Goal: Task Accomplishment & Management: Complete application form

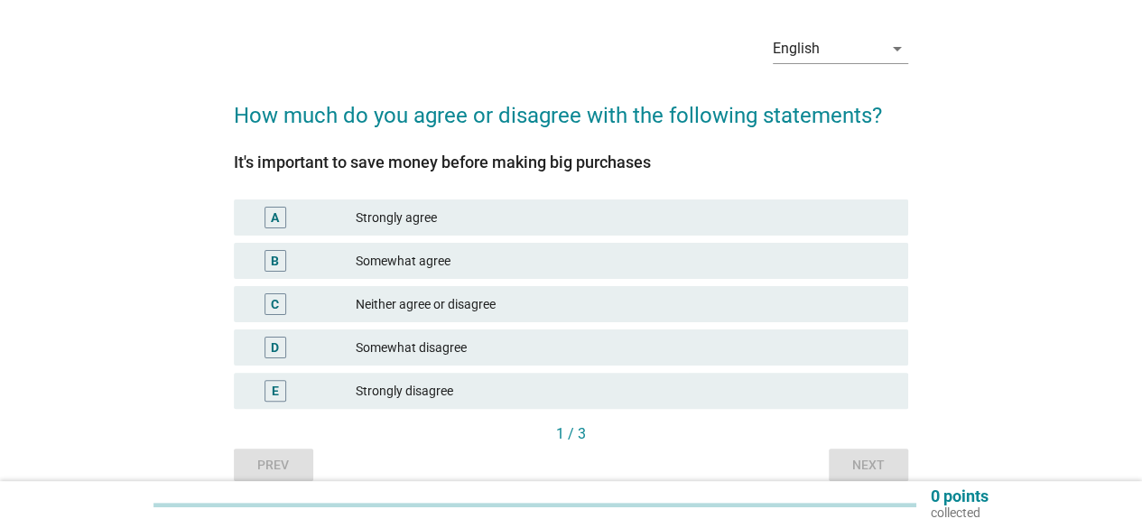
scroll to position [90, 0]
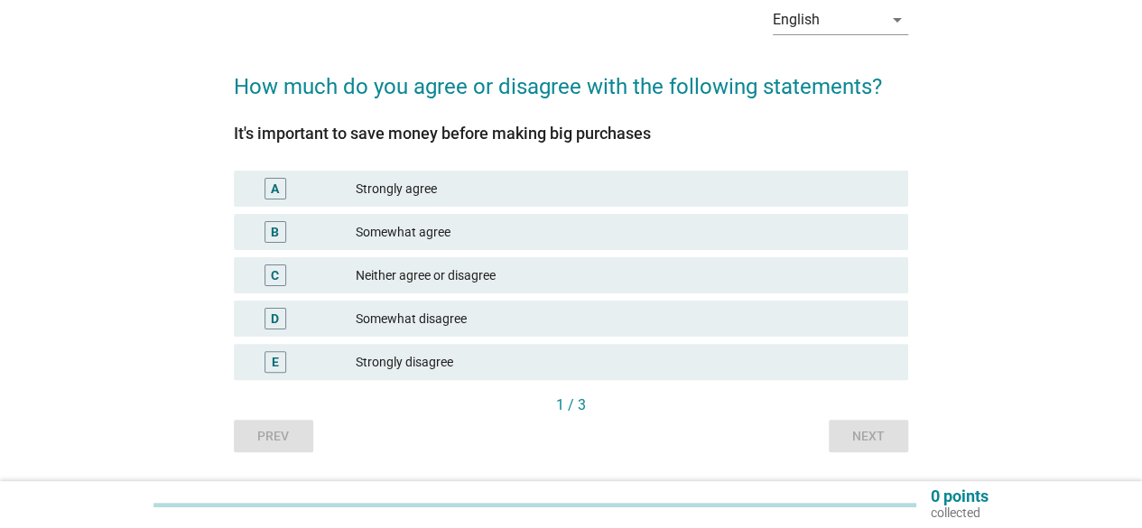
click at [425, 187] on div "Strongly agree" at bounding box center [625, 189] width 538 height 22
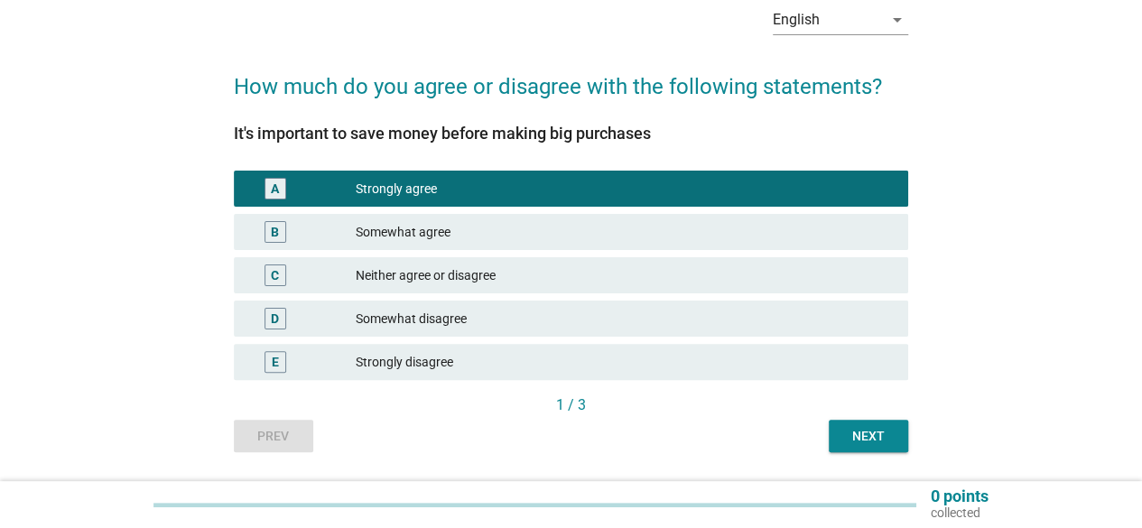
click at [874, 436] on div "Next" at bounding box center [868, 436] width 51 height 19
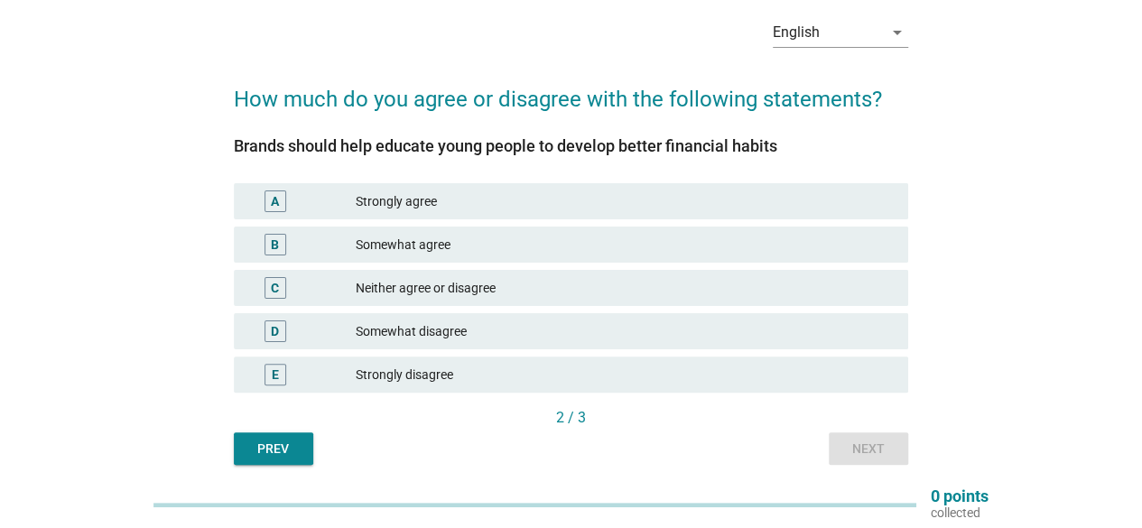
scroll to position [52, 0]
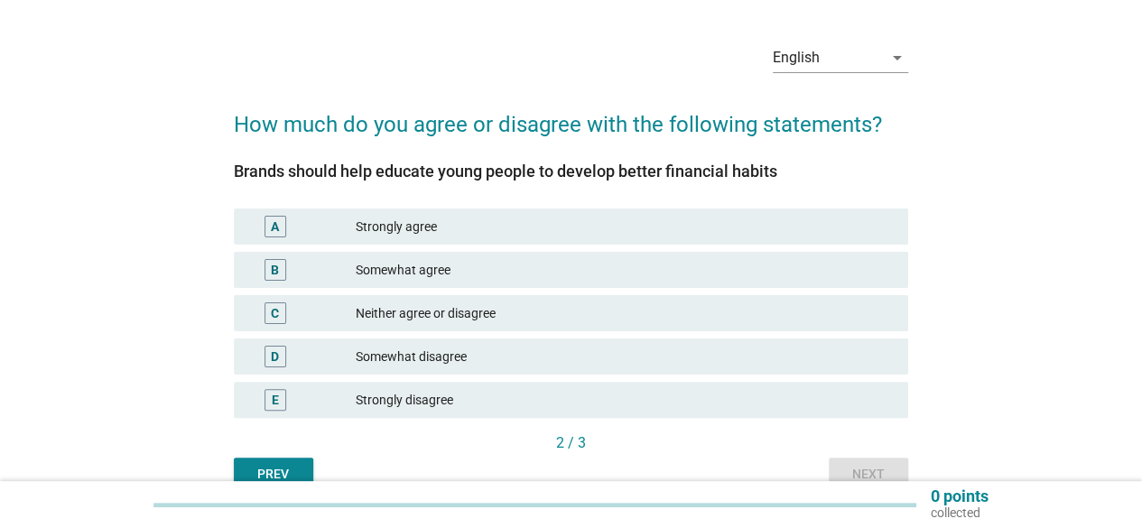
click at [401, 232] on div "Strongly agree" at bounding box center [625, 227] width 538 height 22
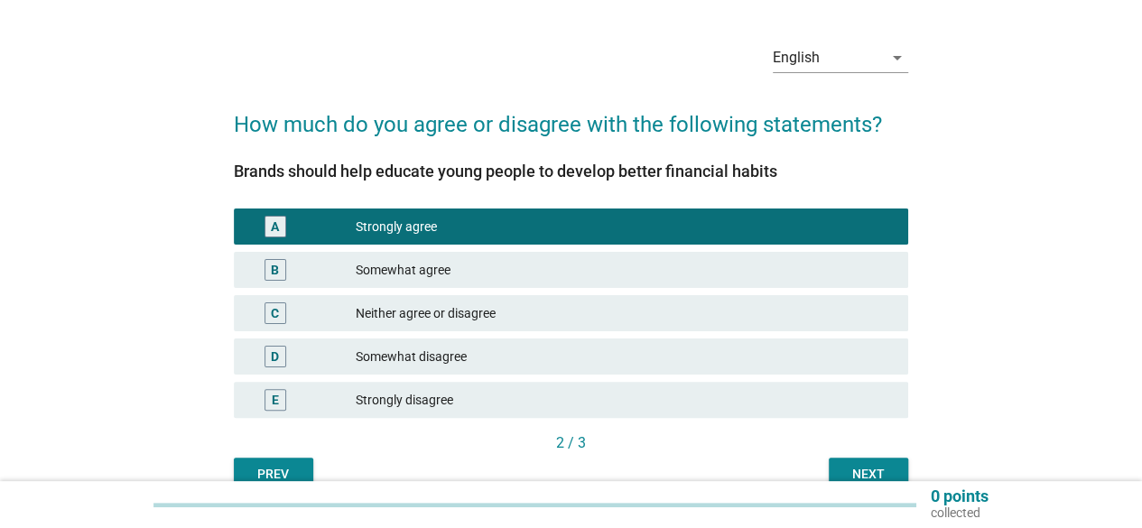
click at [879, 471] on div "Next" at bounding box center [868, 474] width 51 height 19
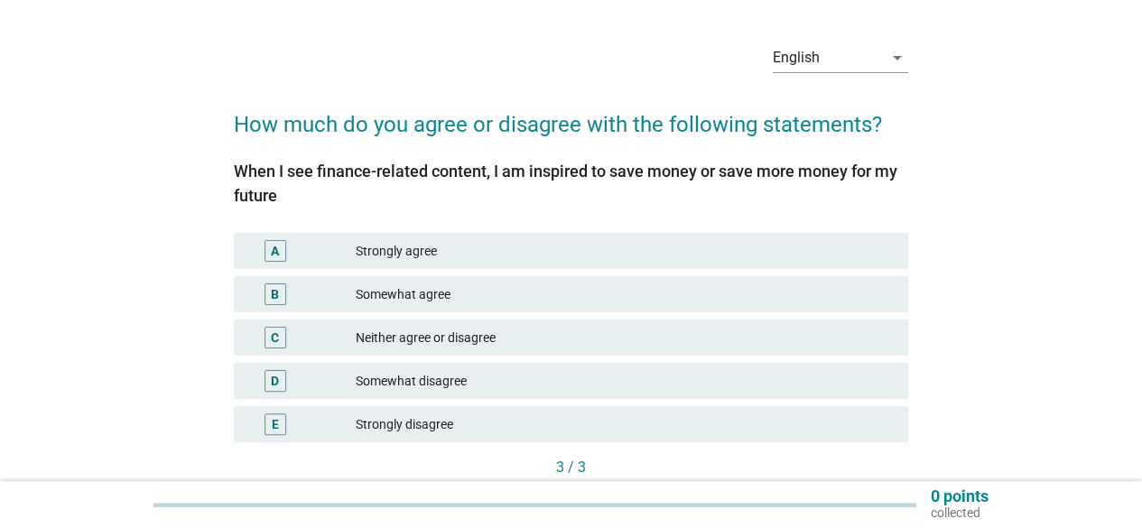
scroll to position [0, 0]
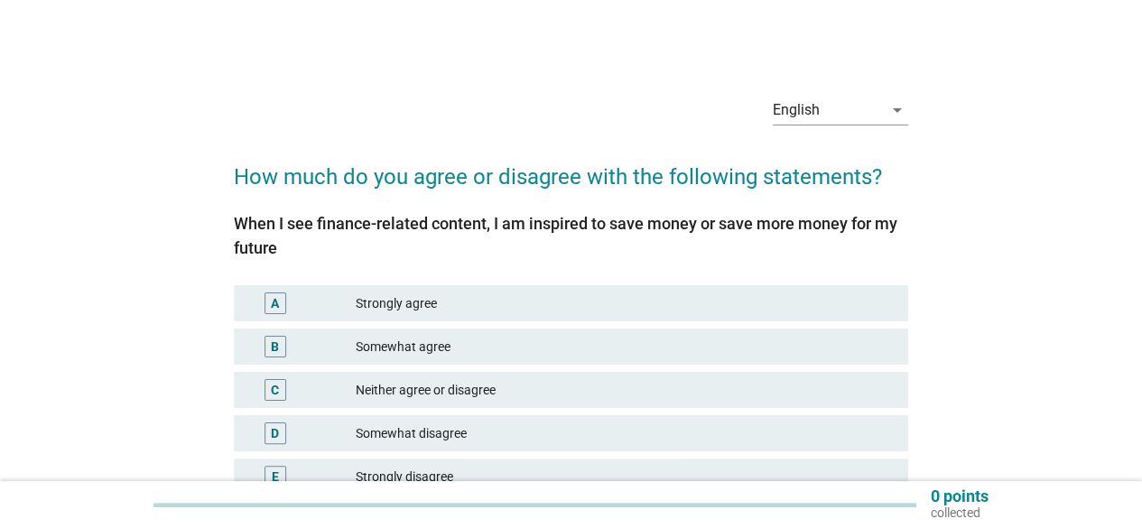
click at [449, 305] on div "Strongly agree" at bounding box center [625, 303] width 538 height 22
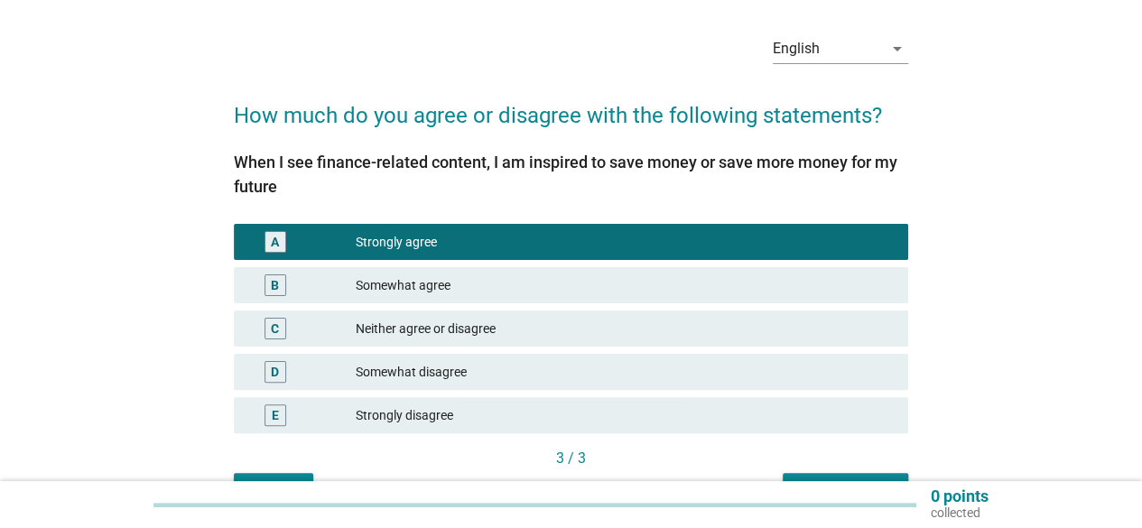
scroll to position [90, 0]
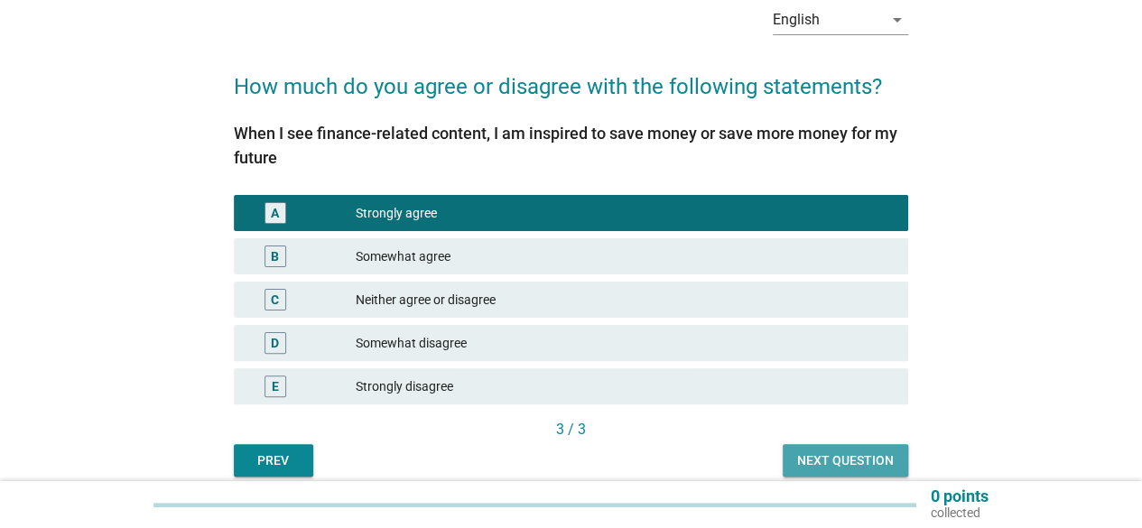
click at [863, 463] on div "Next question" at bounding box center [845, 460] width 97 height 19
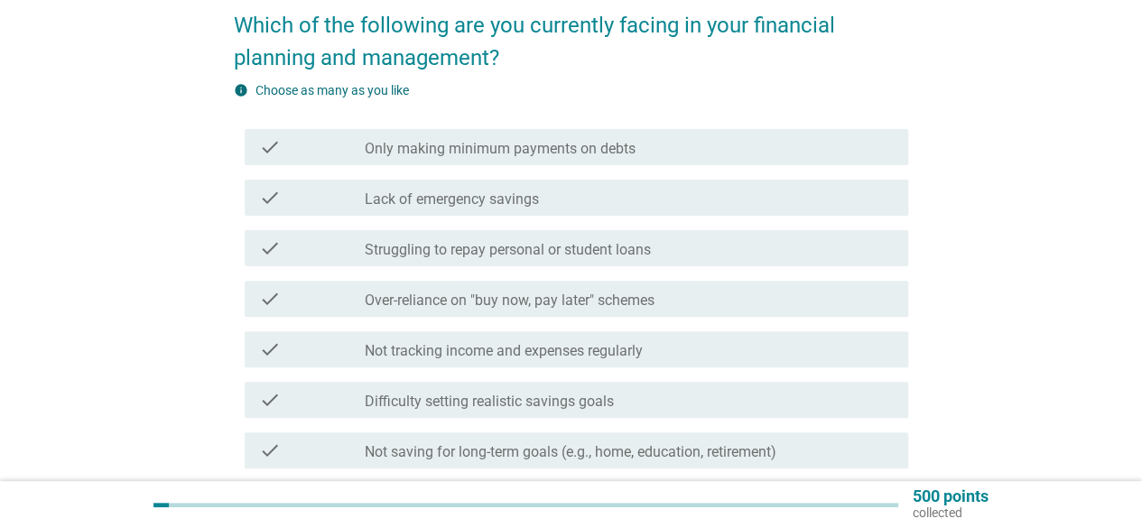
scroll to position [180, 0]
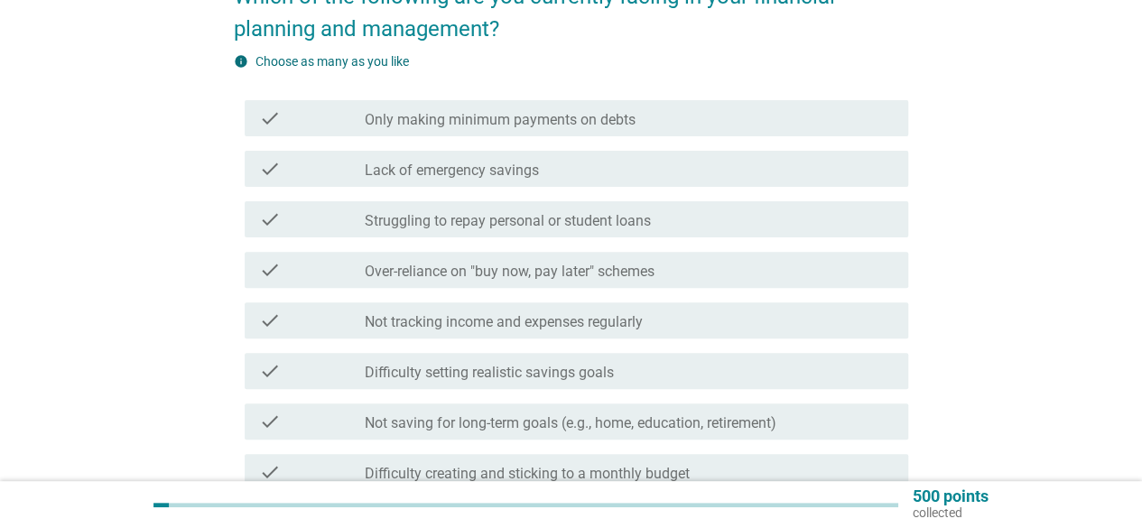
click at [548, 169] on div "check_box_outline_blank Lack of emergency savings" at bounding box center [629, 169] width 529 height 22
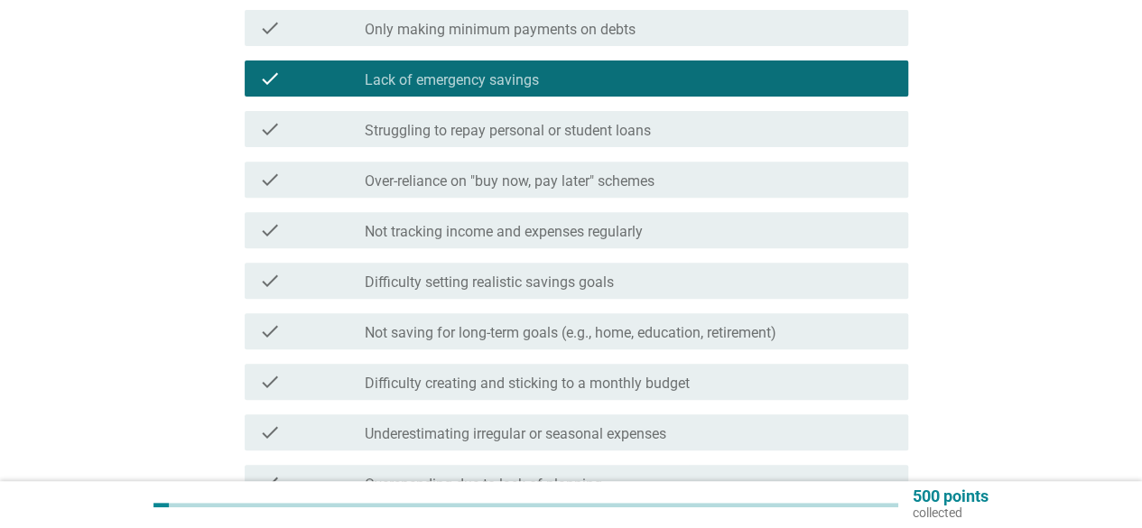
scroll to position [361, 0]
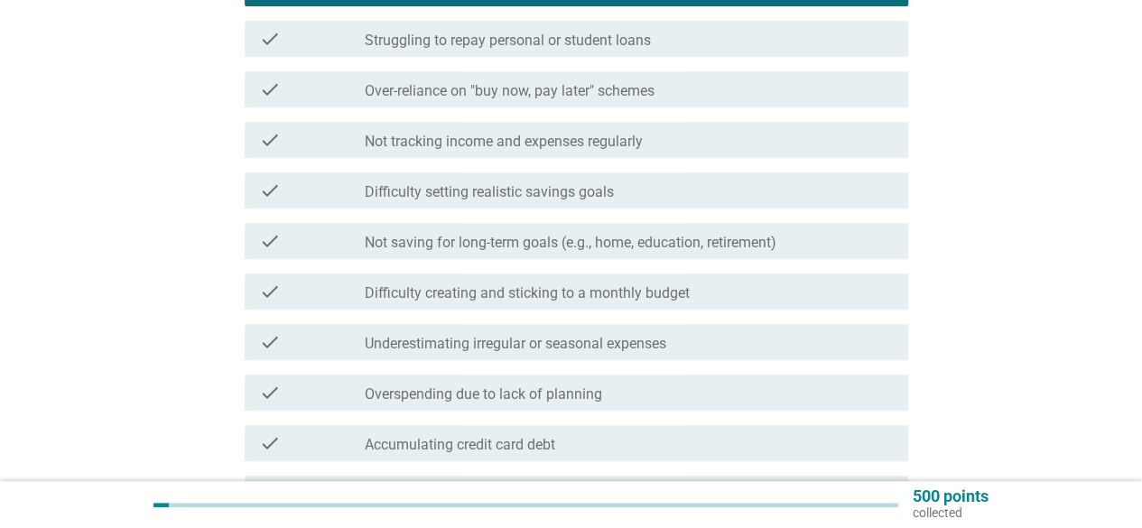
click at [675, 296] on label "Difficulty creating and sticking to a monthly budget" at bounding box center [527, 293] width 325 height 18
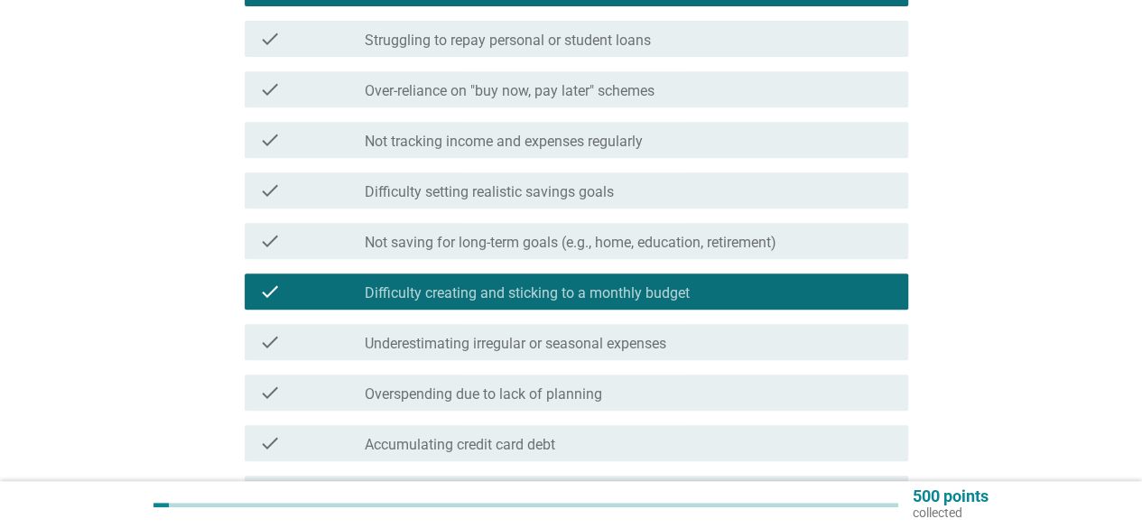
click at [646, 346] on label "Underestimating irregular or seasonal expenses" at bounding box center [515, 344] width 301 height 18
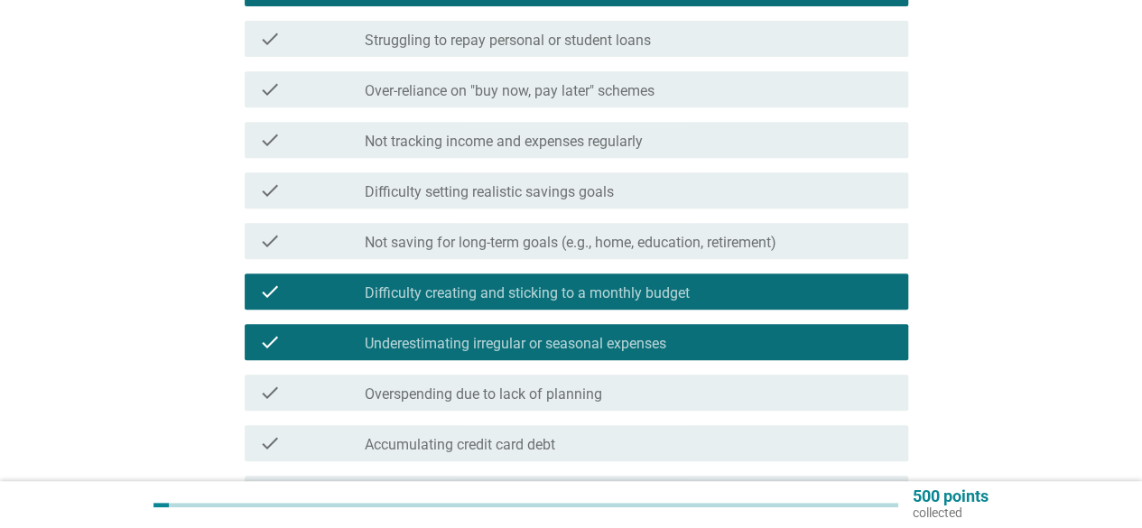
scroll to position [451, 0]
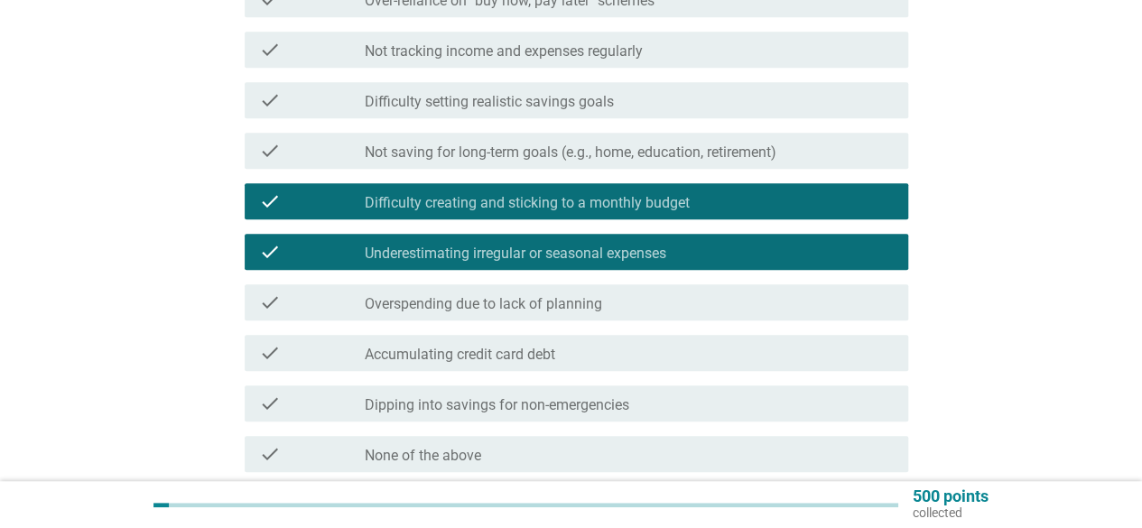
click at [633, 305] on div "check_box_outline_blank Overspending due to lack of planning" at bounding box center [629, 303] width 529 height 22
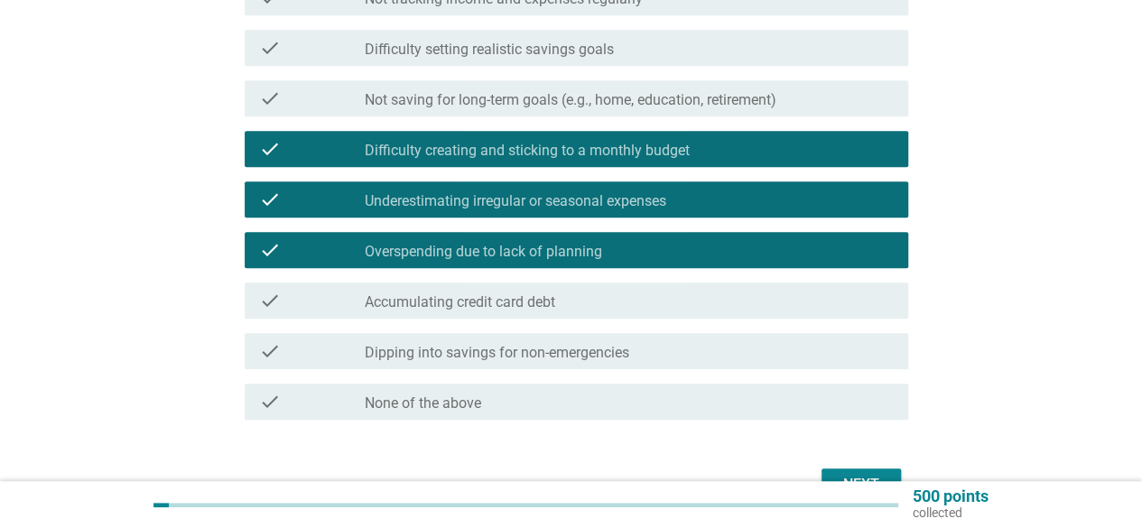
scroll to position [541, 0]
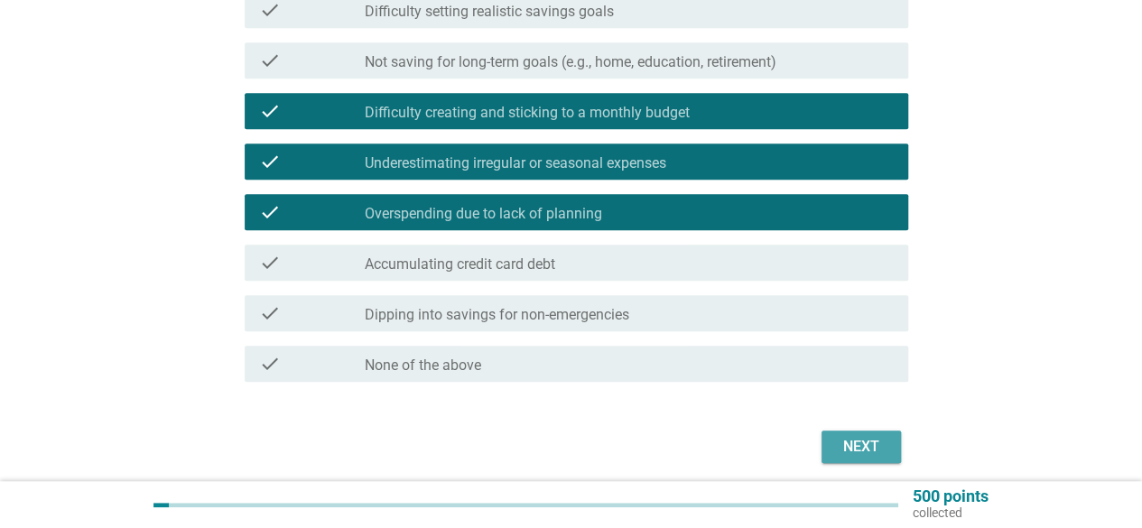
click at [886, 449] on button "Next" at bounding box center [860, 446] width 79 height 32
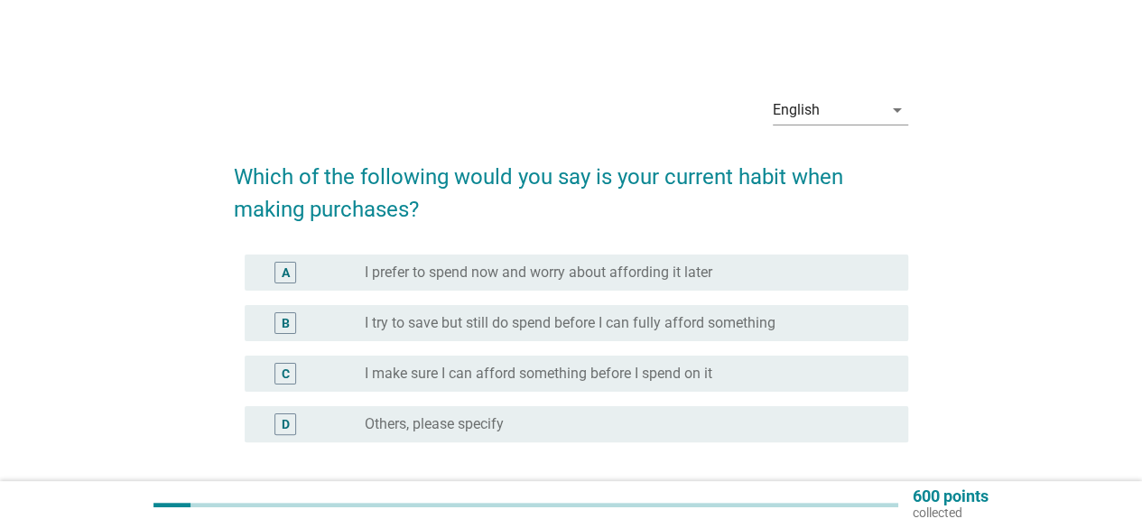
click at [765, 322] on label "I try to save but still do spend before I can fully afford something" at bounding box center [570, 323] width 411 height 18
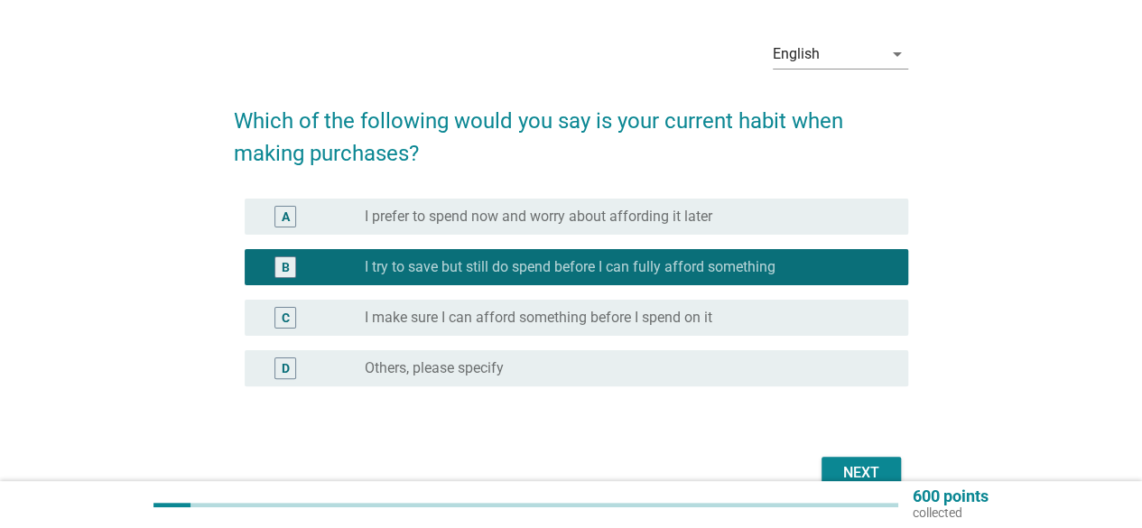
scroll to position [150, 0]
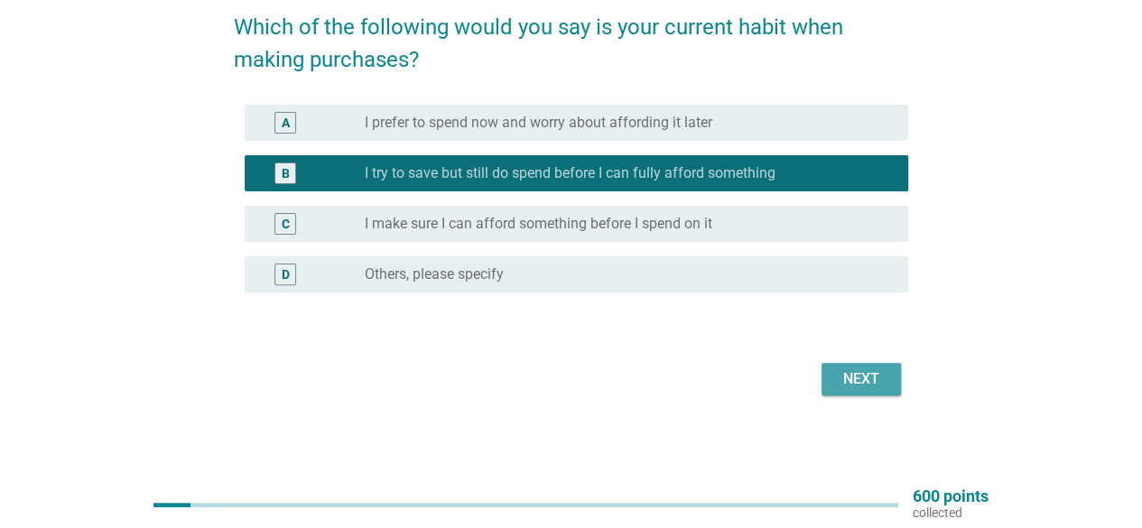
click at [863, 382] on div "Next" at bounding box center [861, 379] width 51 height 22
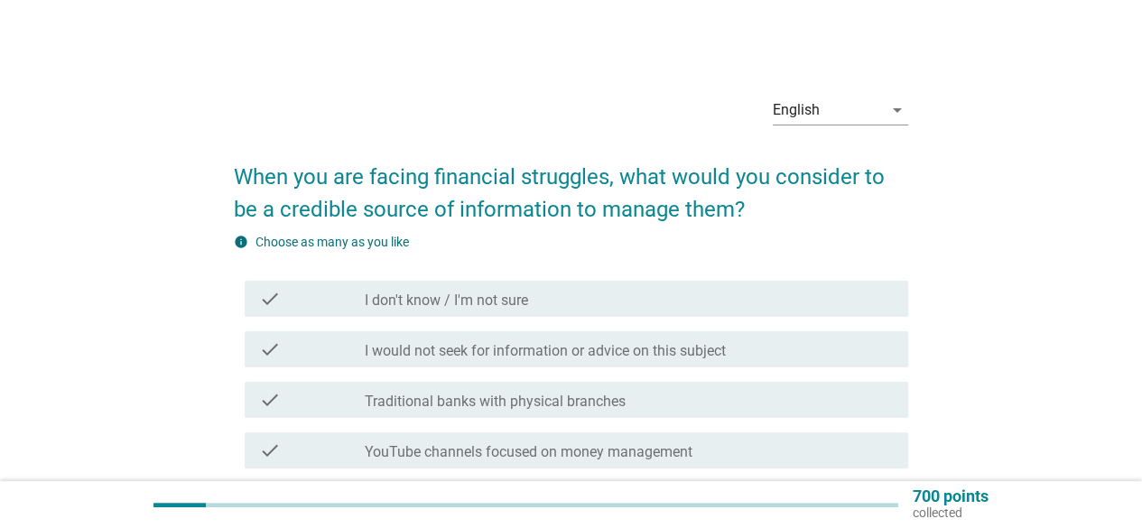
scroll to position [90, 0]
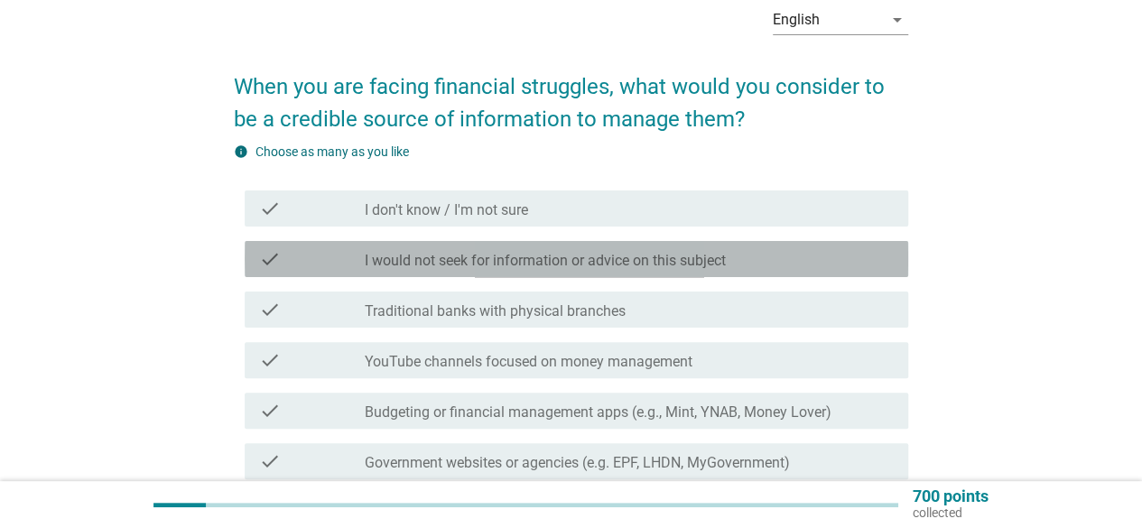
click at [748, 259] on div "check_box_outline_blank I would not seek for information or advice on this subj…" at bounding box center [629, 259] width 529 height 22
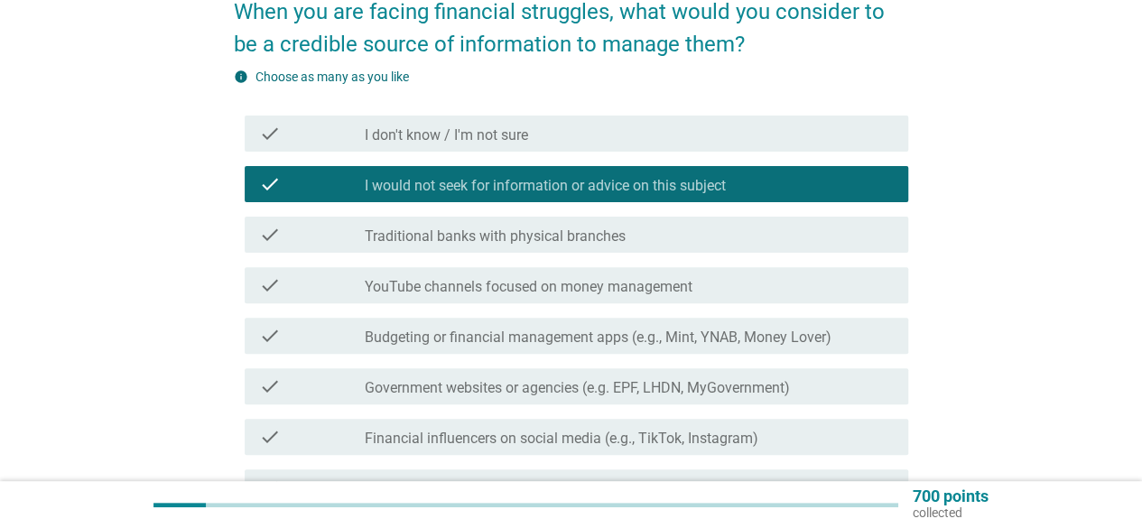
scroll to position [271, 0]
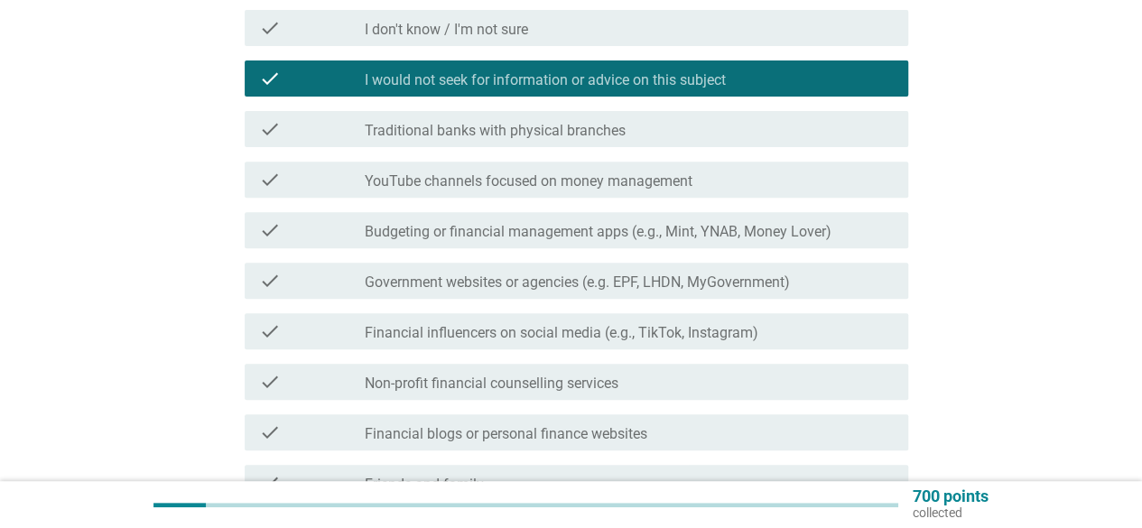
click at [634, 194] on div "check check_box_outline_blank YouTube channels focused on money management" at bounding box center [576, 180] width 663 height 36
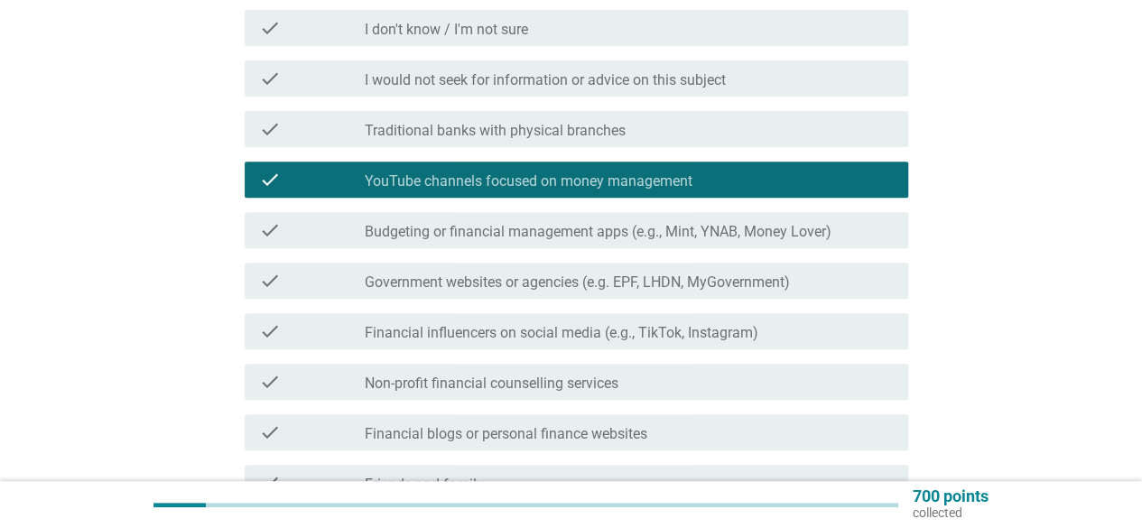
click at [648, 77] on label "I would not seek for information or advice on this subject" at bounding box center [545, 80] width 361 height 18
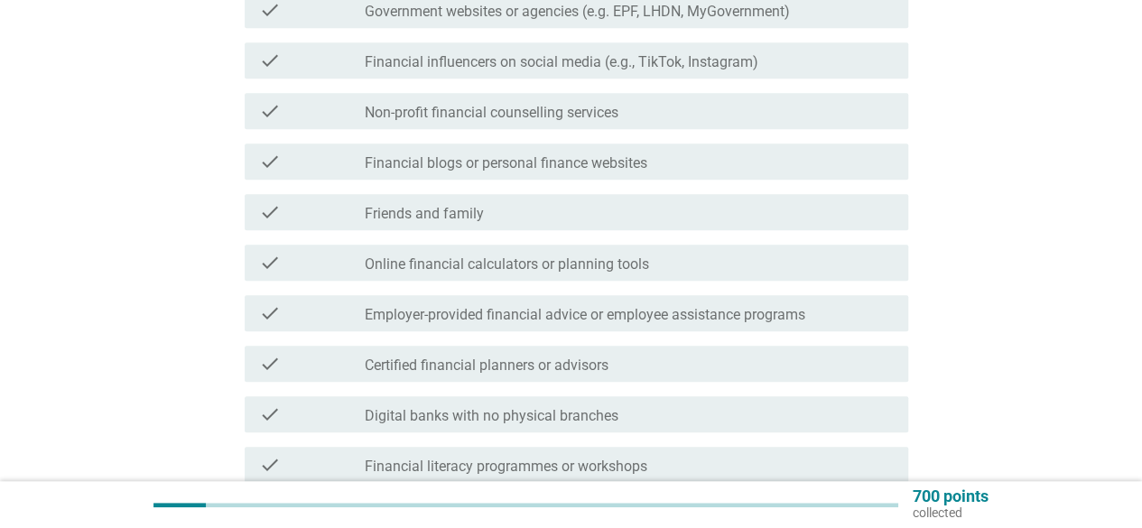
scroll to position [722, 0]
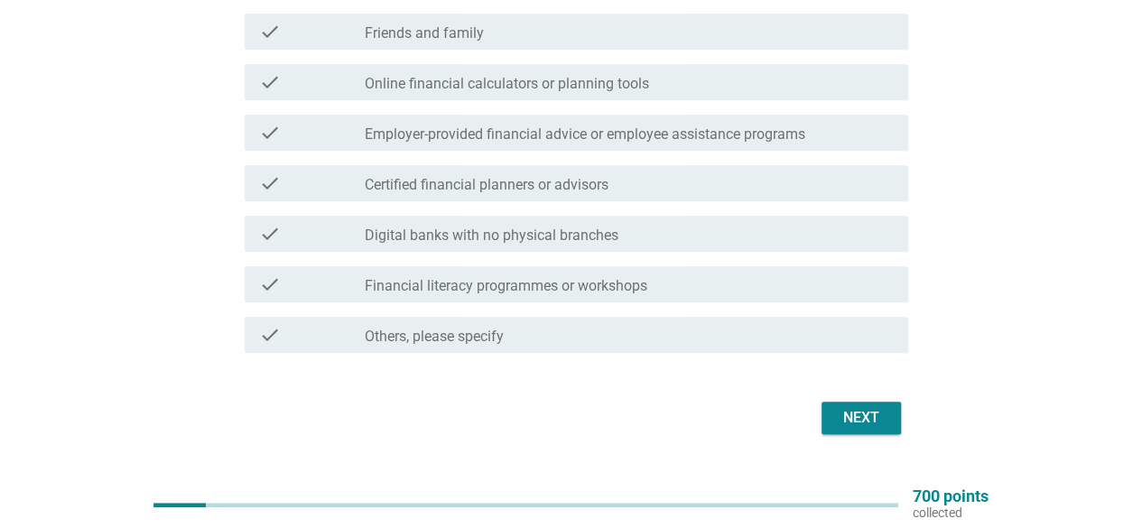
click at [877, 421] on div "Next" at bounding box center [861, 418] width 51 height 22
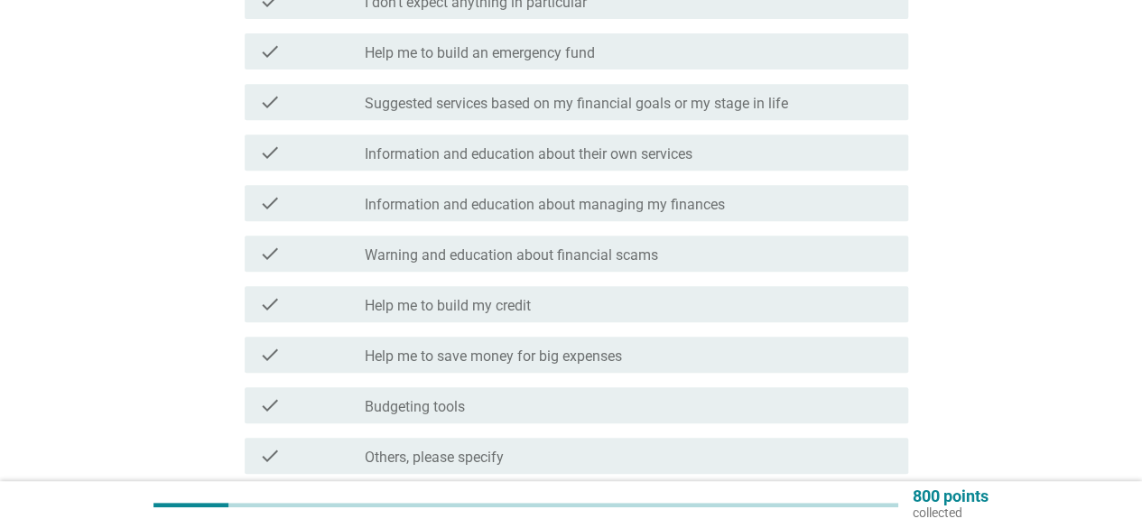
scroll to position [361, 0]
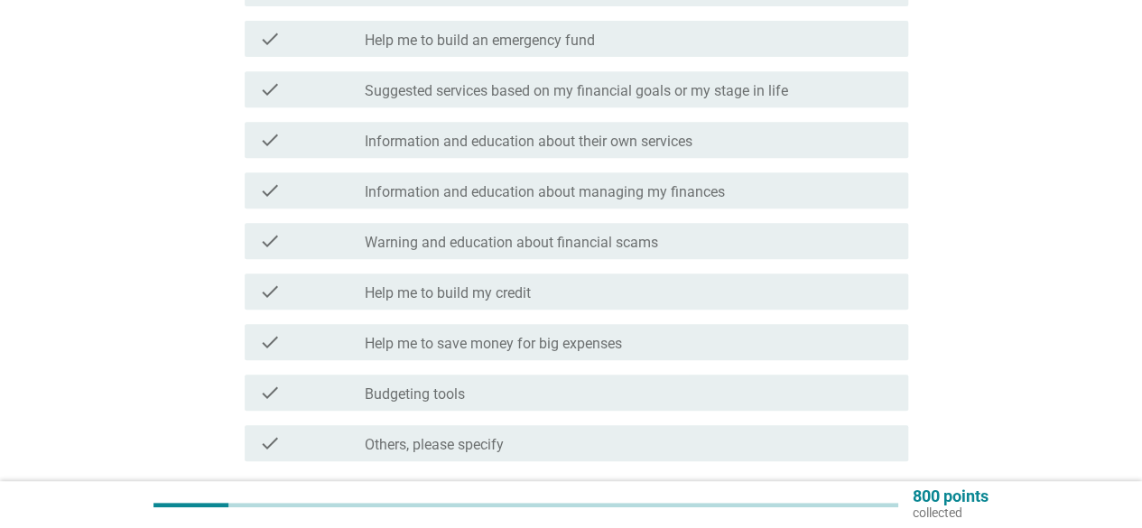
click at [675, 201] on div "check check_box_outline_blank Information and education about managing my finan…" at bounding box center [576, 190] width 663 height 36
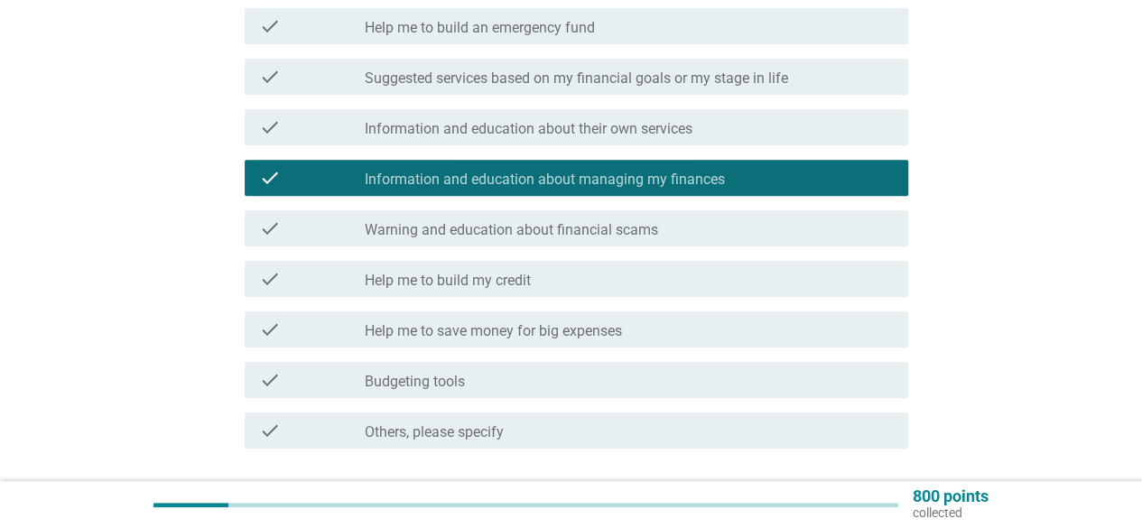
scroll to position [509, 0]
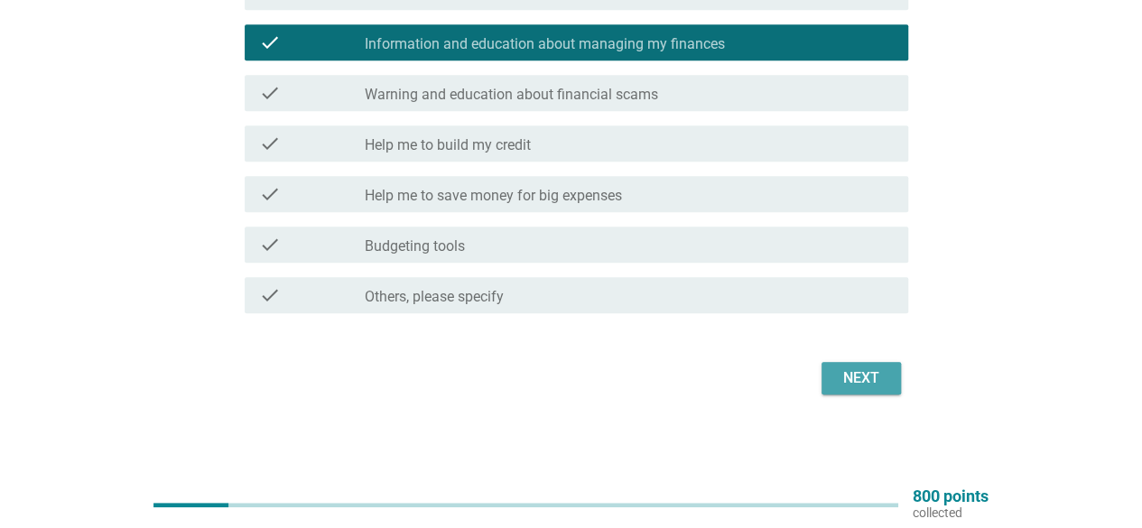
click at [884, 376] on div "Next" at bounding box center [861, 378] width 51 height 22
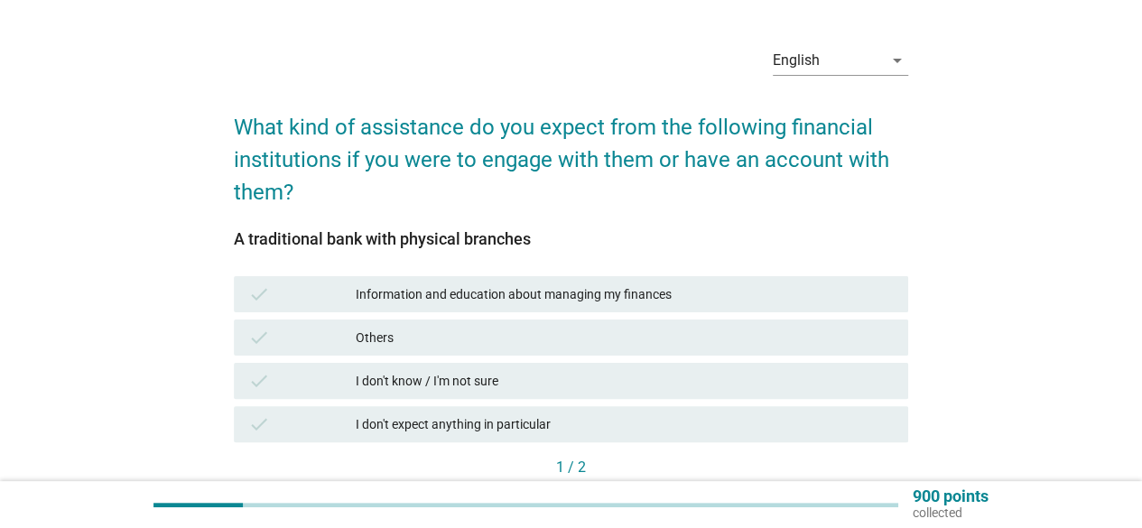
scroll to position [90, 0]
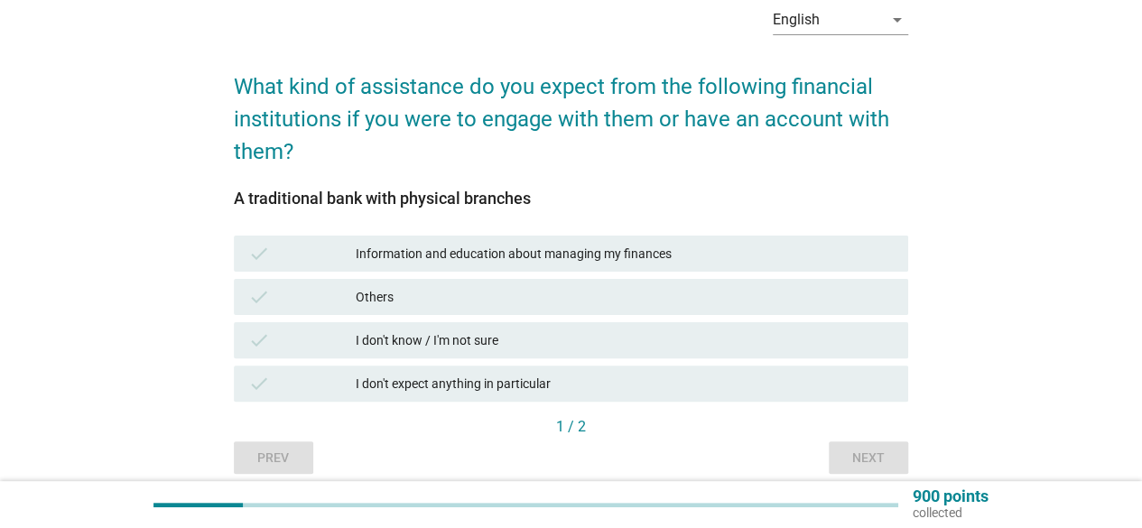
click at [509, 255] on div "Information and education about managing my finances" at bounding box center [625, 254] width 538 height 22
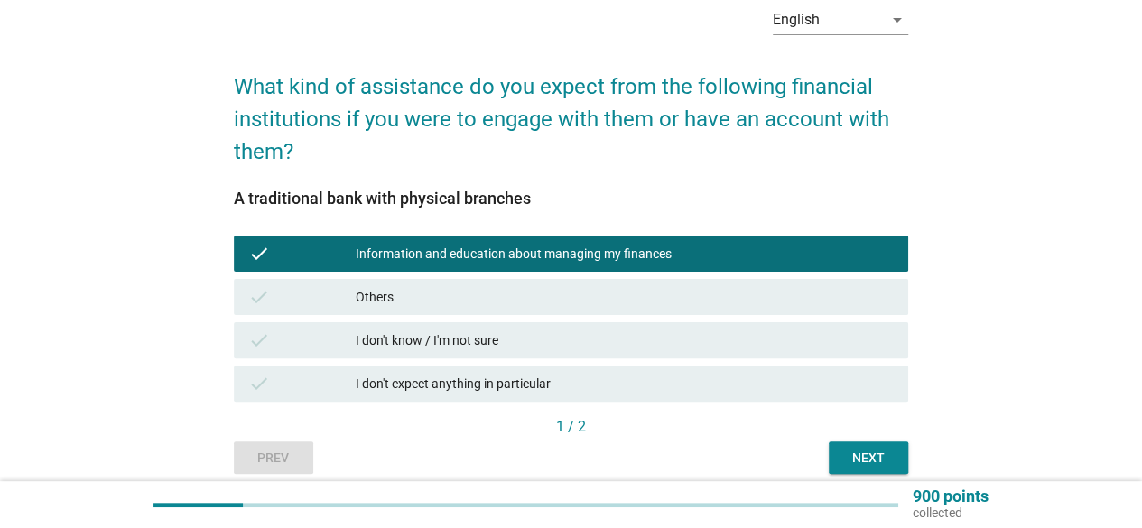
click at [852, 446] on button "Next" at bounding box center [867, 457] width 79 height 32
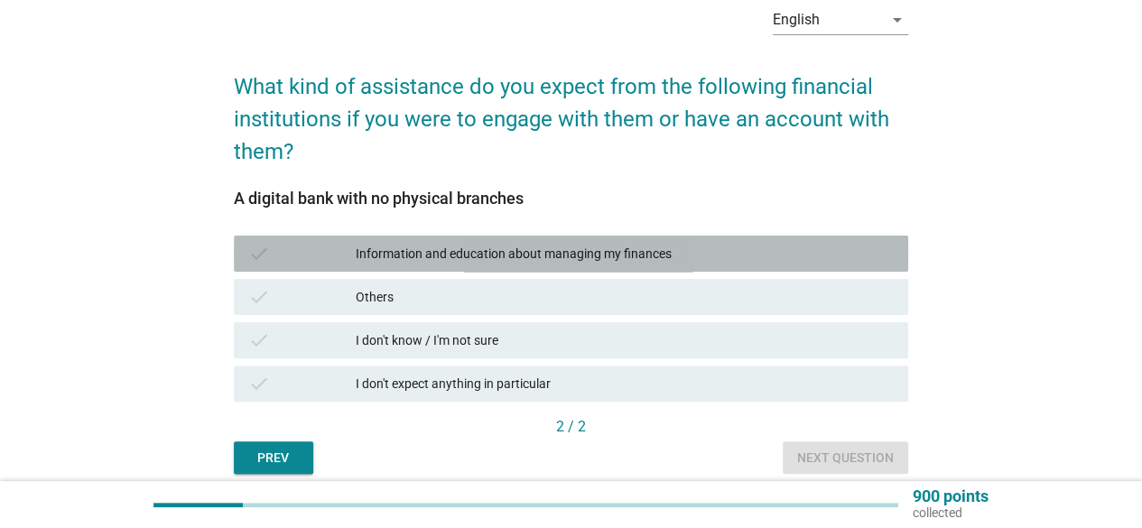
click at [584, 252] on div "Information and education about managing my finances" at bounding box center [625, 254] width 538 height 22
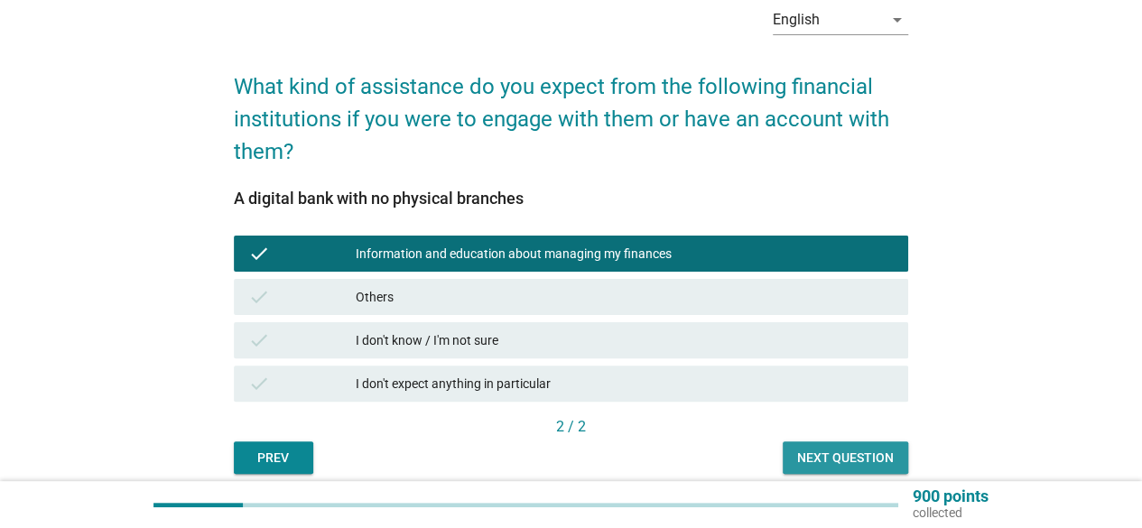
click at [868, 469] on button "Next question" at bounding box center [844, 457] width 125 height 32
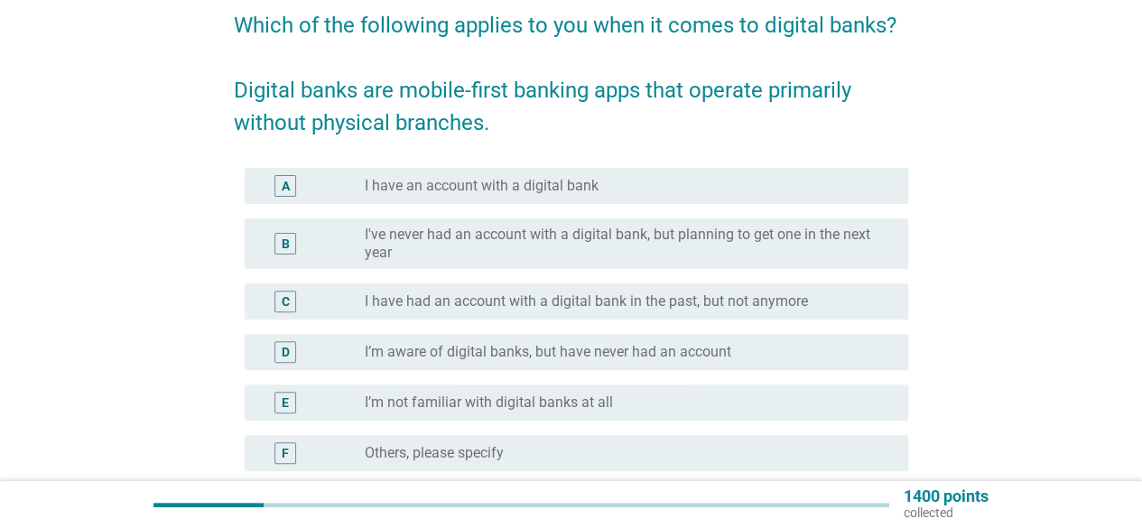
scroll to position [180, 0]
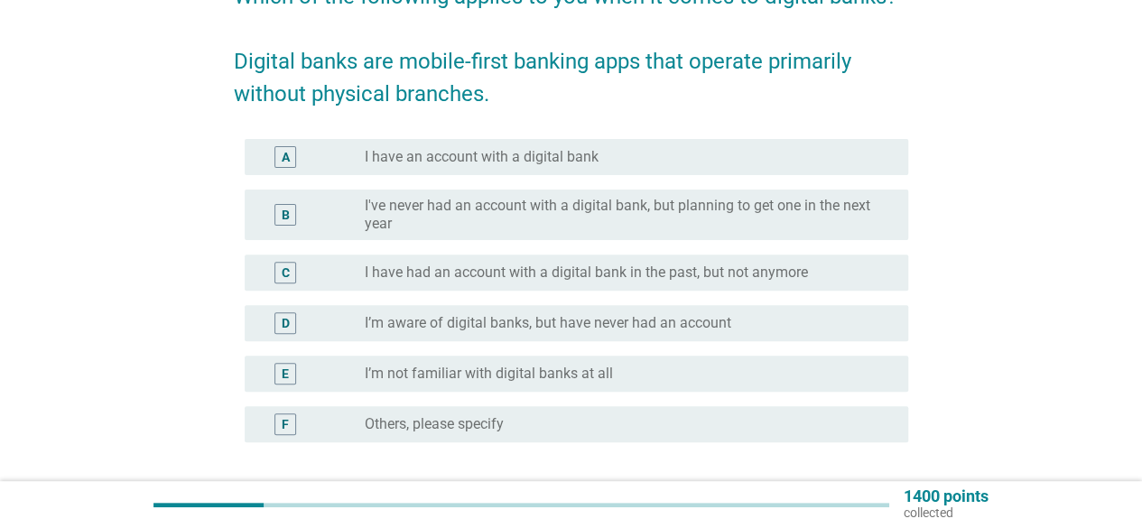
click at [634, 234] on div "B radio_button_unchecked I've never had an account with a digital bank, but pla…" at bounding box center [576, 215] width 663 height 51
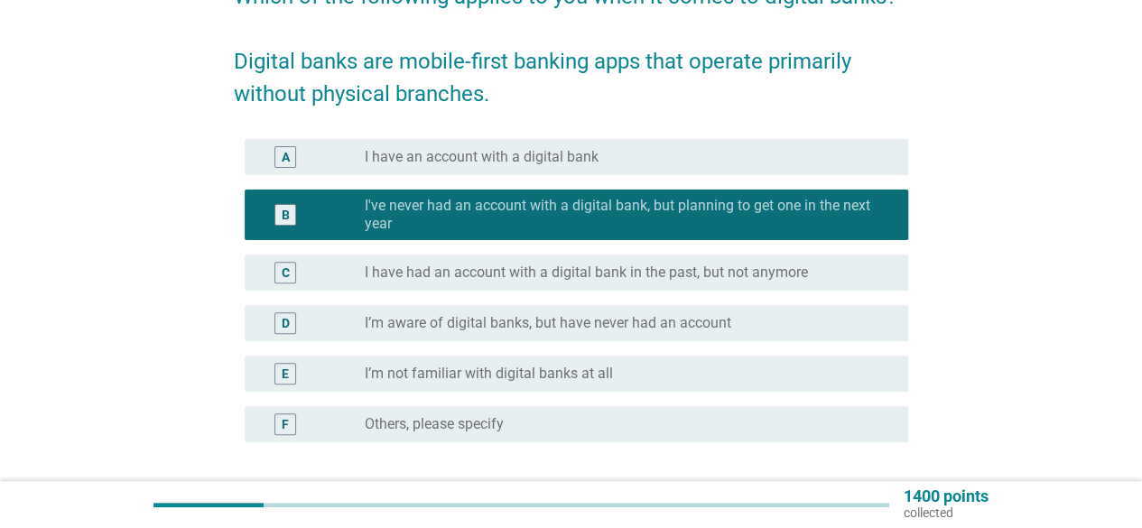
click at [576, 170] on div "A radio_button_unchecked I have an account with a digital bank" at bounding box center [576, 157] width 663 height 36
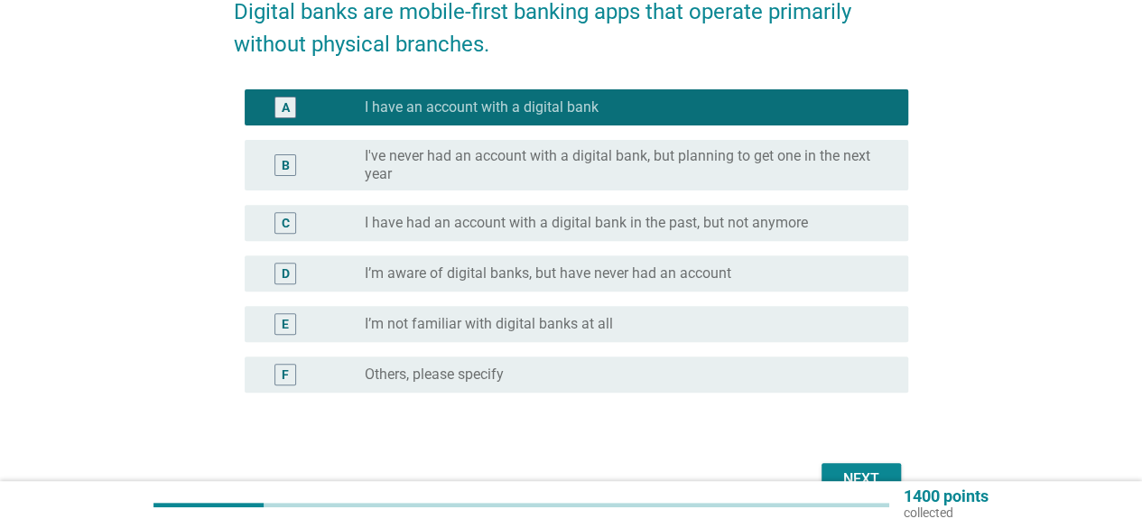
scroll to position [271, 0]
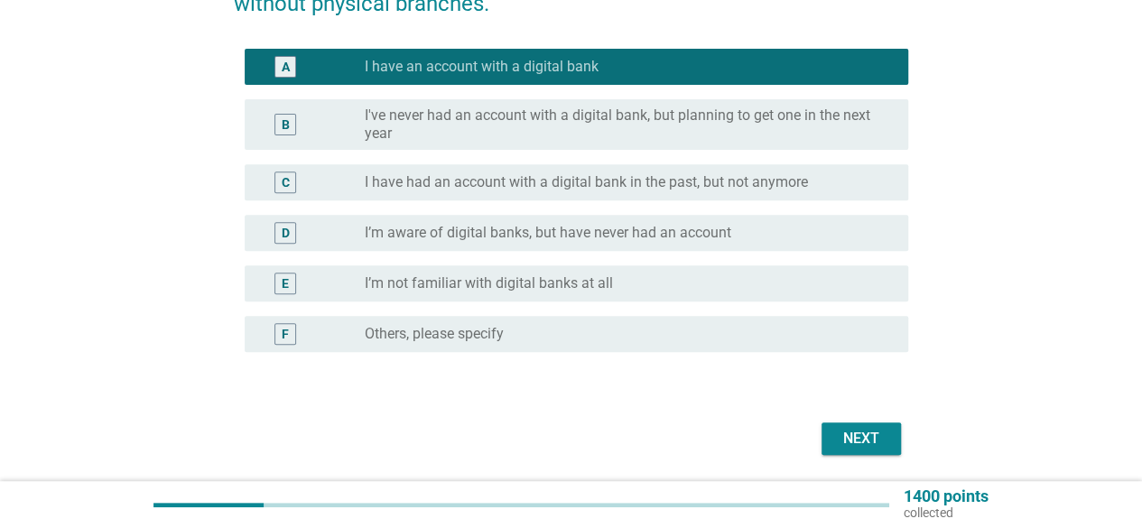
click at [684, 134] on label "I've never had an account with a digital bank, but planning to get one in the n…" at bounding box center [622, 124] width 514 height 36
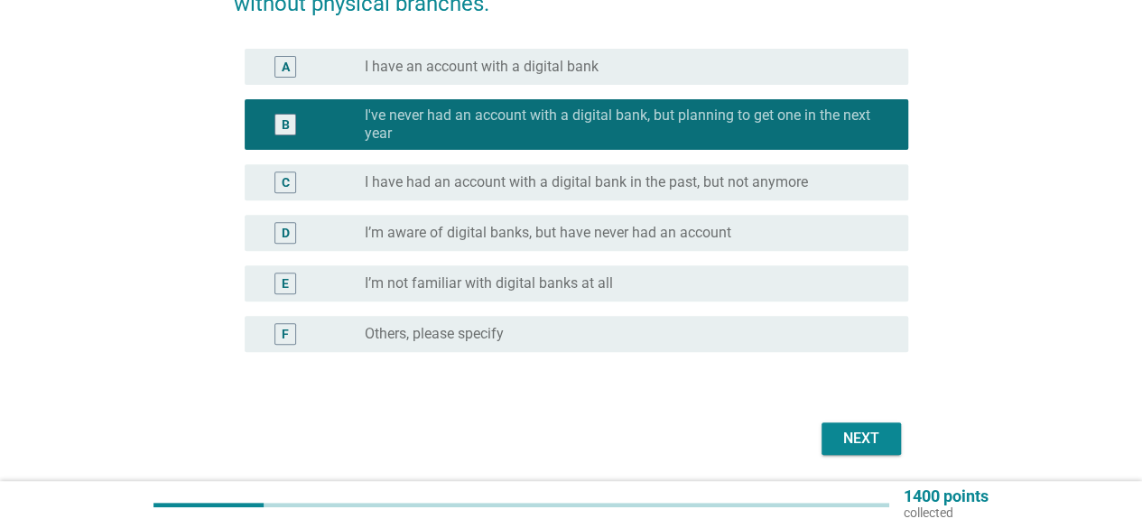
click at [863, 421] on div "Next" at bounding box center [571, 438] width 674 height 43
click at [877, 437] on div "Next" at bounding box center [861, 439] width 51 height 22
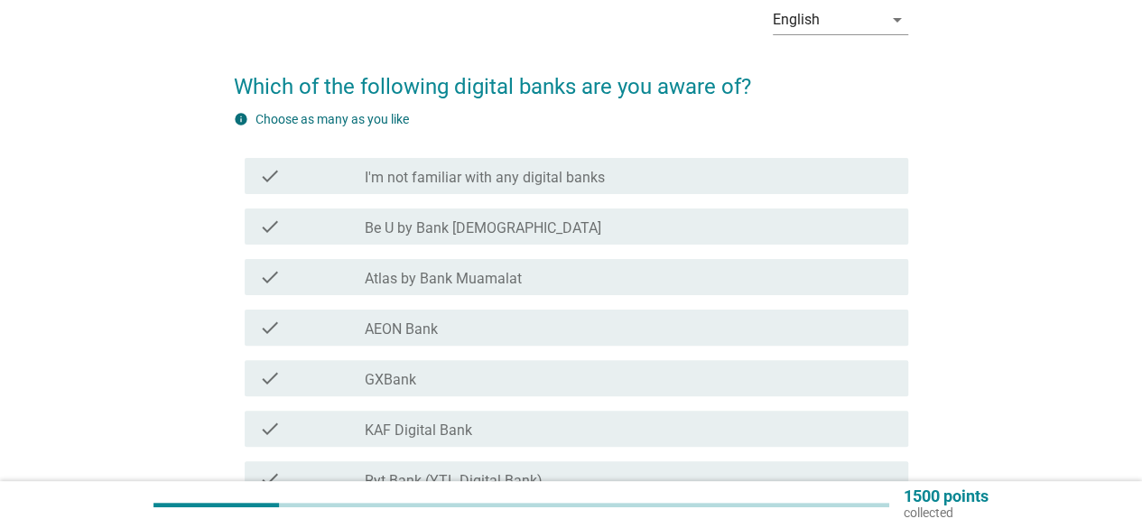
scroll to position [180, 0]
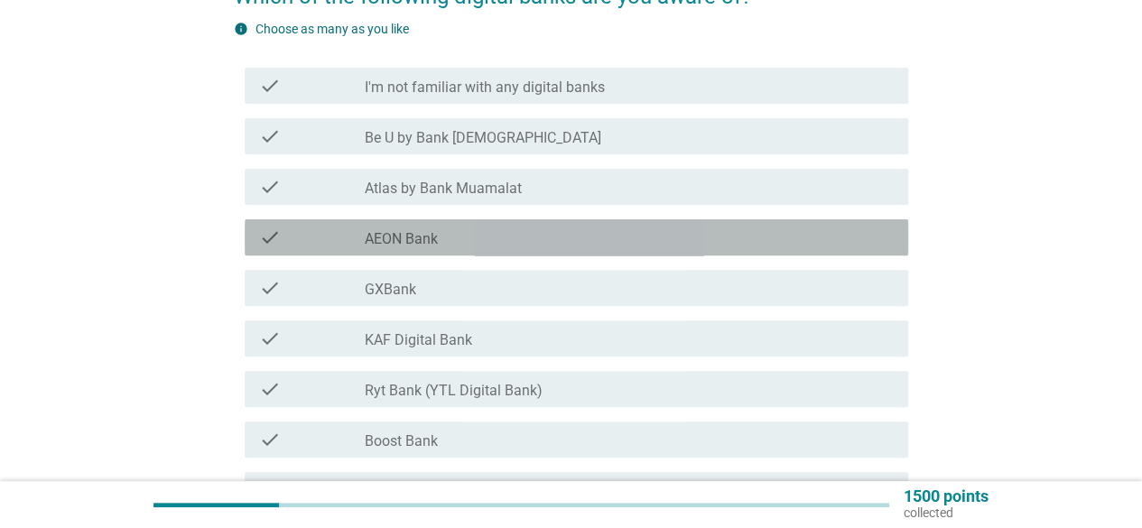
click at [464, 237] on div "check_box_outline_blank AEON Bank" at bounding box center [629, 238] width 529 height 22
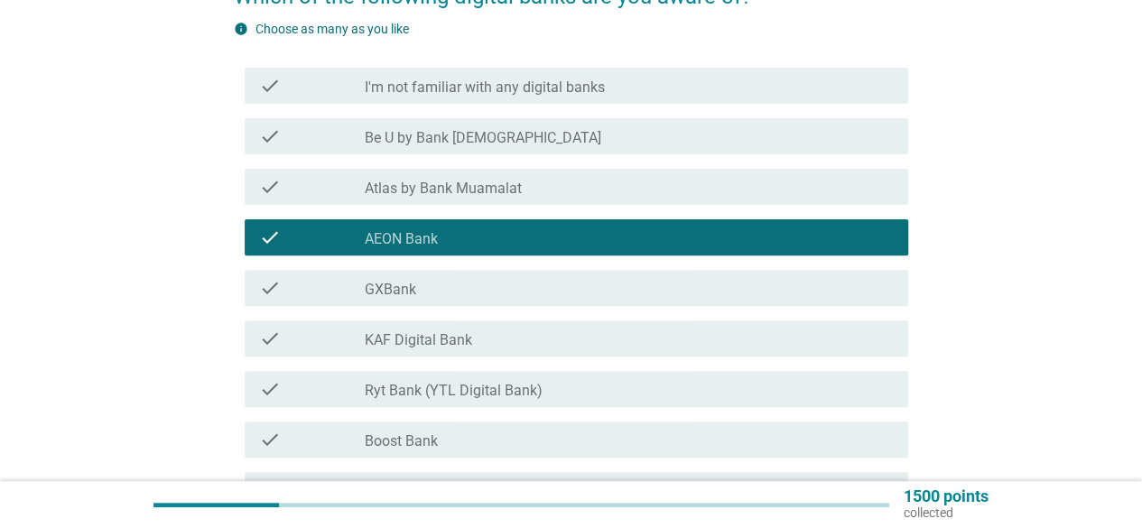
click at [439, 294] on div "check_box_outline_blank GXBank" at bounding box center [629, 288] width 529 height 22
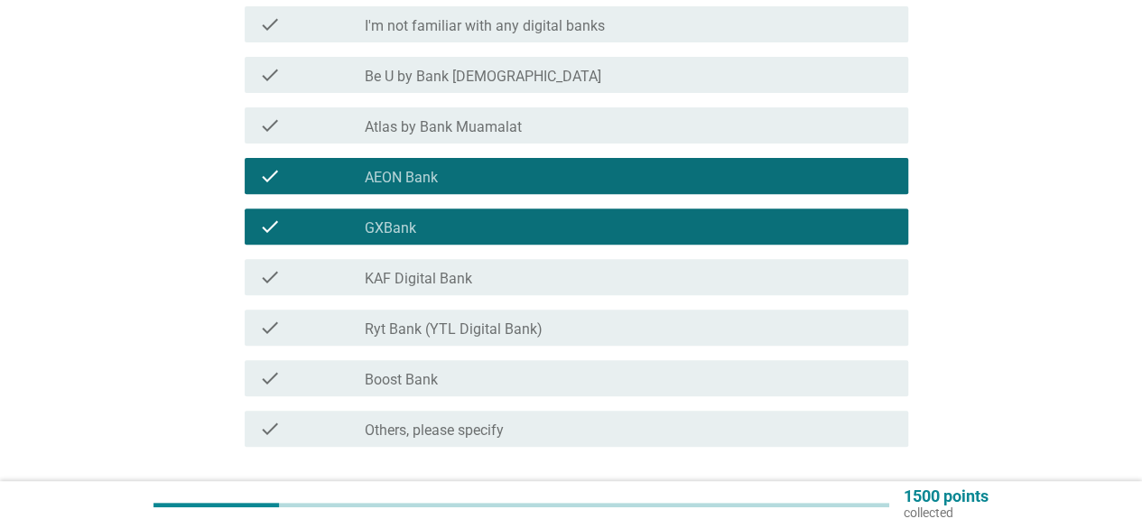
scroll to position [271, 0]
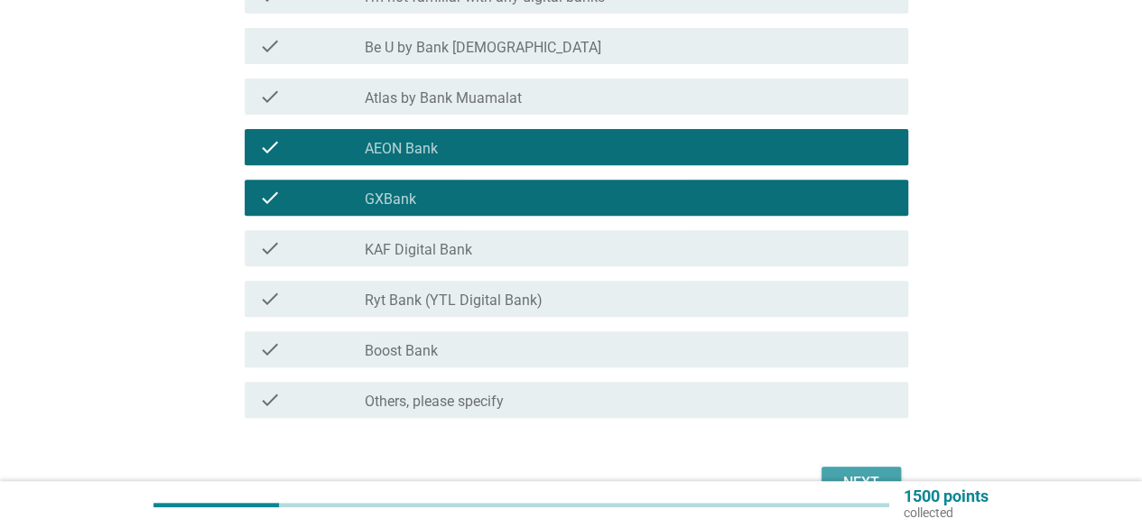
click at [875, 467] on button "Next" at bounding box center [860, 483] width 79 height 32
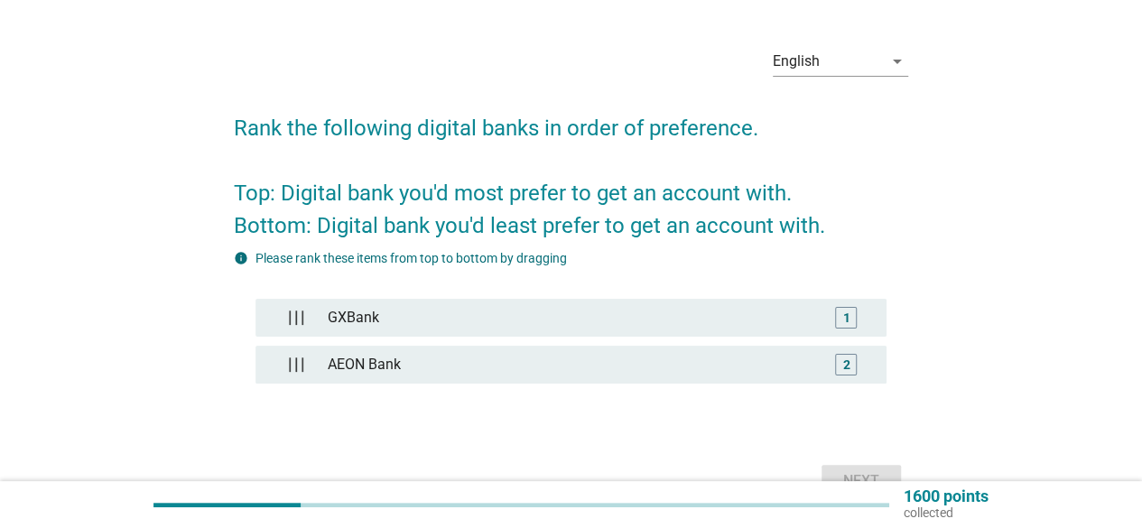
scroll to position [90, 0]
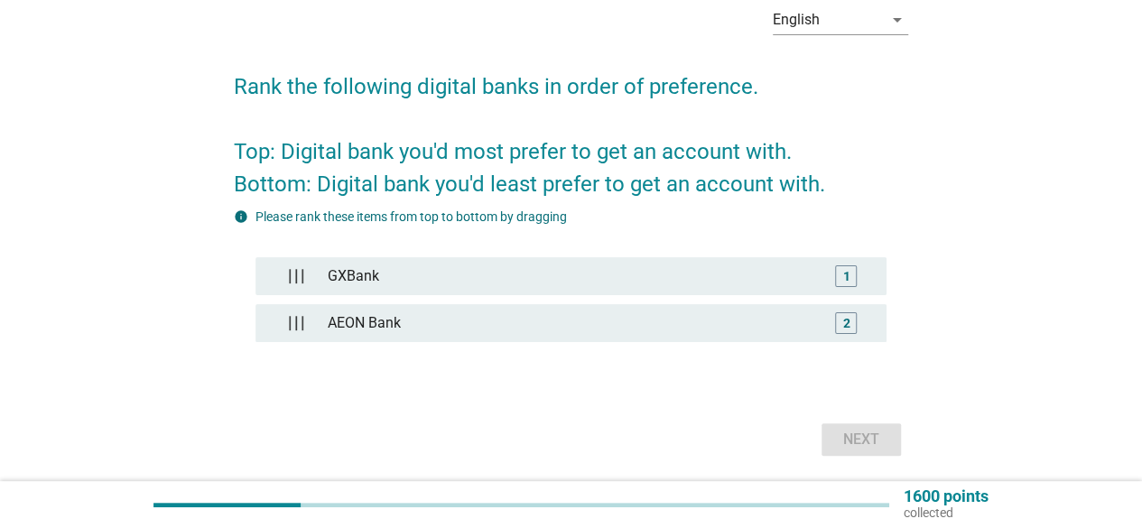
click at [883, 443] on div "Next" at bounding box center [571, 439] width 674 height 43
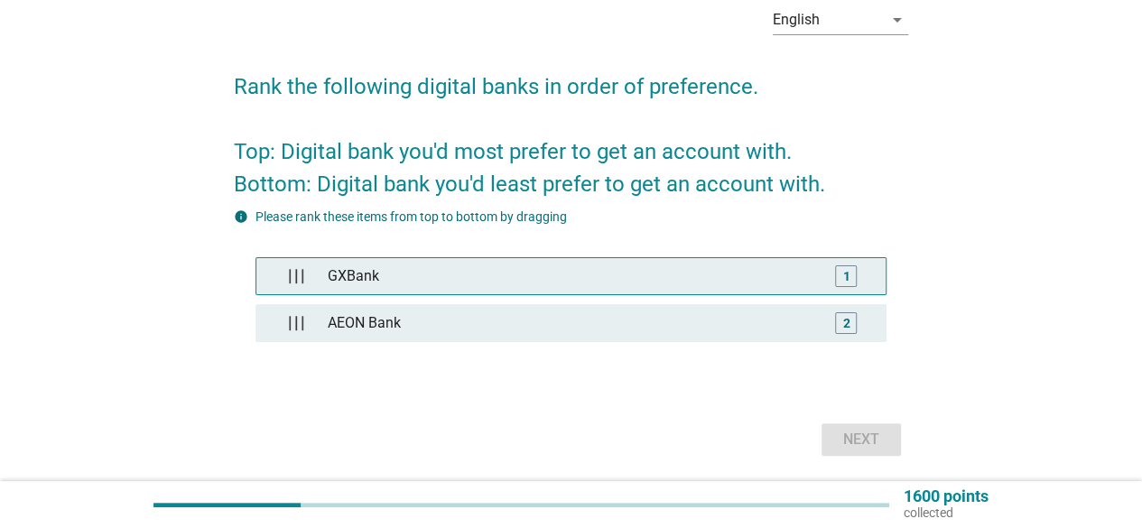
click at [327, 273] on div "GXBank" at bounding box center [570, 276] width 500 height 36
click at [847, 275] on div "1" at bounding box center [846, 276] width 7 height 19
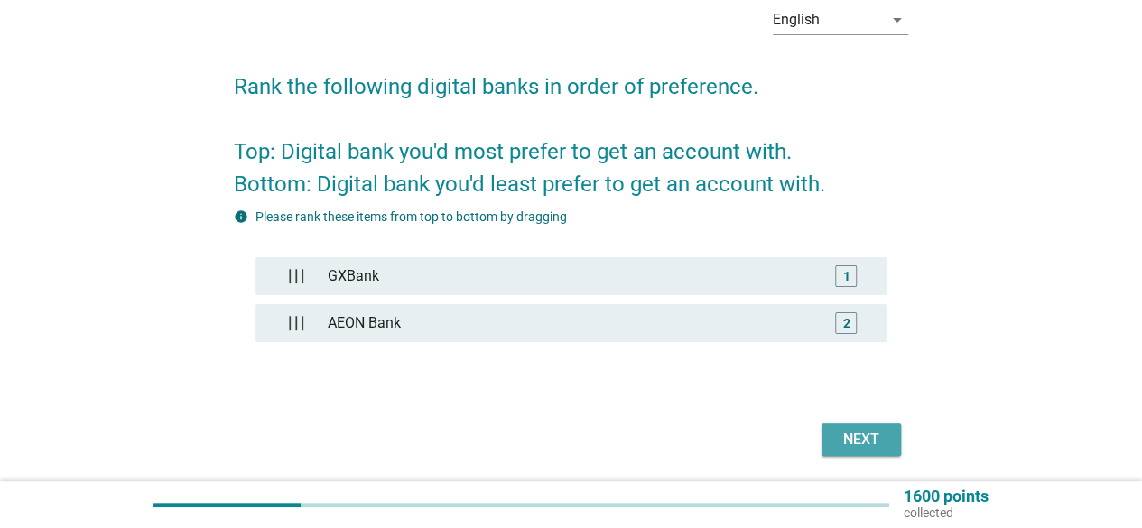
click at [874, 441] on div "Next" at bounding box center [861, 440] width 51 height 22
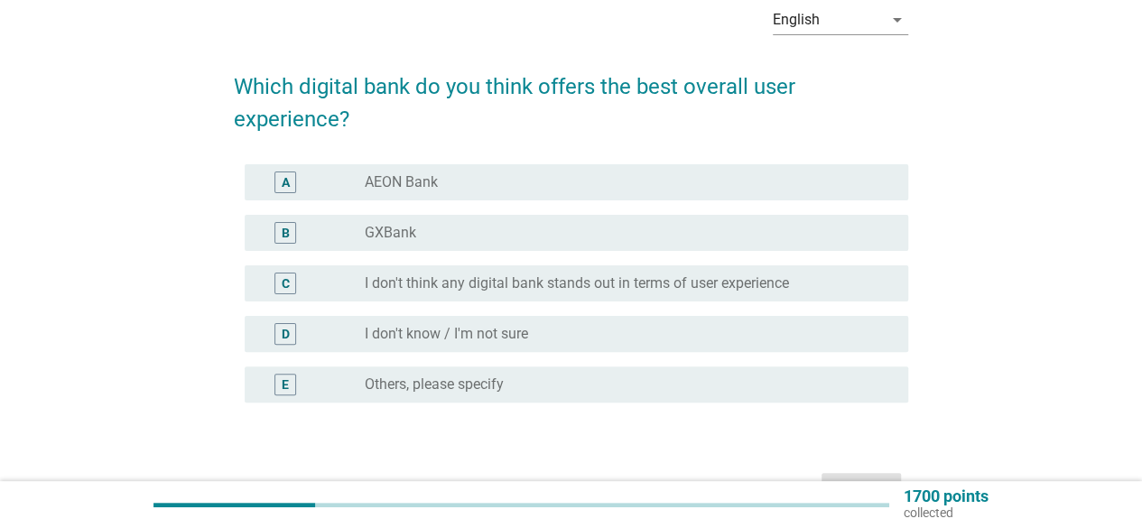
click at [444, 234] on div "radio_button_unchecked GXBank" at bounding box center [622, 233] width 514 height 18
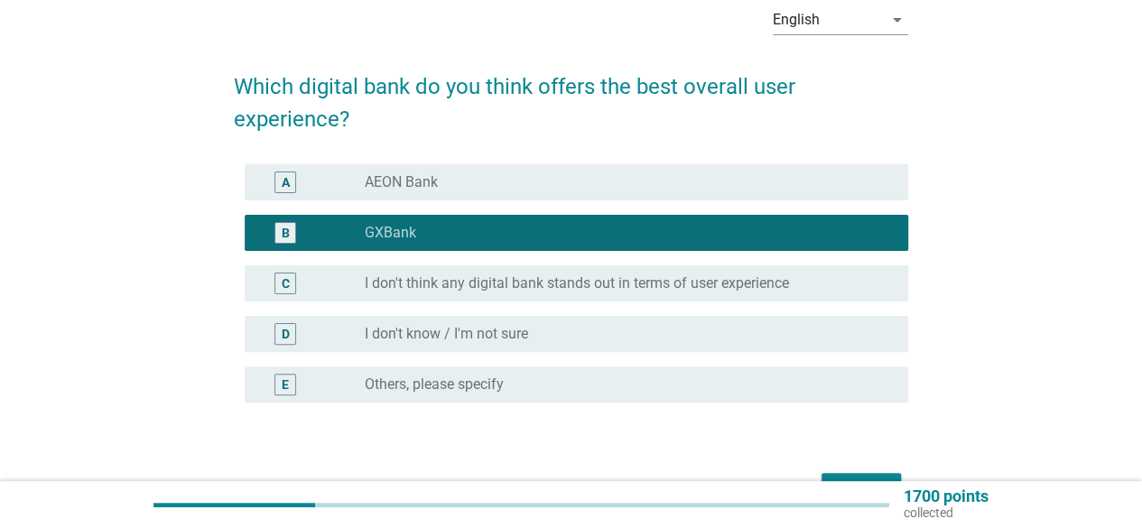
click at [619, 189] on div "radio_button_unchecked AEON Bank" at bounding box center [622, 182] width 514 height 18
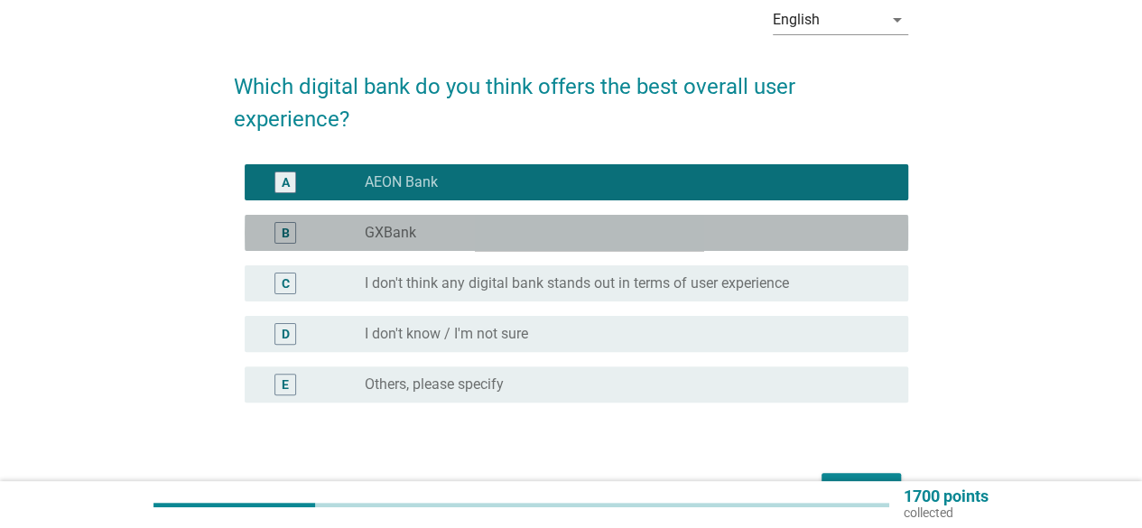
click at [597, 221] on div "B radio_button_unchecked GXBank" at bounding box center [576, 233] width 663 height 36
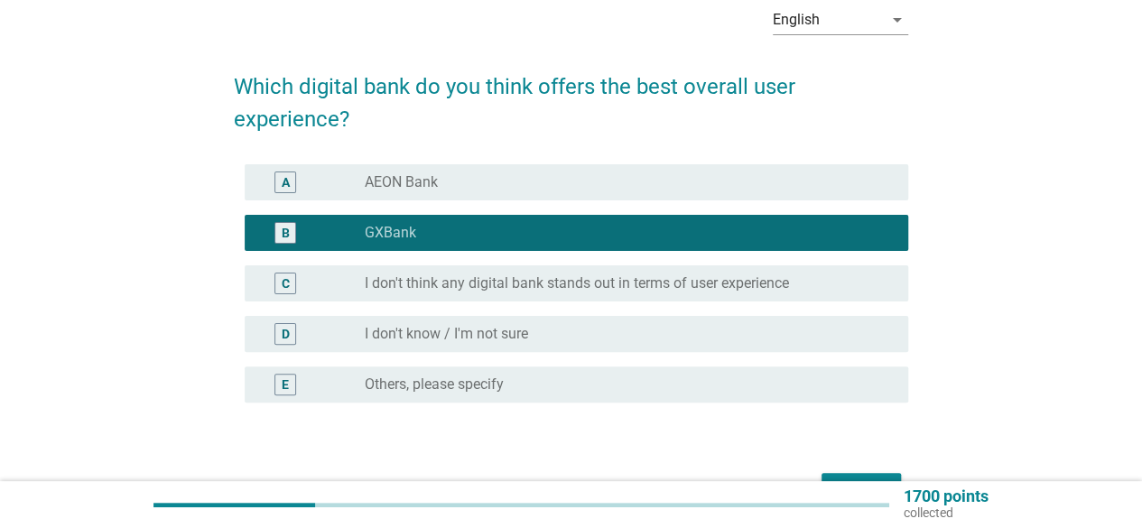
click at [859, 479] on div "Next" at bounding box center [861, 489] width 51 height 22
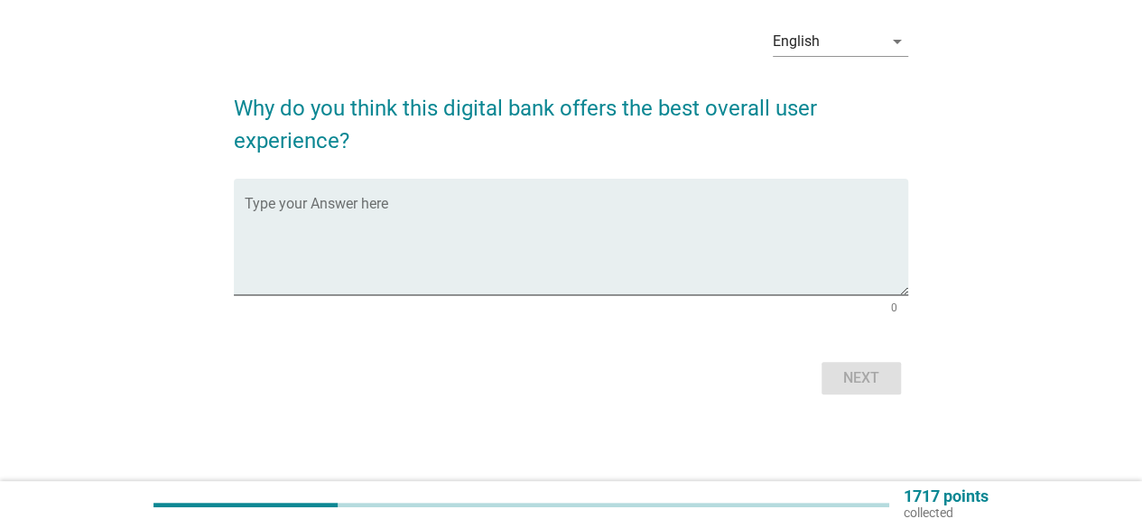
scroll to position [0, 0]
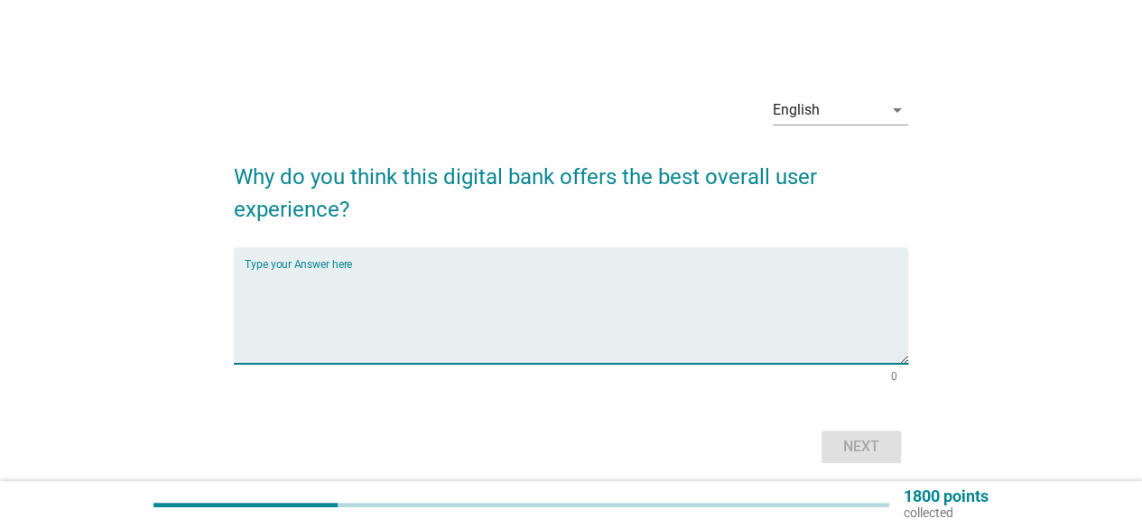
click at [577, 319] on textarea "Type your Answer here" at bounding box center [576, 316] width 663 height 95
type textarea "M"
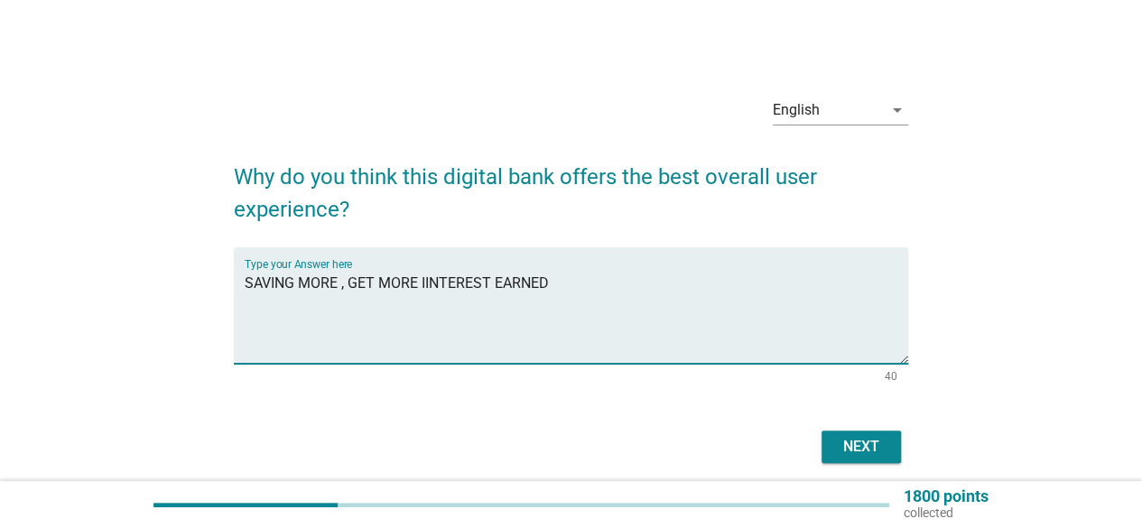
type textarea "SAVING MORE , GET MORE IINTEREST EARNED"
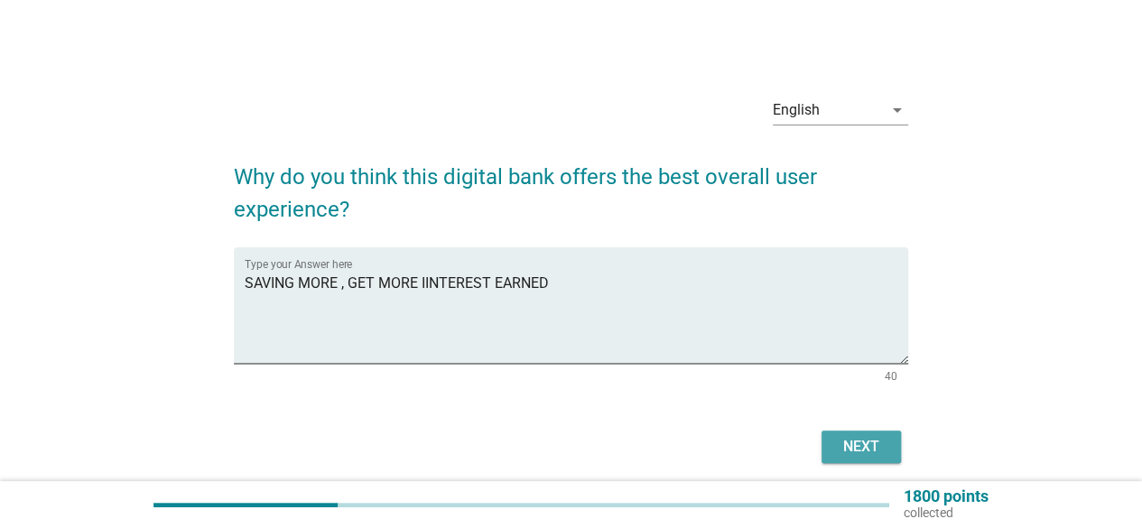
click at [847, 454] on div "Next" at bounding box center [861, 447] width 51 height 22
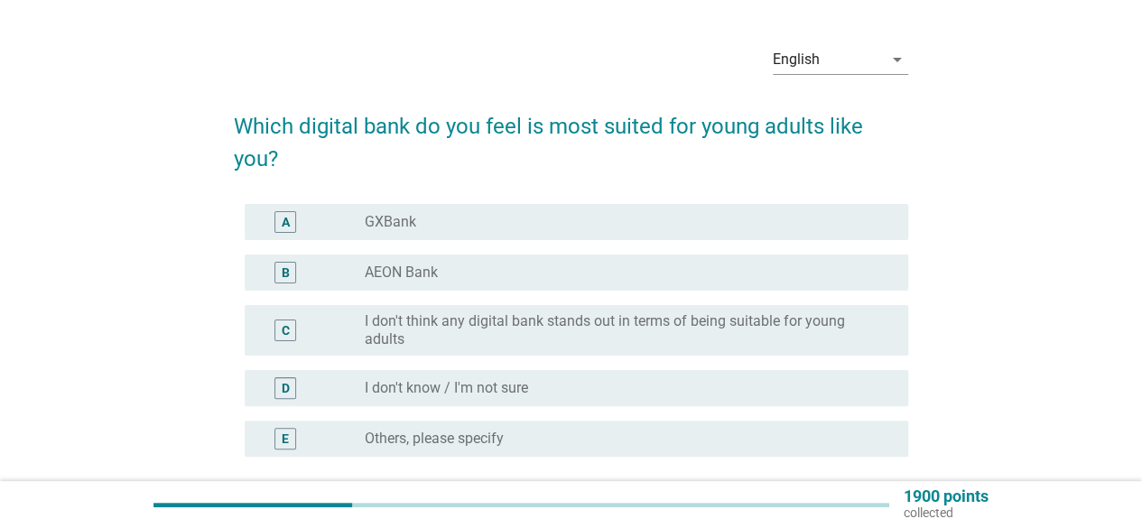
scroll to position [90, 0]
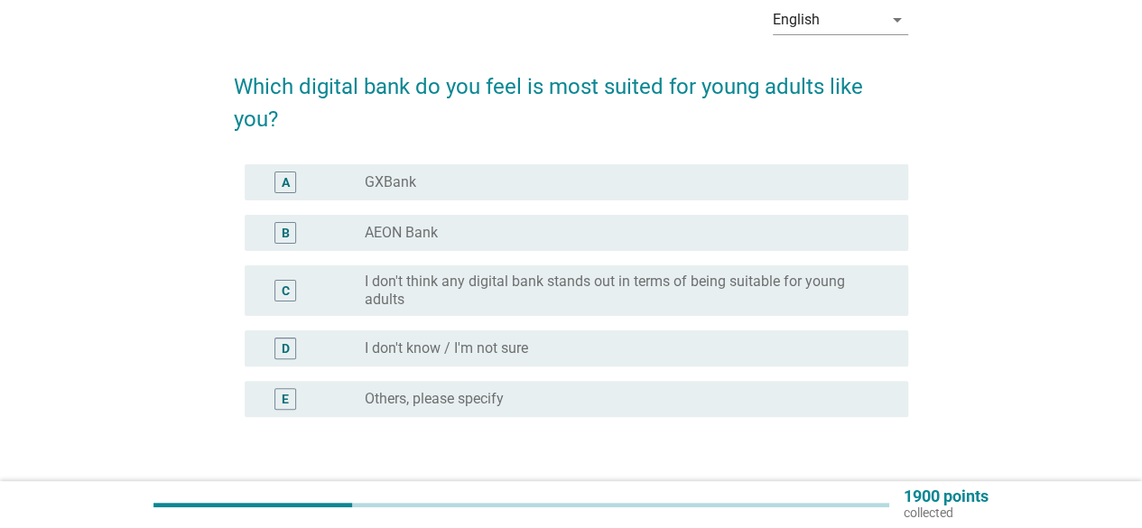
click at [502, 208] on div "B radio_button_unchecked AEON Bank" at bounding box center [571, 233] width 674 height 51
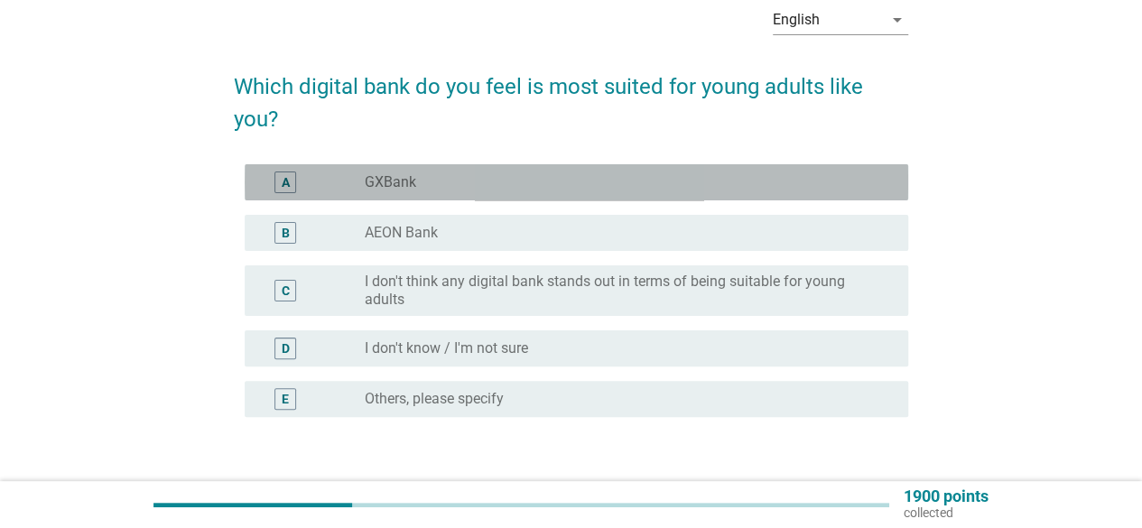
click at [531, 175] on div "radio_button_unchecked GXBank" at bounding box center [622, 182] width 514 height 18
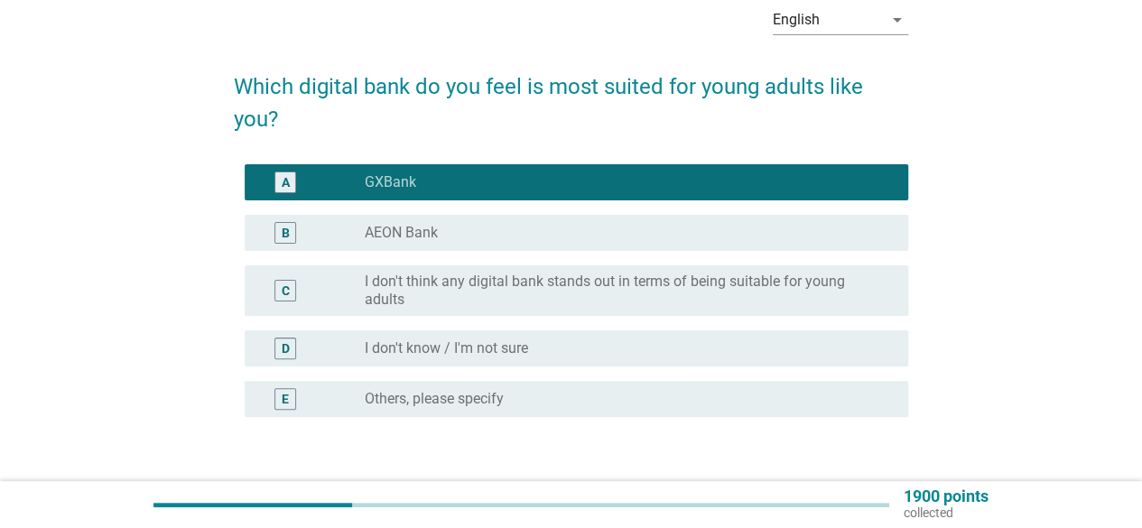
click at [530, 234] on div "radio_button_unchecked AEON Bank" at bounding box center [622, 233] width 514 height 18
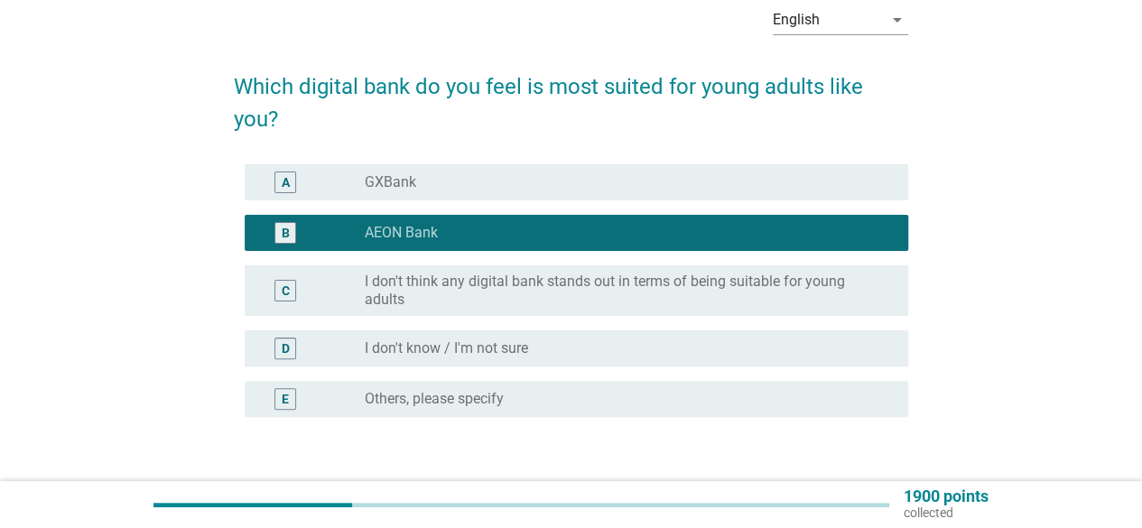
click at [548, 178] on div "radio_button_unchecked GXBank" at bounding box center [622, 182] width 514 height 18
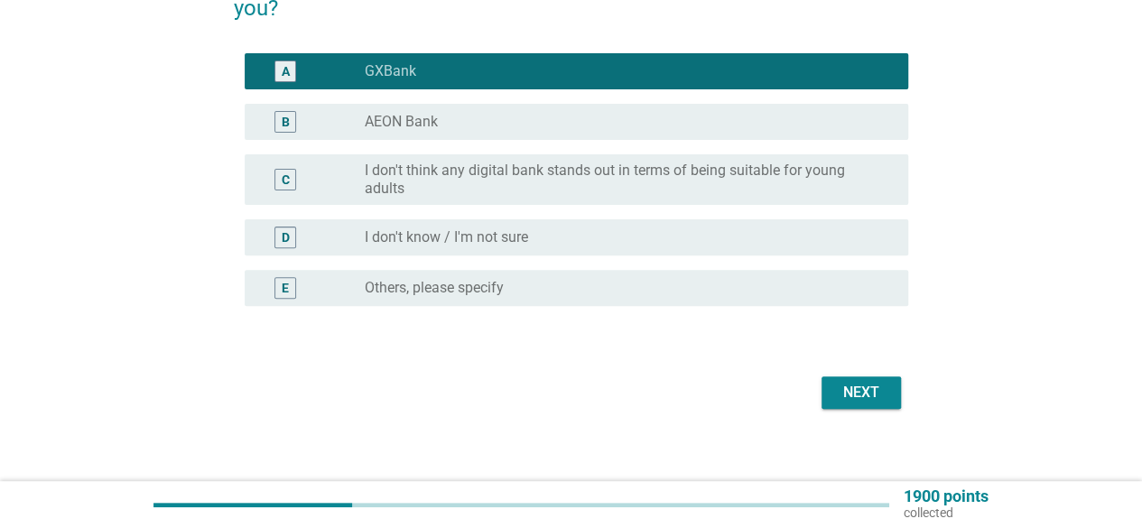
scroll to position [215, 0]
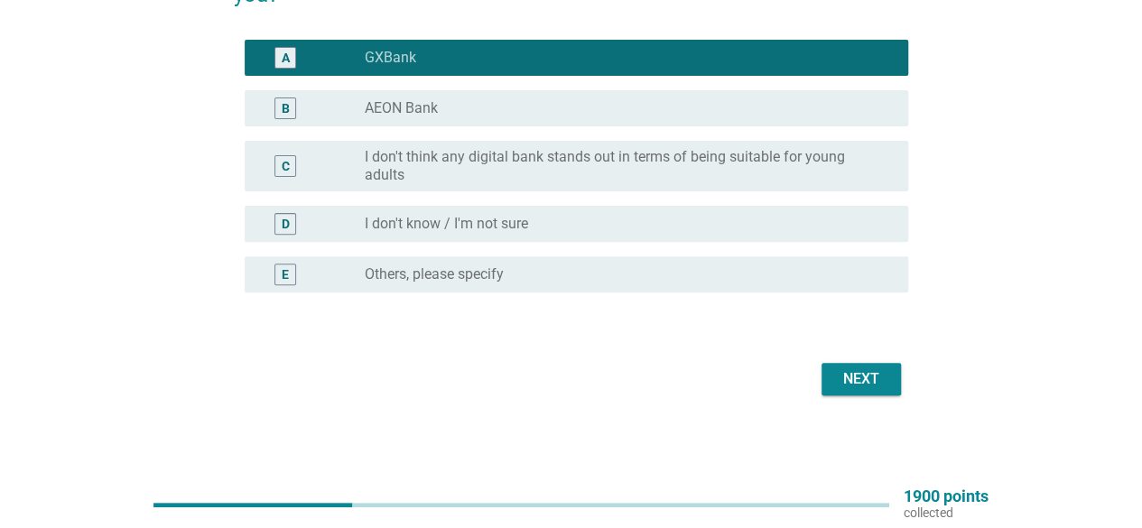
click at [884, 347] on form "Which digital bank do you feel is most suited for young adults like you? A radi…" at bounding box center [571, 164] width 674 height 473
click at [885, 365] on button "Next" at bounding box center [860, 379] width 79 height 32
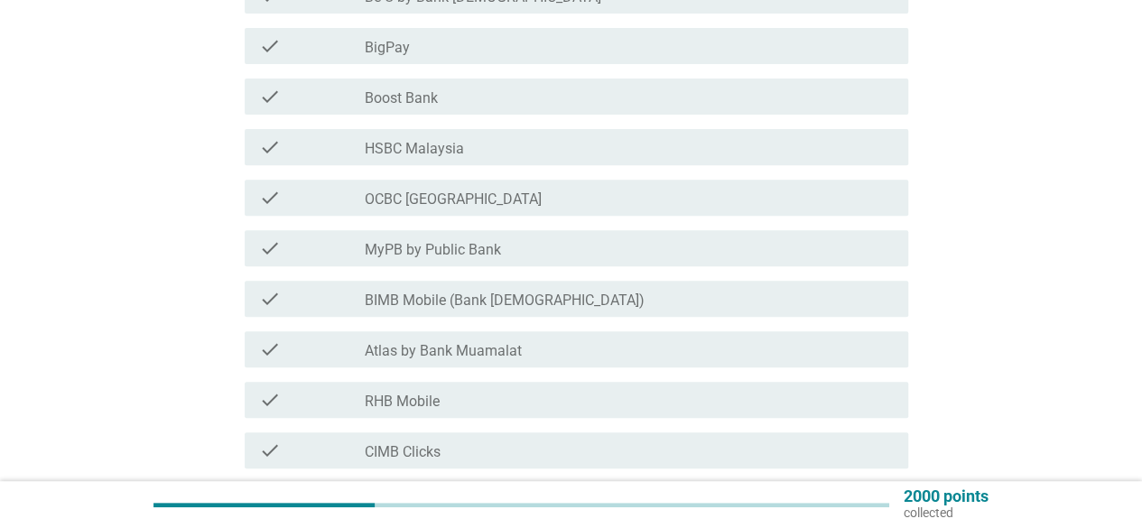
scroll to position [361, 0]
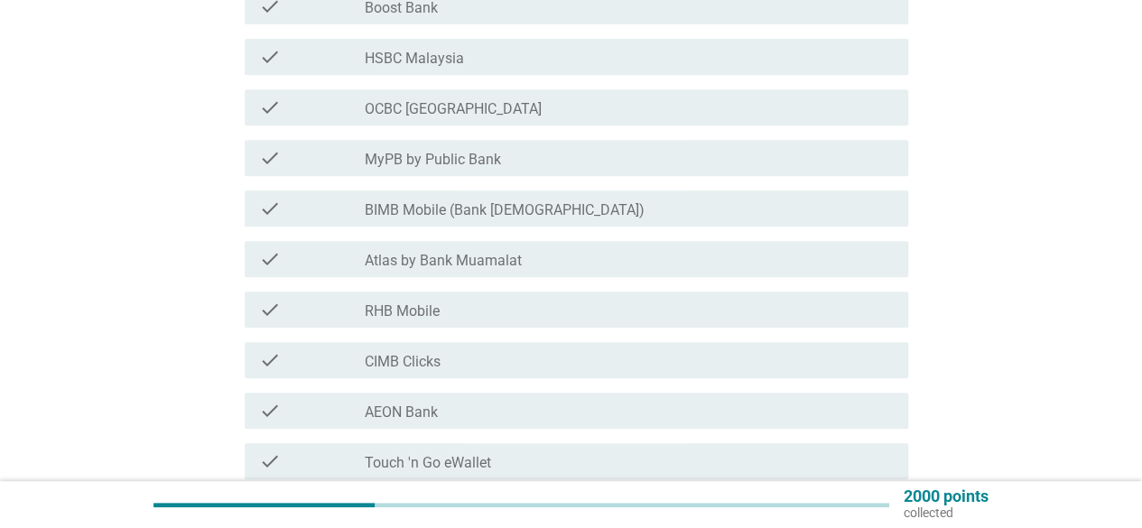
click at [426, 147] on div "check_box_outline_blank MyPB by Public Bank" at bounding box center [629, 158] width 529 height 22
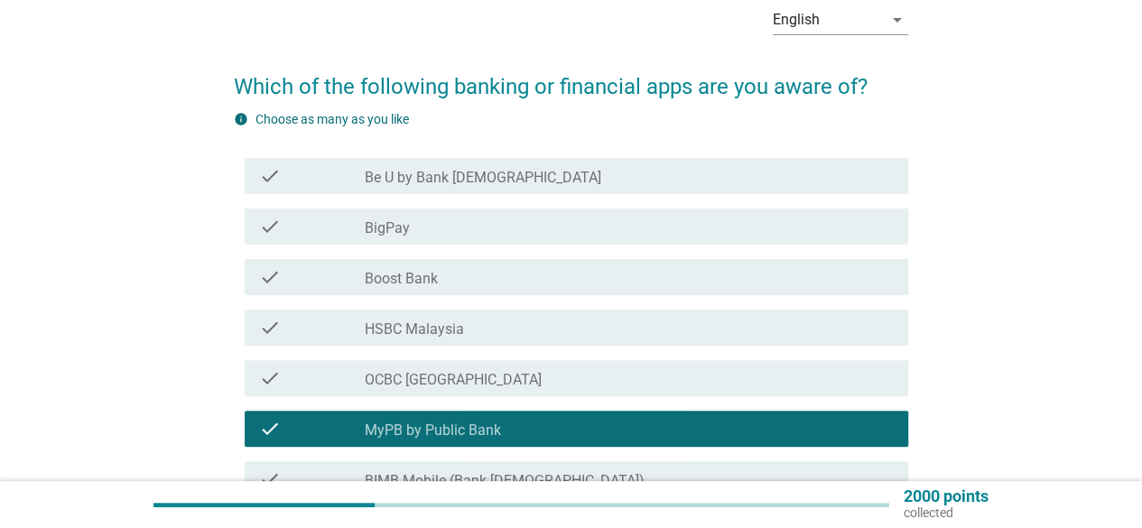
click at [419, 178] on label "Be U by Bank [DEMOGRAPHIC_DATA]" at bounding box center [483, 178] width 236 height 18
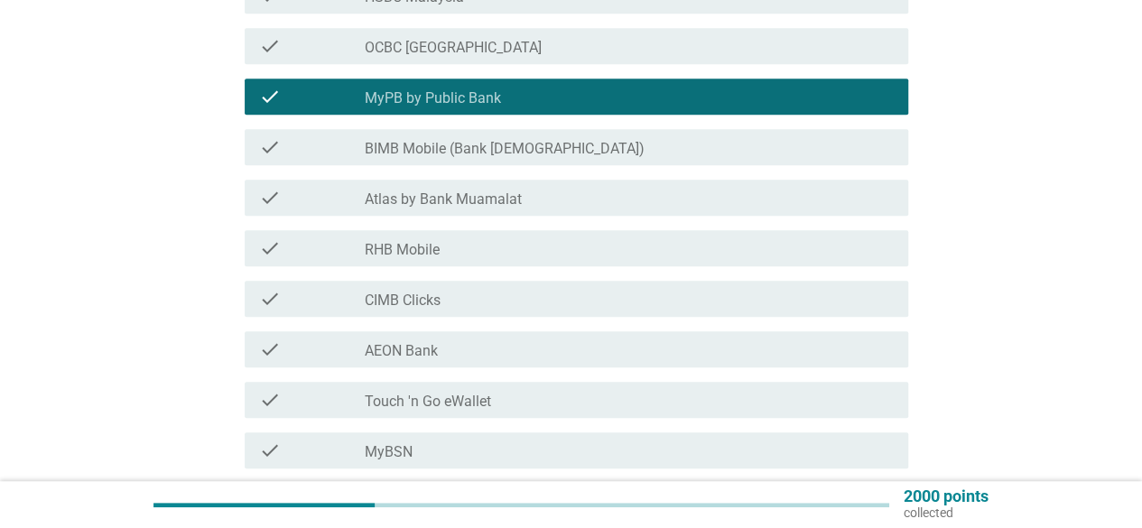
scroll to position [451, 0]
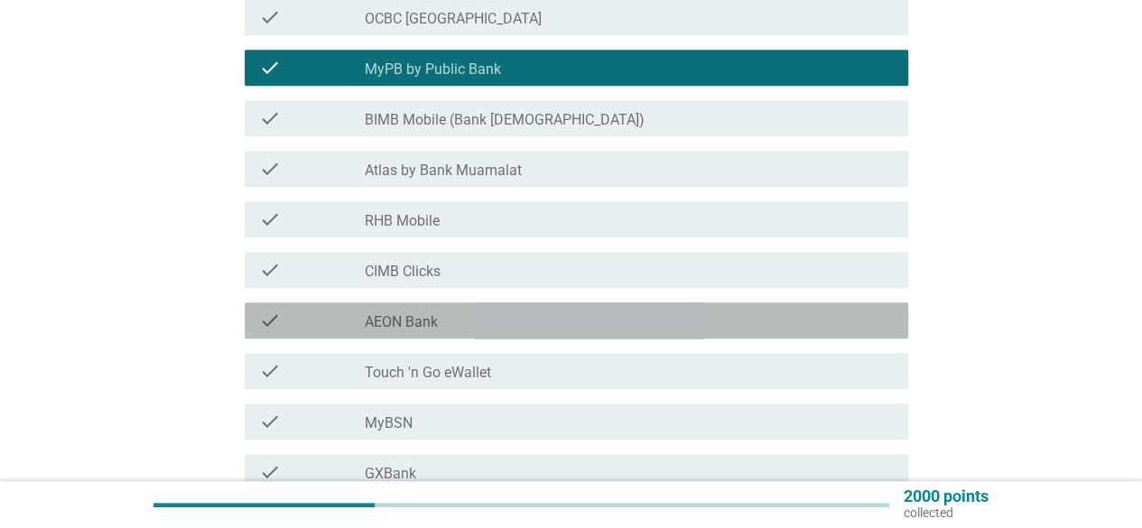
click at [454, 317] on div "check_box_outline_blank AEON Bank" at bounding box center [629, 321] width 529 height 22
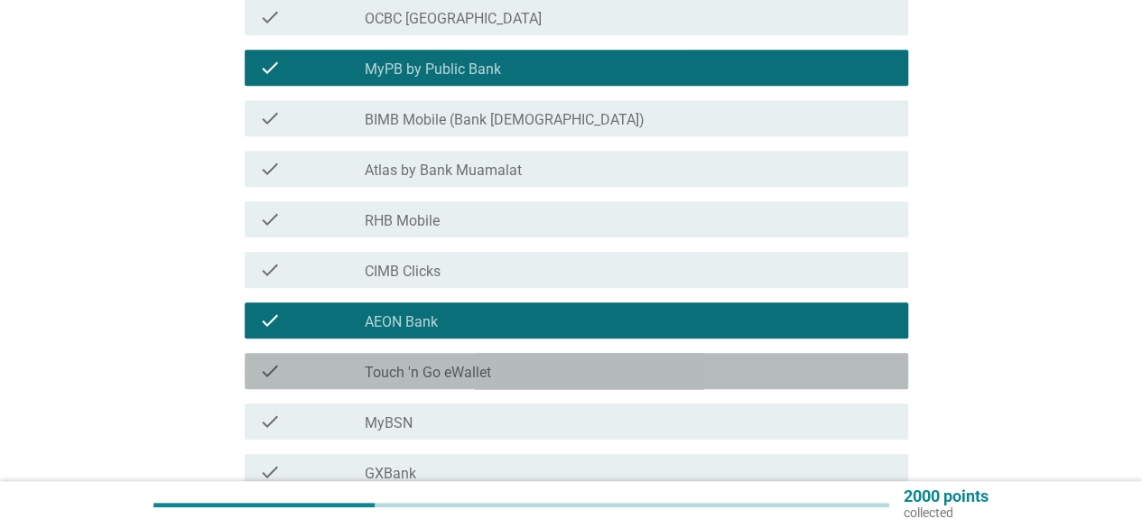
click at [482, 364] on label "Touch 'n Go eWallet" at bounding box center [428, 373] width 126 height 18
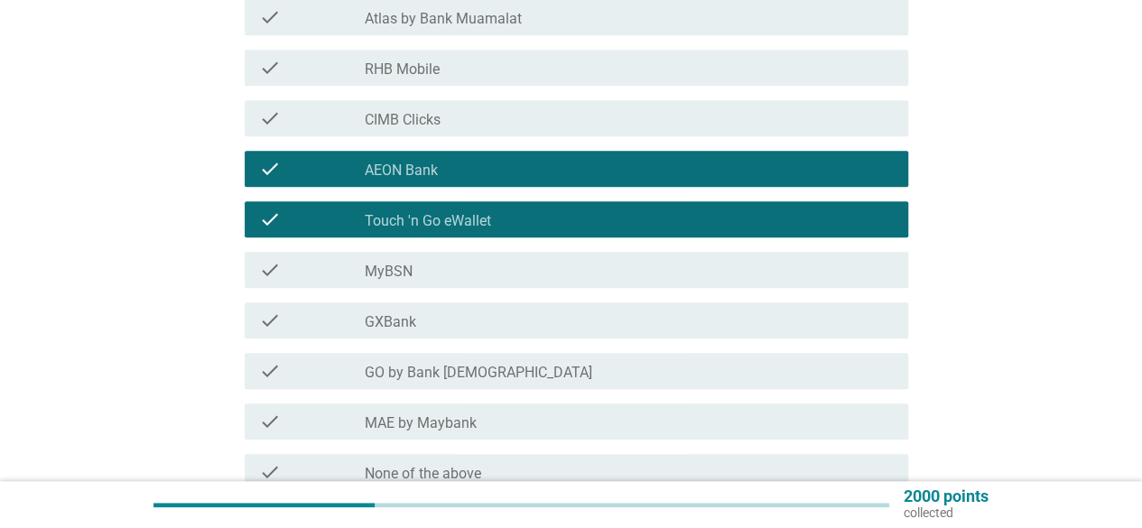
scroll to position [632, 0]
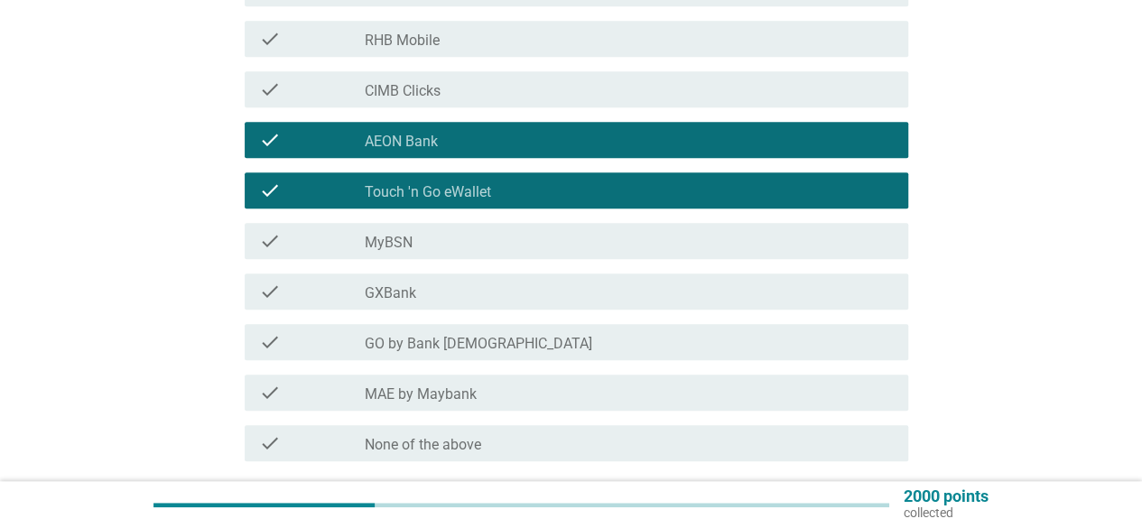
click at [398, 245] on label "MyBSN" at bounding box center [389, 243] width 48 height 18
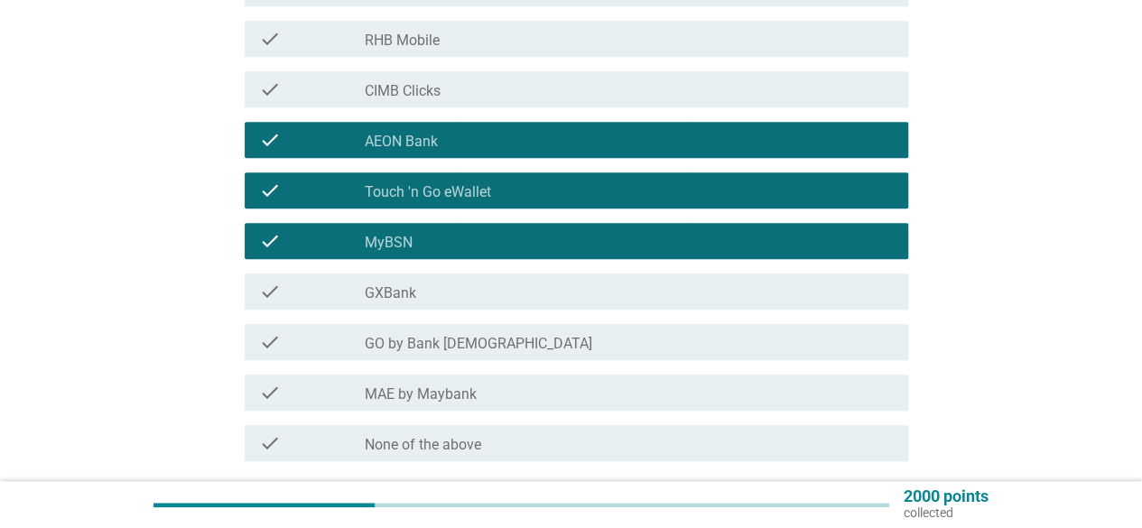
click at [416, 274] on div "check check_box_outline_blank GXBank" at bounding box center [576, 291] width 663 height 36
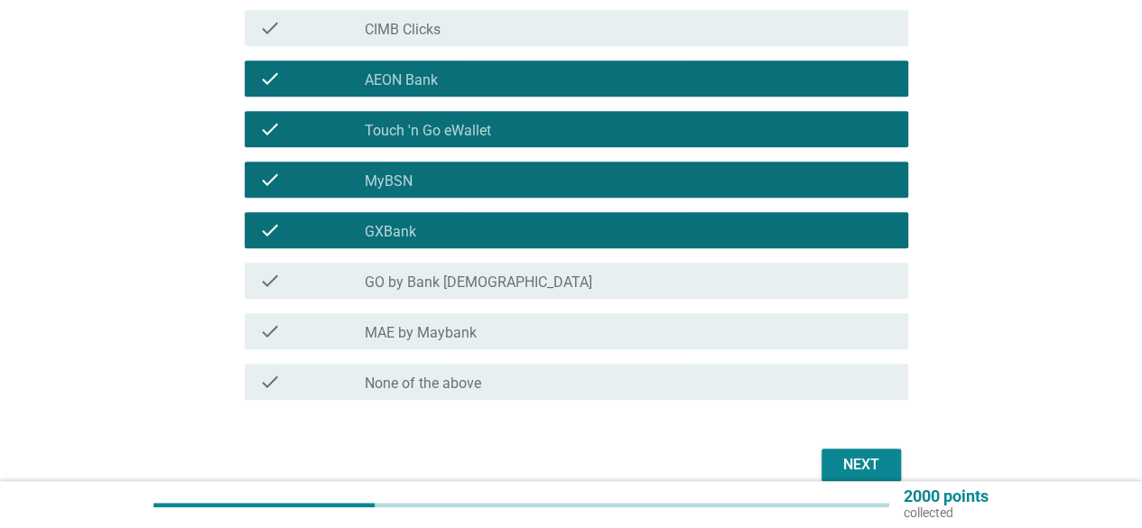
scroll to position [722, 0]
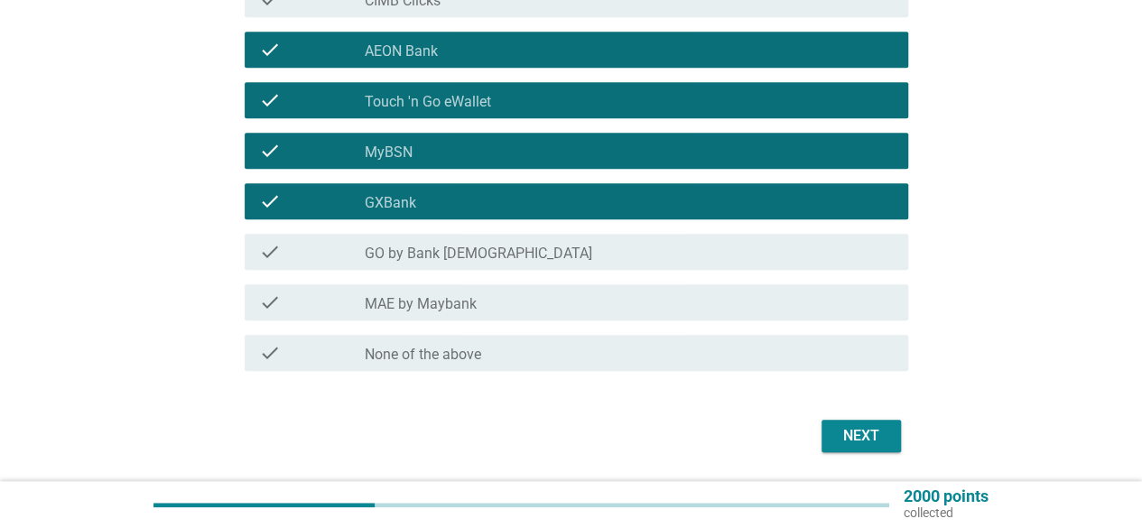
click at [463, 255] on label "GO by Bank [DEMOGRAPHIC_DATA]" at bounding box center [478, 254] width 227 height 18
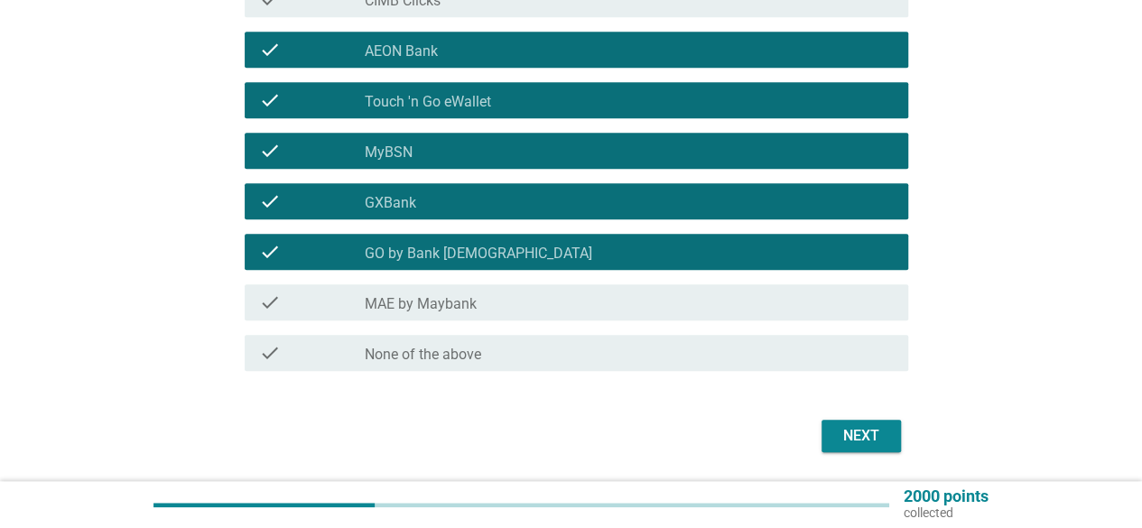
click at [514, 301] on div "check_box_outline_blank MAE by Maybank" at bounding box center [629, 303] width 529 height 22
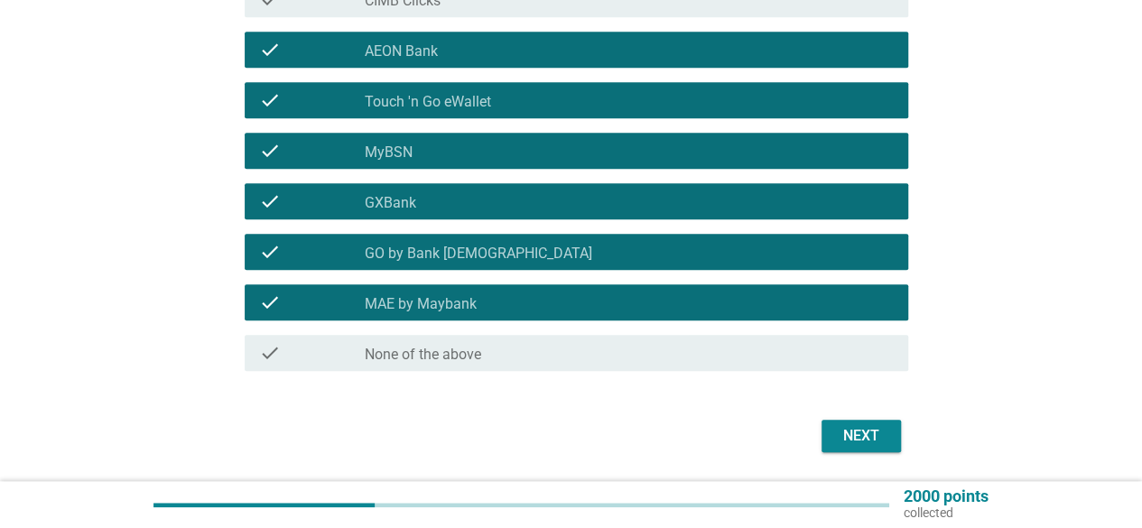
click at [875, 432] on div "Next" at bounding box center [861, 436] width 51 height 22
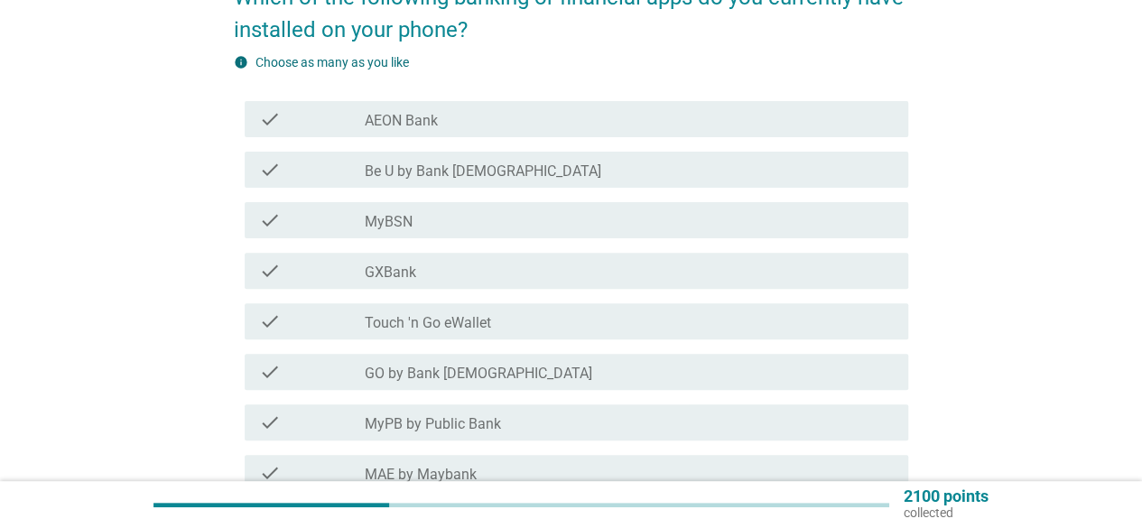
scroll to position [180, 0]
click at [397, 124] on label "AEON Bank" at bounding box center [401, 120] width 73 height 18
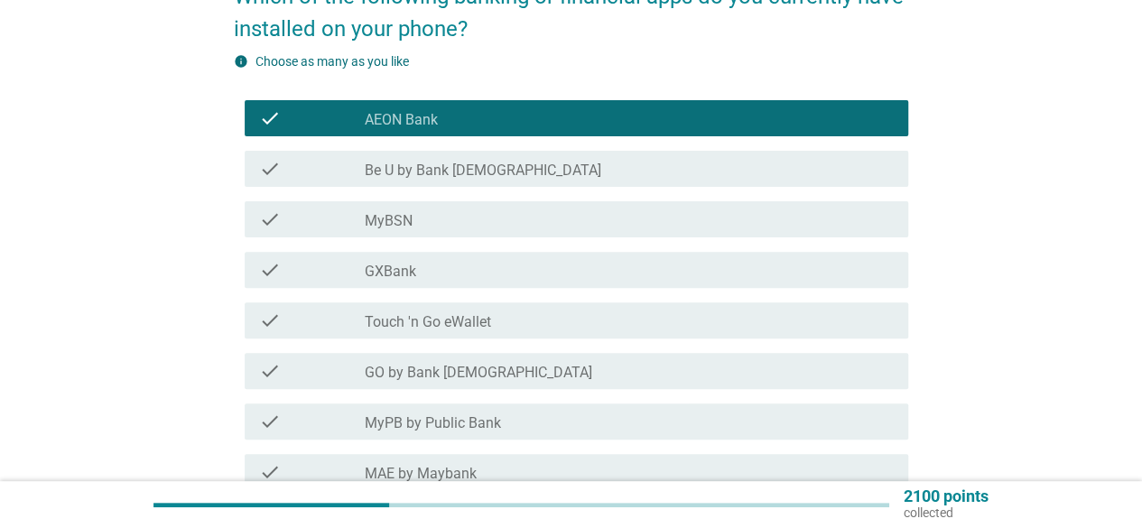
click at [417, 166] on label "Be U by Bank [DEMOGRAPHIC_DATA]" at bounding box center [483, 171] width 236 height 18
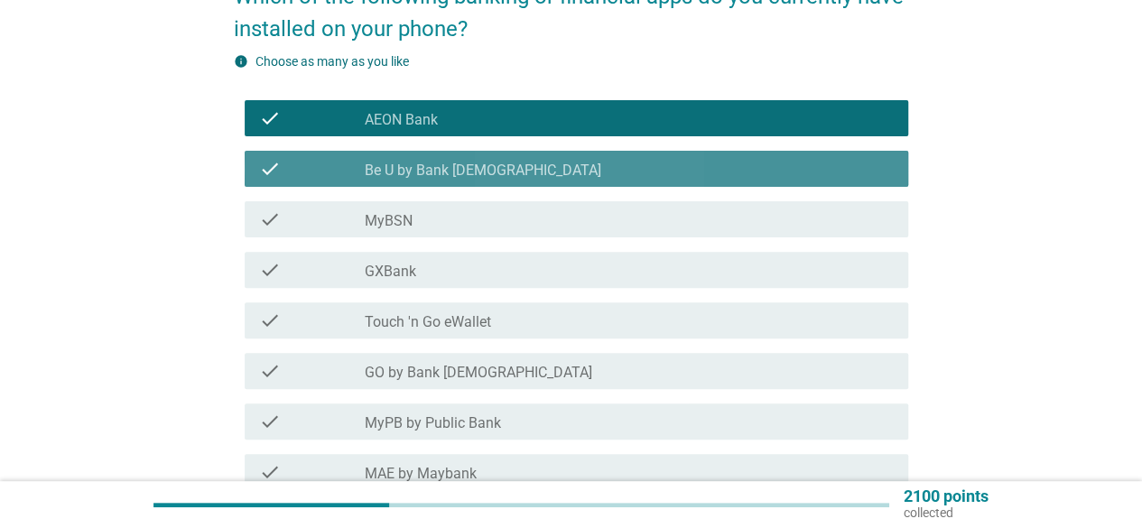
click at [423, 222] on div "check_box_outline_blank MyBSN" at bounding box center [629, 219] width 529 height 22
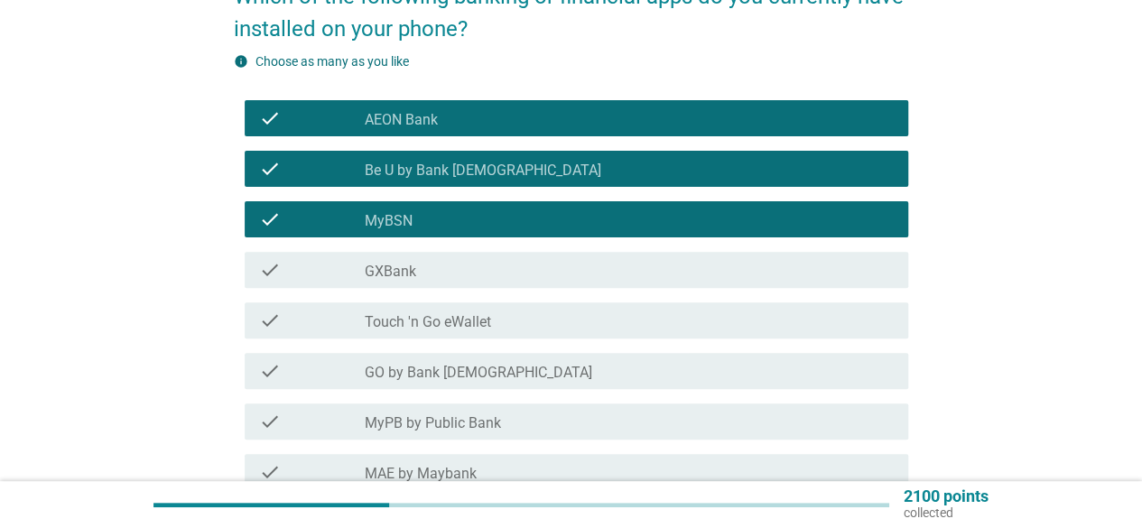
click at [446, 221] on div "check_box_outline_blank MyBSN" at bounding box center [629, 219] width 529 height 22
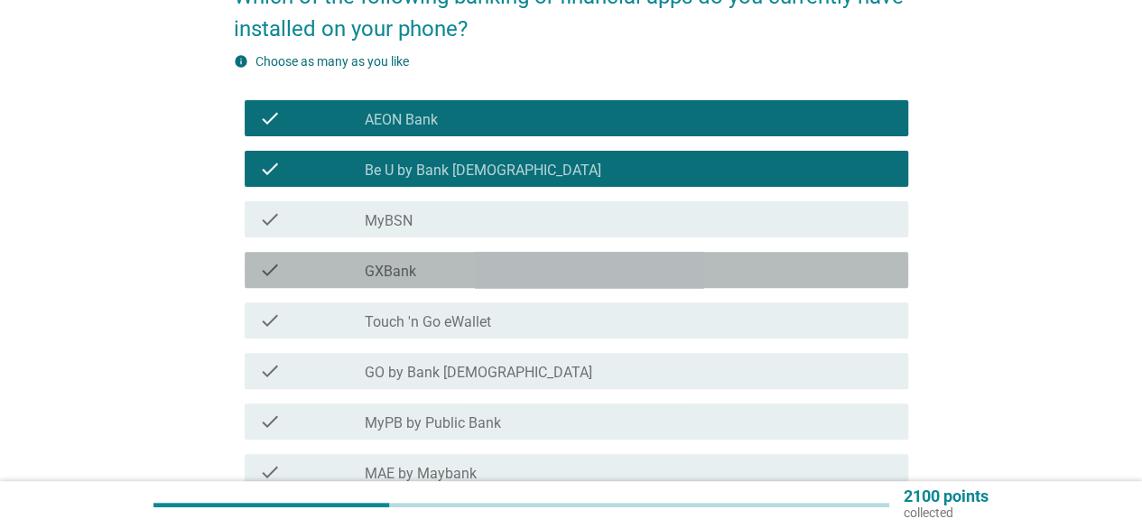
click at [444, 263] on div "check_box_outline_blank GXBank" at bounding box center [629, 270] width 529 height 22
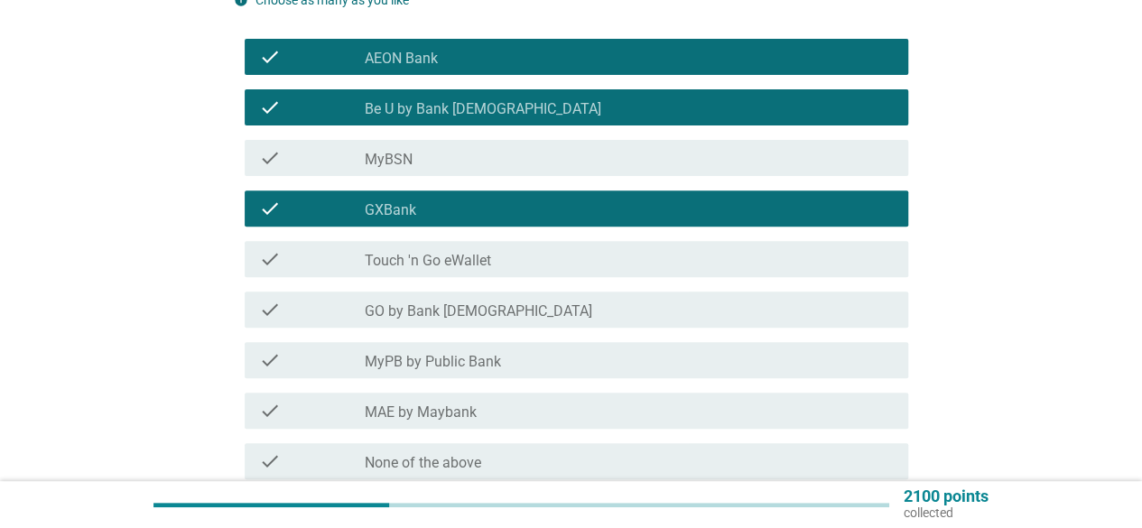
scroll to position [271, 0]
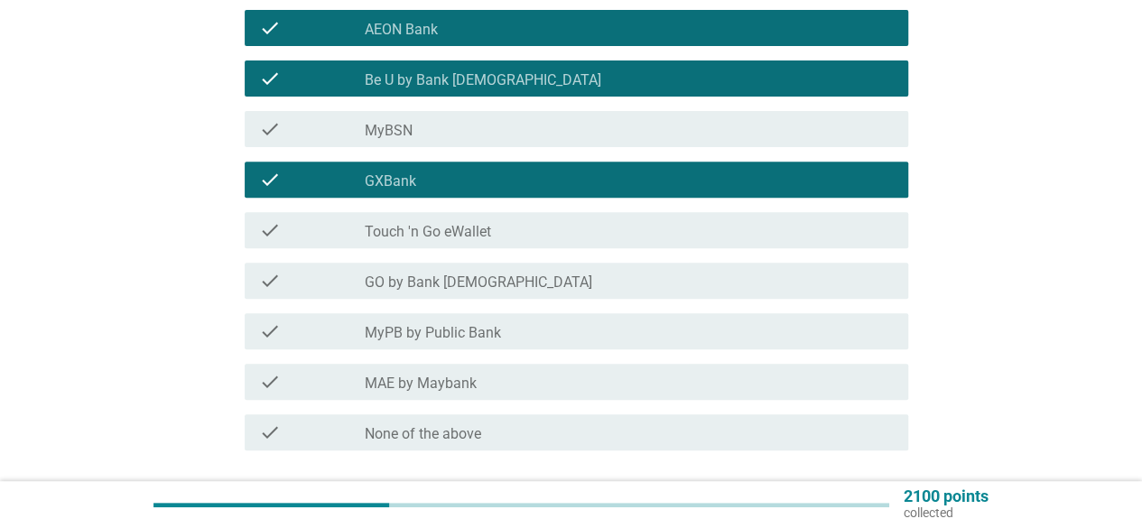
click at [444, 234] on label "Touch 'n Go eWallet" at bounding box center [428, 232] width 126 height 18
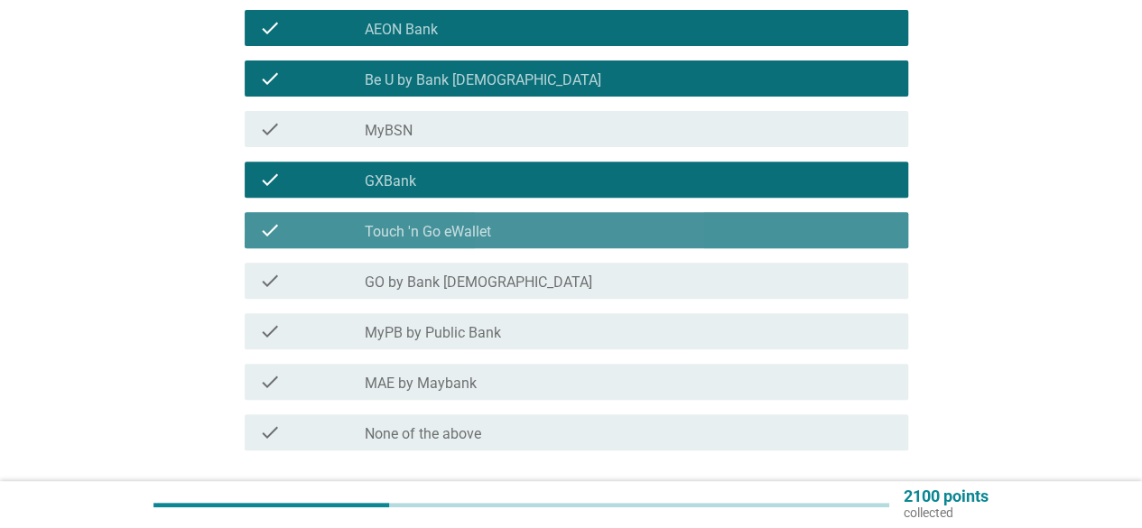
click at [457, 273] on label "GO by Bank [DEMOGRAPHIC_DATA]" at bounding box center [478, 282] width 227 height 18
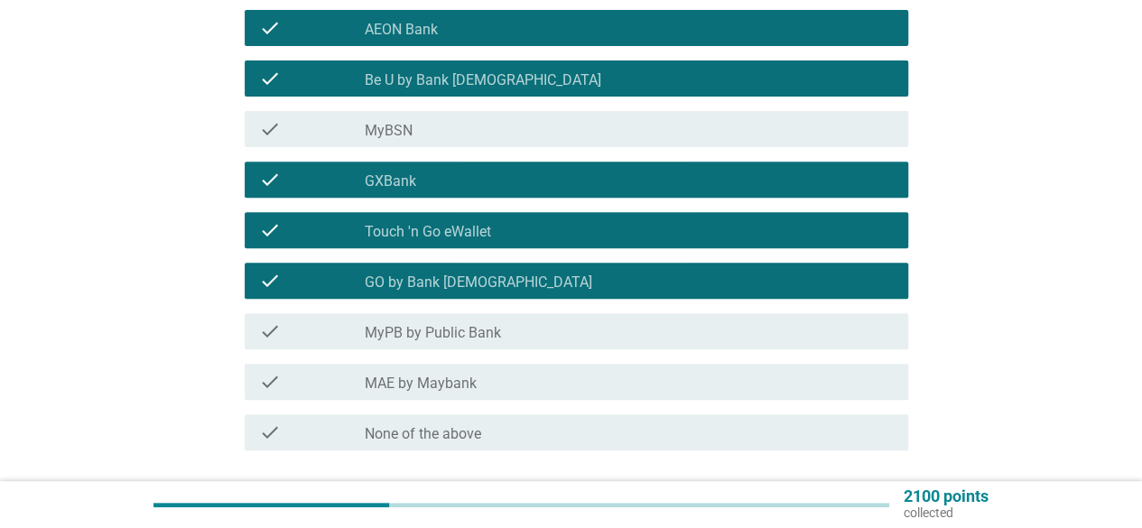
click at [475, 326] on label "MyPB by Public Bank" at bounding box center [433, 333] width 136 height 18
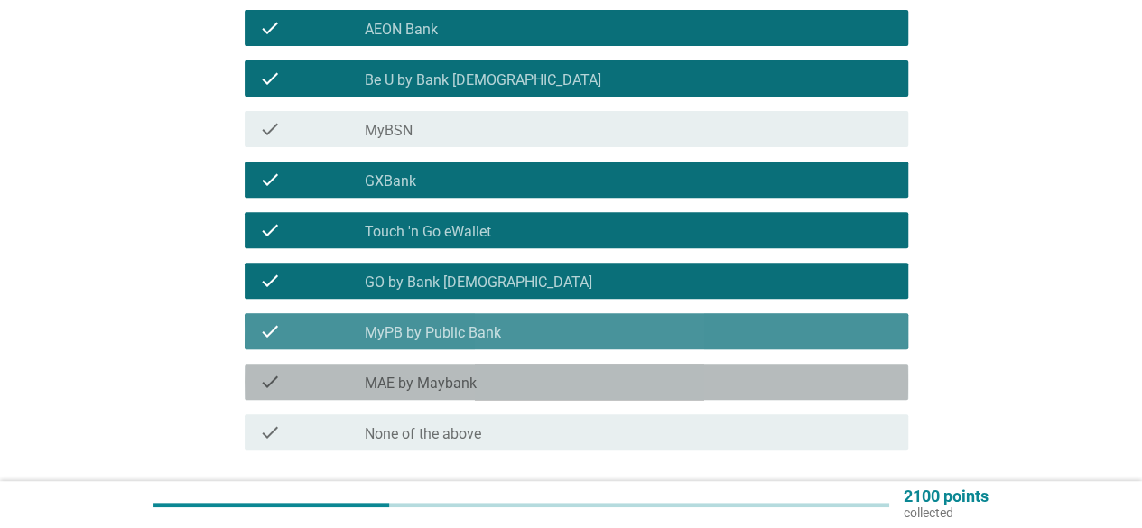
click at [475, 369] on div "check check_box_outline_blank MAE by Maybank" at bounding box center [576, 382] width 663 height 36
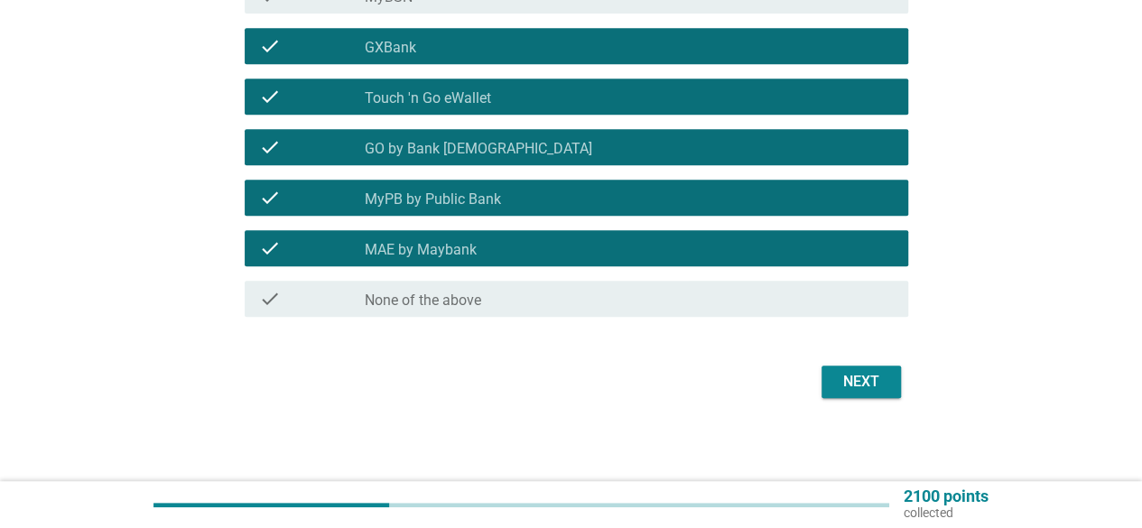
scroll to position [408, 0]
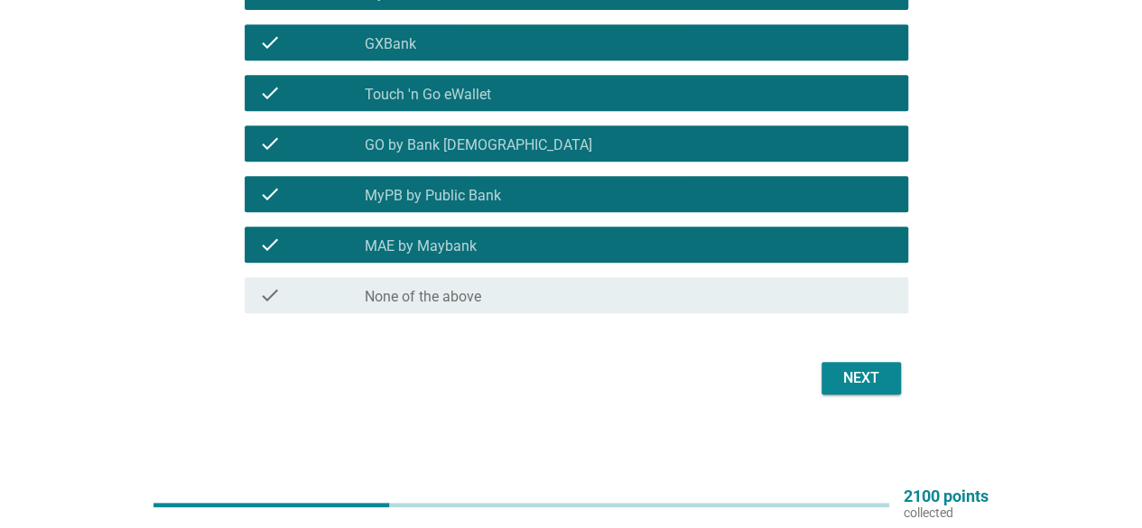
click at [856, 385] on div "Next" at bounding box center [861, 378] width 51 height 22
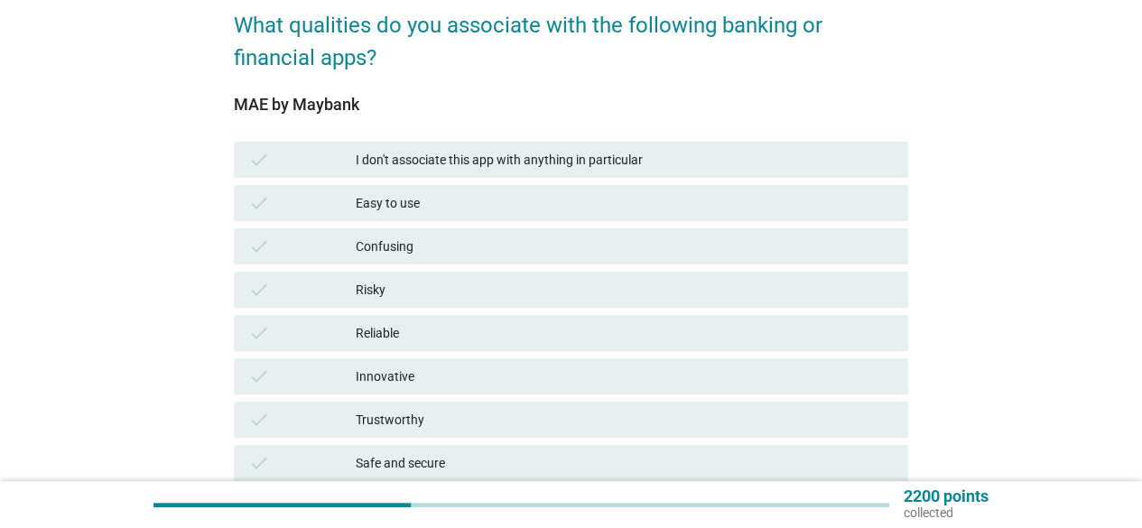
scroll to position [180, 0]
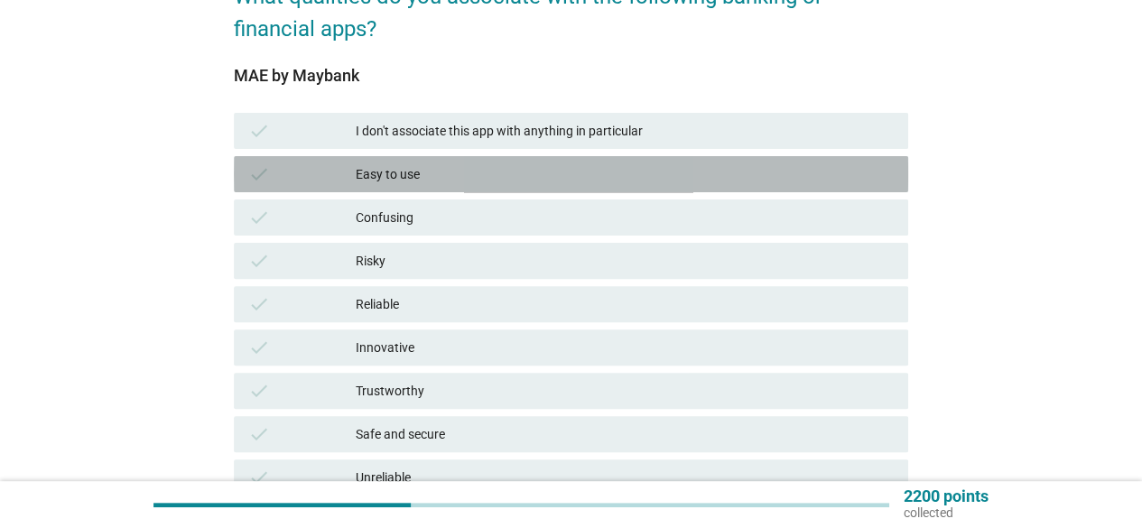
drag, startPoint x: 432, startPoint y: 180, endPoint x: 437, endPoint y: 216, distance: 36.4
click at [433, 178] on div "Easy to use" at bounding box center [625, 174] width 538 height 22
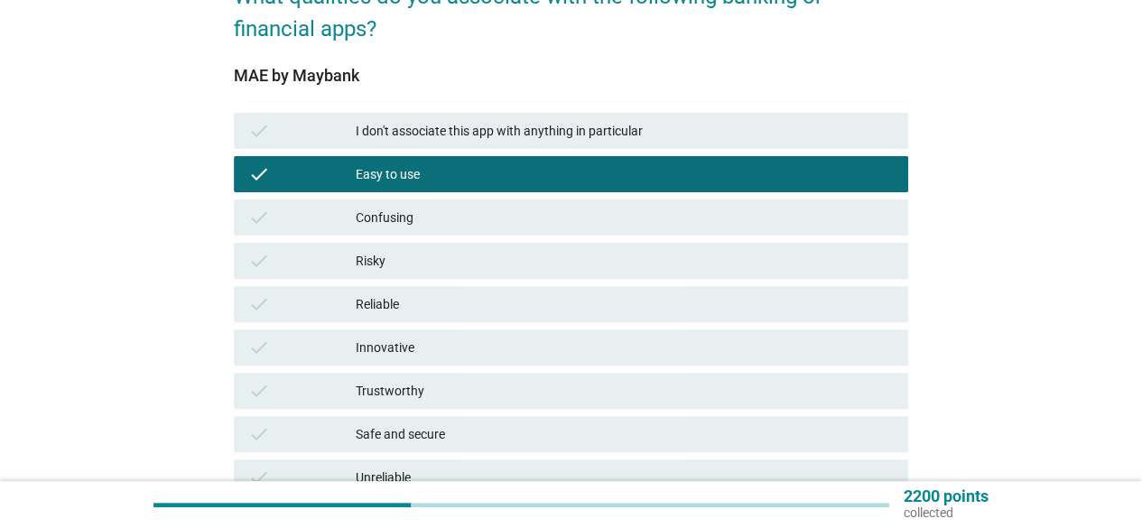
click at [437, 281] on div "check I don't associate this app with anything in particular check Easy to use …" at bounding box center [570, 434] width 681 height 650
click at [408, 299] on div "Reliable" at bounding box center [625, 304] width 538 height 22
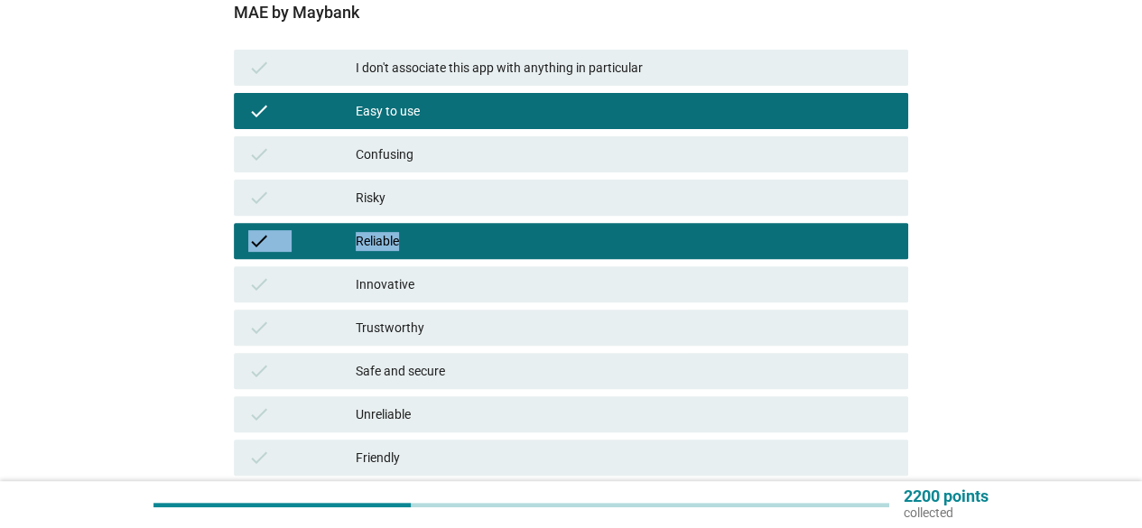
scroll to position [271, 0]
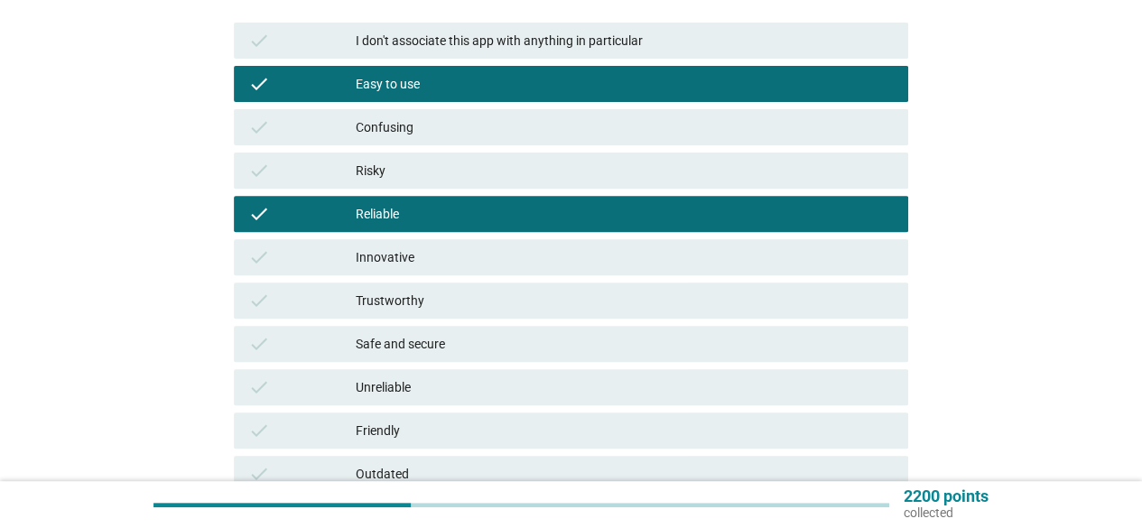
click at [431, 257] on div "Innovative" at bounding box center [625, 257] width 538 height 22
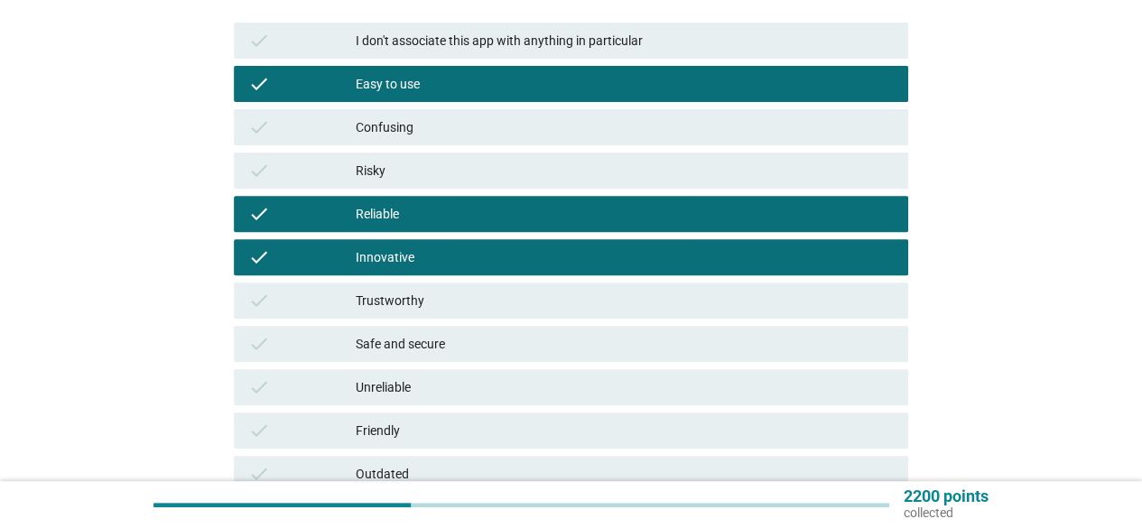
click at [454, 301] on div "Trustworthy" at bounding box center [625, 301] width 538 height 22
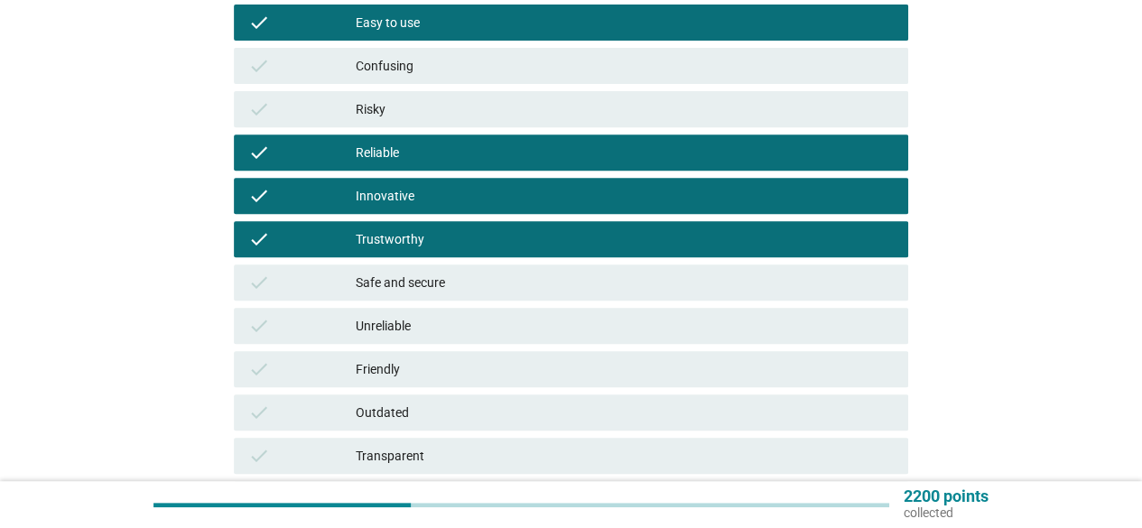
scroll to position [361, 0]
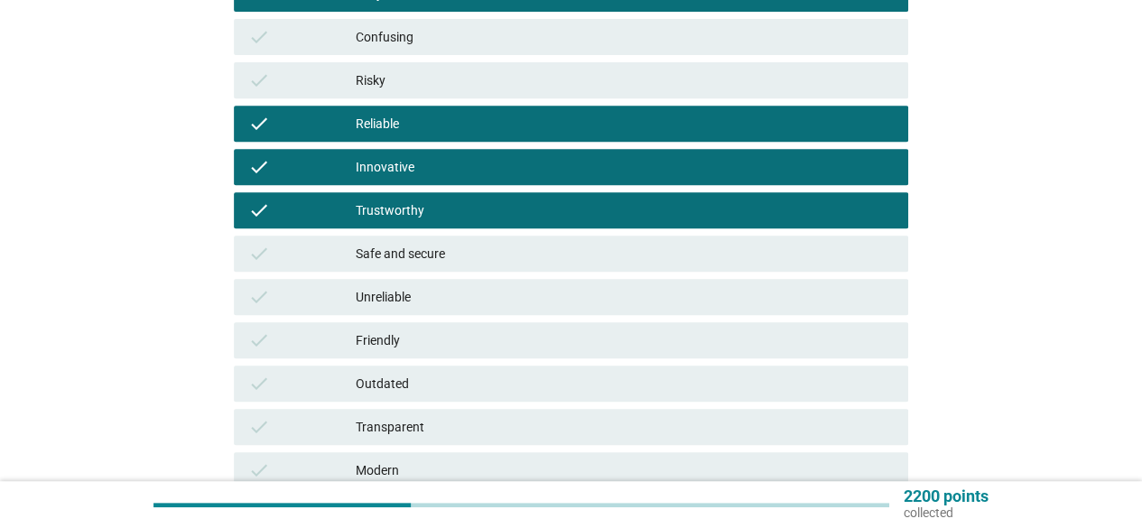
click at [473, 255] on div "Safe and secure" at bounding box center [625, 254] width 538 height 22
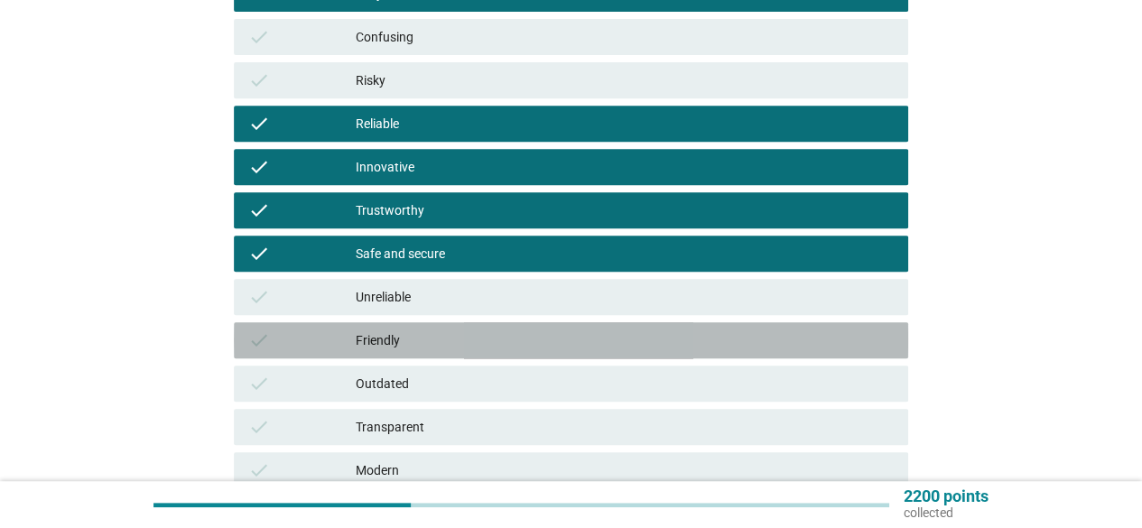
click at [449, 325] on div "check Friendly" at bounding box center [571, 340] width 674 height 36
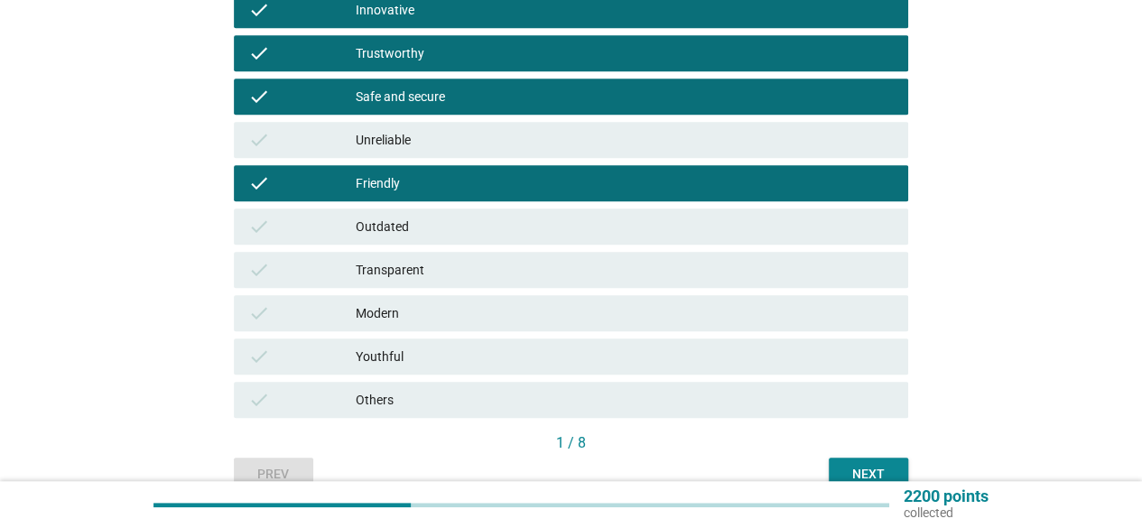
scroll to position [541, 0]
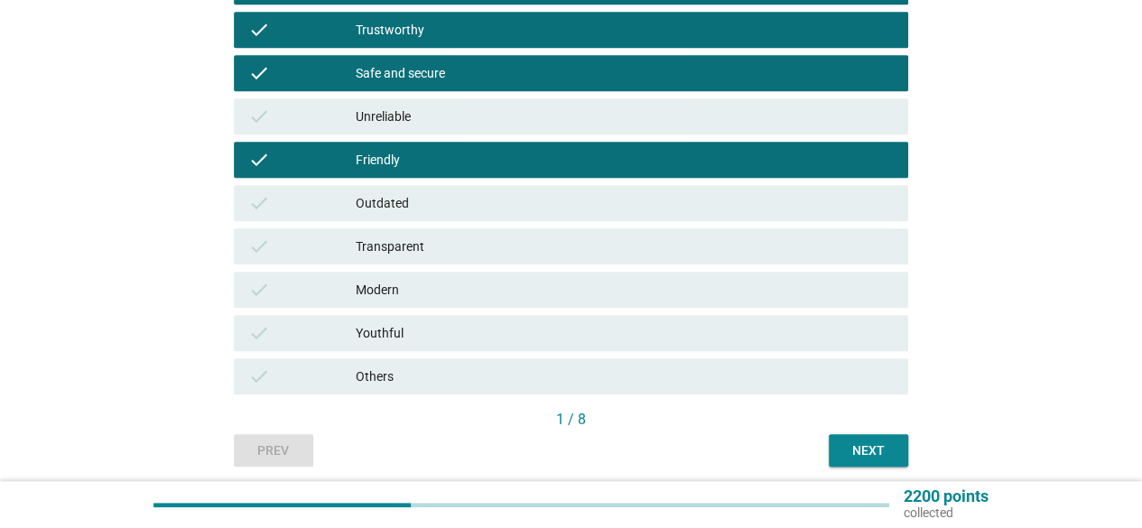
click at [434, 241] on div "Transparent" at bounding box center [625, 247] width 538 height 22
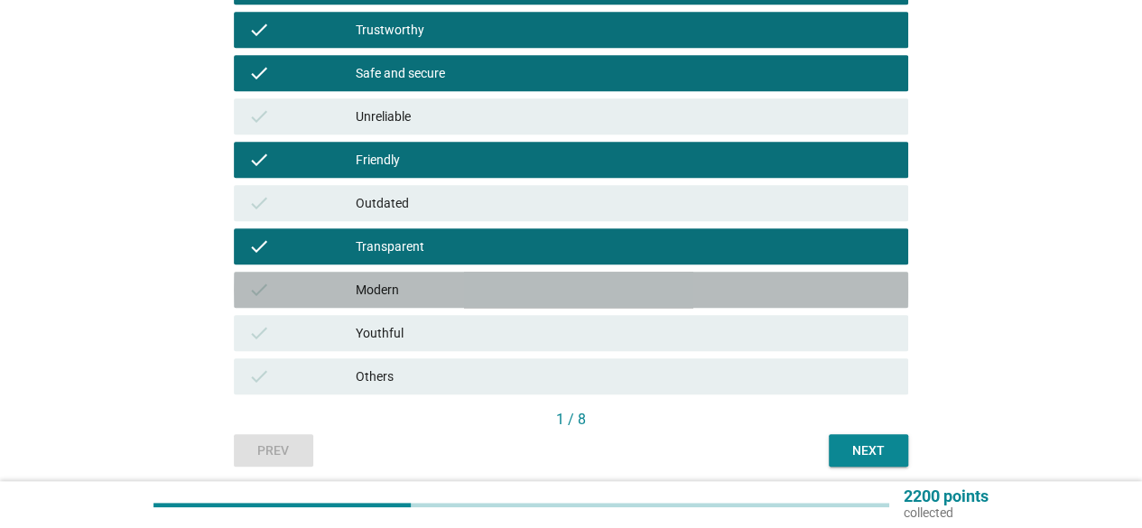
drag, startPoint x: 458, startPoint y: 305, endPoint x: 486, endPoint y: 317, distance: 29.5
click at [459, 305] on div "check Modern" at bounding box center [571, 290] width 674 height 36
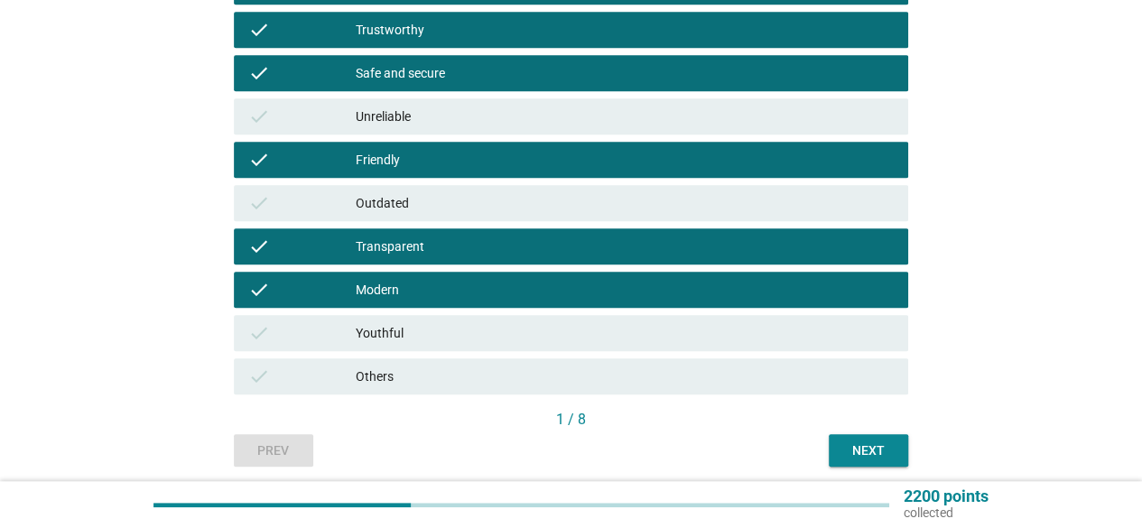
drag, startPoint x: 514, startPoint y: 344, endPoint x: 630, endPoint y: 354, distance: 115.9
click at [514, 344] on div "check Youthful" at bounding box center [571, 333] width 674 height 36
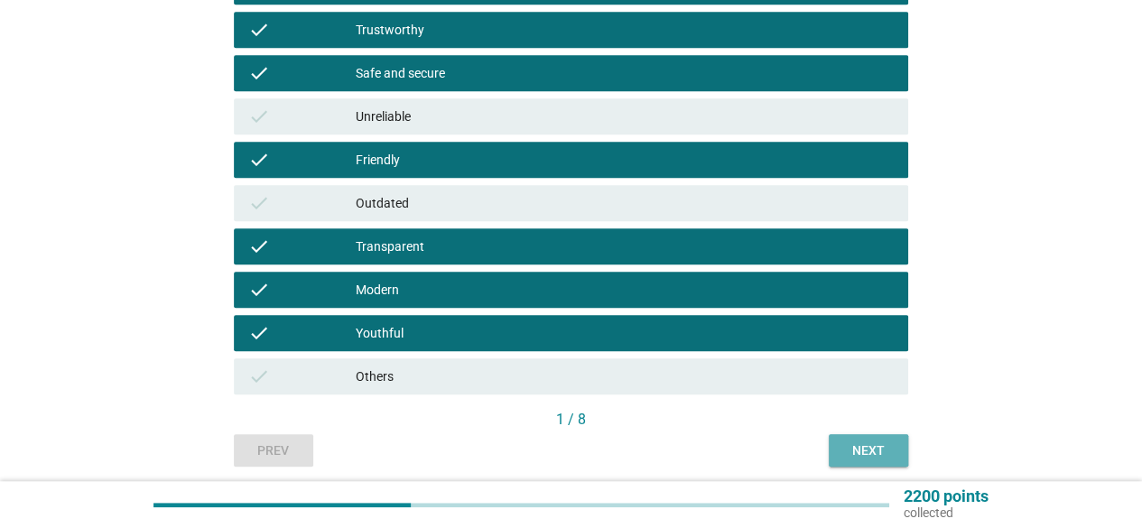
click at [893, 451] on button "Next" at bounding box center [867, 450] width 79 height 32
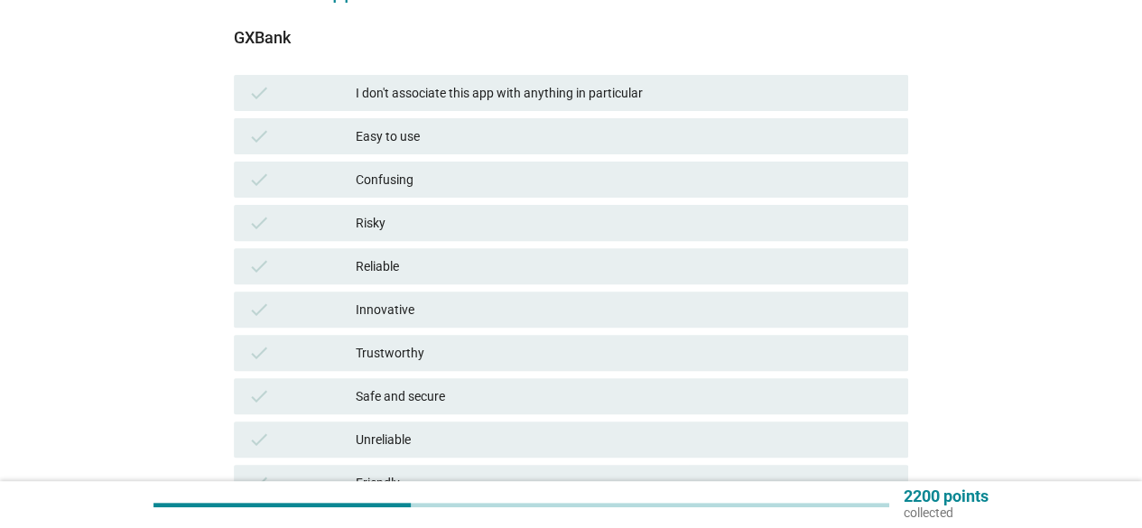
scroll to position [271, 0]
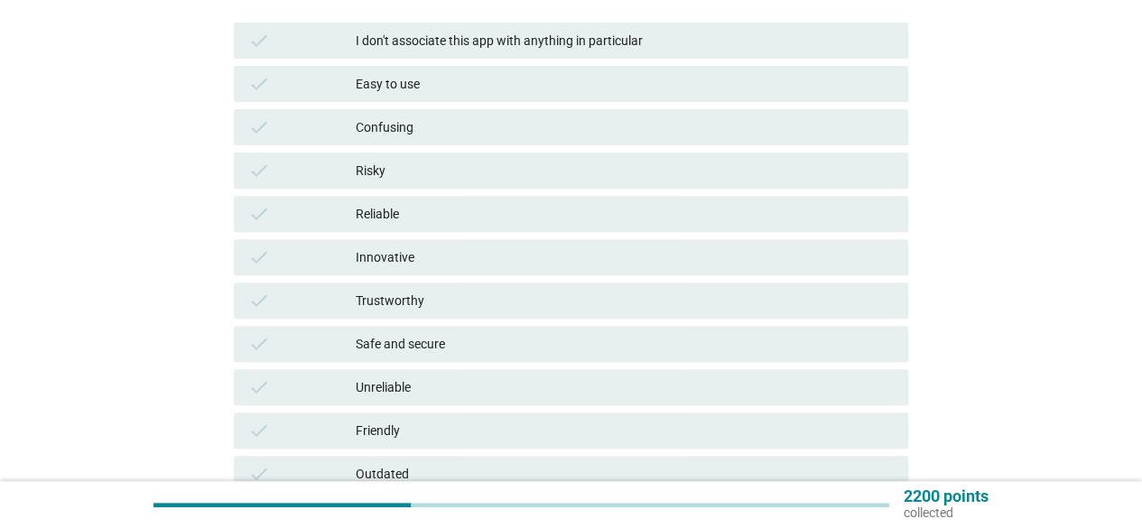
drag, startPoint x: 393, startPoint y: 84, endPoint x: 405, endPoint y: 118, distance: 36.2
click at [393, 85] on div "Easy to use" at bounding box center [625, 84] width 538 height 22
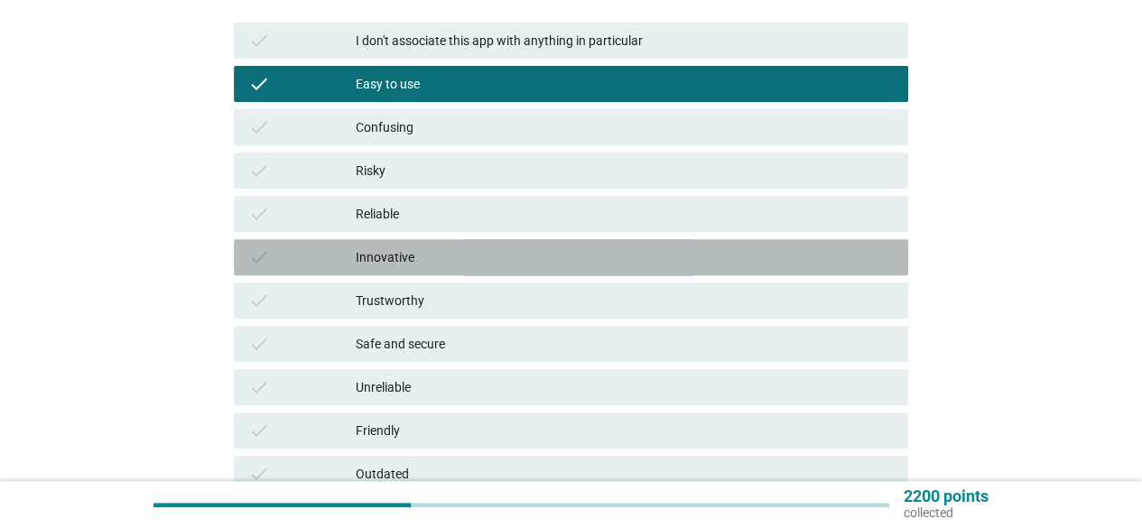
click at [464, 270] on div "check Innovative" at bounding box center [571, 257] width 674 height 36
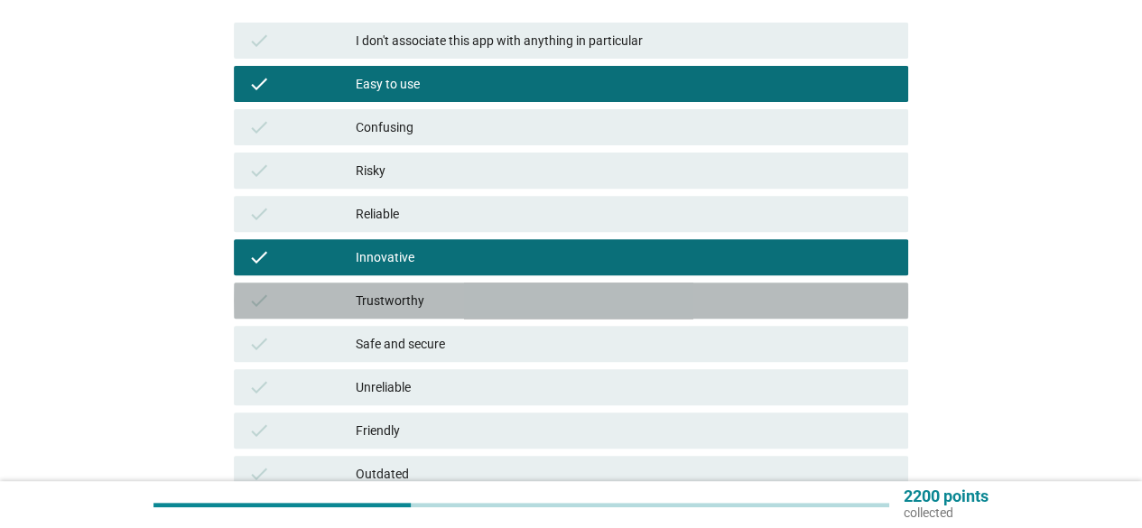
click at [448, 314] on div "check Trustworthy" at bounding box center [571, 300] width 674 height 36
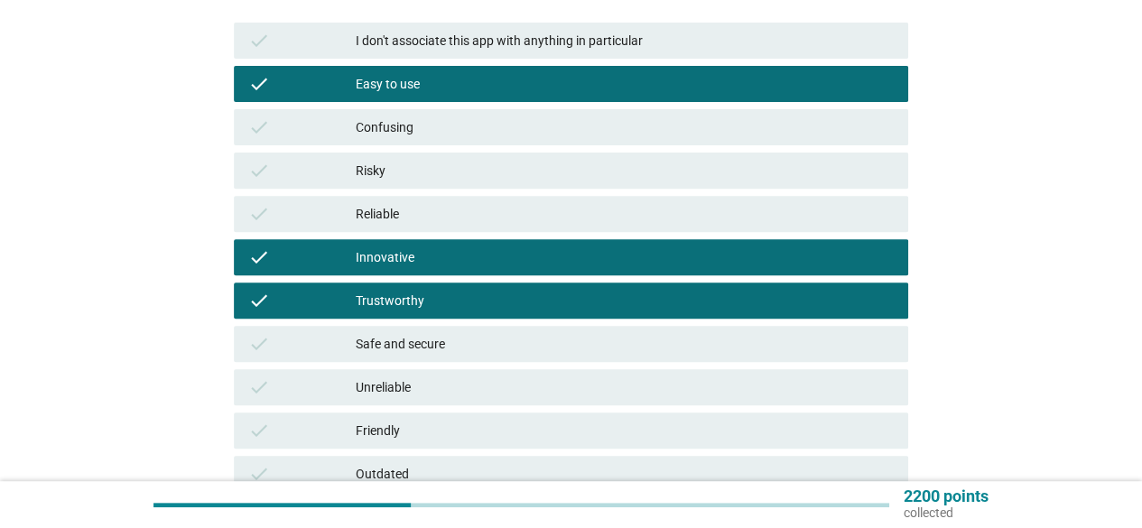
click at [456, 349] on div "Safe and secure" at bounding box center [625, 344] width 538 height 22
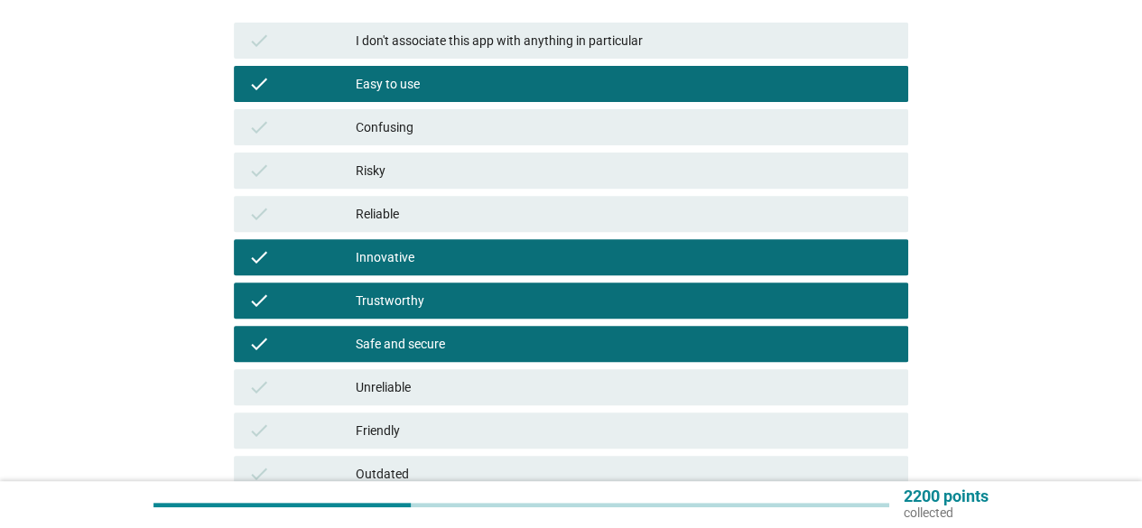
click at [455, 385] on div "Unreliable" at bounding box center [625, 387] width 538 height 22
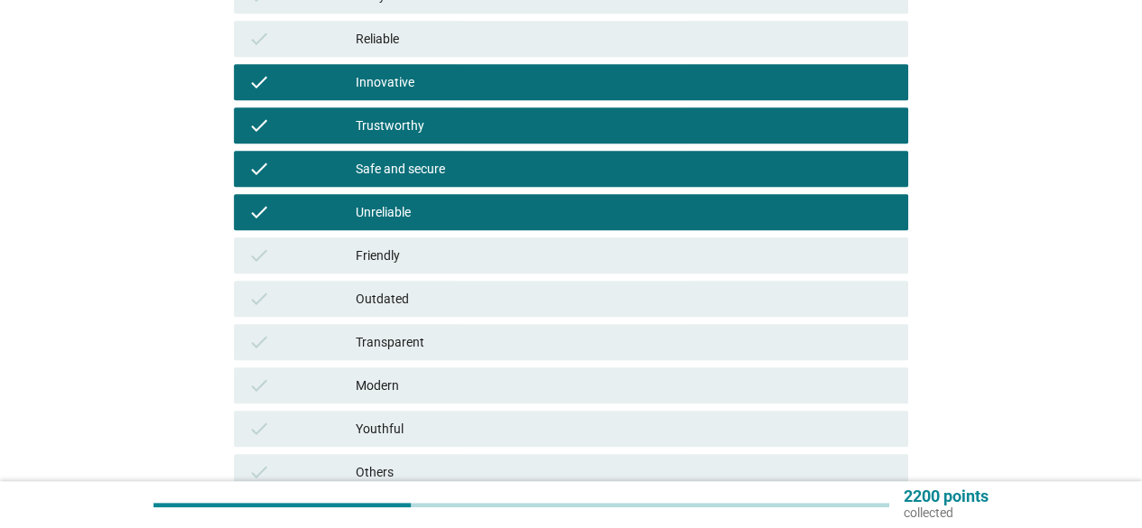
scroll to position [451, 0]
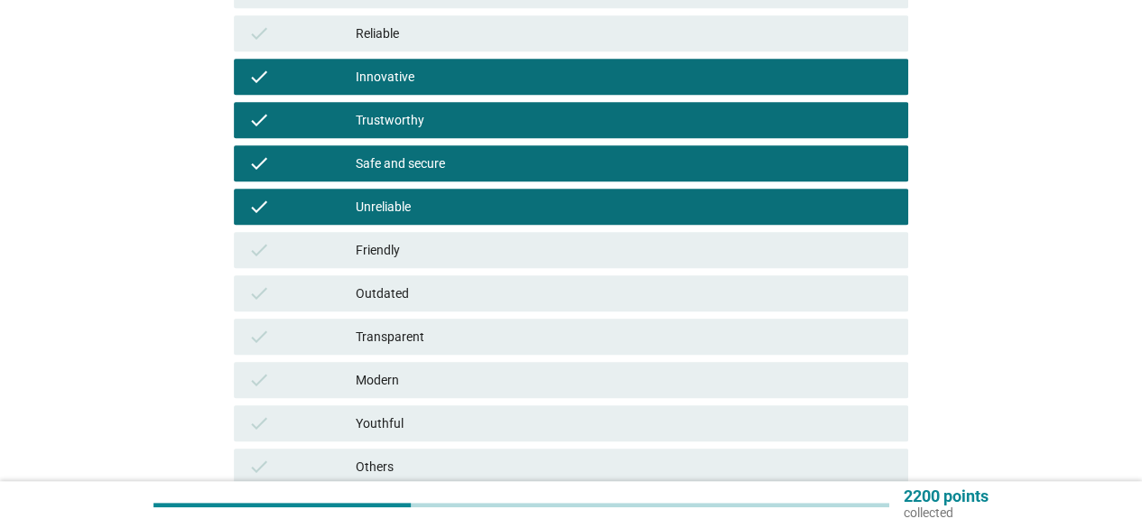
click at [431, 216] on div "Unreliable" at bounding box center [625, 207] width 538 height 22
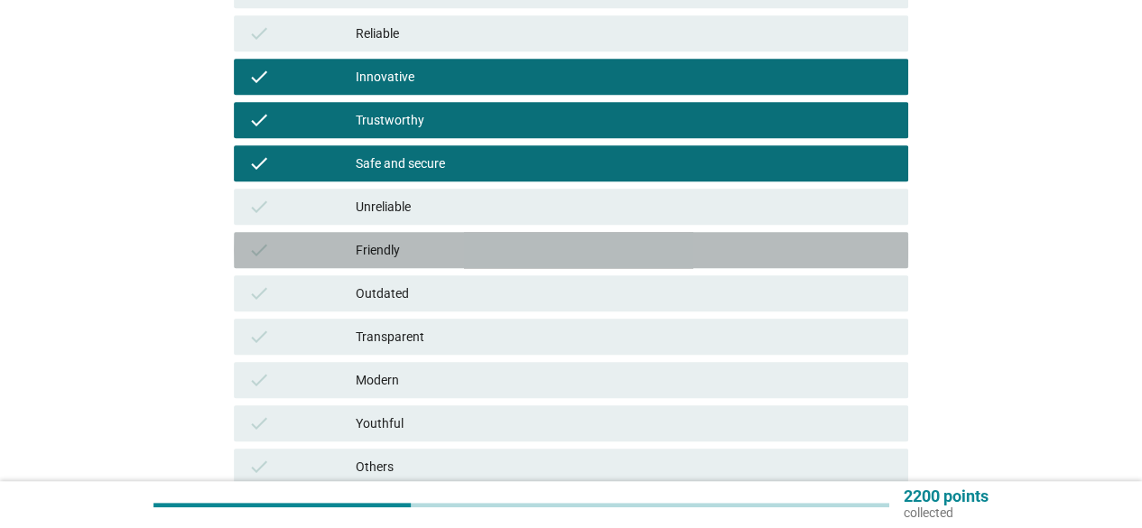
click at [440, 250] on div "Friendly" at bounding box center [625, 250] width 538 height 22
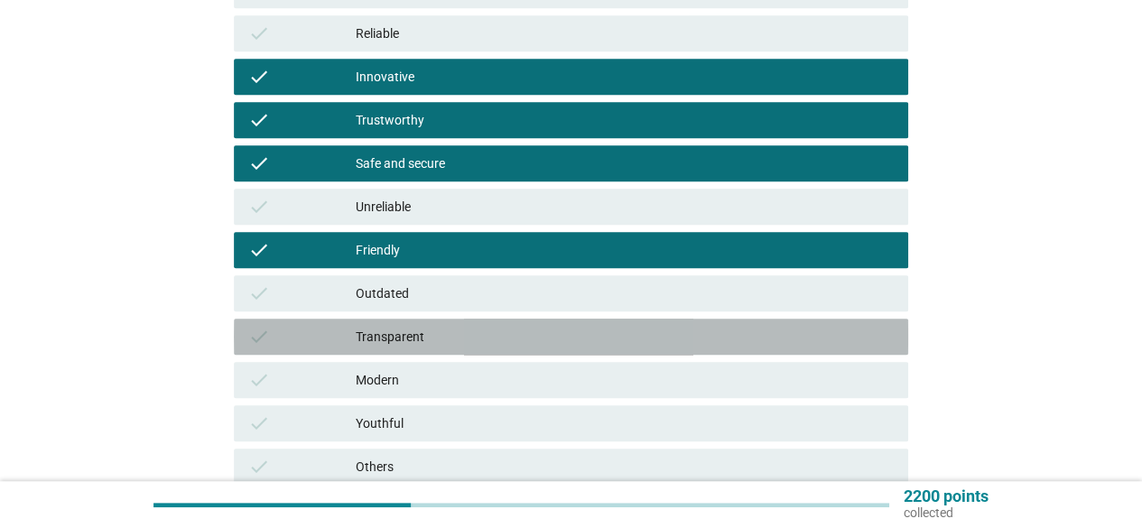
click at [460, 329] on div "Transparent" at bounding box center [625, 337] width 538 height 22
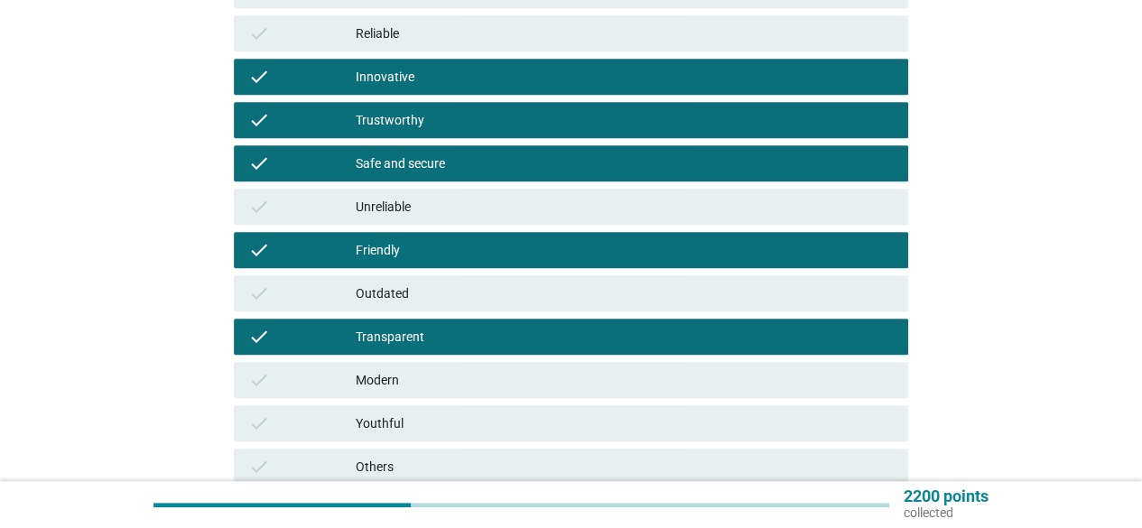
click at [469, 427] on div "Youthful" at bounding box center [625, 423] width 538 height 22
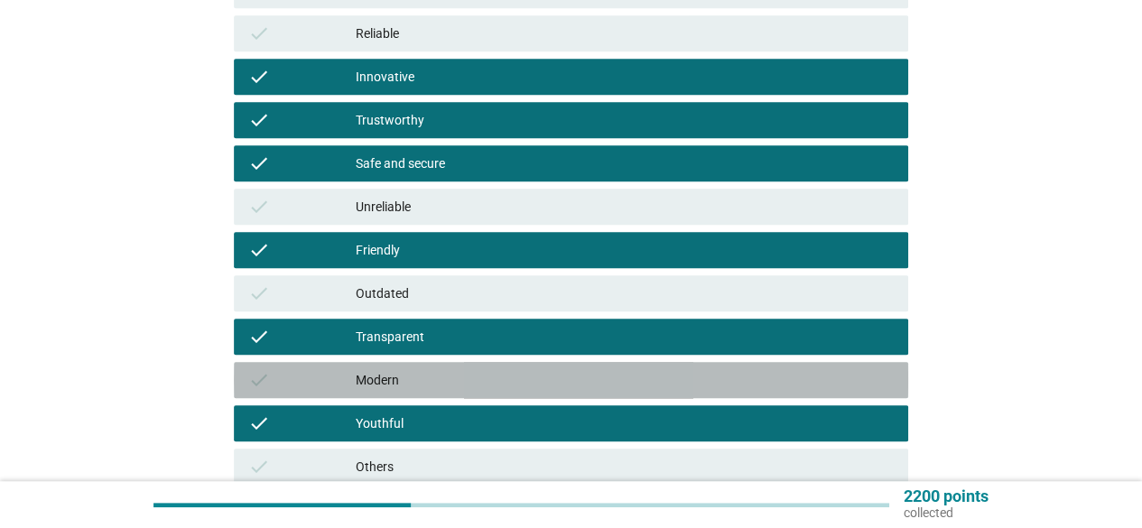
click at [484, 382] on div "Modern" at bounding box center [625, 380] width 538 height 22
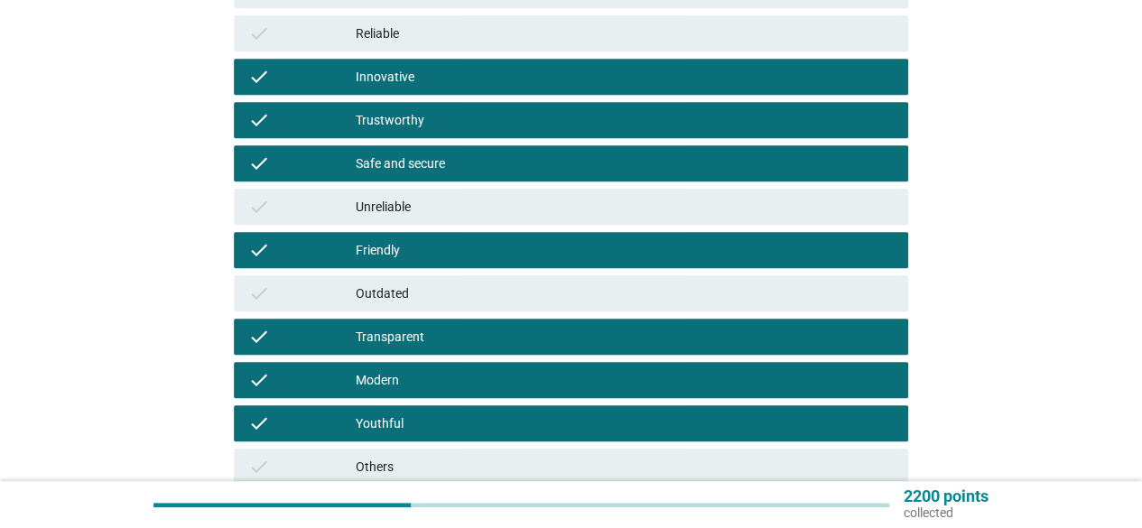
scroll to position [608, 0]
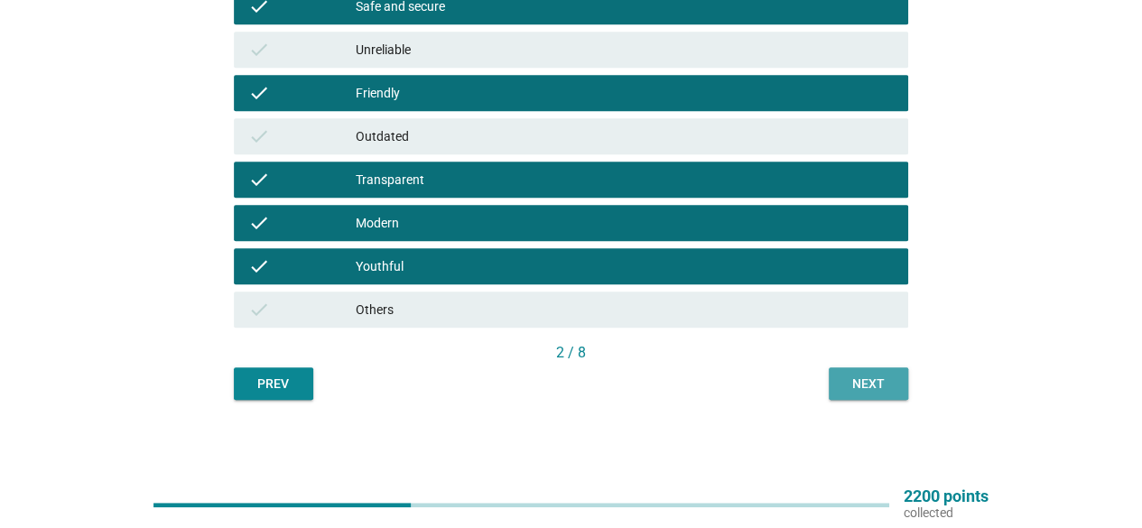
click at [872, 393] on button "Next" at bounding box center [867, 383] width 79 height 32
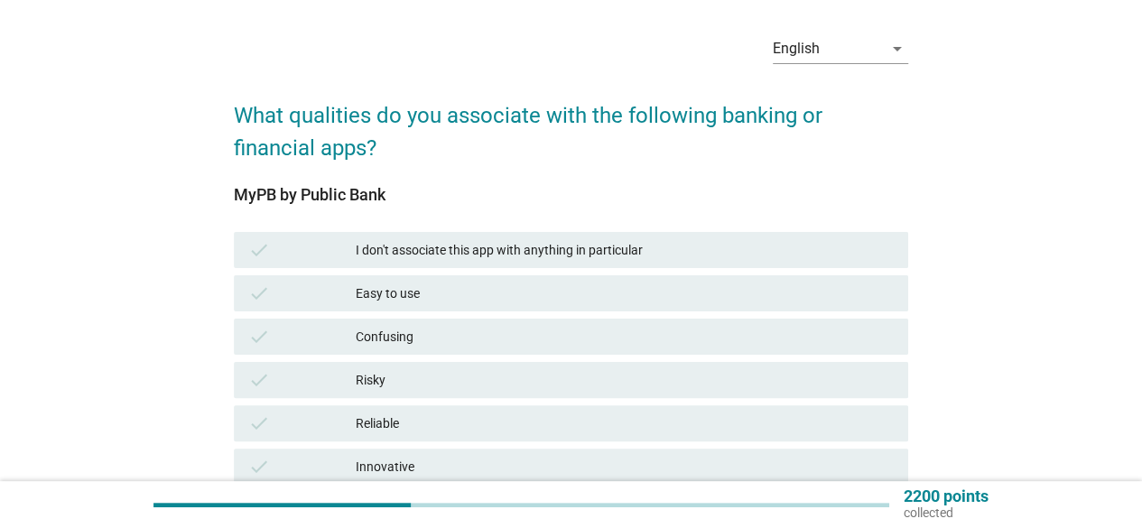
scroll to position [90, 0]
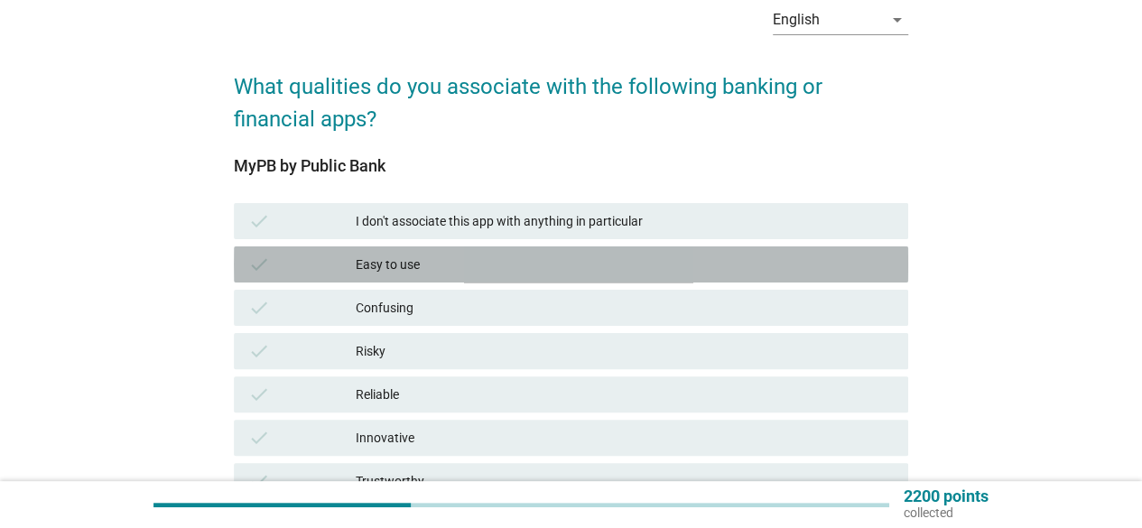
click at [417, 264] on div "Easy to use" at bounding box center [625, 265] width 538 height 22
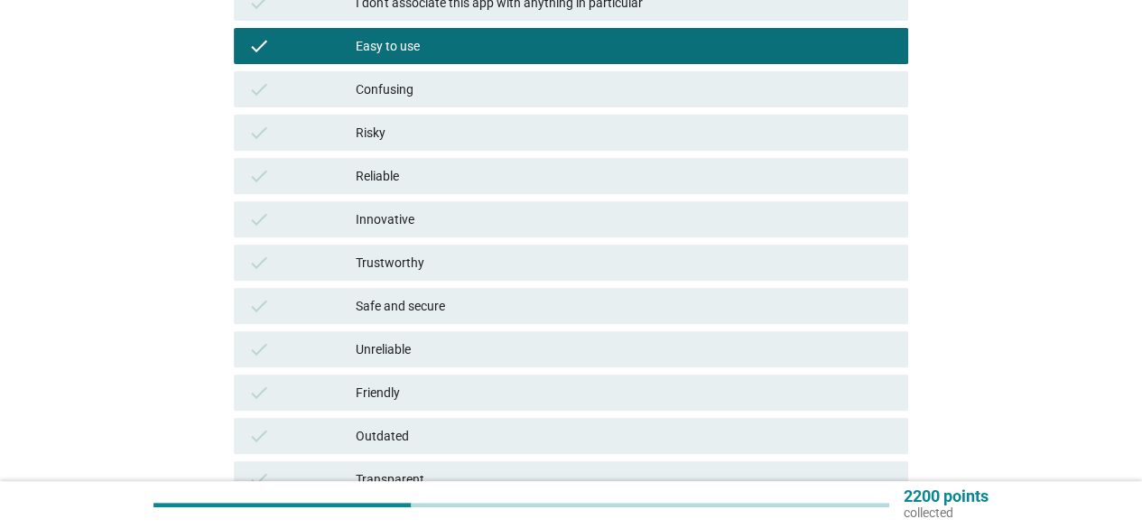
scroll to position [361, 0]
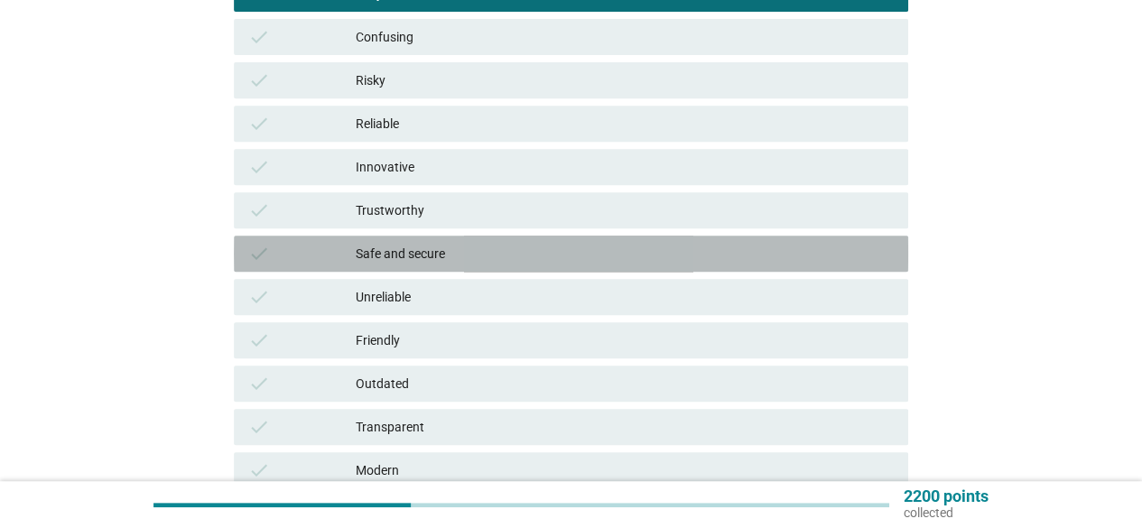
click at [432, 258] on div "Safe and secure" at bounding box center [625, 254] width 538 height 22
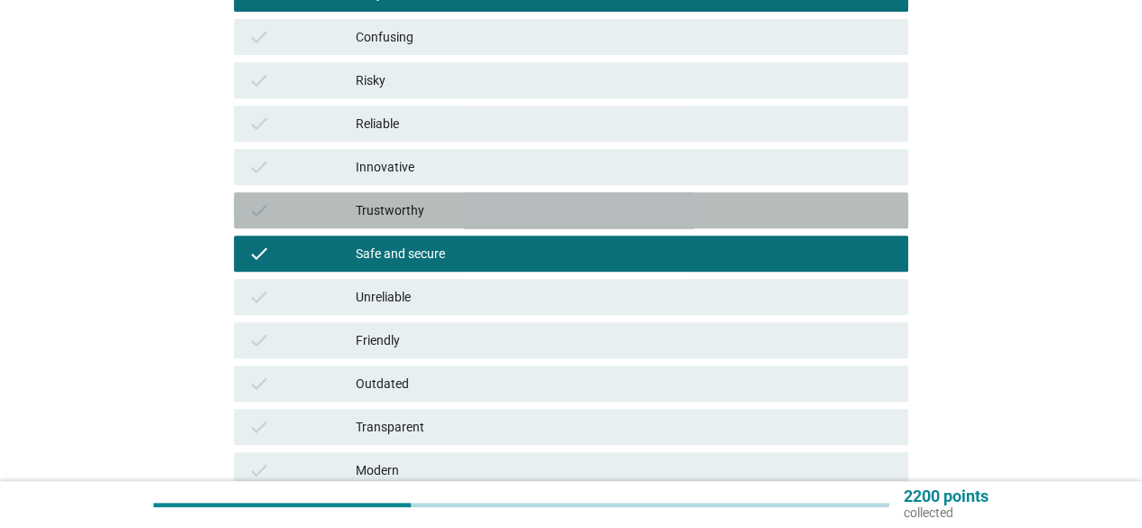
click at [432, 221] on div "check Trustworthy" at bounding box center [571, 210] width 674 height 36
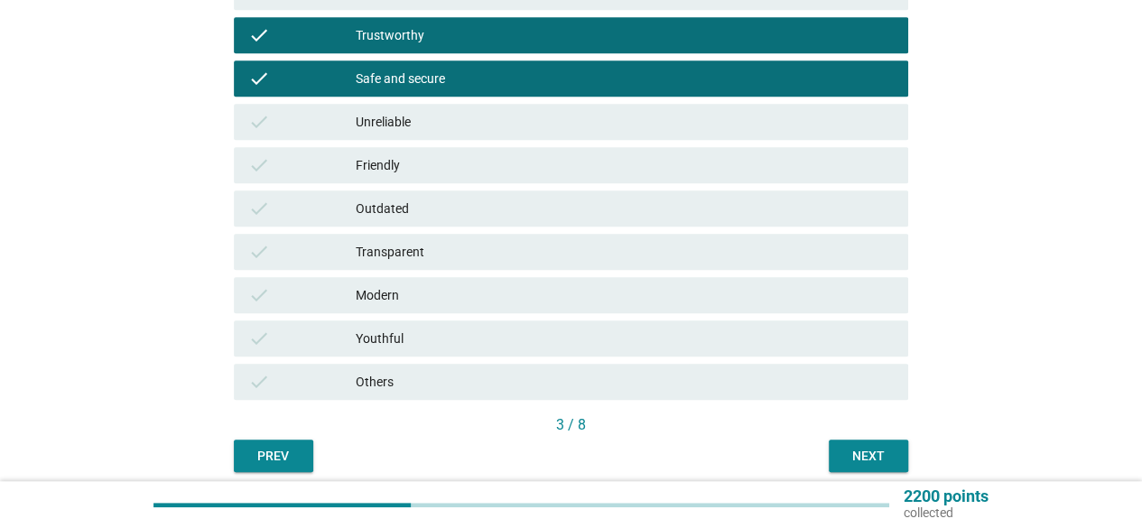
scroll to position [541, 0]
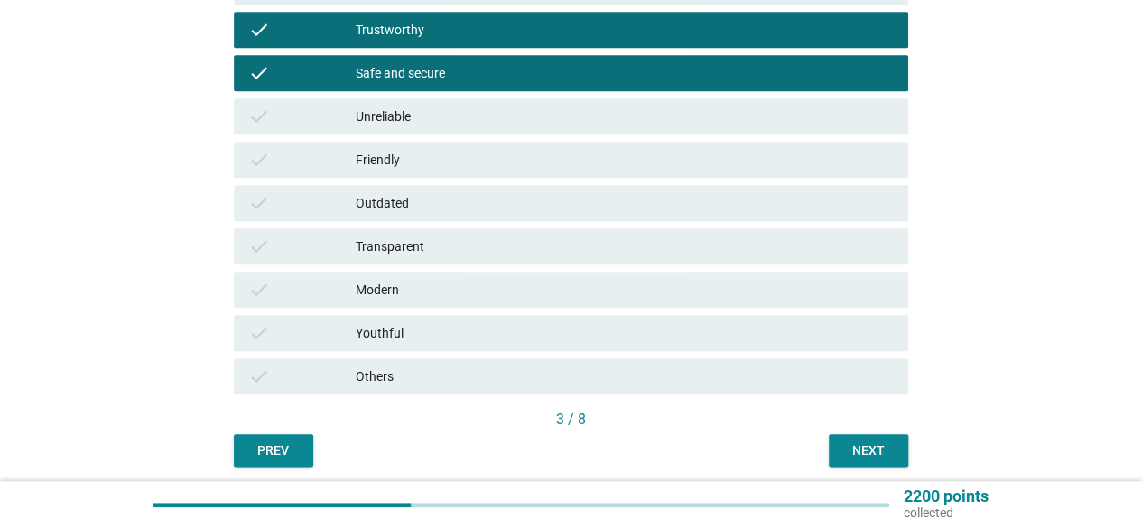
drag, startPoint x: 410, startPoint y: 165, endPoint x: 429, endPoint y: 167, distance: 19.0
click at [412, 165] on div "Friendly" at bounding box center [625, 160] width 538 height 22
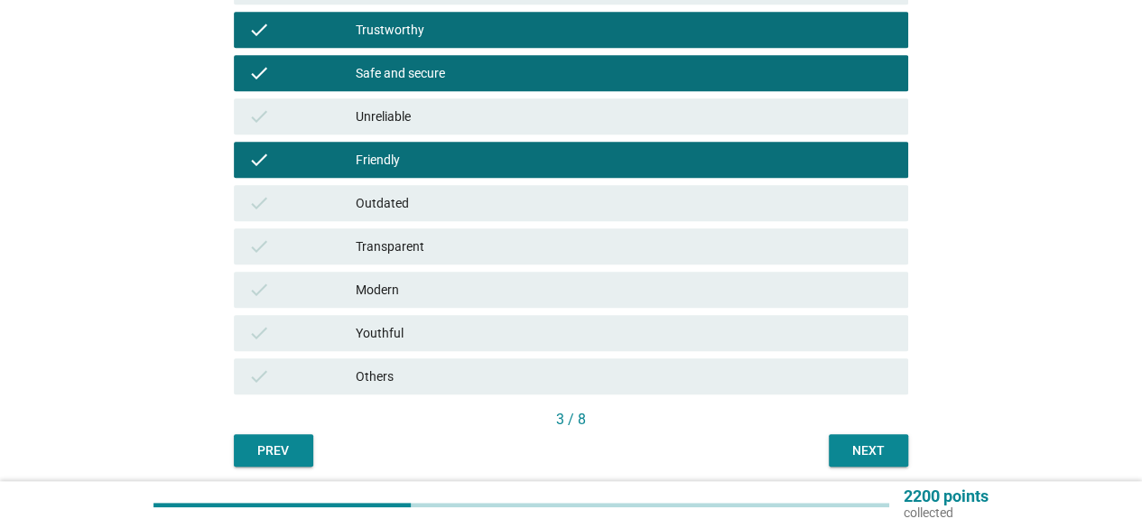
drag, startPoint x: 469, startPoint y: 298, endPoint x: 685, endPoint y: 306, distance: 215.8
click at [470, 298] on div "Modern" at bounding box center [625, 290] width 538 height 22
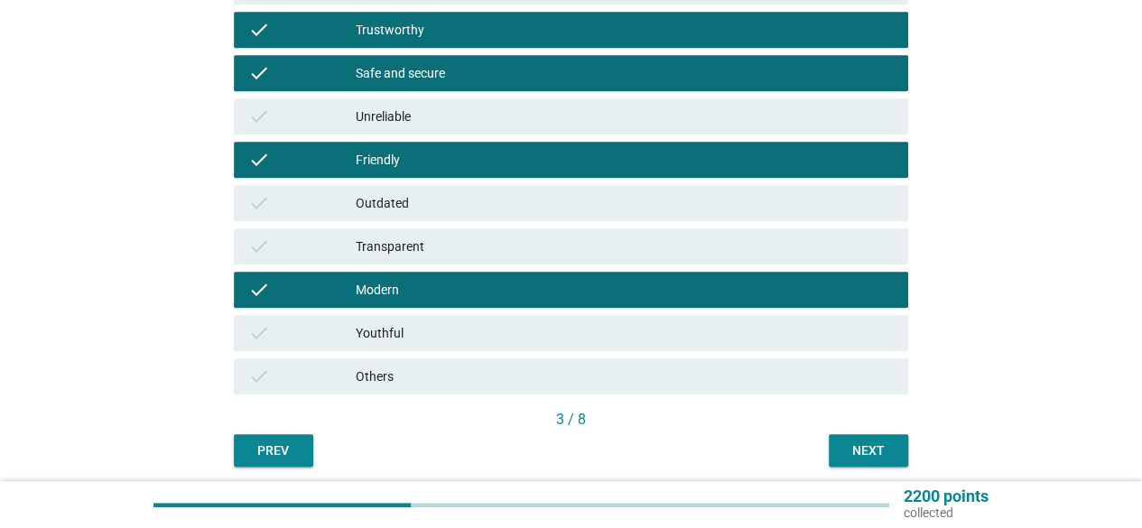
click at [884, 445] on div "Next" at bounding box center [868, 450] width 51 height 19
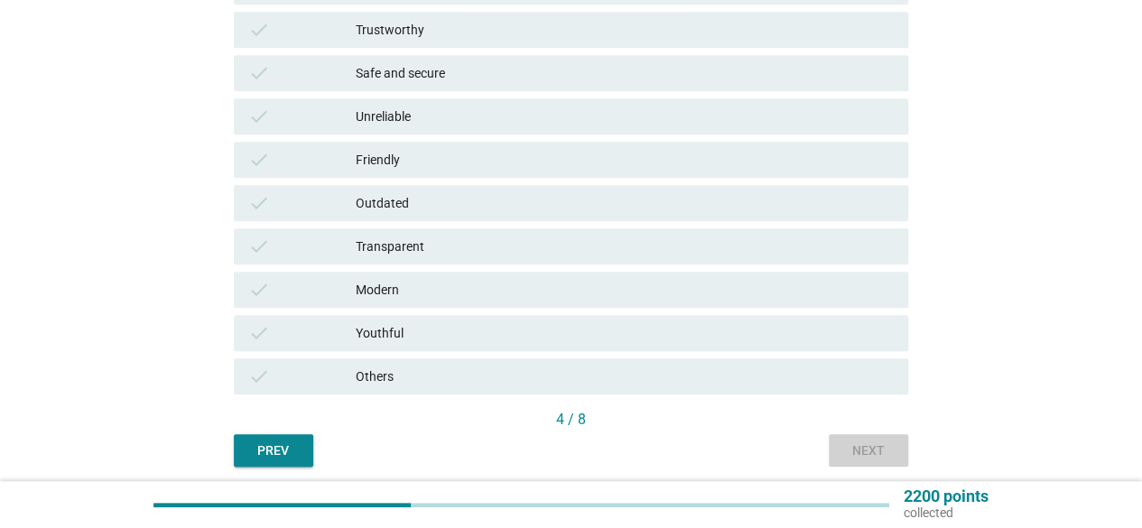
scroll to position [0, 0]
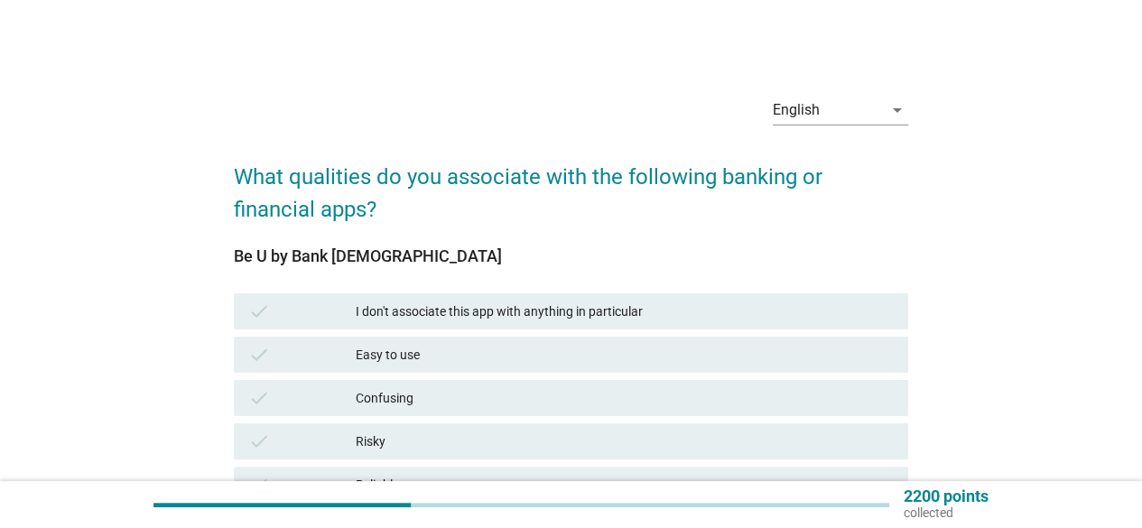
click at [427, 355] on div "Easy to use" at bounding box center [625, 355] width 538 height 22
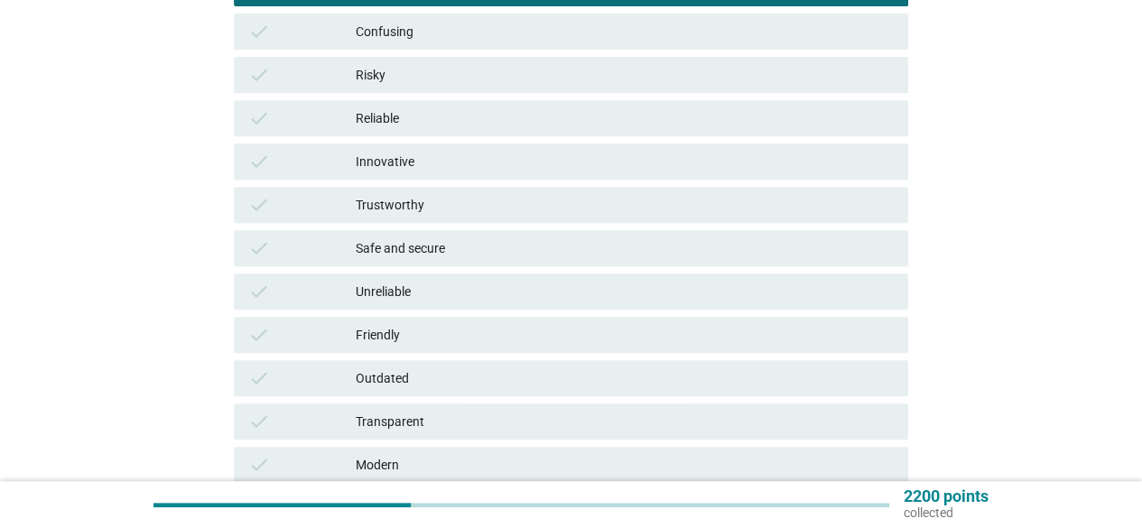
scroll to position [451, 0]
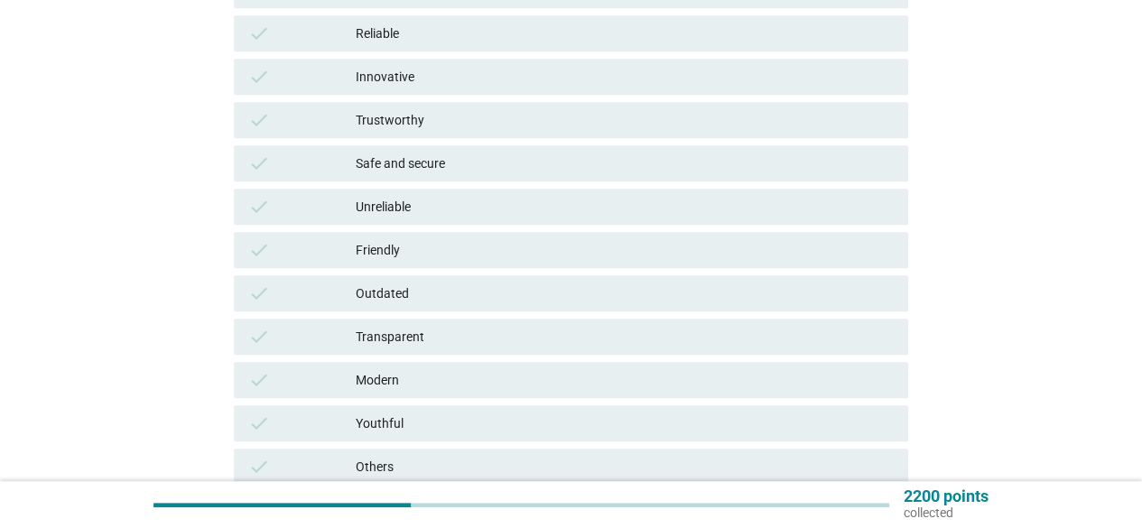
click at [412, 127] on div "Trustworthy" at bounding box center [625, 120] width 538 height 22
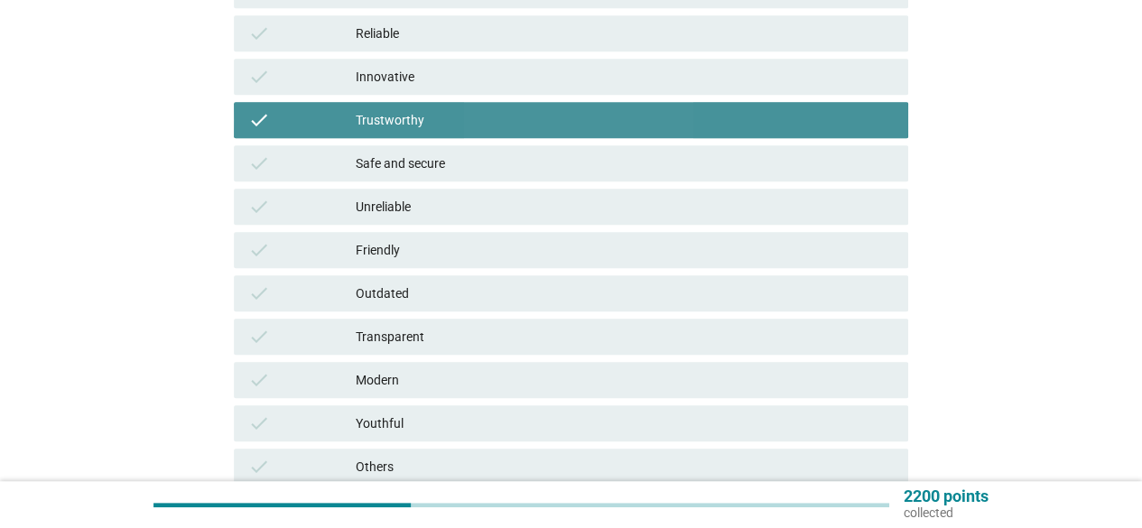
click at [418, 90] on div "check Innovative" at bounding box center [571, 77] width 674 height 36
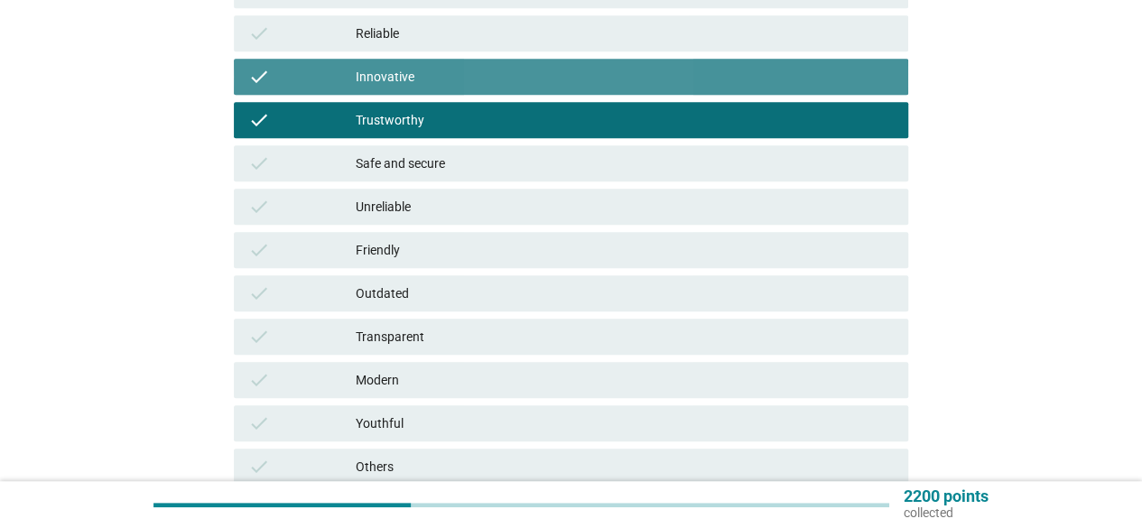
click at [428, 79] on div "Innovative" at bounding box center [625, 77] width 538 height 22
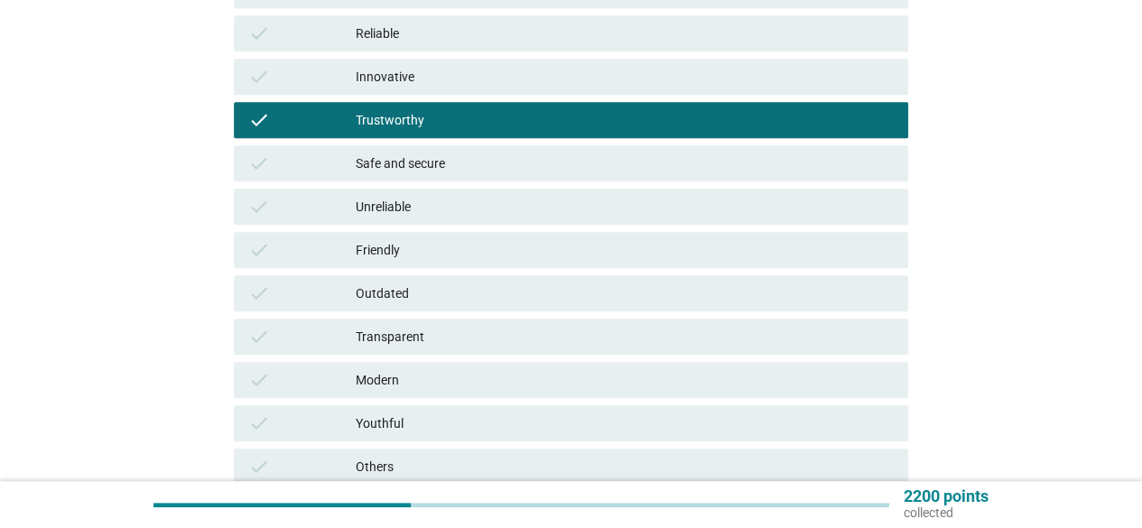
click at [430, 155] on div "Safe and secure" at bounding box center [625, 164] width 538 height 22
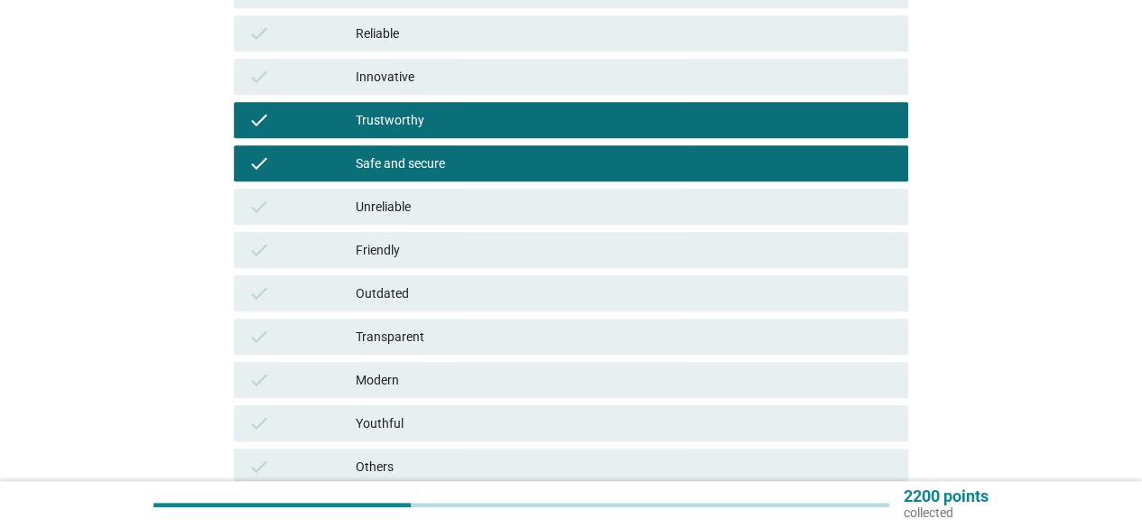
click at [430, 75] on div "Innovative" at bounding box center [625, 77] width 538 height 22
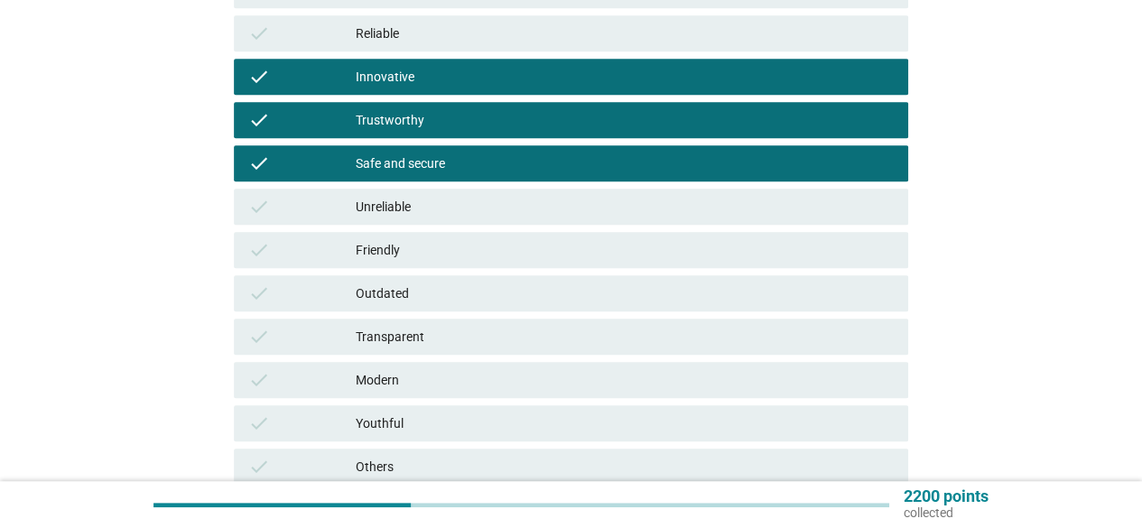
drag, startPoint x: 477, startPoint y: 264, endPoint x: 457, endPoint y: 347, distance: 85.4
click at [476, 264] on div "check Friendly" at bounding box center [571, 250] width 674 height 36
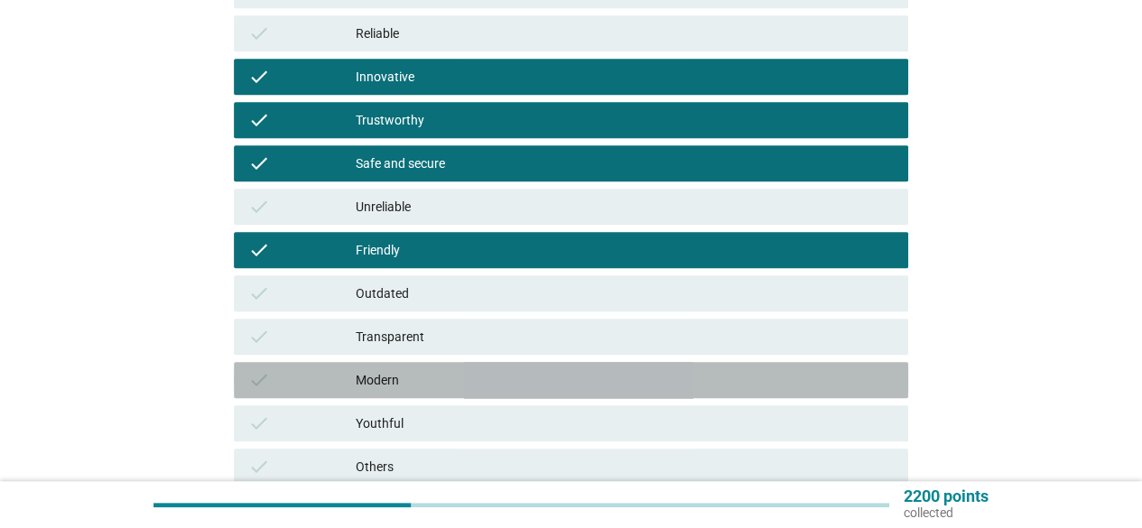
click at [463, 389] on div "Modern" at bounding box center [625, 380] width 538 height 22
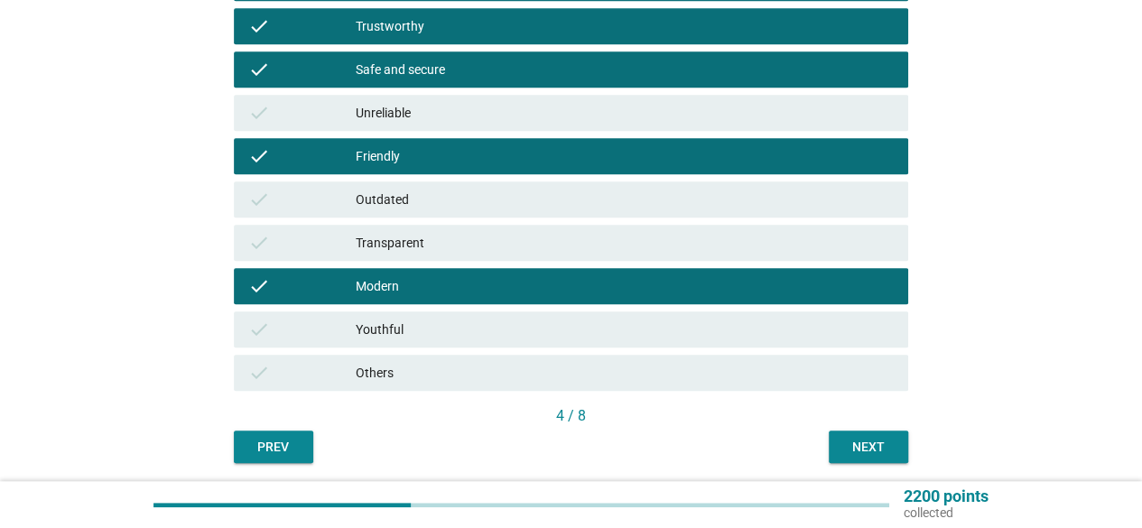
scroll to position [608, 0]
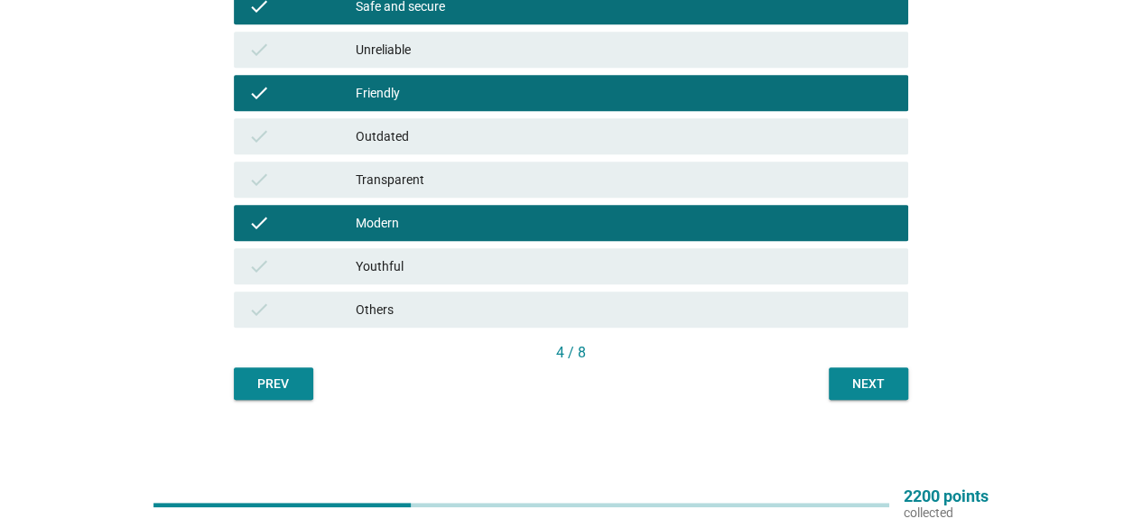
click at [875, 385] on div "Next" at bounding box center [868, 384] width 51 height 19
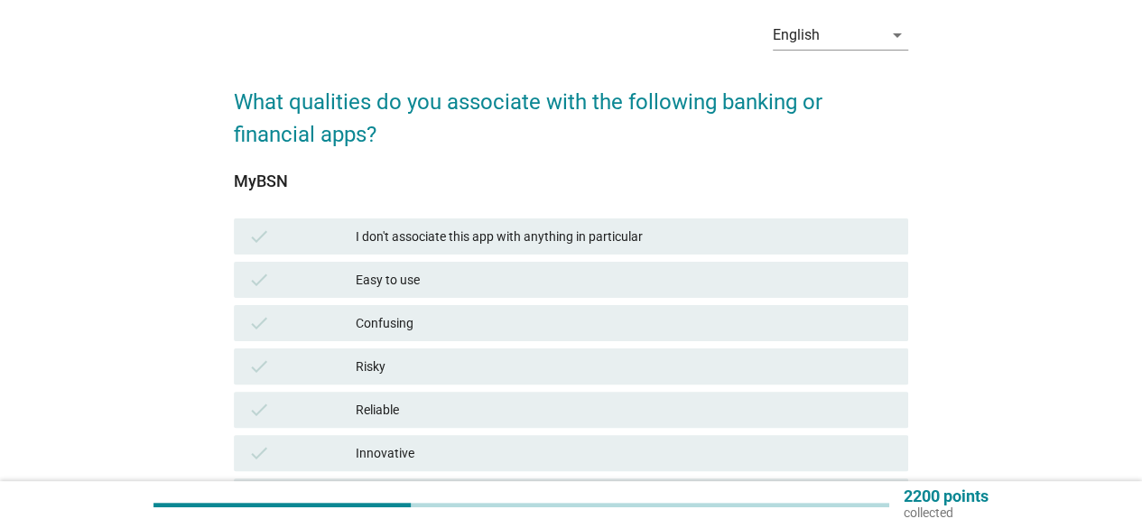
scroll to position [271, 0]
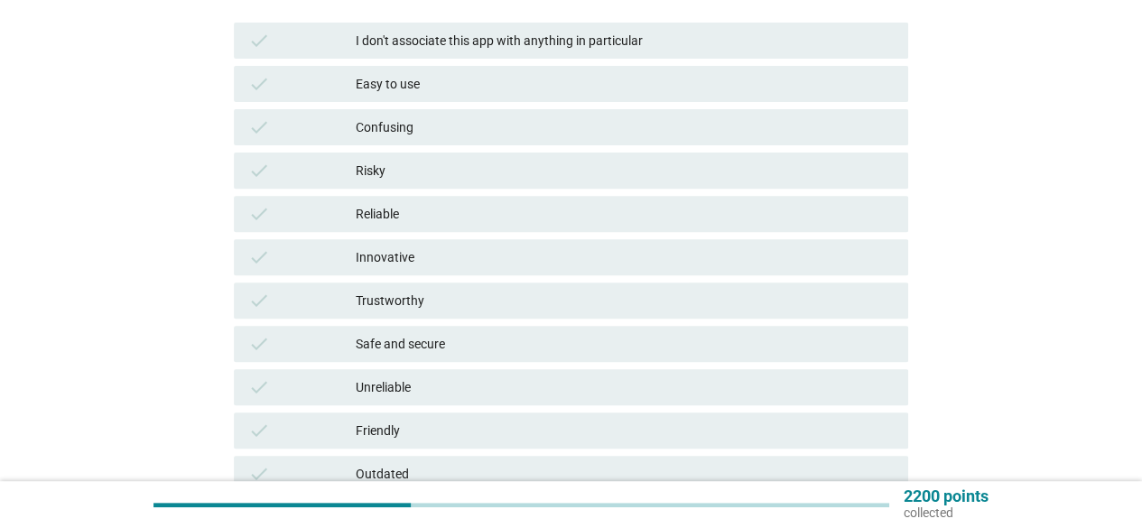
click at [399, 89] on div "Easy to use" at bounding box center [625, 84] width 538 height 22
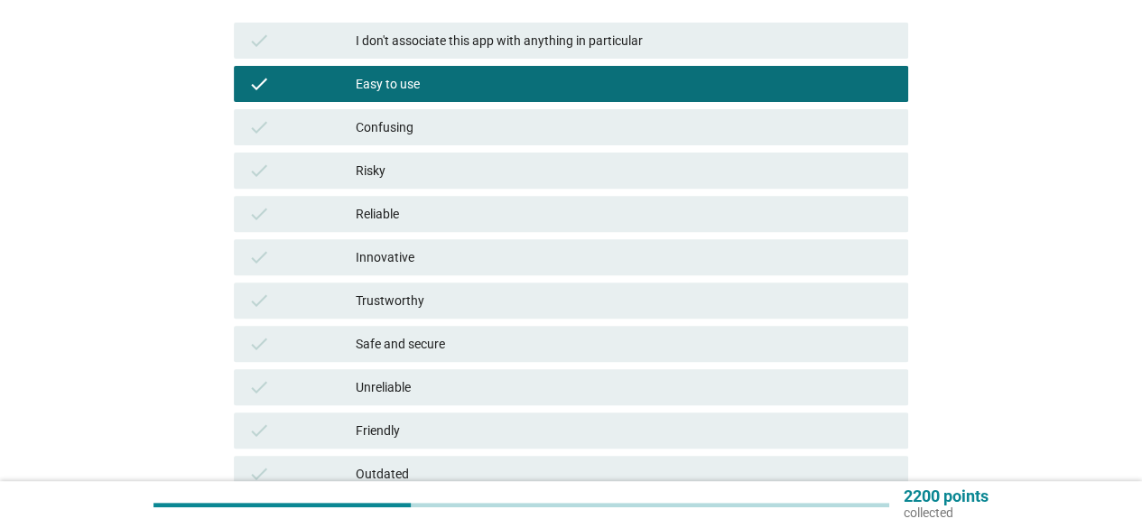
click at [406, 128] on div "Confusing" at bounding box center [625, 127] width 538 height 22
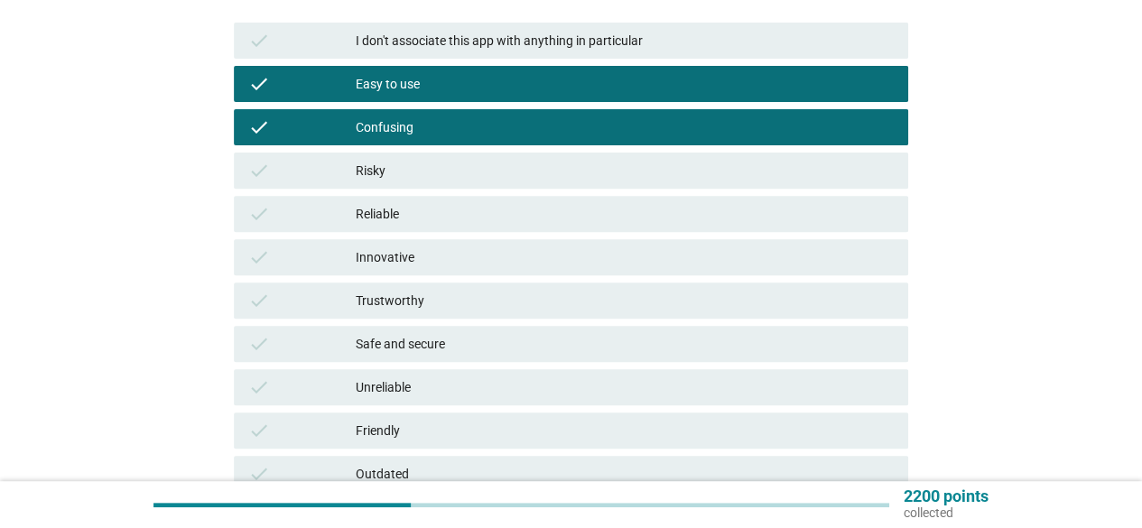
click at [441, 82] on div "Easy to use" at bounding box center [625, 84] width 538 height 22
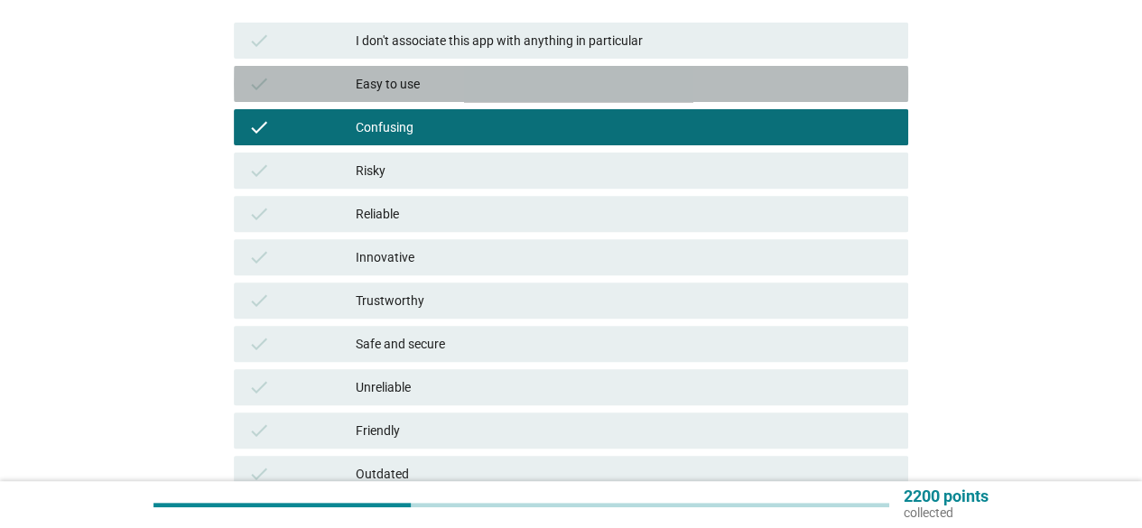
click at [445, 85] on div "Easy to use" at bounding box center [625, 84] width 538 height 22
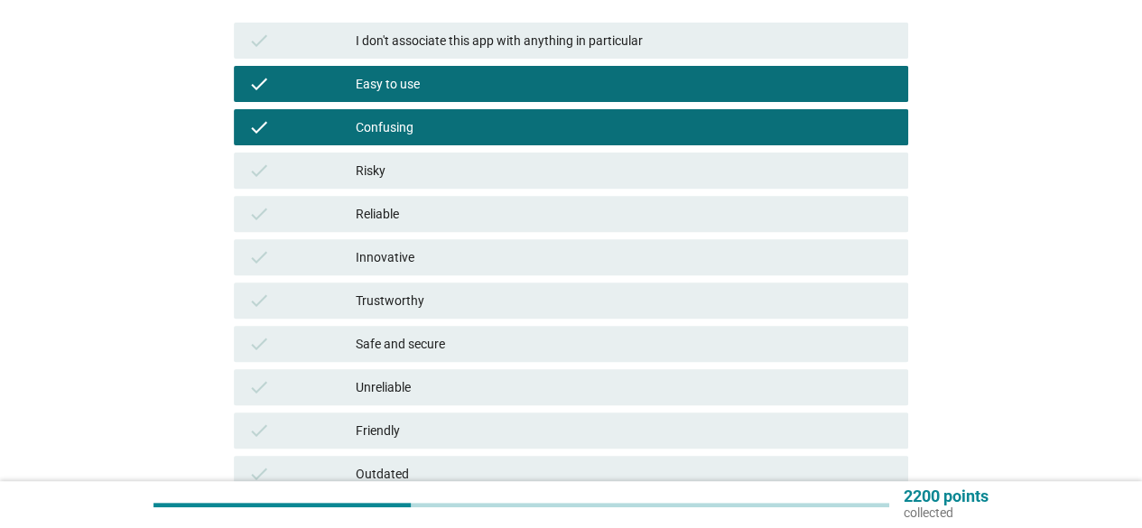
click at [437, 128] on div "Confusing" at bounding box center [625, 127] width 538 height 22
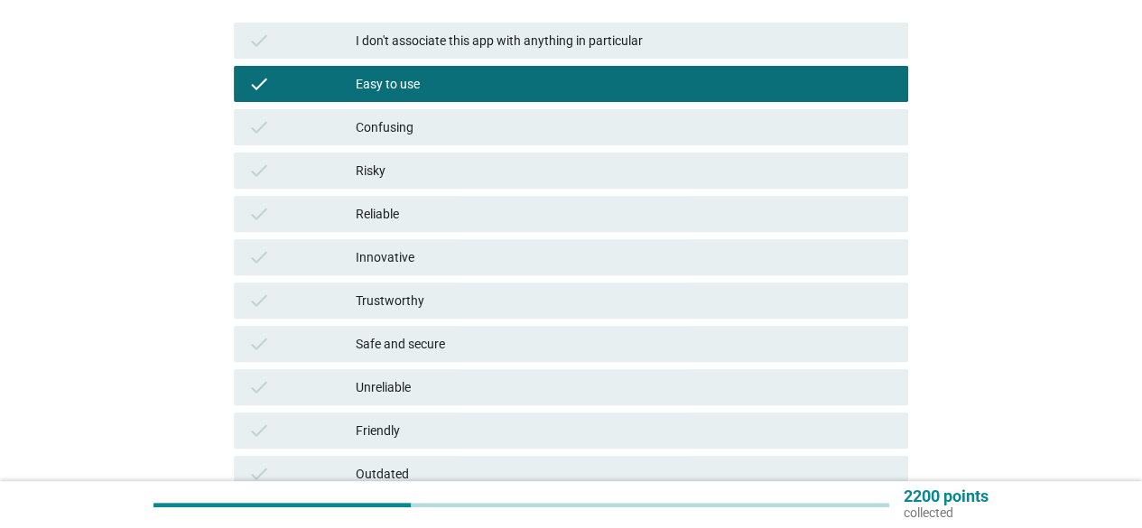
click at [424, 347] on div "Safe and secure" at bounding box center [625, 344] width 538 height 22
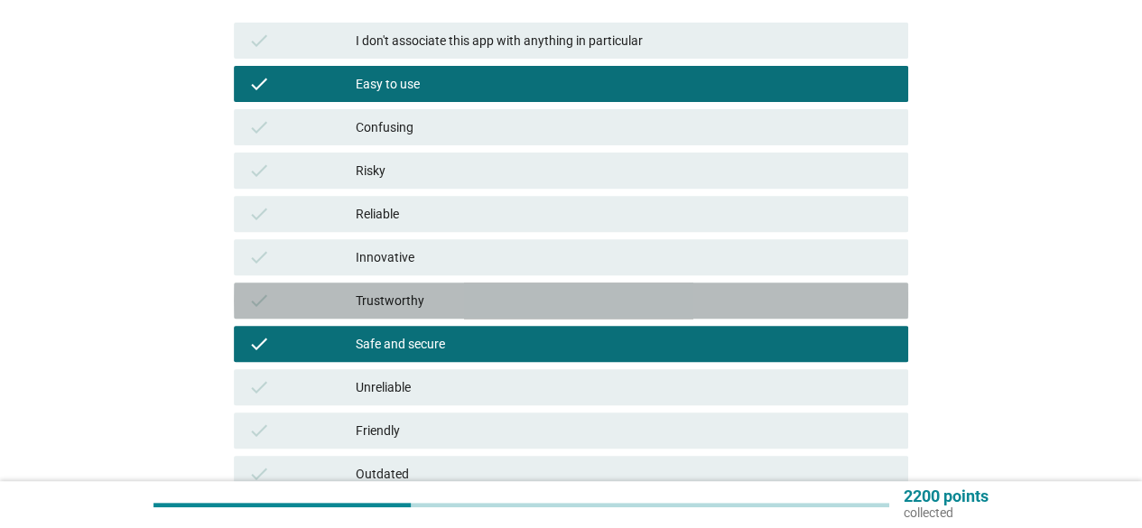
click at [449, 293] on div "Trustworthy" at bounding box center [625, 301] width 538 height 22
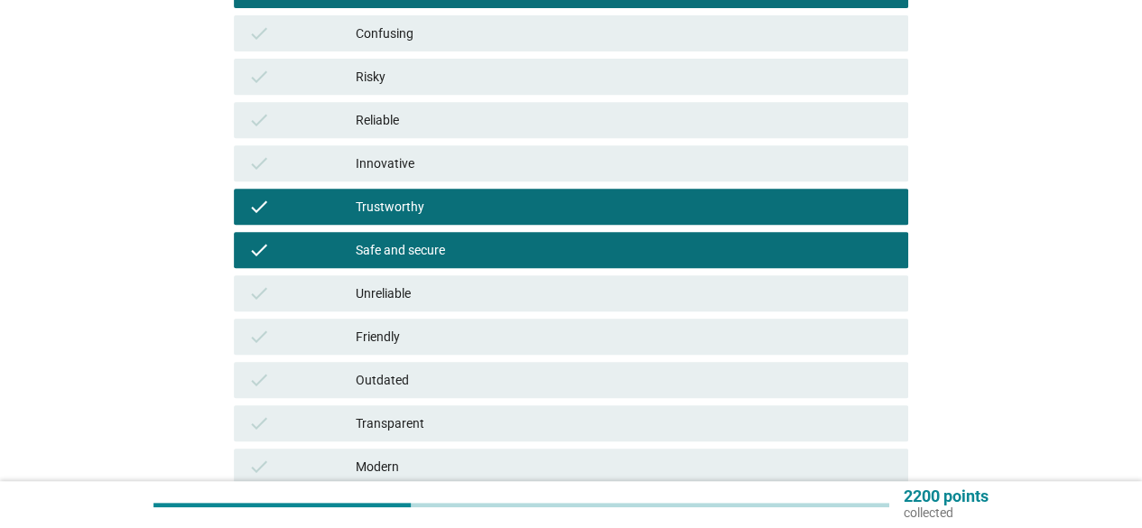
scroll to position [608, 0]
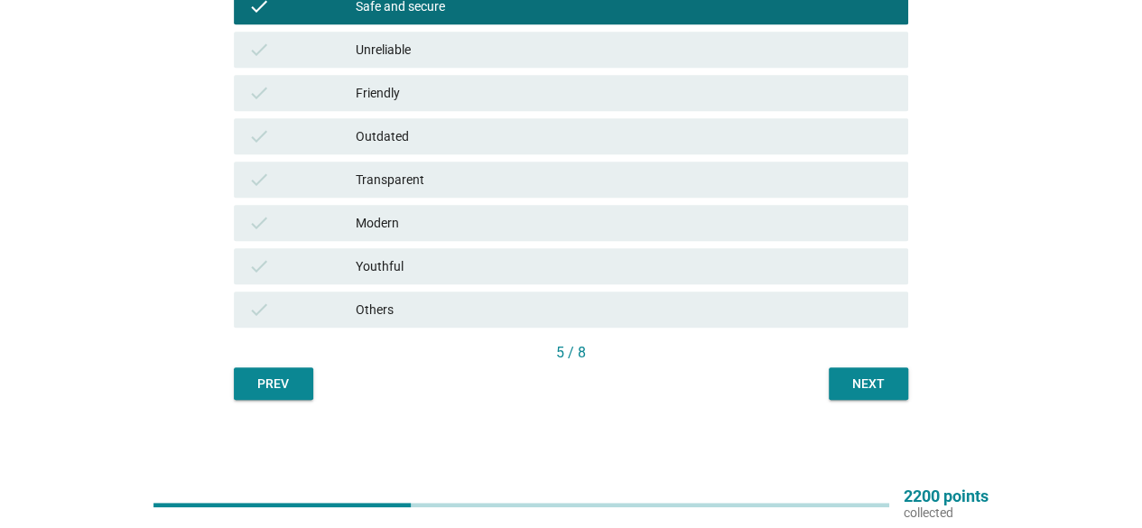
click at [875, 376] on div "Next" at bounding box center [868, 384] width 51 height 19
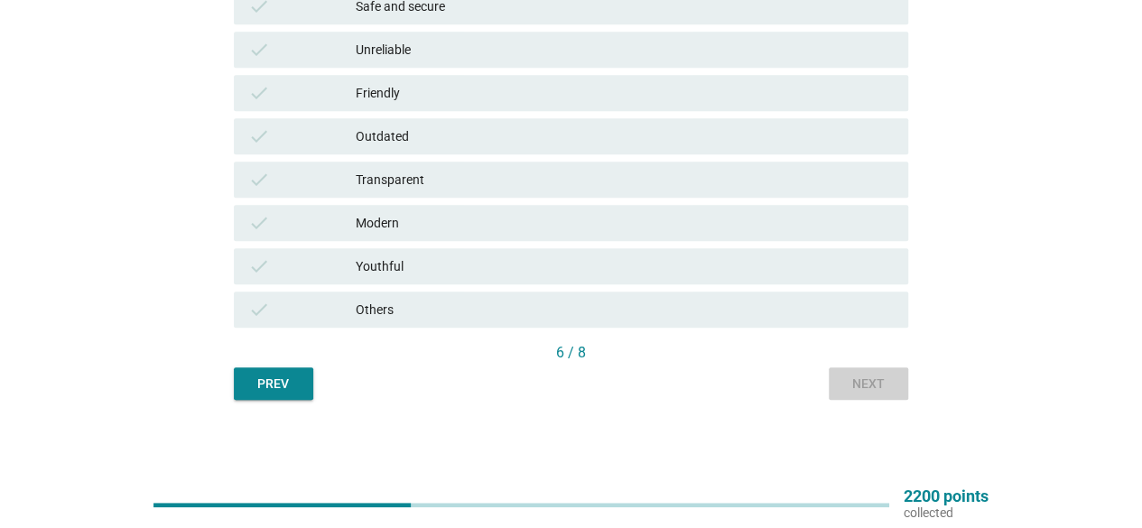
scroll to position [0, 0]
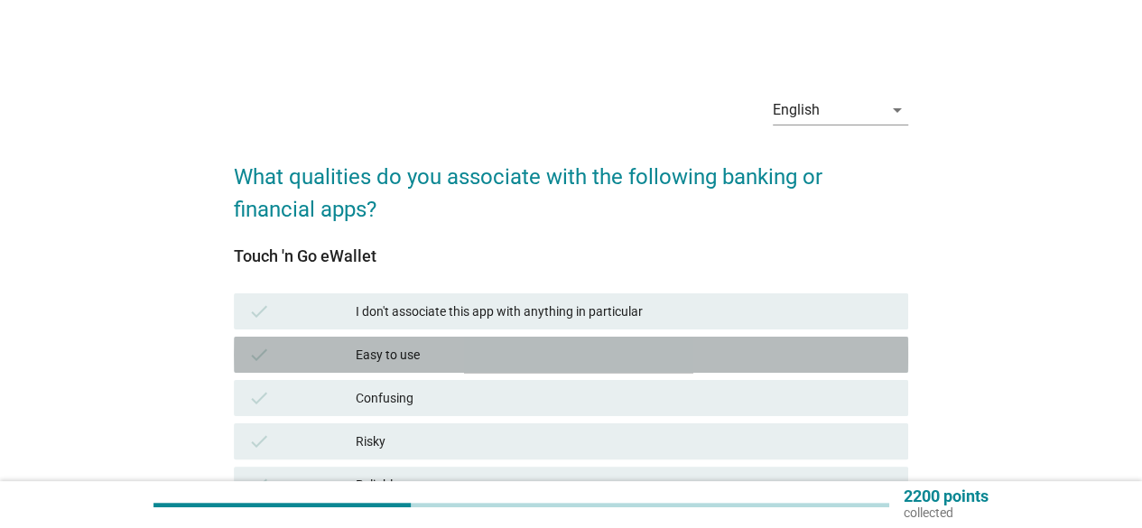
click at [446, 357] on div "Easy to use" at bounding box center [625, 355] width 538 height 22
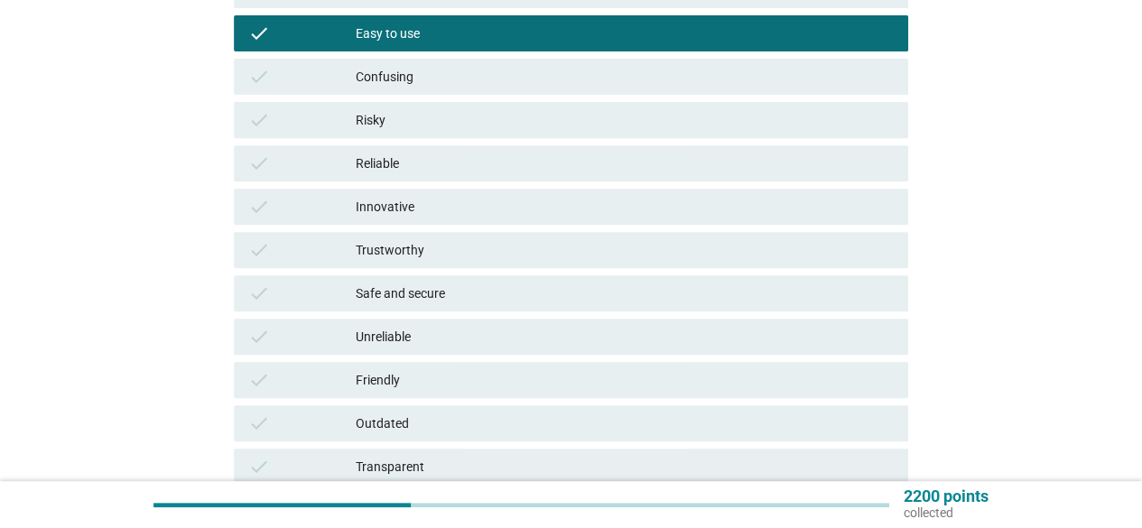
scroll to position [361, 0]
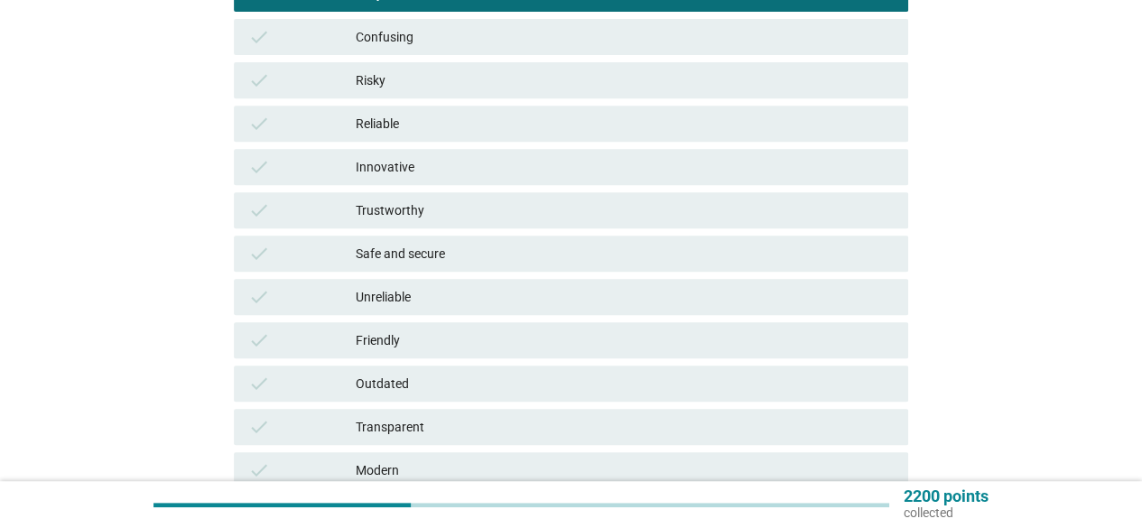
click at [432, 214] on div "Trustworthy" at bounding box center [625, 210] width 538 height 22
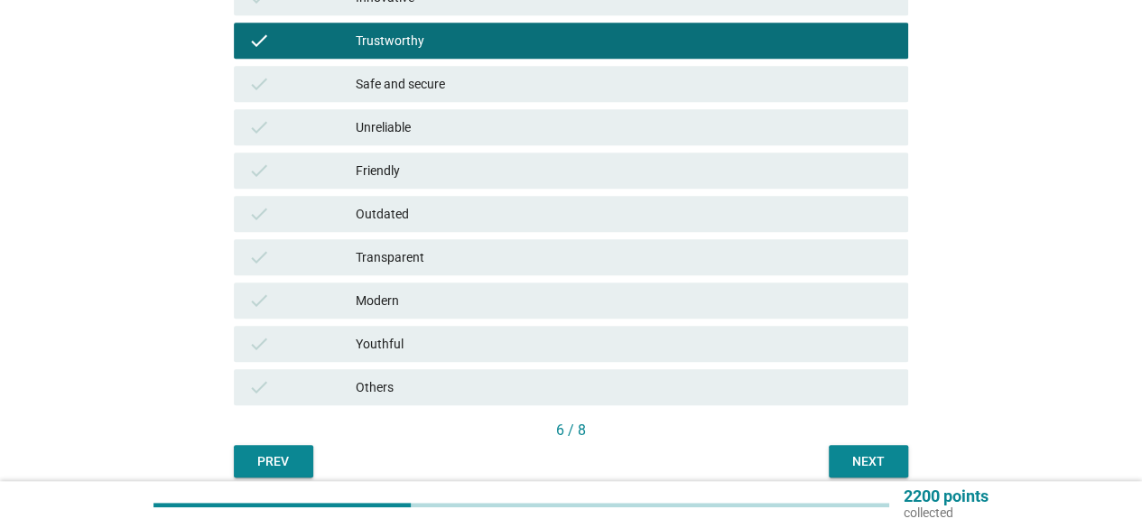
scroll to position [541, 0]
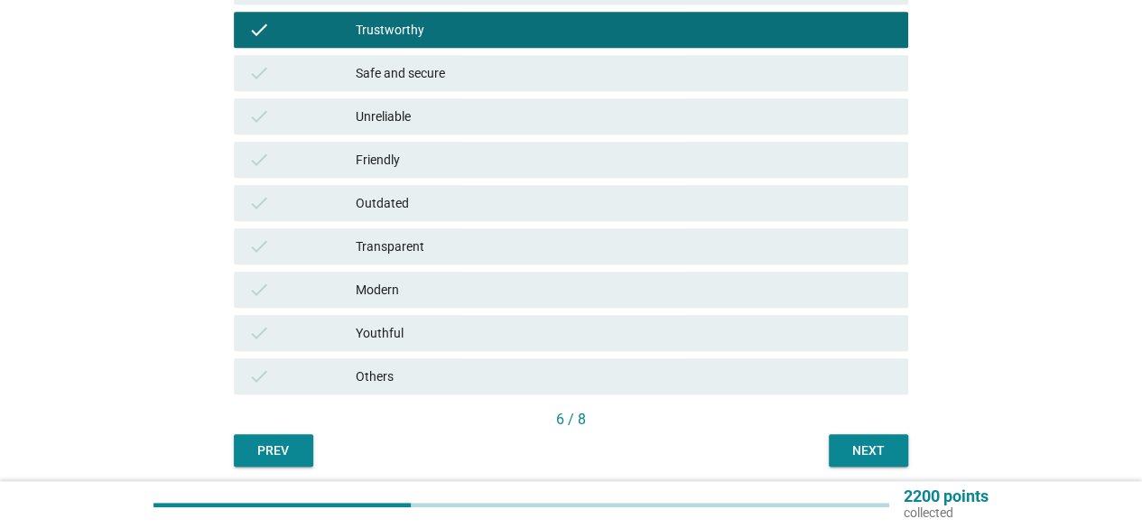
click at [436, 301] on div "check Modern" at bounding box center [571, 290] width 674 height 36
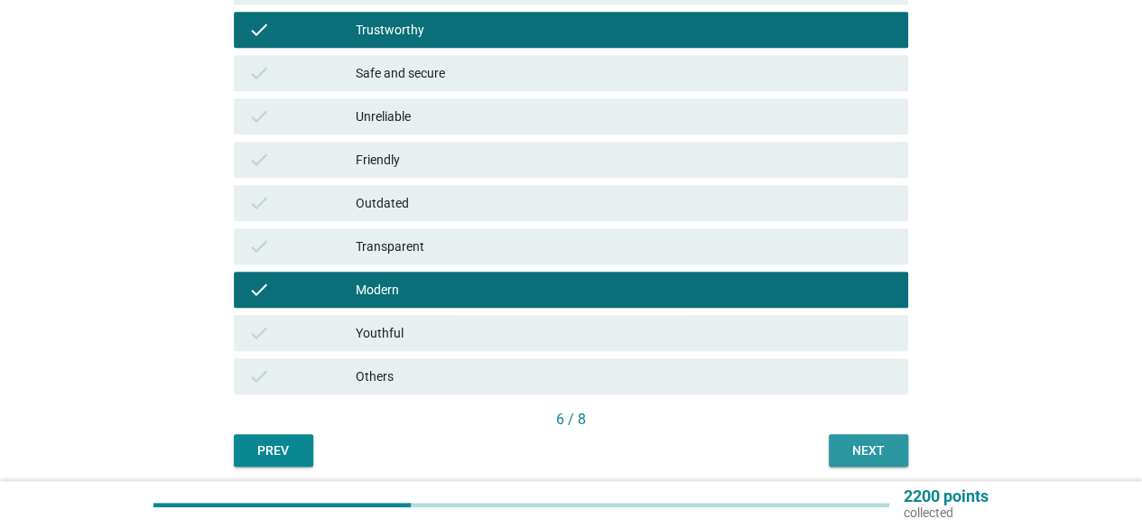
click at [833, 435] on button "Next" at bounding box center [867, 450] width 79 height 32
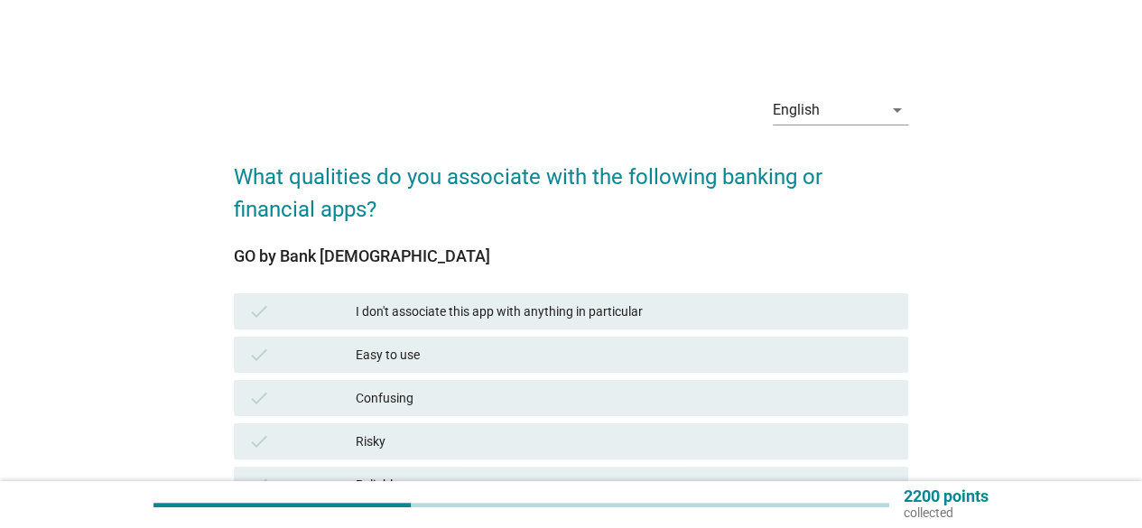
click at [408, 360] on div "Easy to use" at bounding box center [625, 355] width 538 height 22
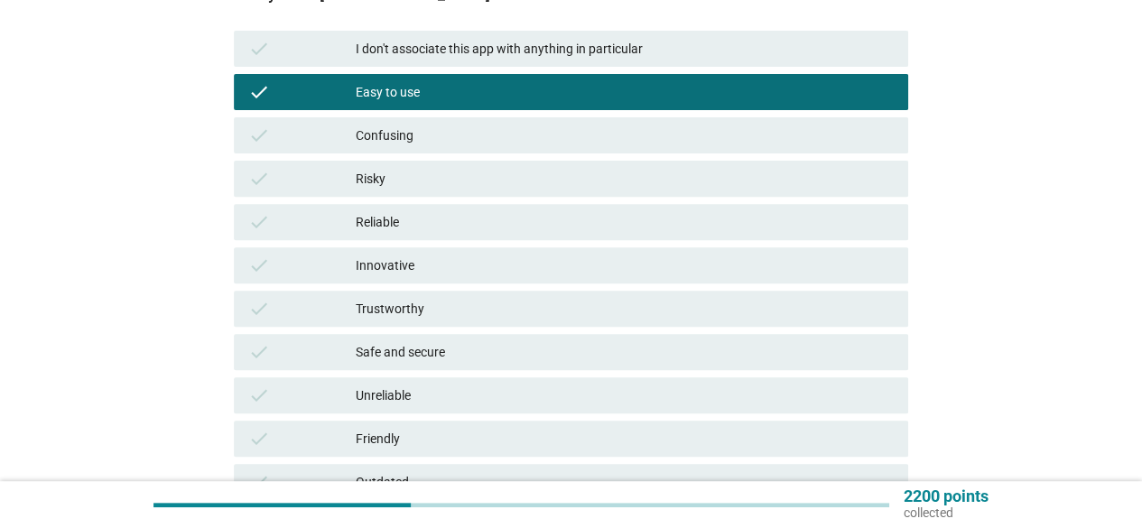
scroll to position [271, 0]
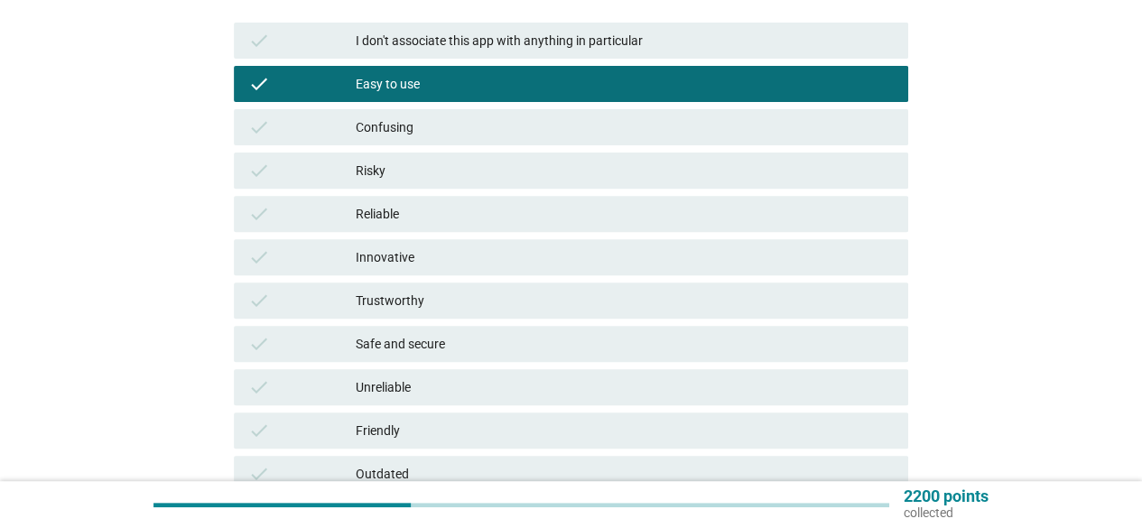
click at [386, 250] on div "Innovative" at bounding box center [625, 257] width 538 height 22
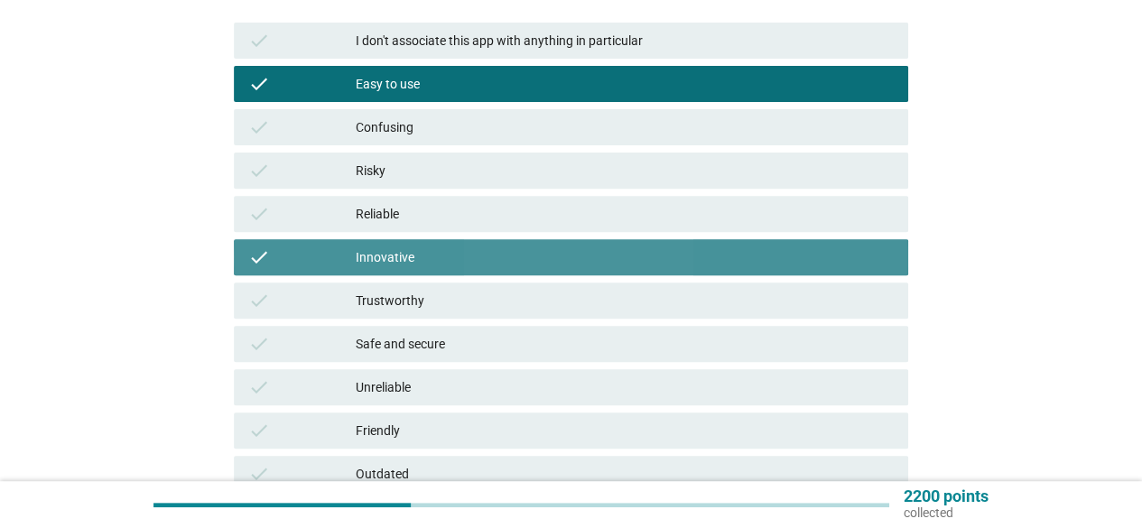
click at [394, 292] on div "Trustworthy" at bounding box center [625, 301] width 538 height 22
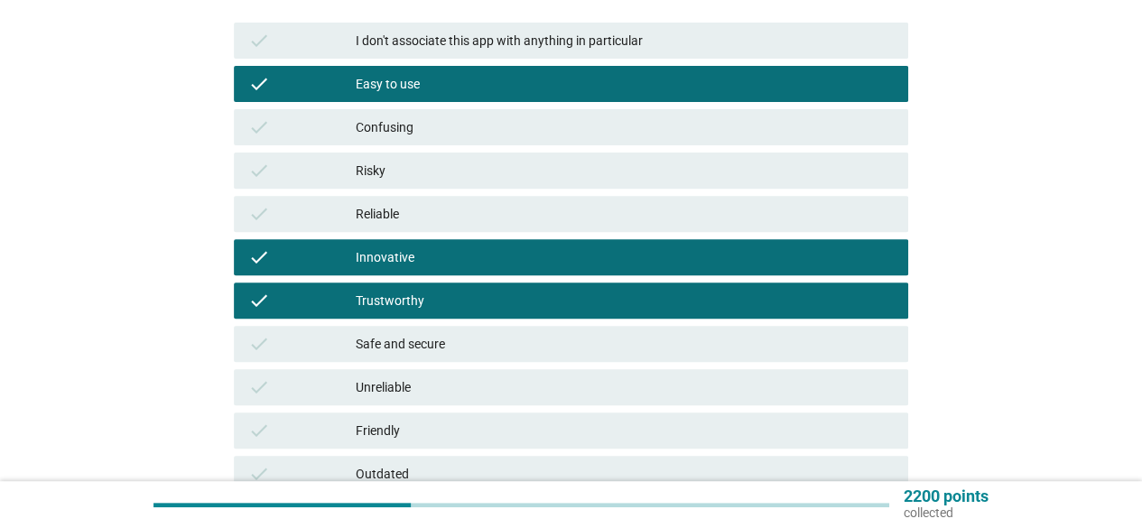
click at [412, 341] on div "Safe and secure" at bounding box center [625, 344] width 538 height 22
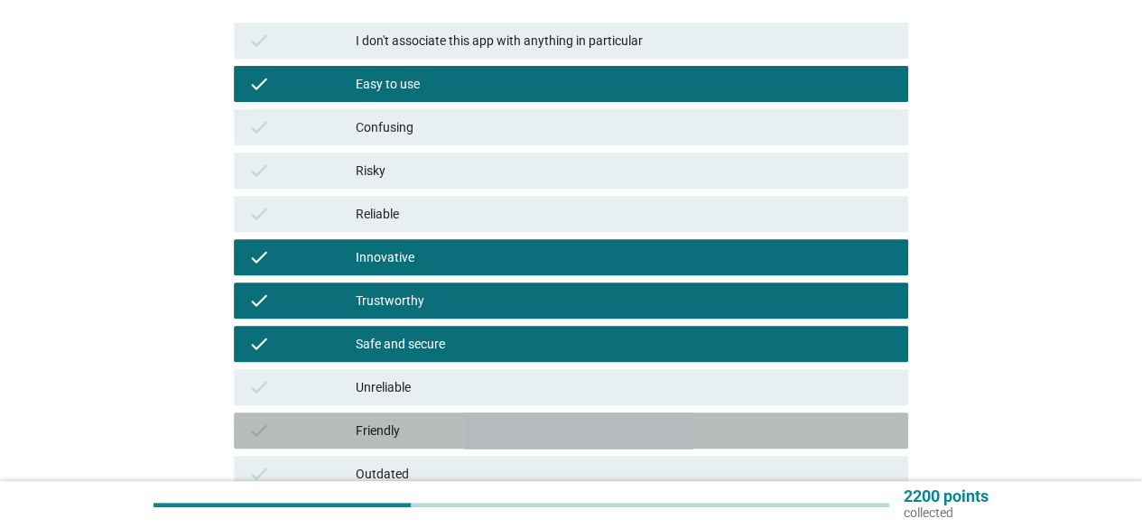
click at [410, 423] on div "Friendly" at bounding box center [625, 431] width 538 height 22
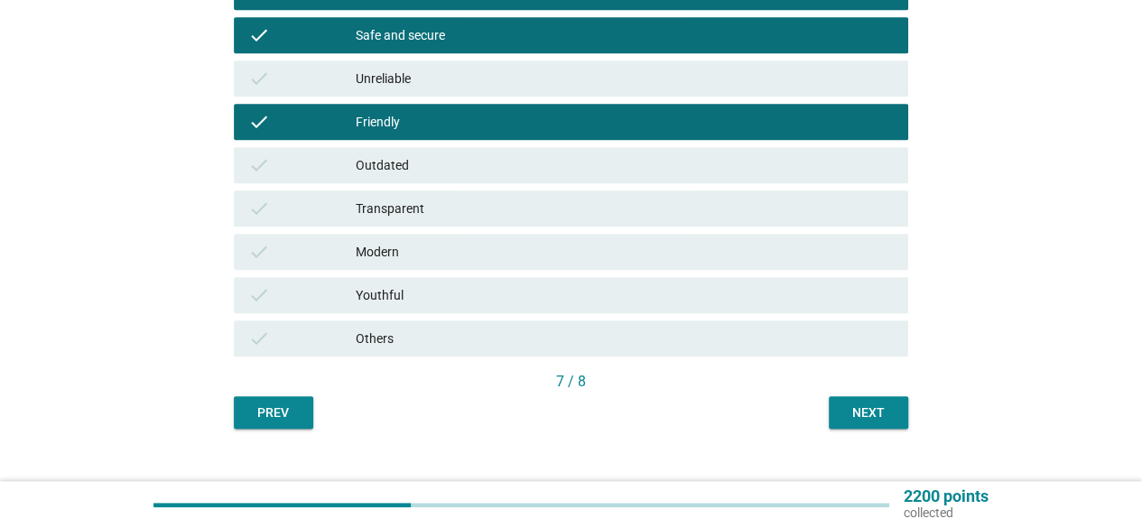
scroll to position [608, 0]
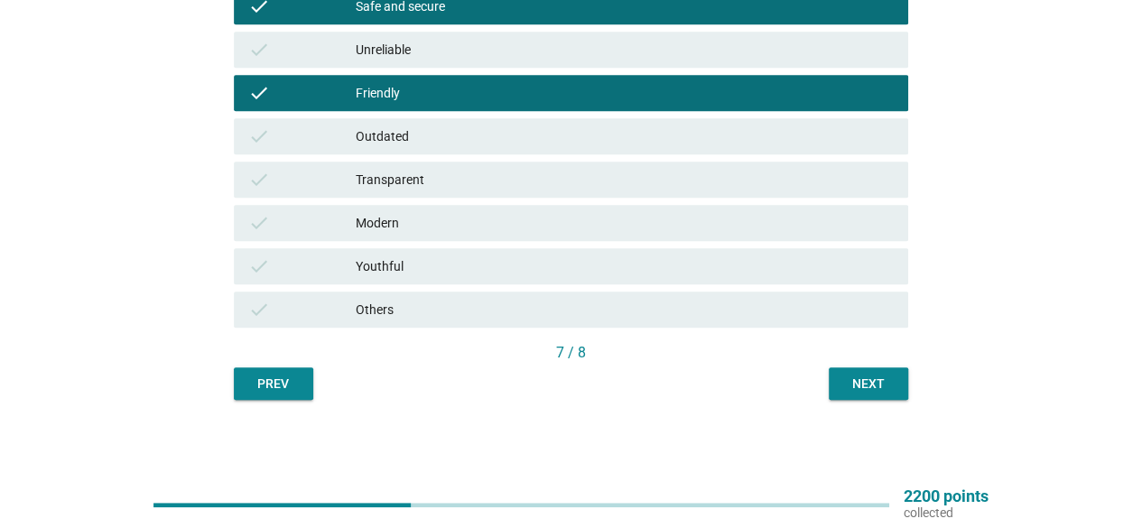
click at [388, 259] on div "Youthful" at bounding box center [625, 266] width 538 height 22
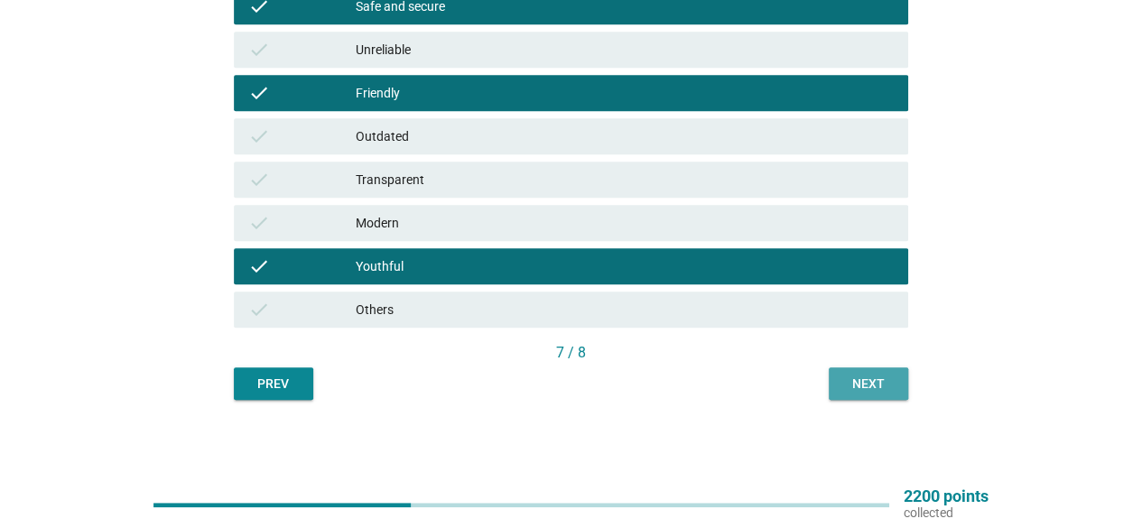
click at [886, 385] on div "Next" at bounding box center [868, 384] width 51 height 19
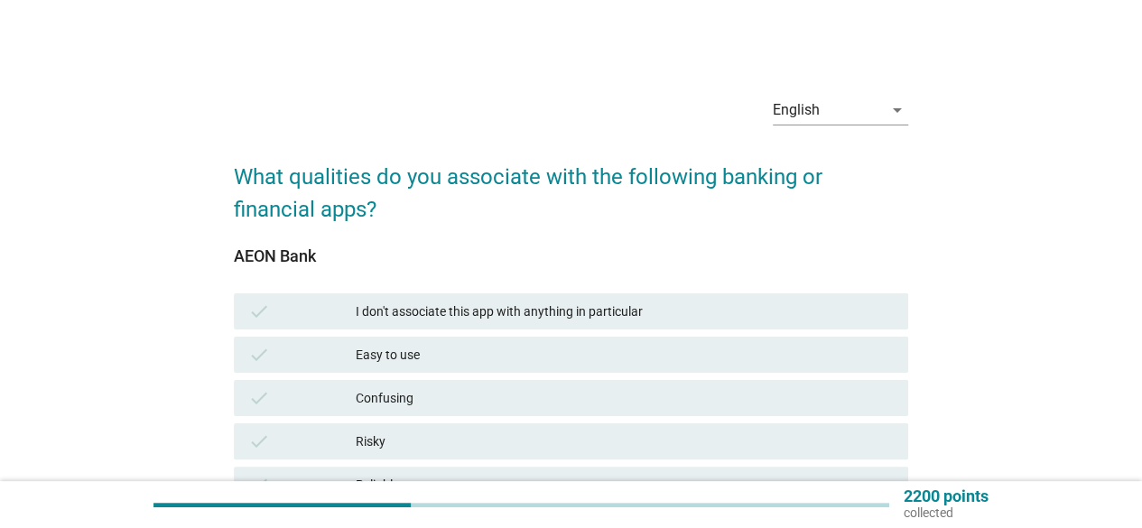
click at [425, 358] on div "Easy to use" at bounding box center [625, 355] width 538 height 22
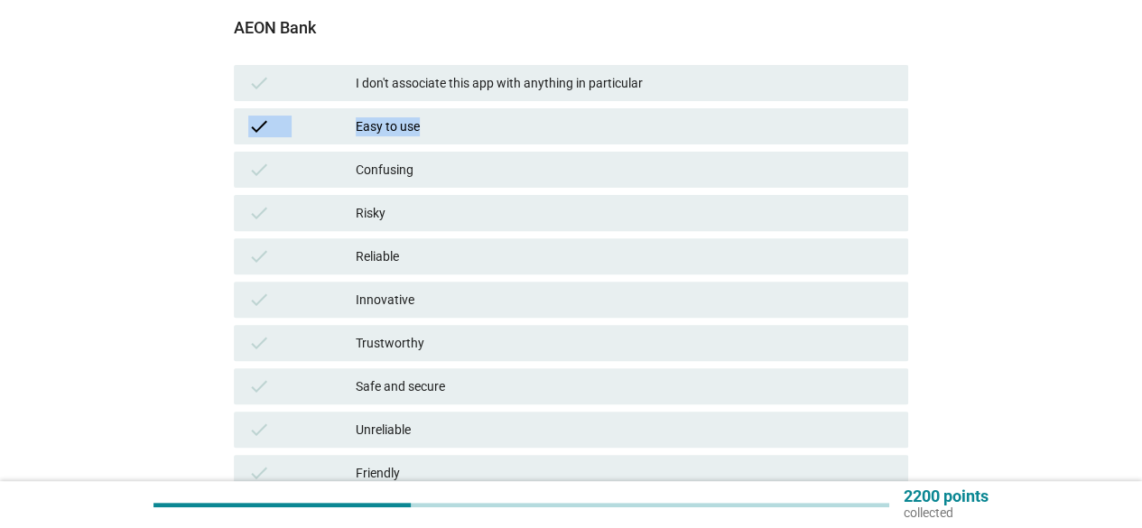
scroll to position [271, 0]
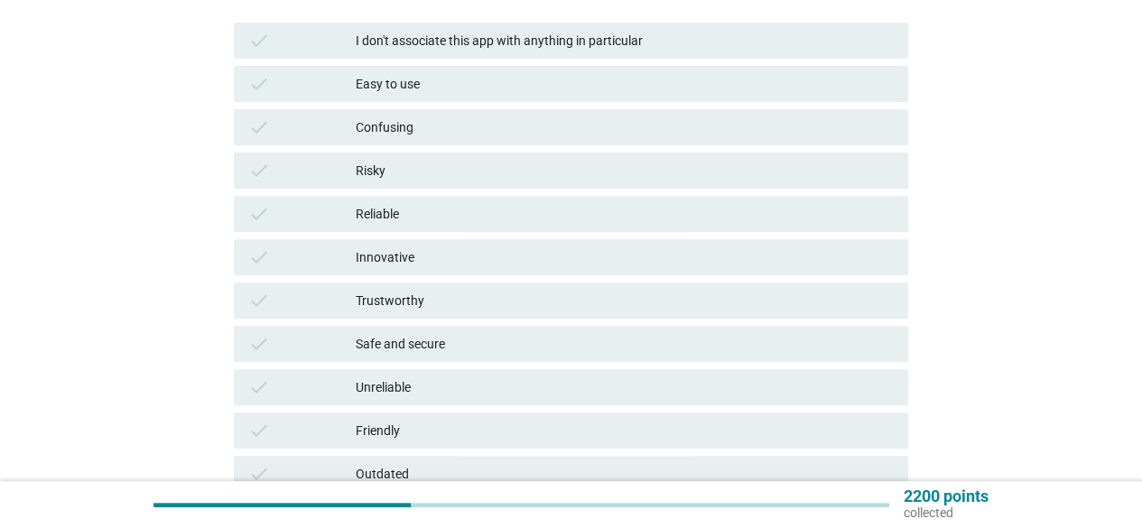
click at [392, 84] on div "Easy to use" at bounding box center [625, 84] width 538 height 22
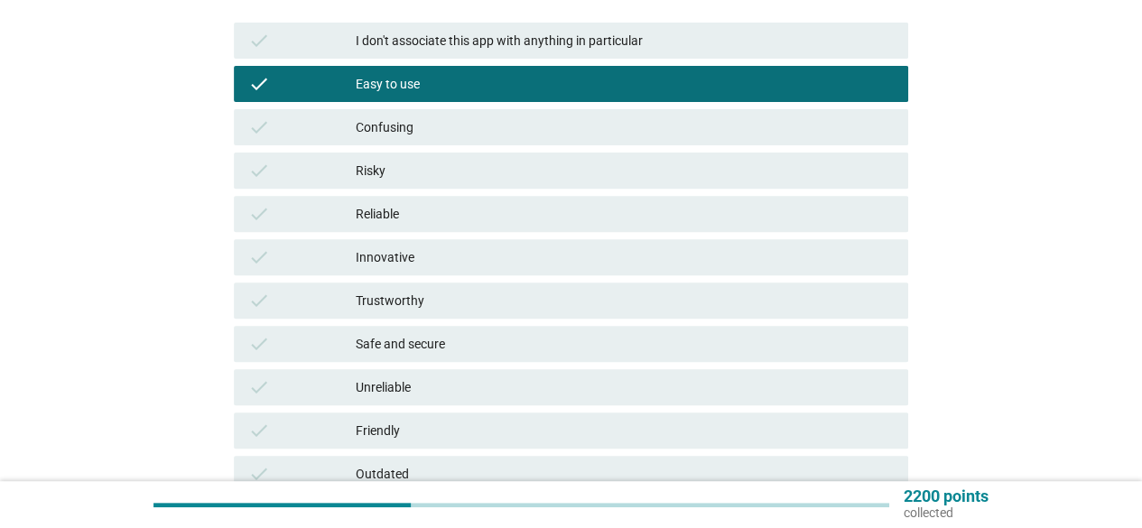
click at [404, 257] on div "Innovative" at bounding box center [625, 257] width 538 height 22
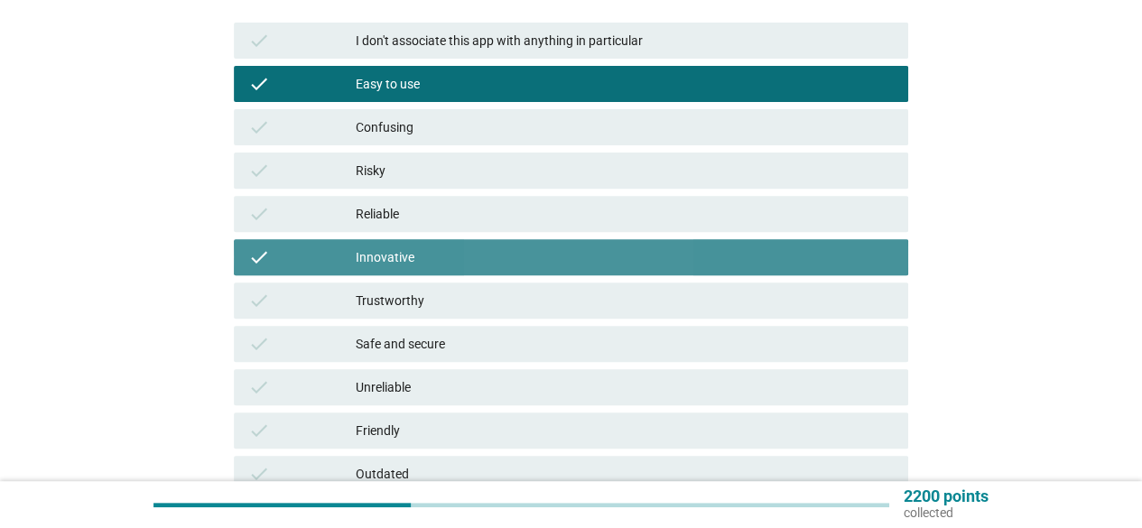
click at [436, 304] on div "Trustworthy" at bounding box center [625, 301] width 538 height 22
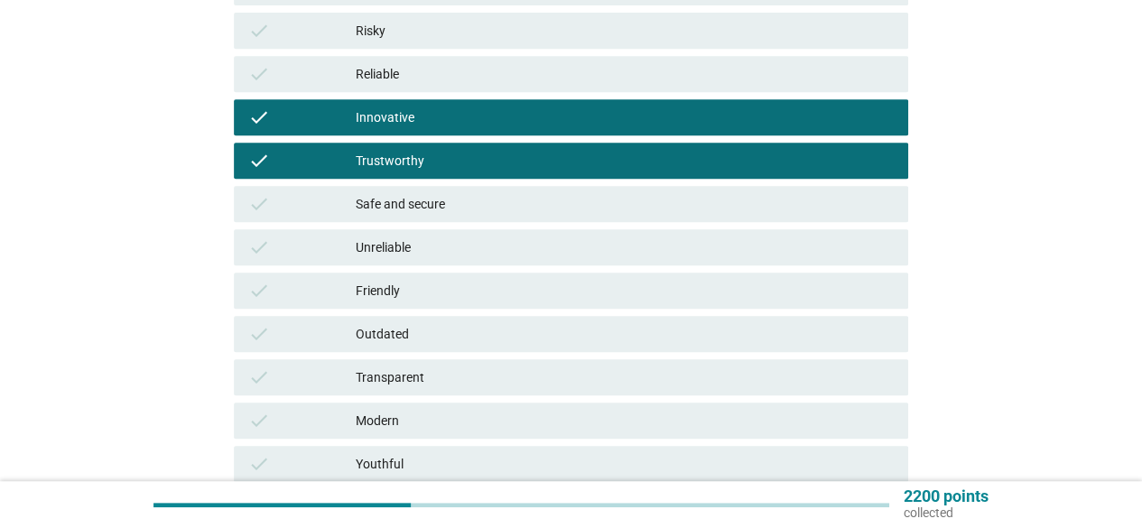
scroll to position [608, 0]
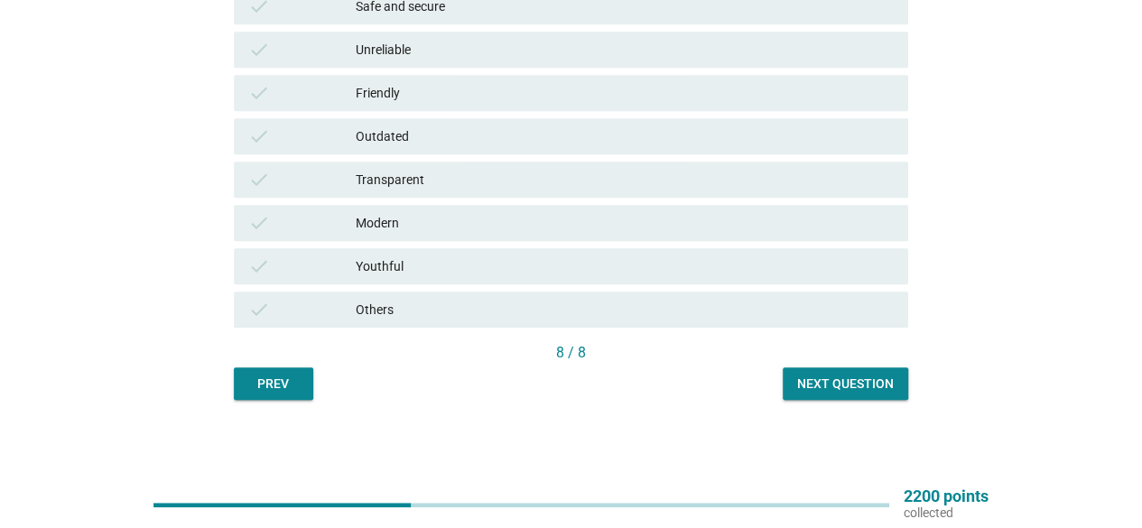
click at [847, 382] on div "Next question" at bounding box center [845, 384] width 97 height 19
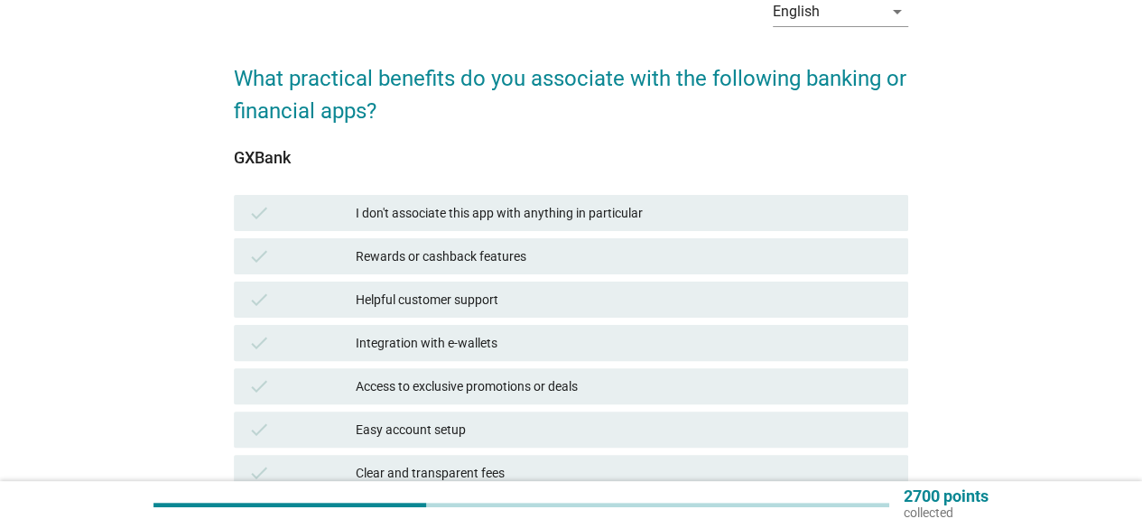
scroll to position [0, 0]
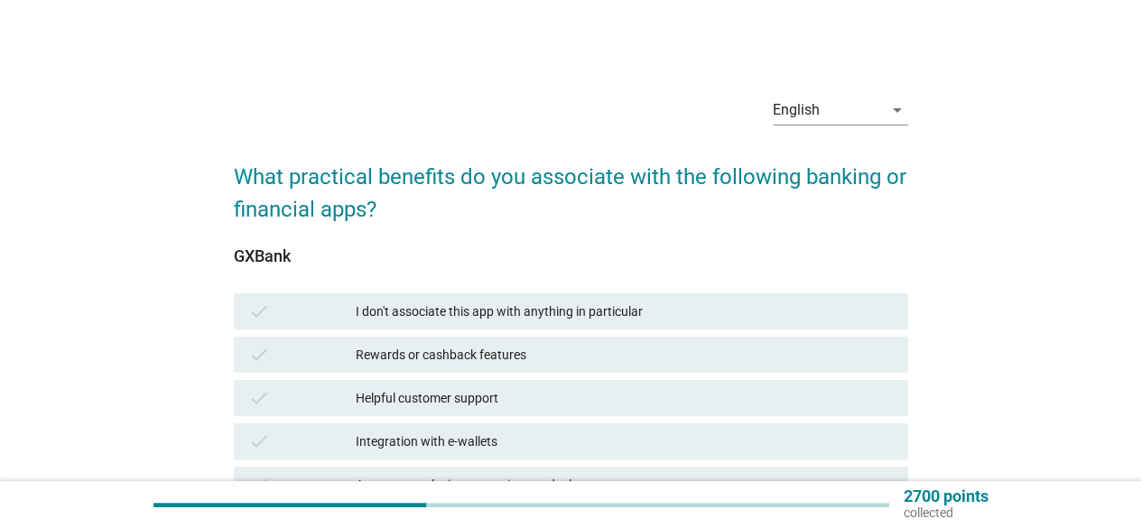
click at [494, 357] on div "Rewards or cashback features" at bounding box center [625, 355] width 538 height 22
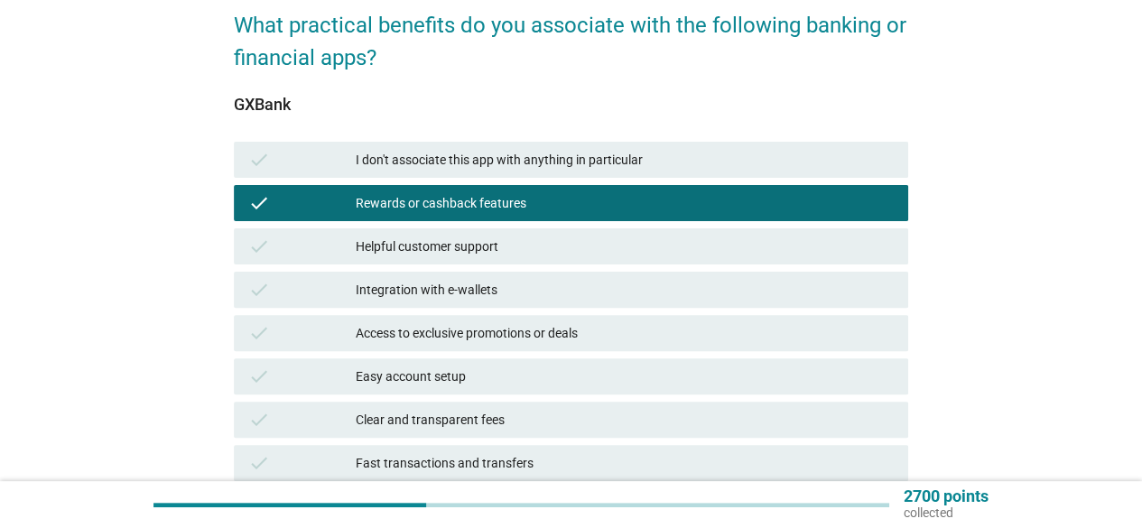
scroll to position [180, 0]
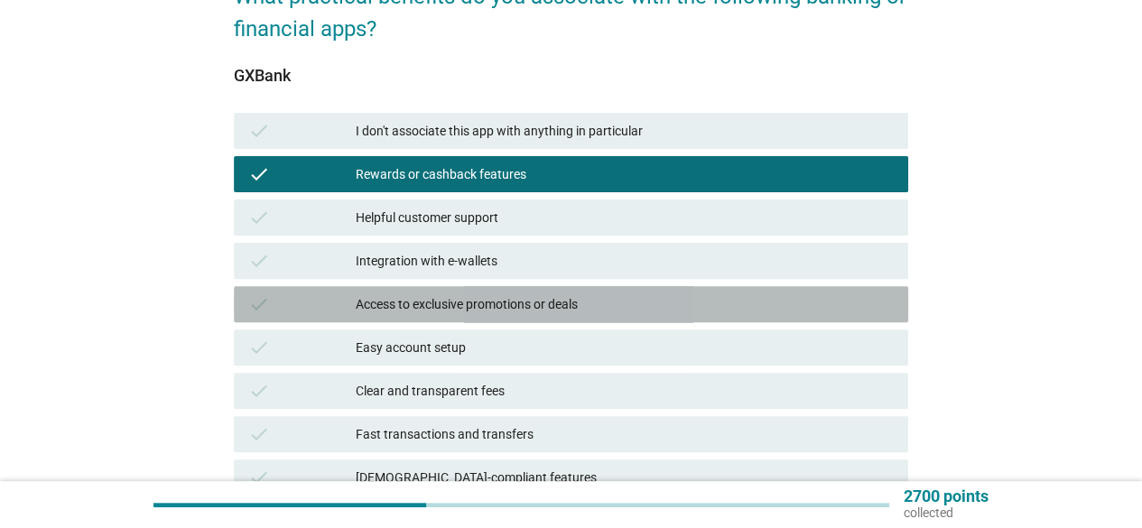
click at [495, 301] on div "Access to exclusive promotions or deals" at bounding box center [625, 304] width 538 height 22
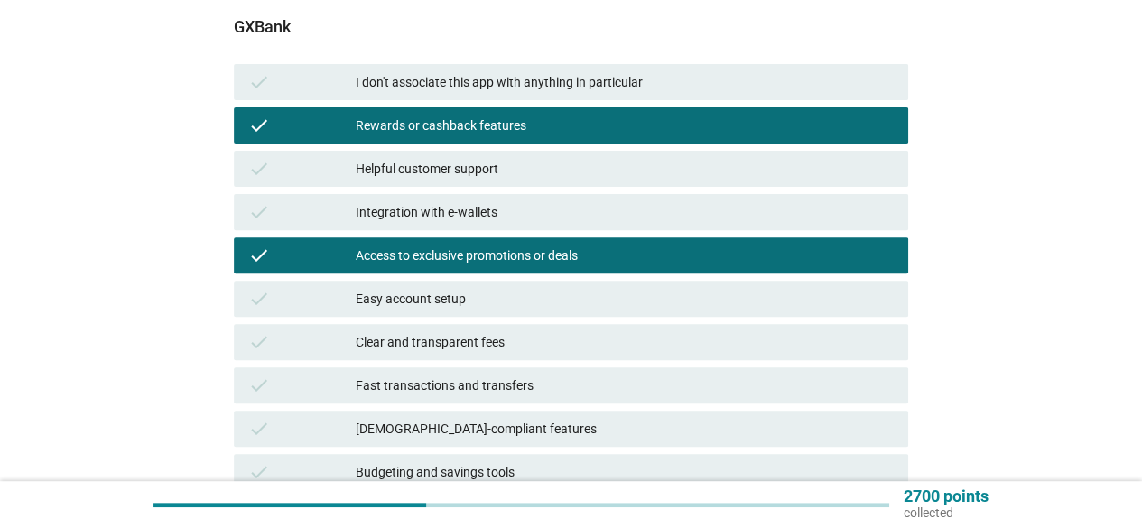
scroll to position [271, 0]
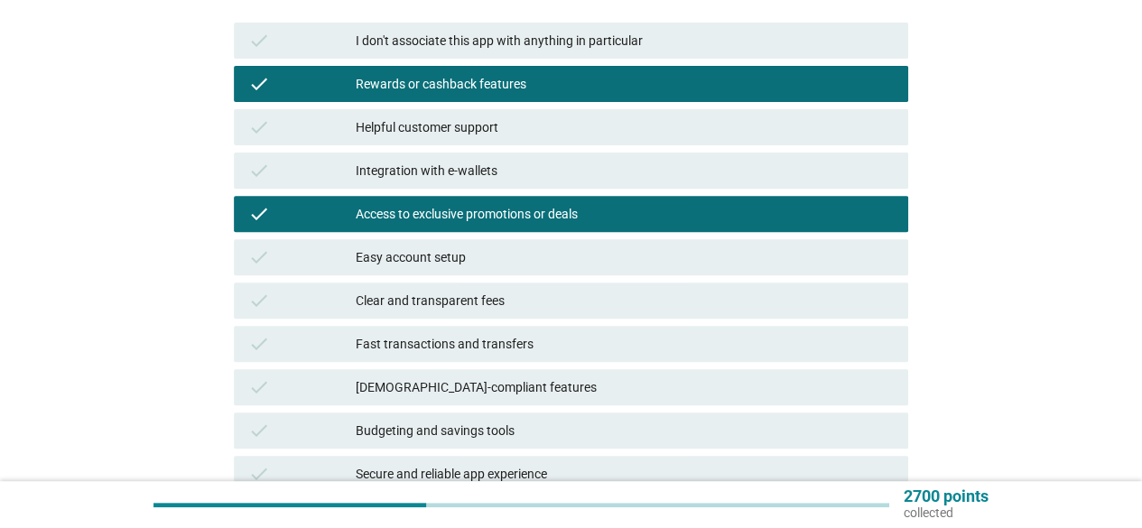
click at [457, 255] on div "Easy account setup" at bounding box center [625, 257] width 538 height 22
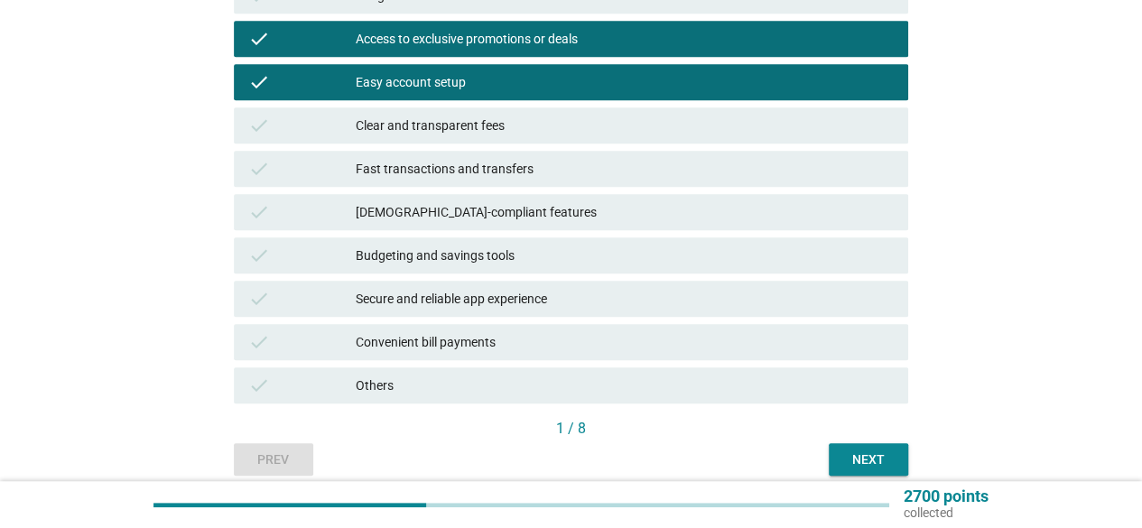
scroll to position [451, 0]
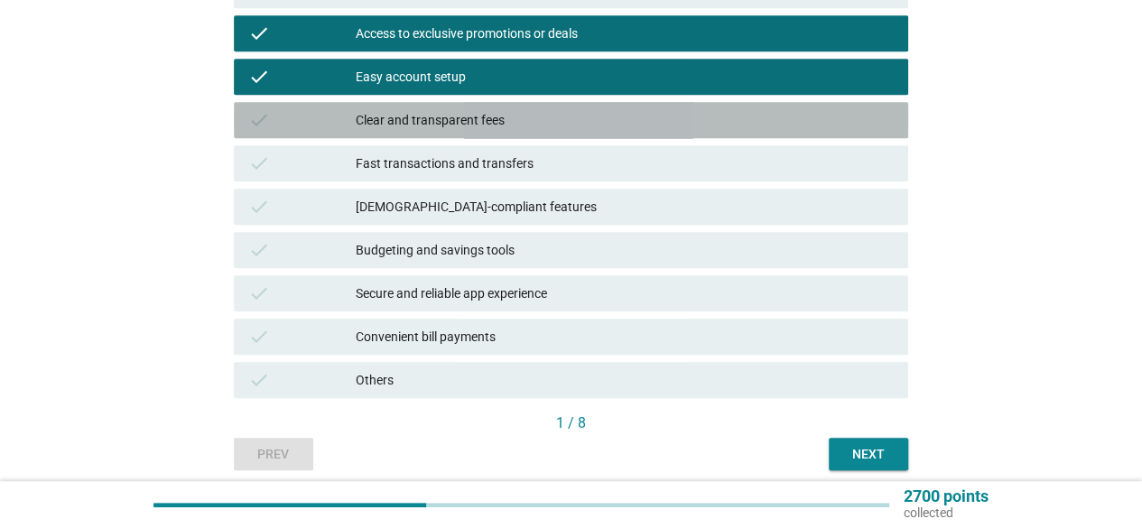
click at [467, 125] on div "Clear and transparent fees" at bounding box center [625, 120] width 538 height 22
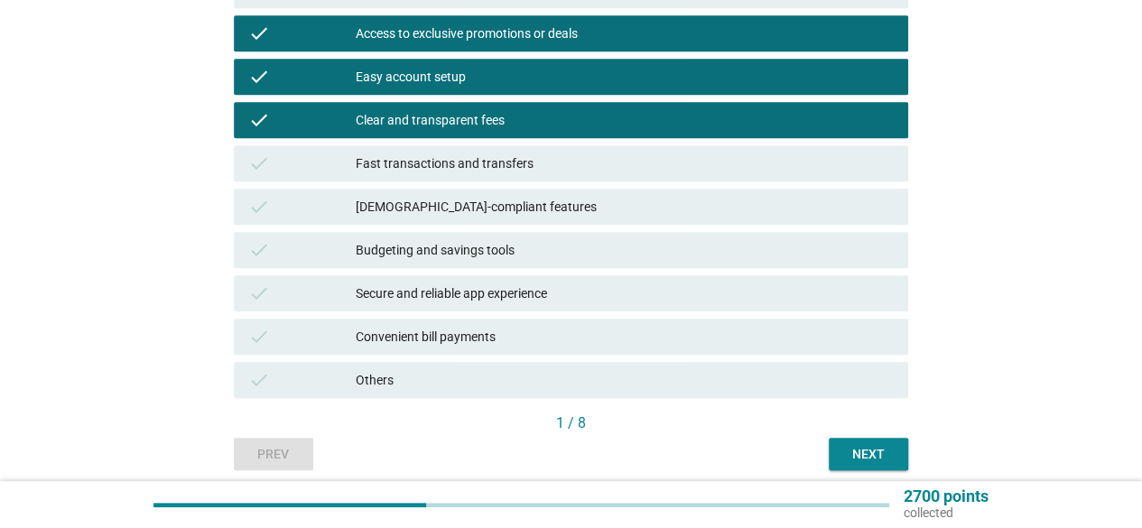
click at [484, 166] on div "Fast transactions and transfers" at bounding box center [625, 164] width 538 height 22
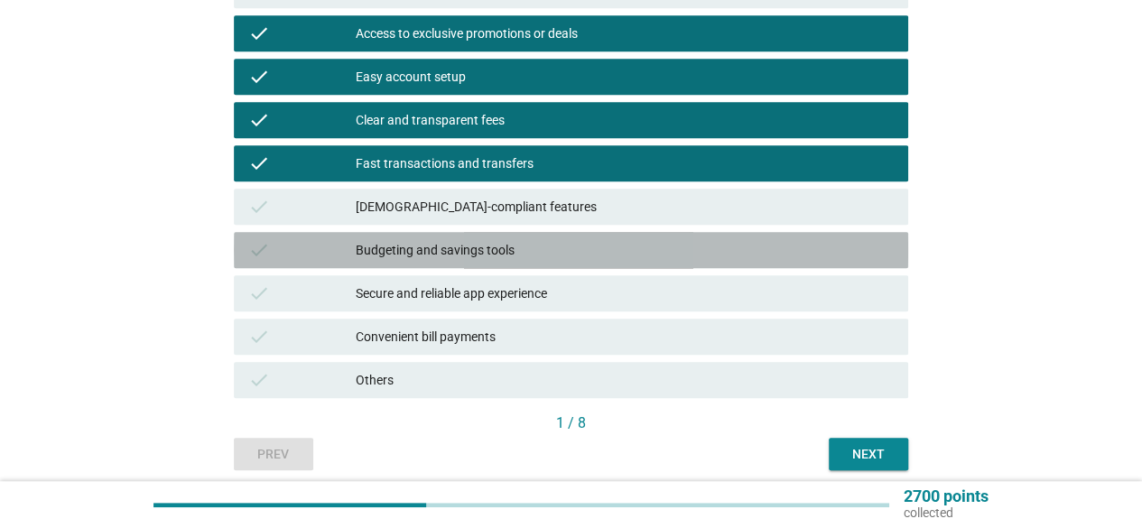
click at [508, 248] on div "Budgeting and savings tools" at bounding box center [625, 250] width 538 height 22
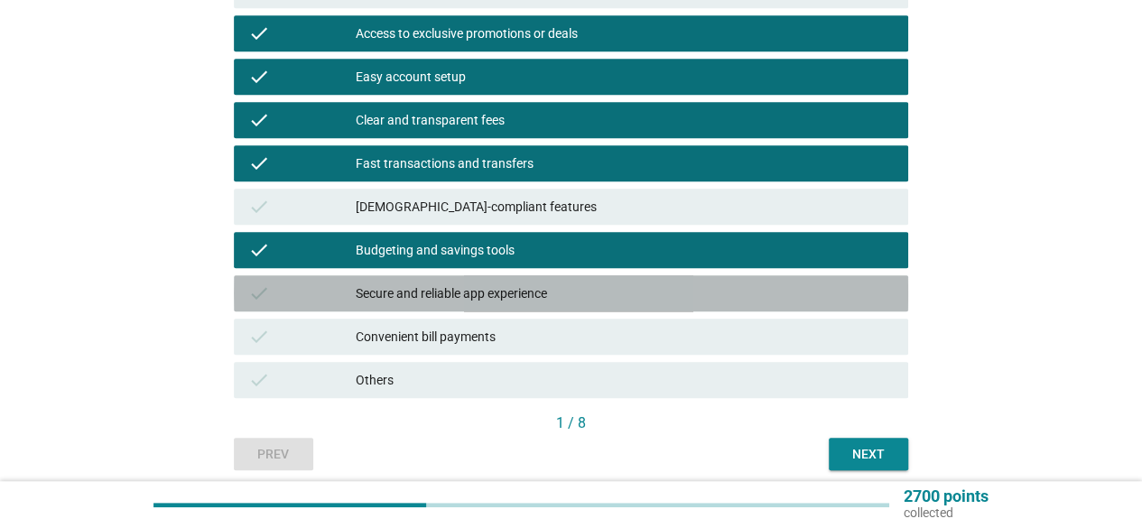
click at [513, 290] on div "Secure and reliable app experience" at bounding box center [625, 293] width 538 height 22
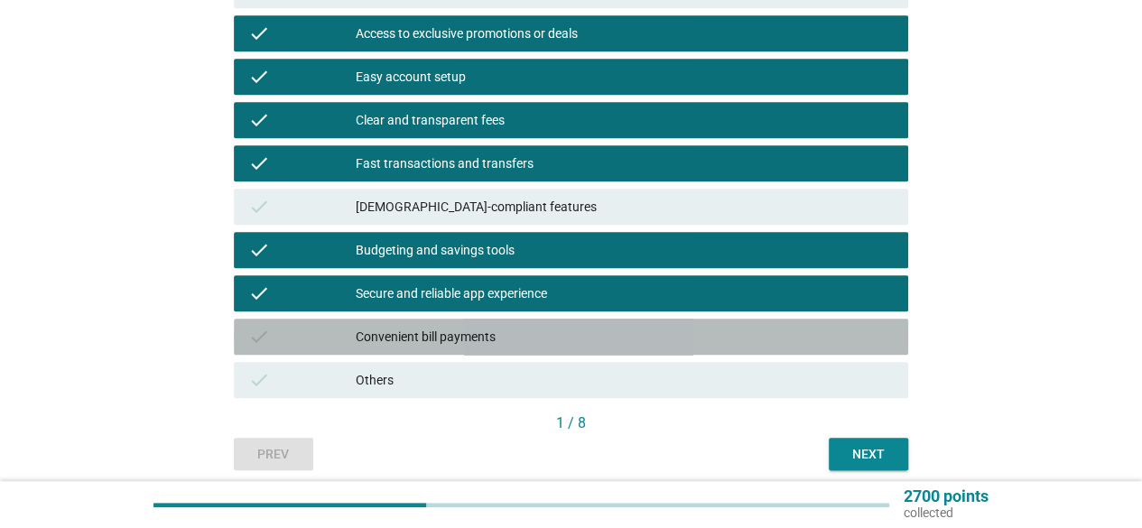
click at [518, 340] on div "Convenient bill payments" at bounding box center [625, 337] width 538 height 22
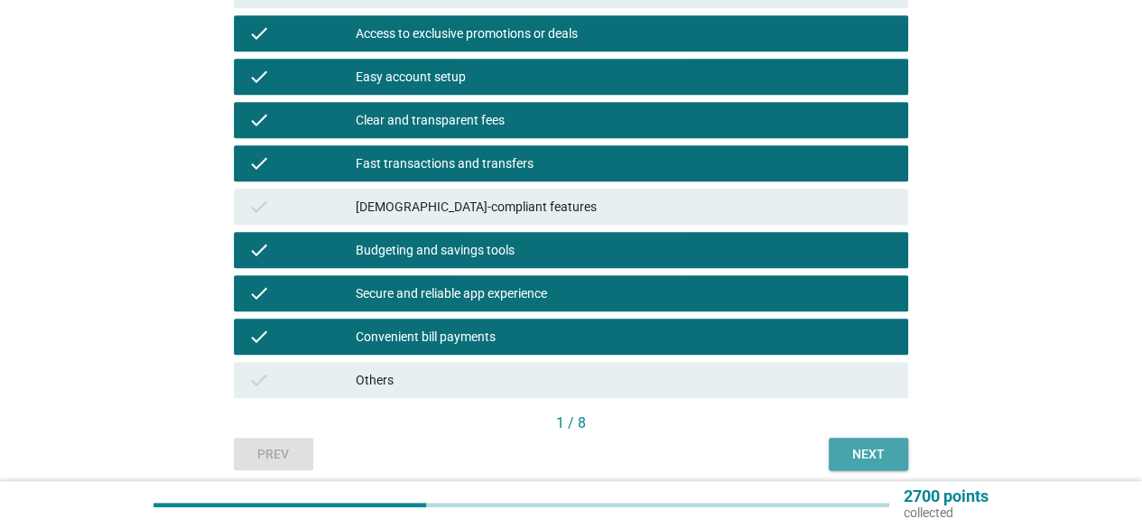
click at [856, 465] on button "Next" at bounding box center [867, 454] width 79 height 32
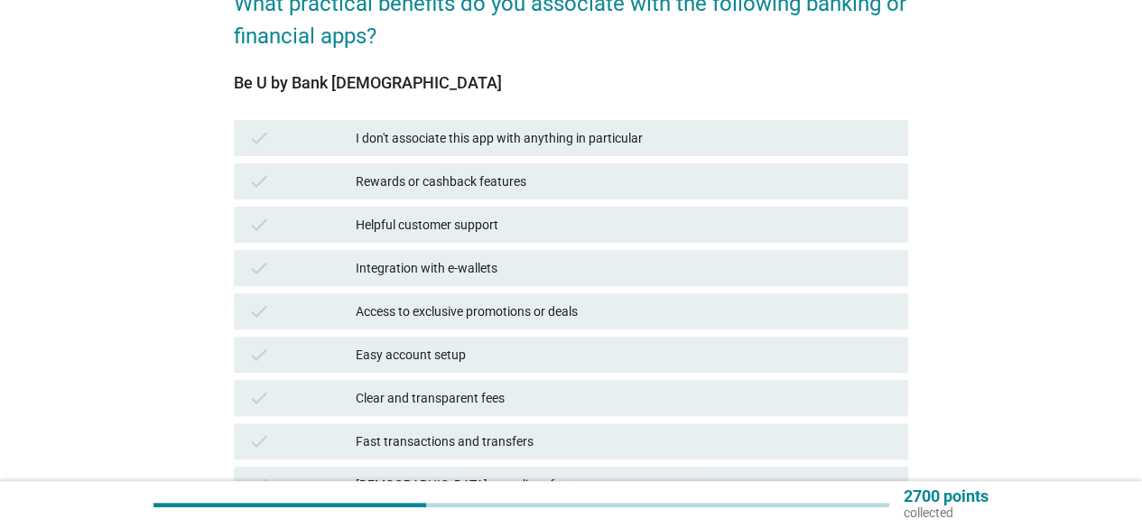
scroll to position [180, 0]
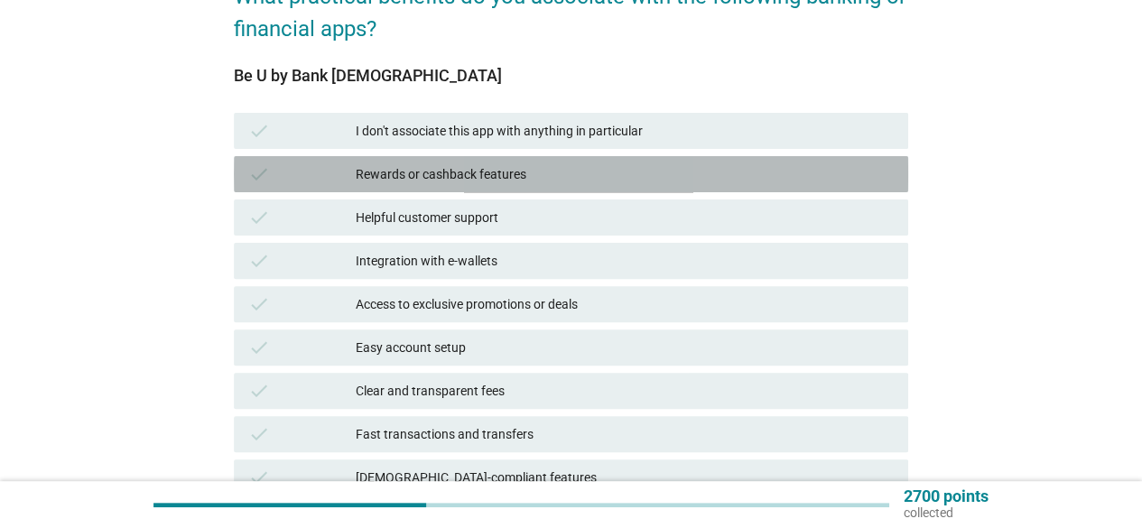
click at [446, 172] on div "Rewards or cashback features" at bounding box center [625, 174] width 538 height 22
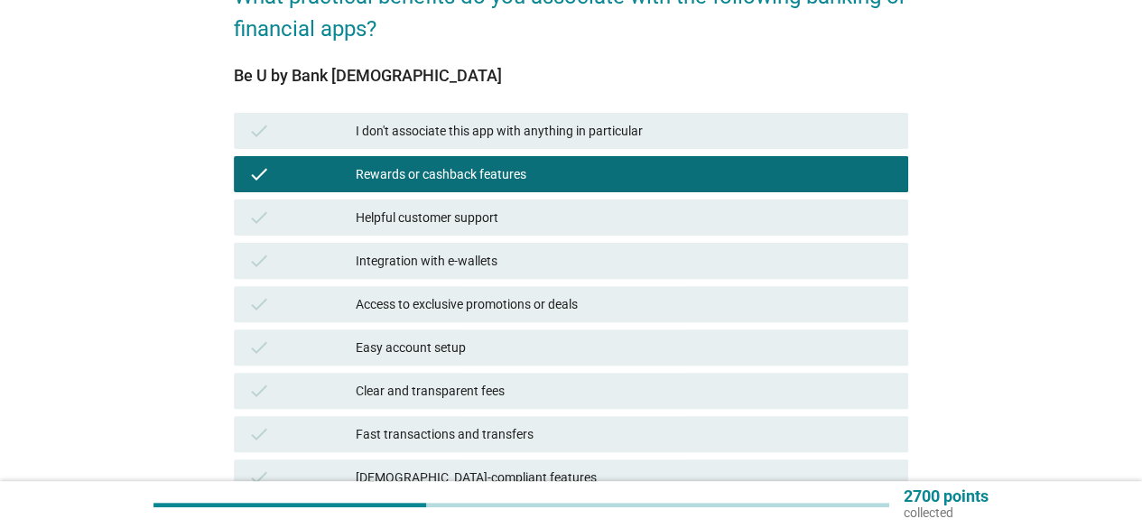
drag, startPoint x: 453, startPoint y: 252, endPoint x: 443, endPoint y: 343, distance: 91.7
click at [453, 255] on div "Integration with e-wallets" at bounding box center [625, 261] width 538 height 22
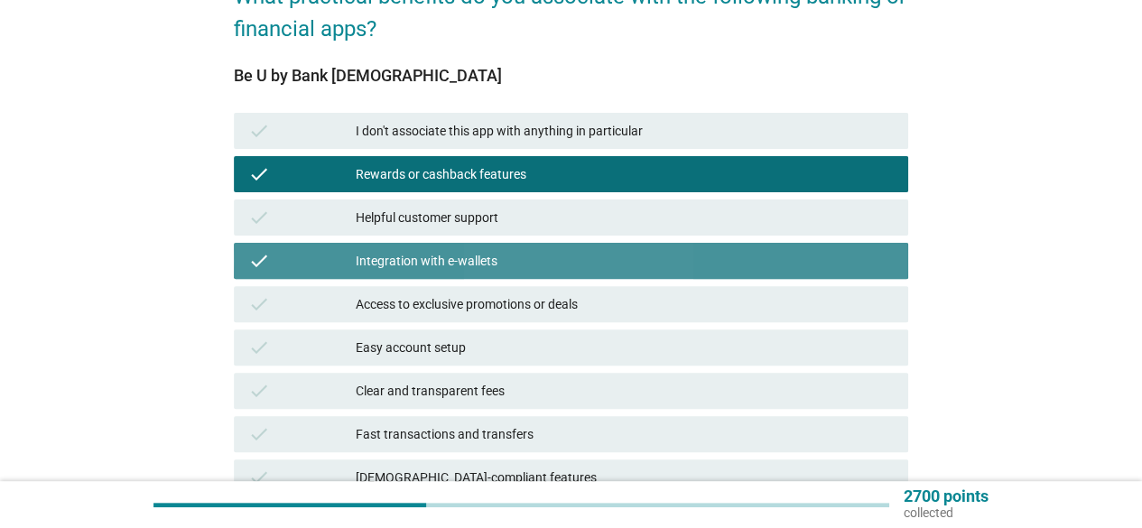
click at [441, 368] on div "check Easy account setup" at bounding box center [570, 347] width 681 height 43
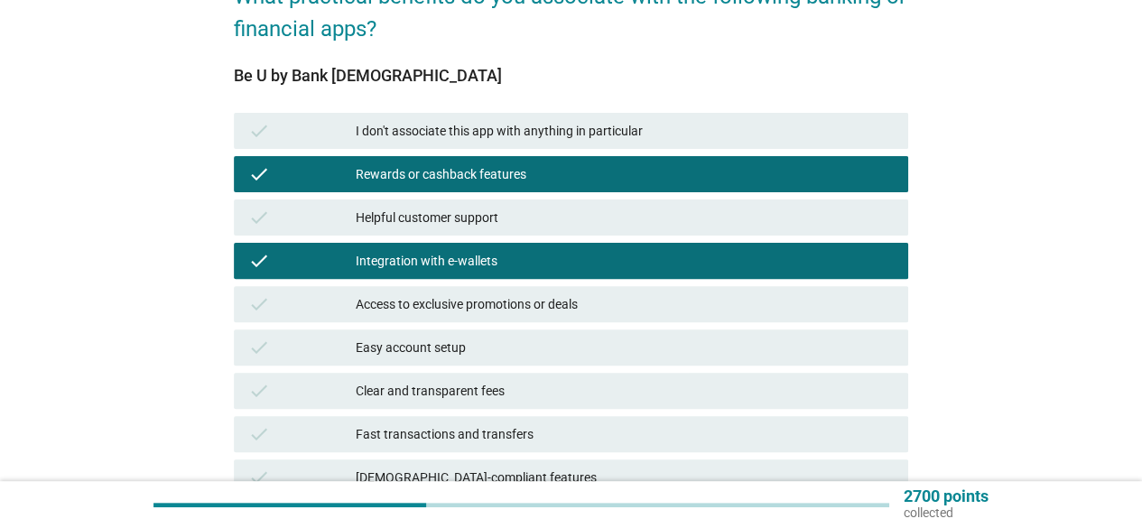
click at [477, 403] on div "check Clear and transparent fees" at bounding box center [571, 391] width 674 height 36
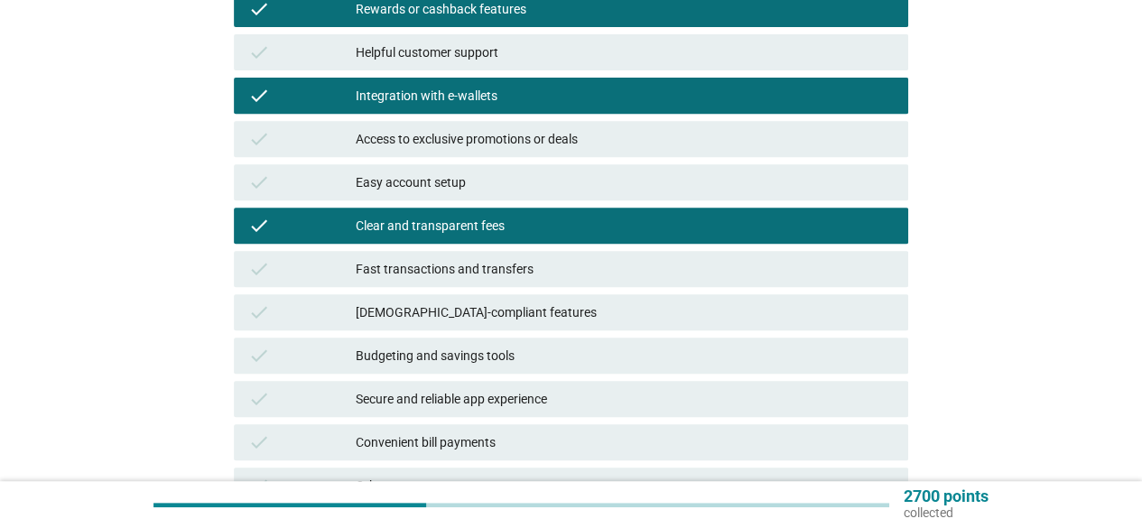
scroll to position [522, 0]
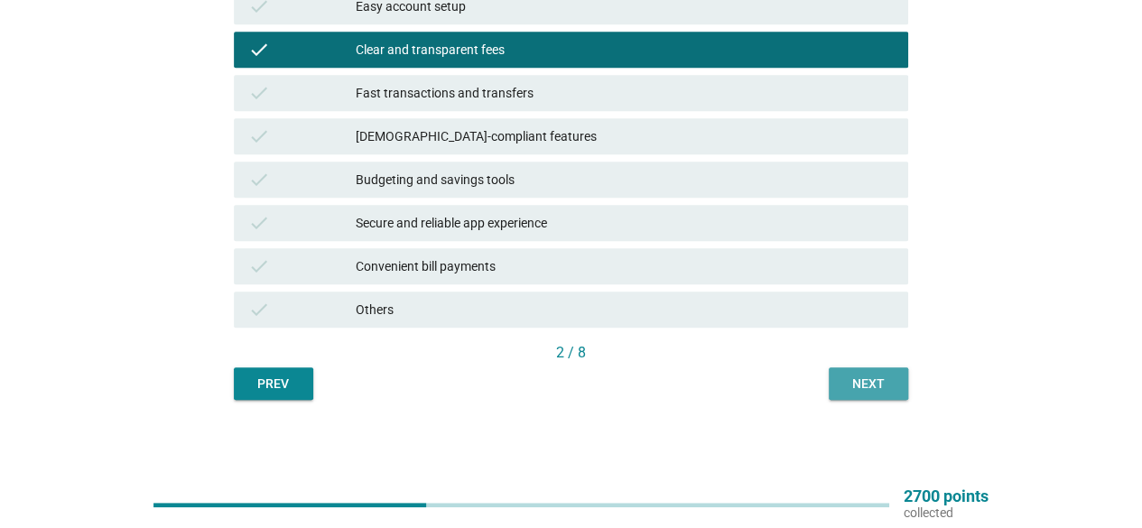
click at [885, 398] on button "Next" at bounding box center [867, 383] width 79 height 32
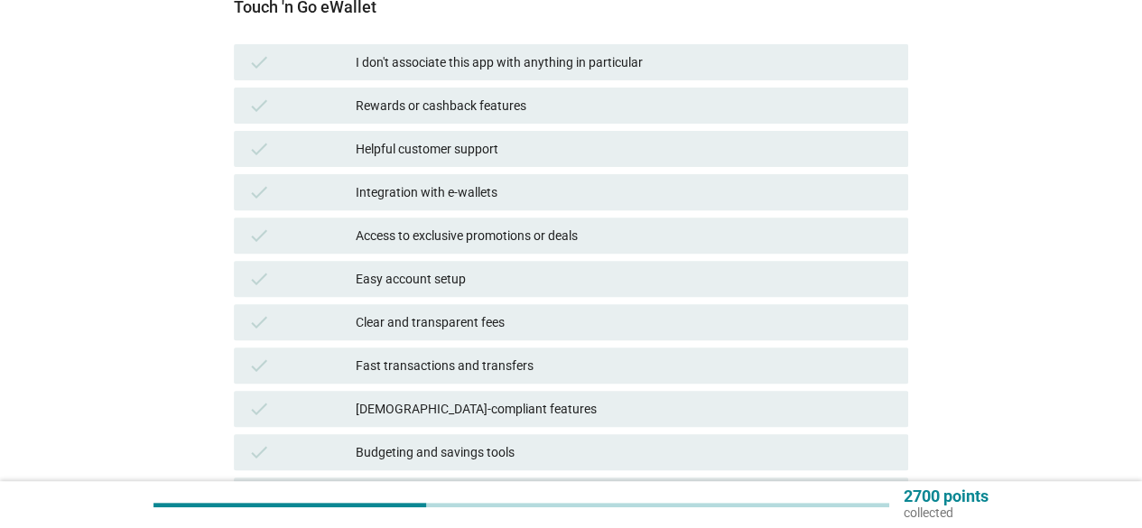
scroll to position [271, 0]
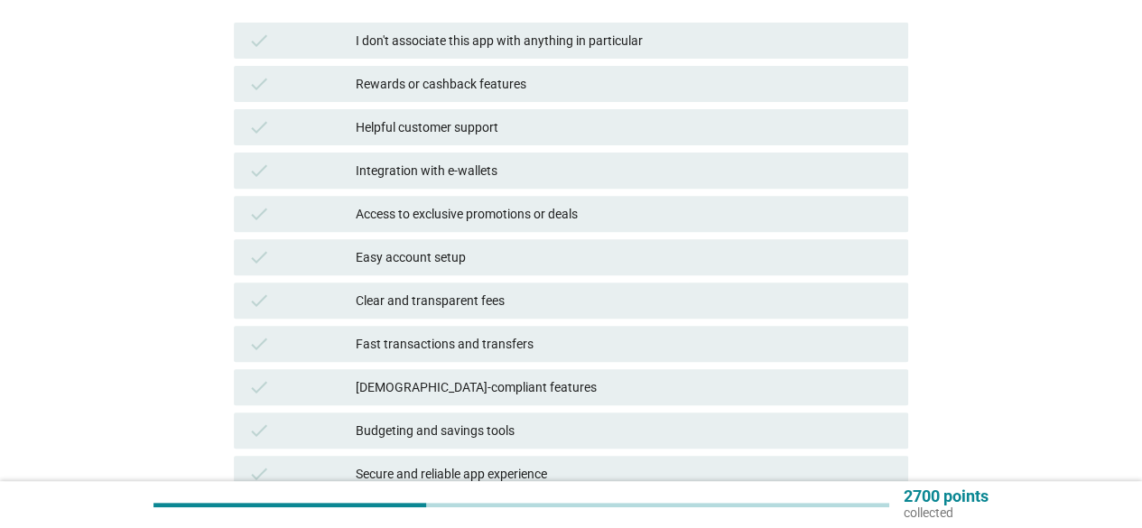
drag, startPoint x: 504, startPoint y: 196, endPoint x: 508, endPoint y: 239, distance: 43.6
click at [505, 196] on div "check Access to exclusive promotions or deals" at bounding box center [571, 214] width 674 height 36
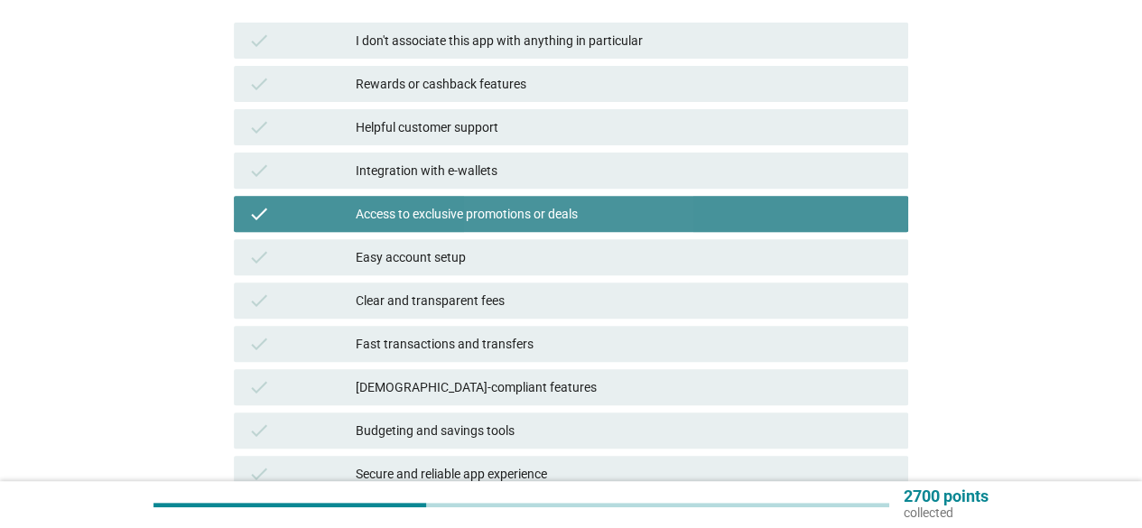
click at [499, 306] on div "Clear and transparent fees" at bounding box center [625, 301] width 538 height 22
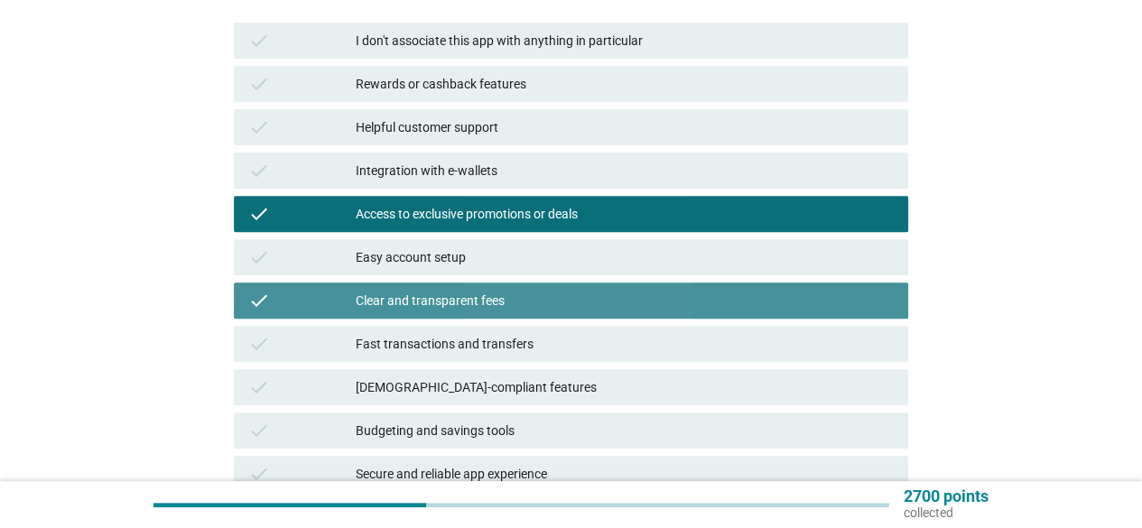
drag, startPoint x: 482, startPoint y: 375, endPoint x: 478, endPoint y: 290, distance: 84.9
click at [482, 375] on div "check [DEMOGRAPHIC_DATA]-compliant features" at bounding box center [571, 387] width 674 height 36
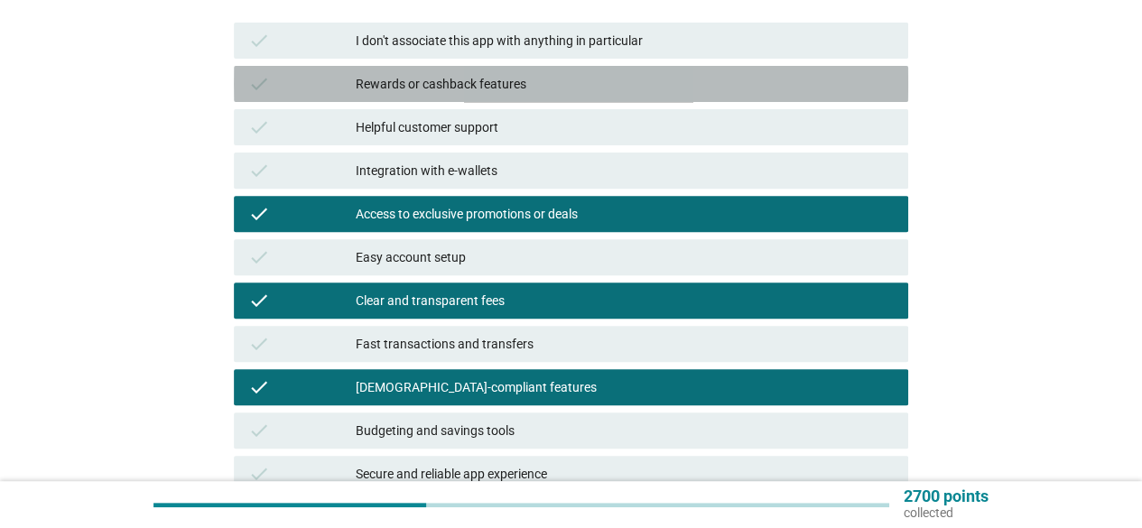
click at [457, 84] on div "Rewards or cashback features" at bounding box center [625, 84] width 538 height 22
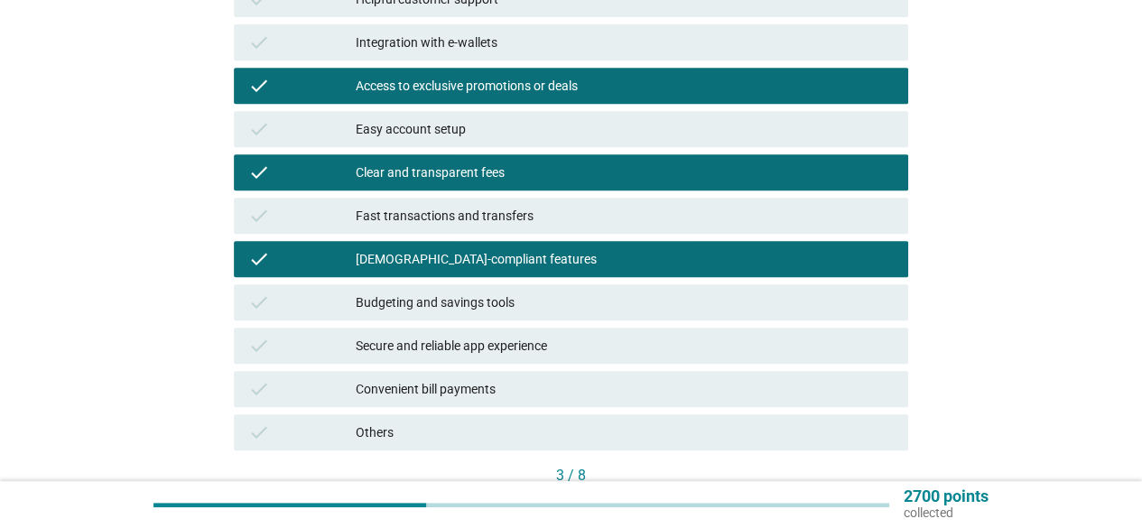
scroll to position [522, 0]
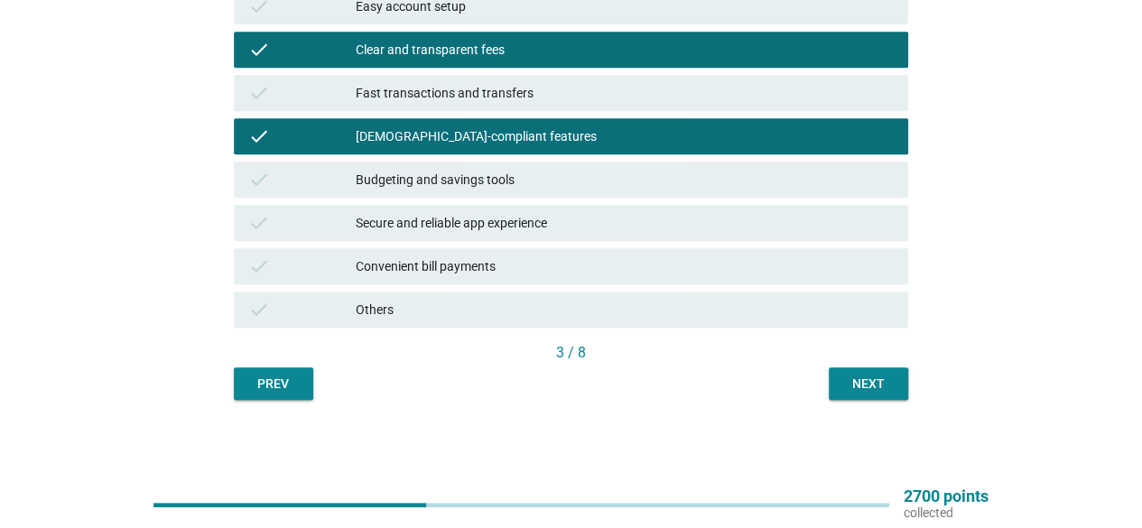
click at [862, 367] on div "Touch 'n Go eWallet check I don't associate this app with anything in particula…" at bounding box center [571, 52] width 674 height 696
click at [868, 385] on div "Next" at bounding box center [868, 384] width 51 height 19
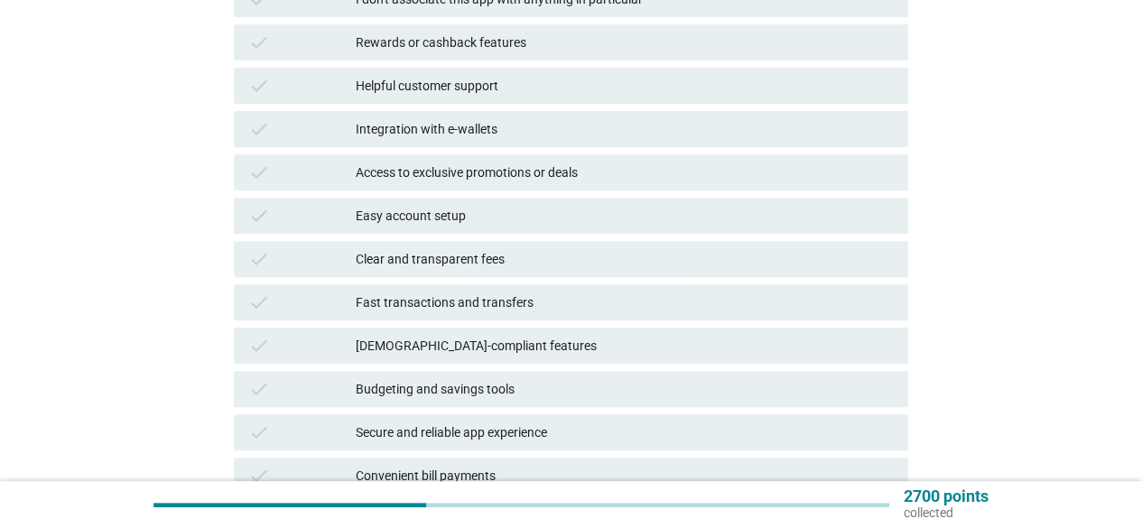
scroll to position [361, 0]
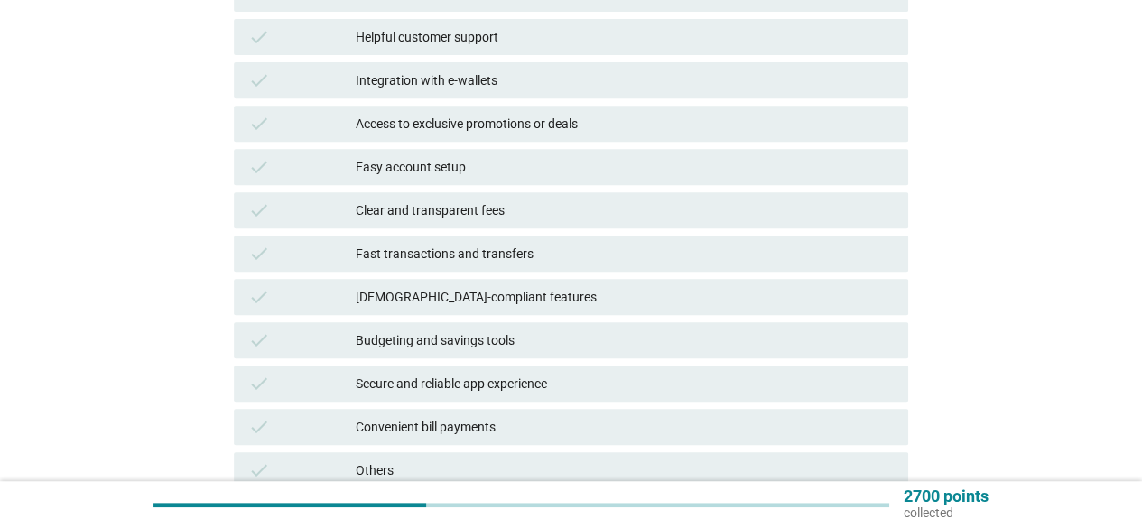
click at [470, 169] on div "Easy account setup" at bounding box center [625, 167] width 538 height 22
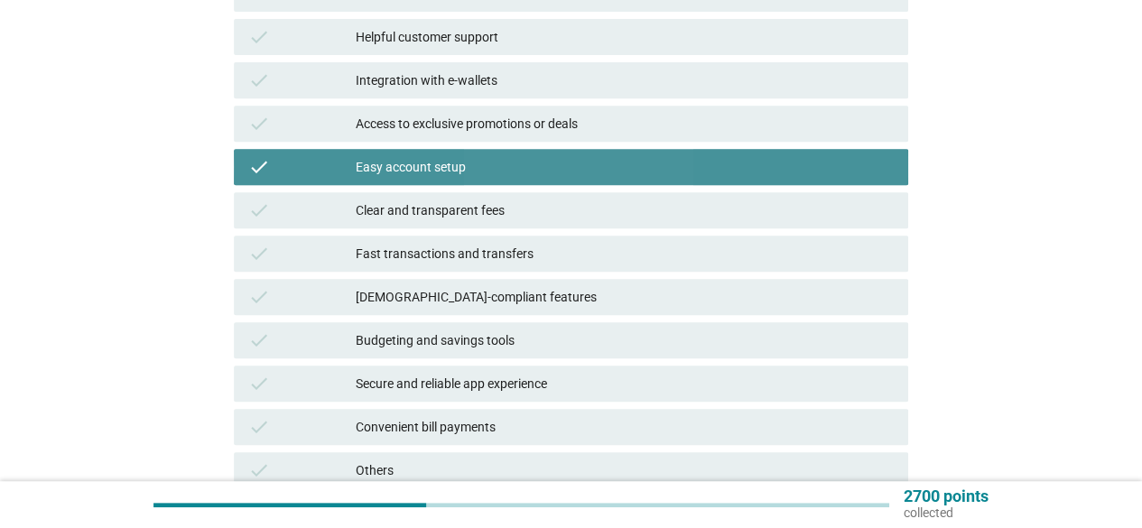
click at [462, 248] on div "Fast transactions and transfers" at bounding box center [625, 254] width 538 height 22
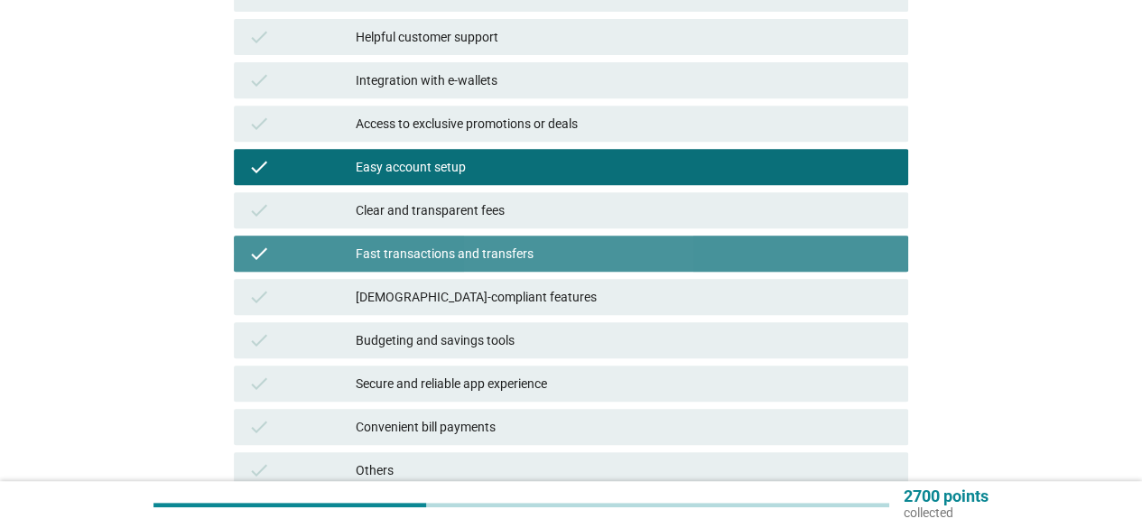
click at [458, 283] on div "check [DEMOGRAPHIC_DATA]-compliant features" at bounding box center [571, 297] width 674 height 36
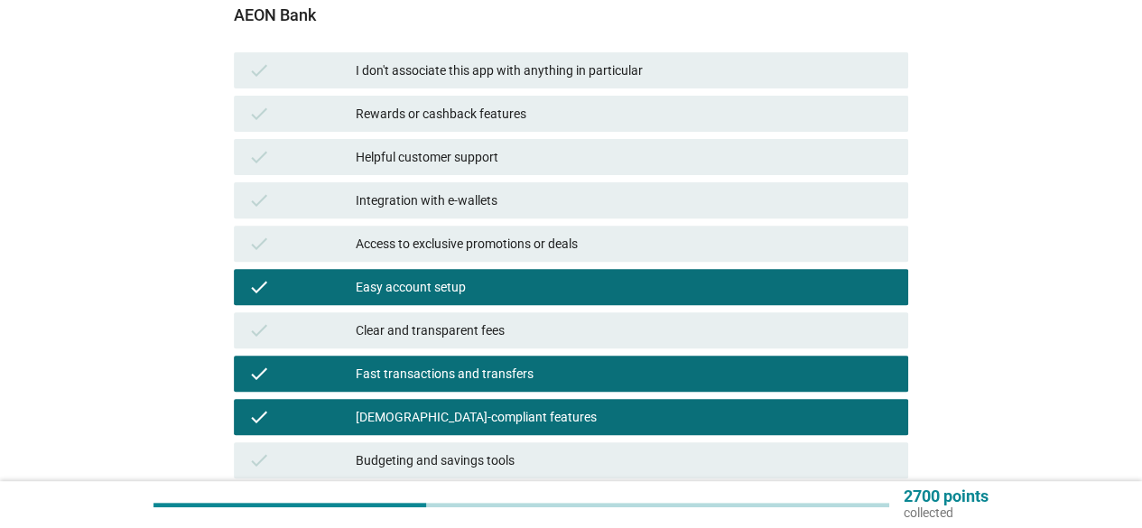
scroll to position [180, 0]
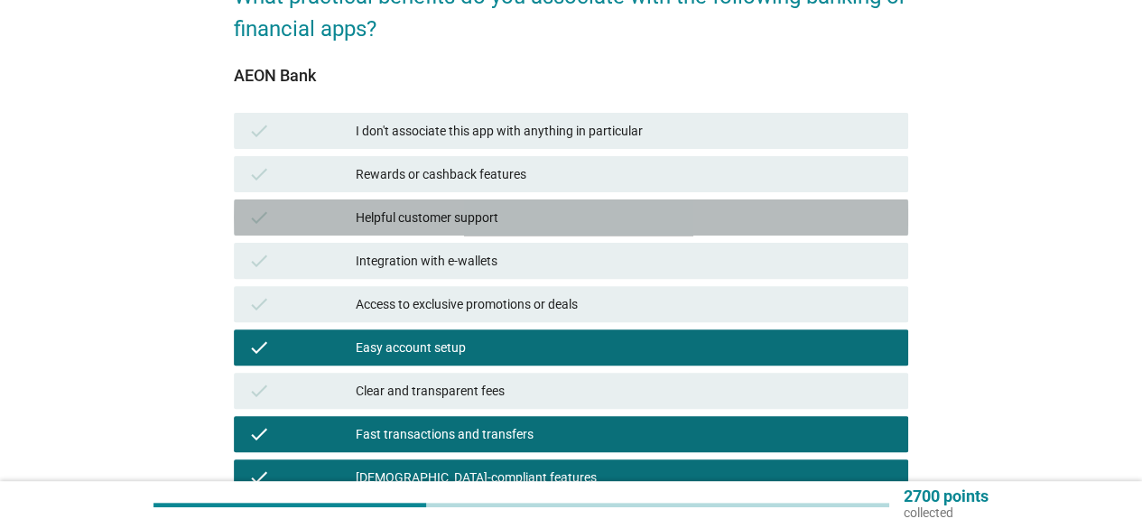
drag, startPoint x: 454, startPoint y: 205, endPoint x: 551, endPoint y: 216, distance: 98.1
click at [456, 205] on div "check Helpful customer support" at bounding box center [571, 217] width 674 height 36
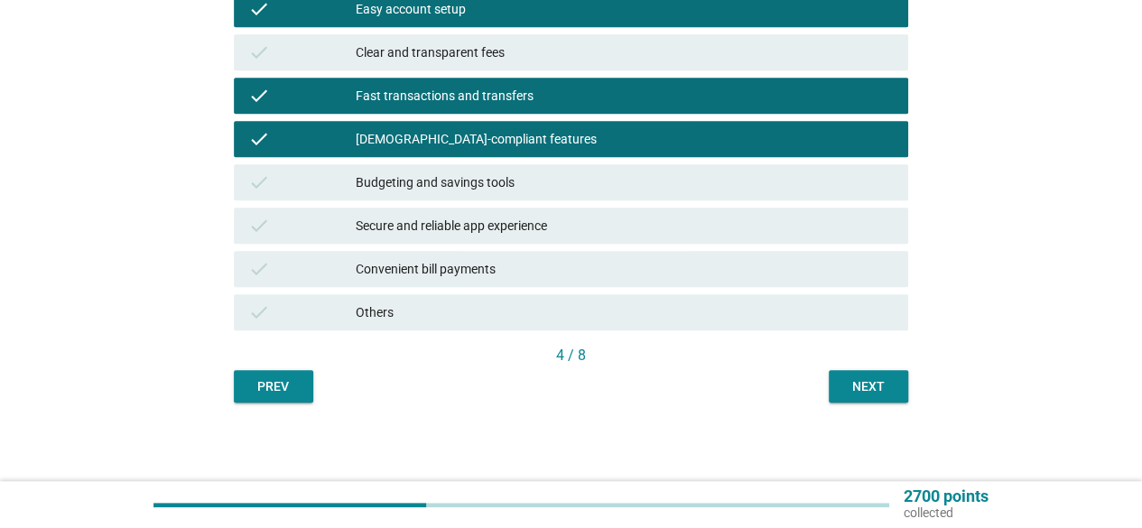
scroll to position [522, 0]
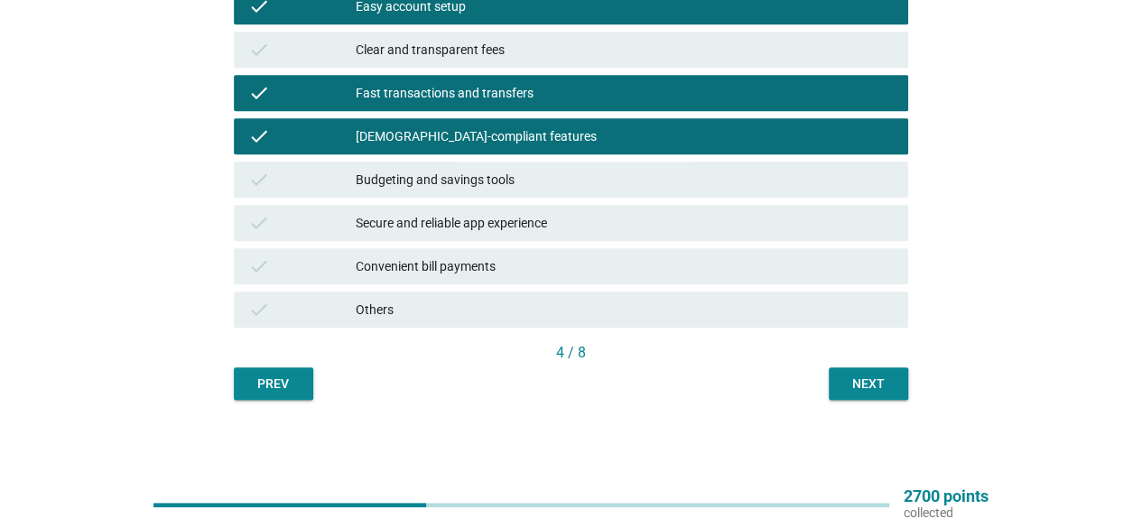
click at [883, 384] on div "Next" at bounding box center [868, 384] width 51 height 19
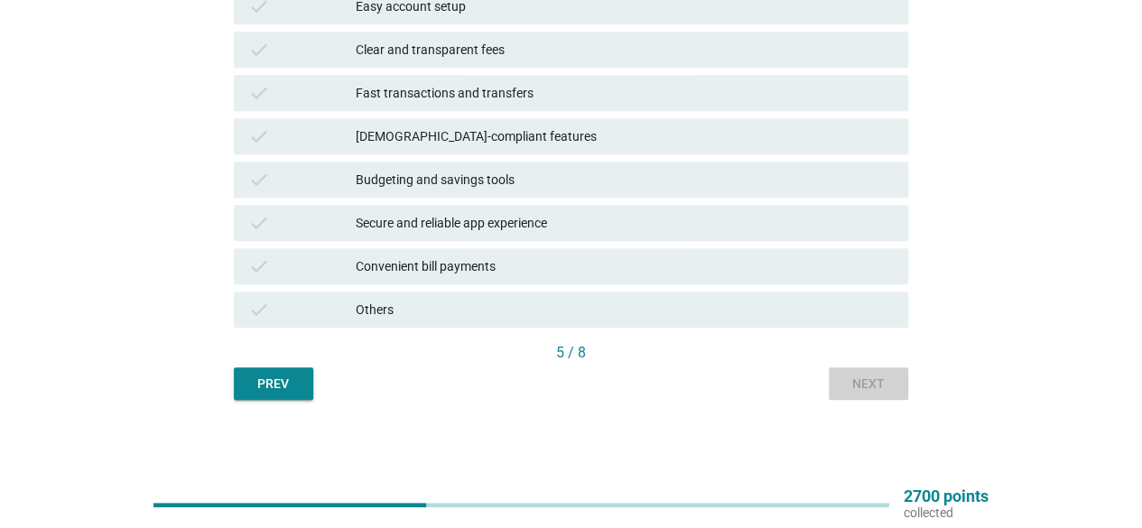
scroll to position [0, 0]
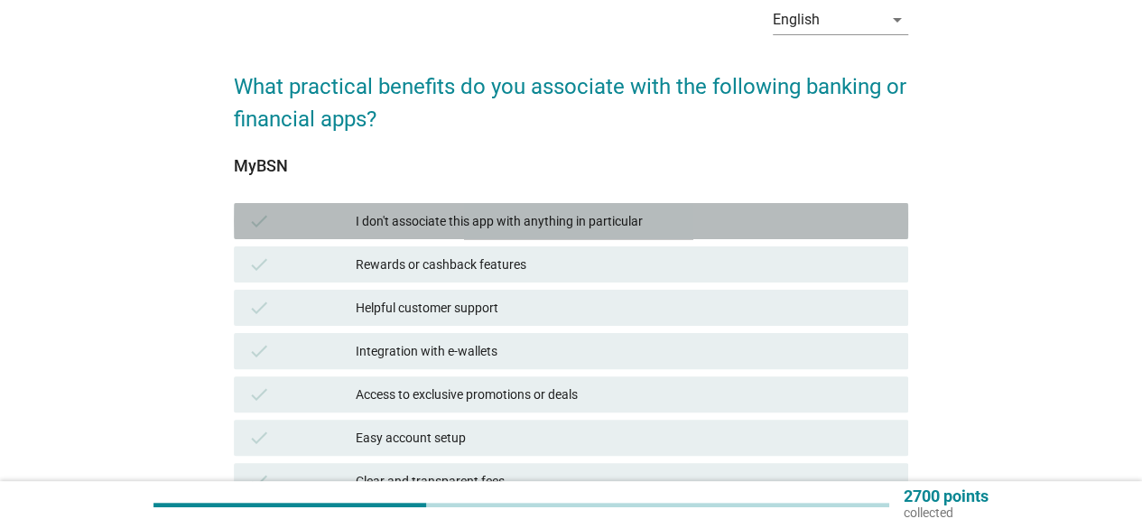
drag, startPoint x: 493, startPoint y: 232, endPoint x: 502, endPoint y: 336, distance: 104.2
click at [493, 232] on div "check I don't associate this app with anything in particular" at bounding box center [571, 221] width 674 height 36
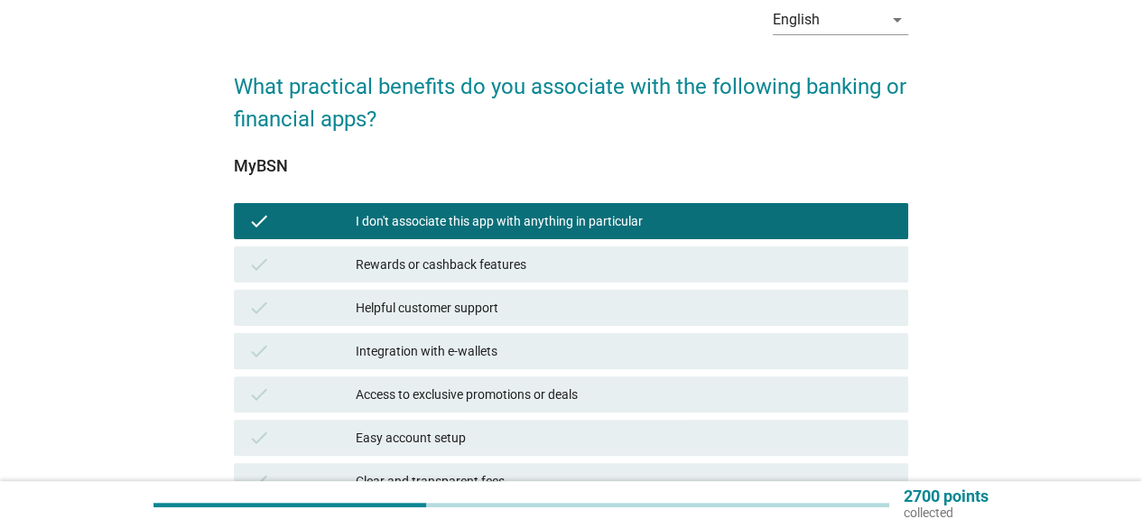
click at [505, 347] on div "Integration with e-wallets" at bounding box center [625, 351] width 538 height 22
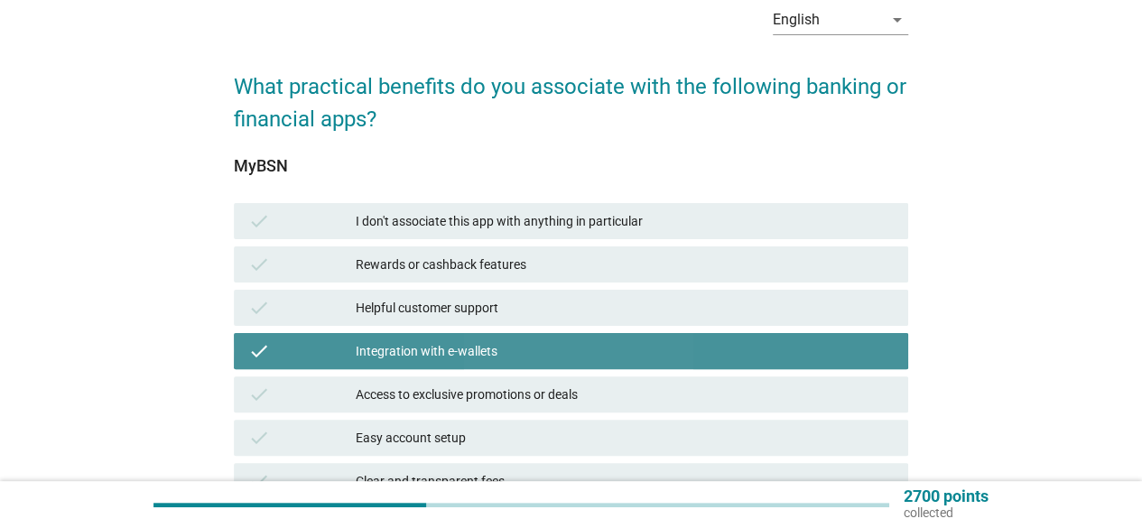
drag, startPoint x: 500, startPoint y: 392, endPoint x: 490, endPoint y: 290, distance: 102.5
click at [503, 391] on div "Access to exclusive promotions or deals" at bounding box center [625, 395] width 538 height 22
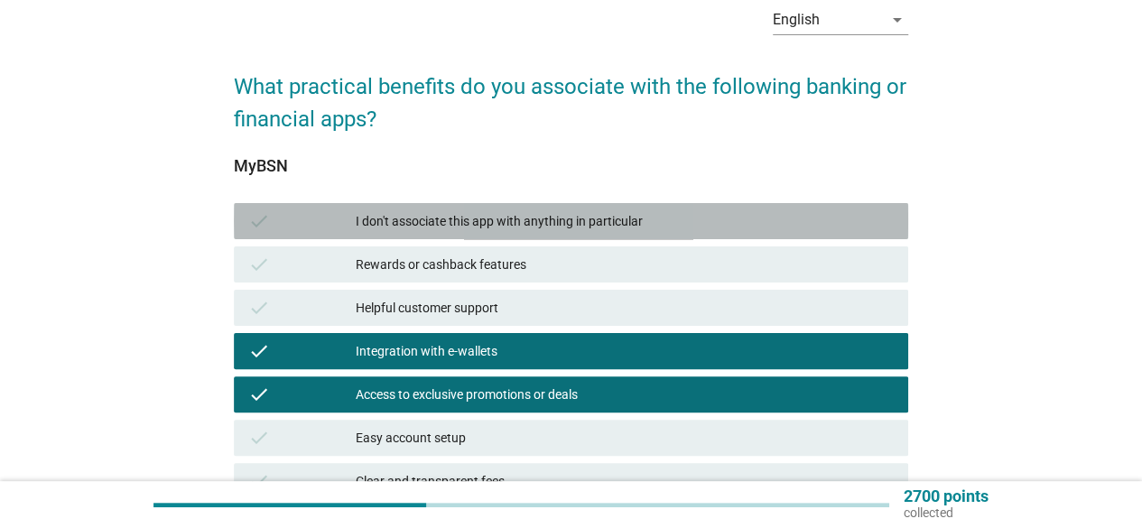
drag, startPoint x: 486, startPoint y: 228, endPoint x: 486, endPoint y: 248, distance: 19.9
click at [486, 229] on div "I don't associate this app with anything in particular" at bounding box center [625, 221] width 538 height 22
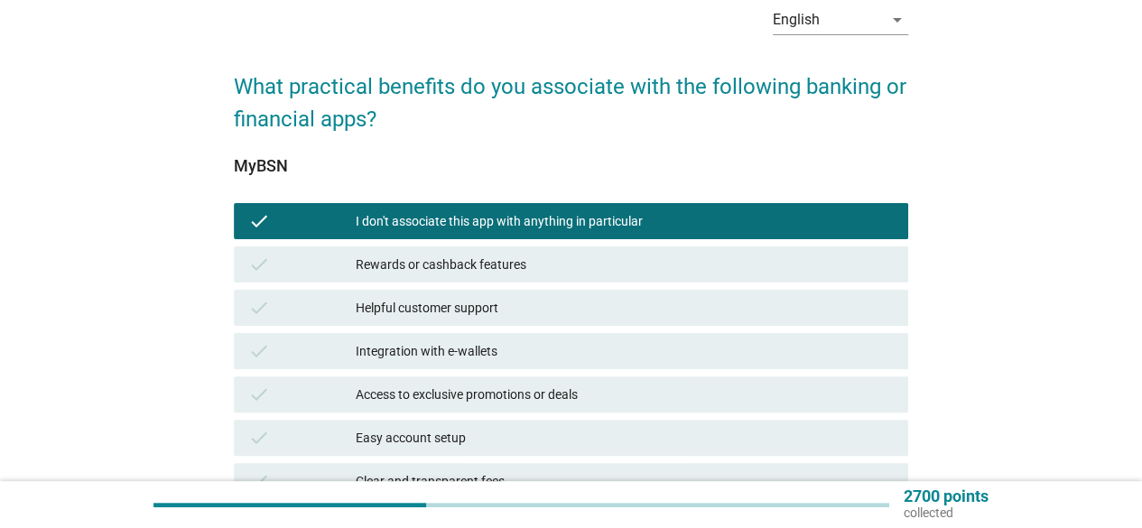
click at [484, 264] on div "Rewards or cashback features" at bounding box center [625, 265] width 538 height 22
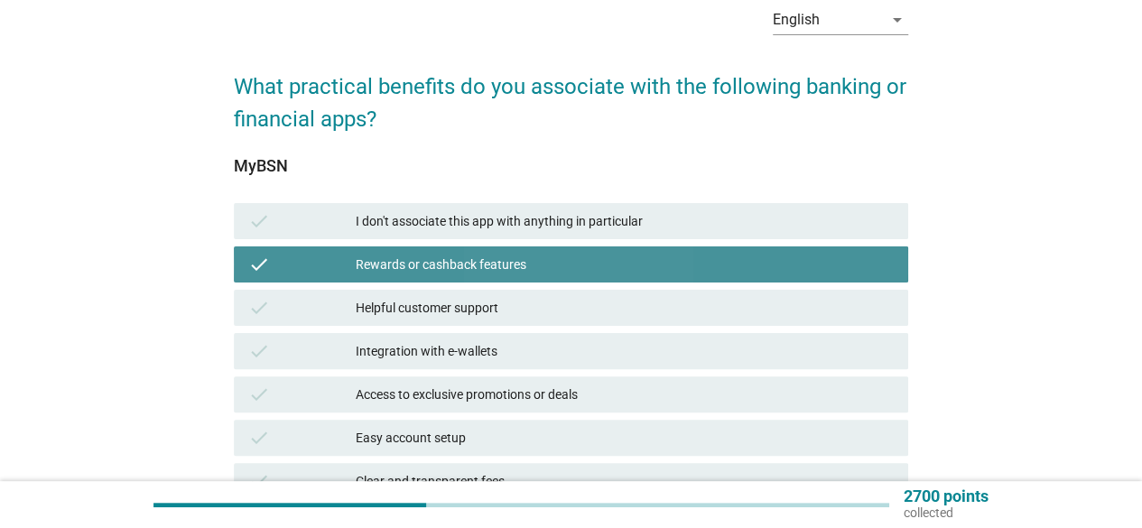
click at [518, 378] on div "check Access to exclusive promotions or deals" at bounding box center [571, 394] width 674 height 36
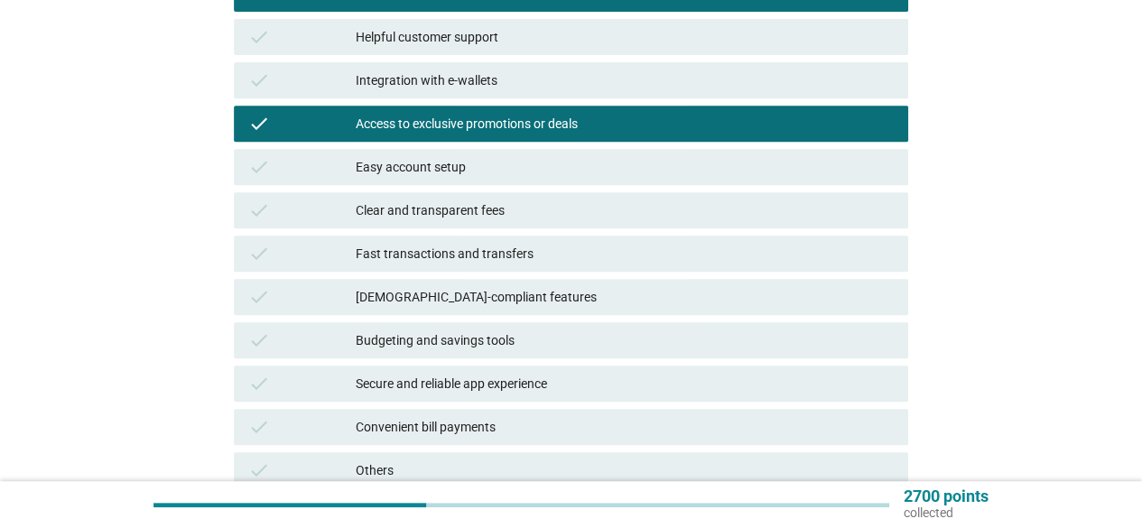
click at [484, 326] on div "check Budgeting and savings tools" at bounding box center [571, 340] width 674 height 36
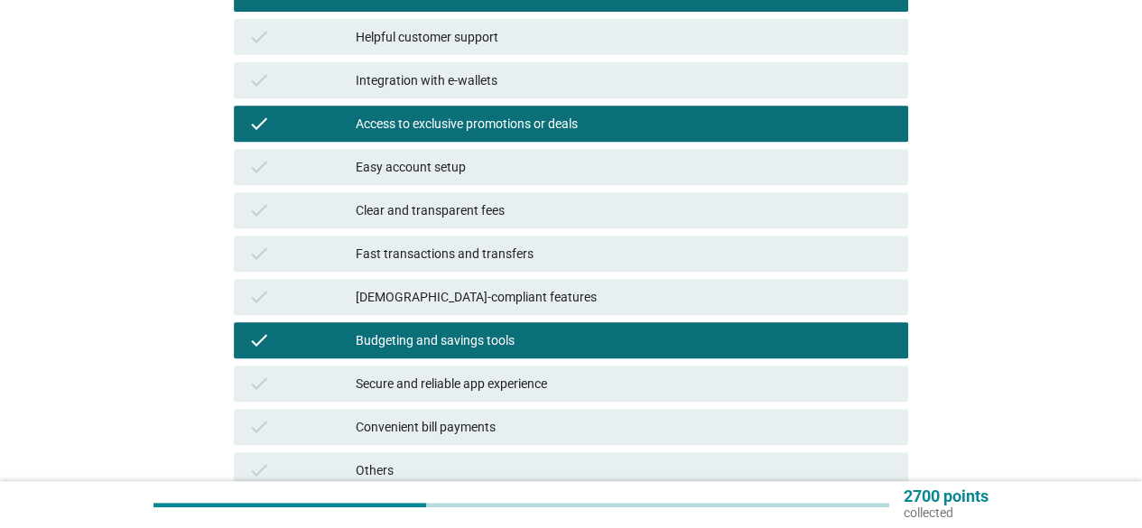
drag, startPoint x: 489, startPoint y: 384, endPoint x: 523, endPoint y: 400, distance: 36.7
click at [490, 384] on div "Secure and reliable app experience" at bounding box center [625, 384] width 538 height 22
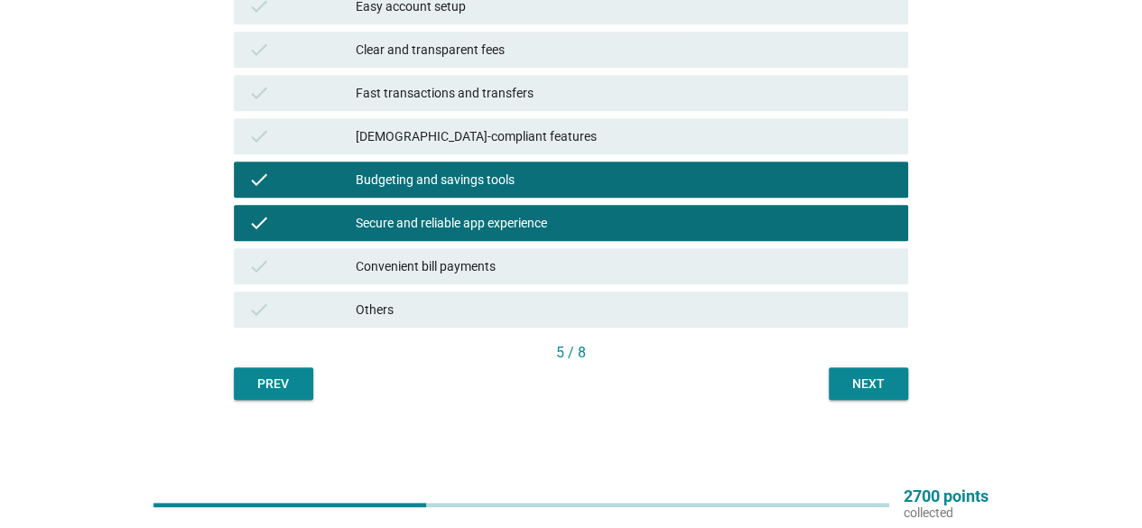
click at [879, 371] on button "Next" at bounding box center [867, 383] width 79 height 32
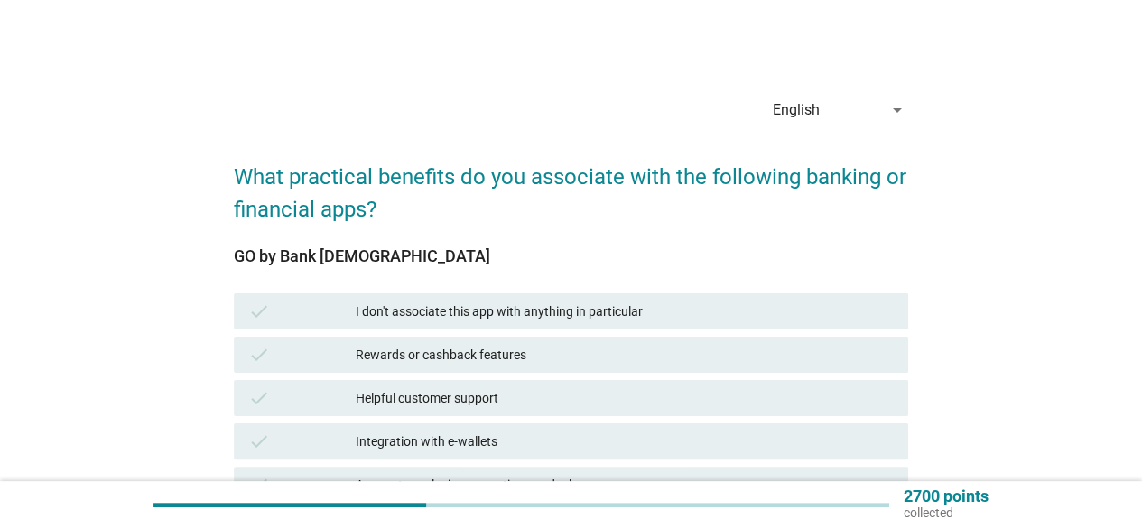
click at [467, 345] on div "Rewards or cashback features" at bounding box center [625, 355] width 538 height 22
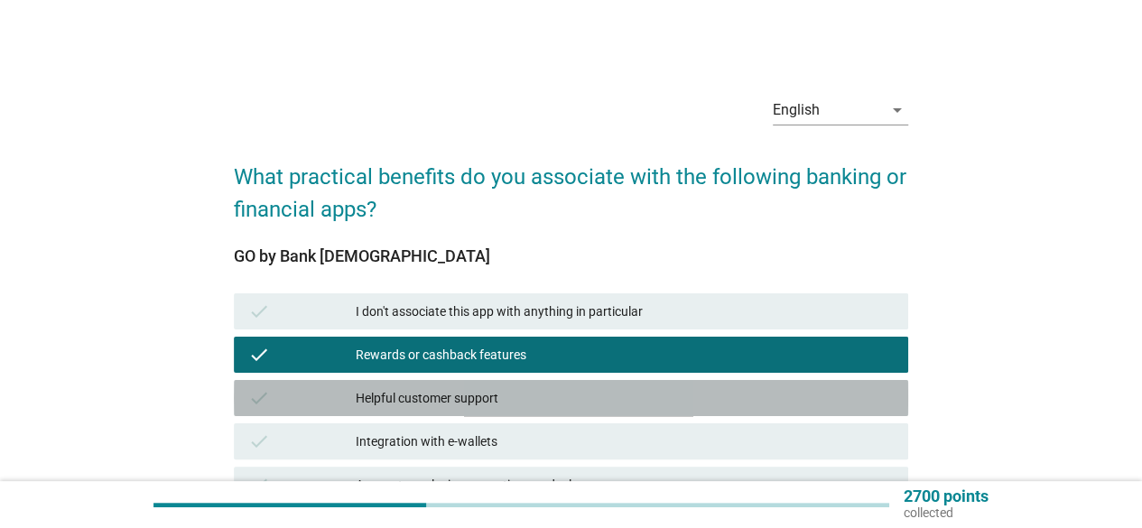
click at [468, 408] on div "Helpful customer support" at bounding box center [625, 398] width 538 height 22
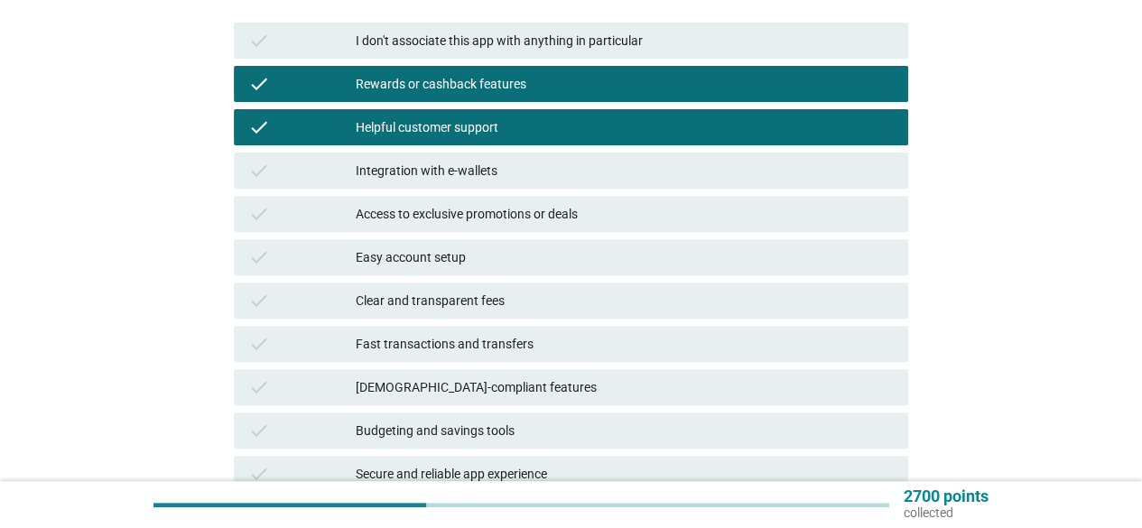
drag, startPoint x: 472, startPoint y: 320, endPoint x: 489, endPoint y: 394, distance: 76.0
click at [475, 322] on div "check I don't associate this app with anything in particular check Rewards or c…" at bounding box center [570, 300] width 681 height 563
click at [489, 403] on div "check [DEMOGRAPHIC_DATA]-compliant features" at bounding box center [571, 387] width 674 height 36
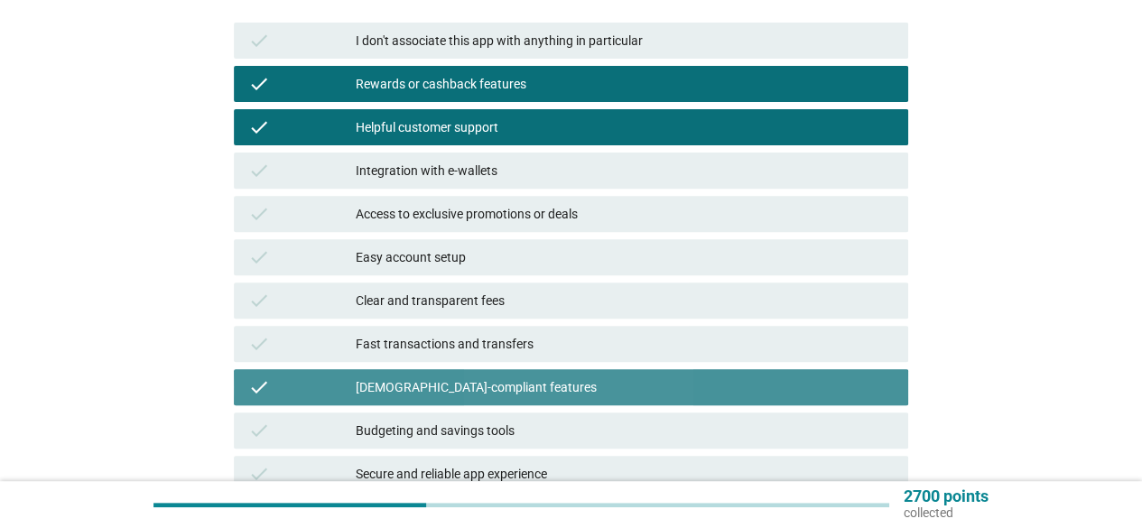
click at [496, 441] on div "check Budgeting and savings tools" at bounding box center [571, 430] width 674 height 36
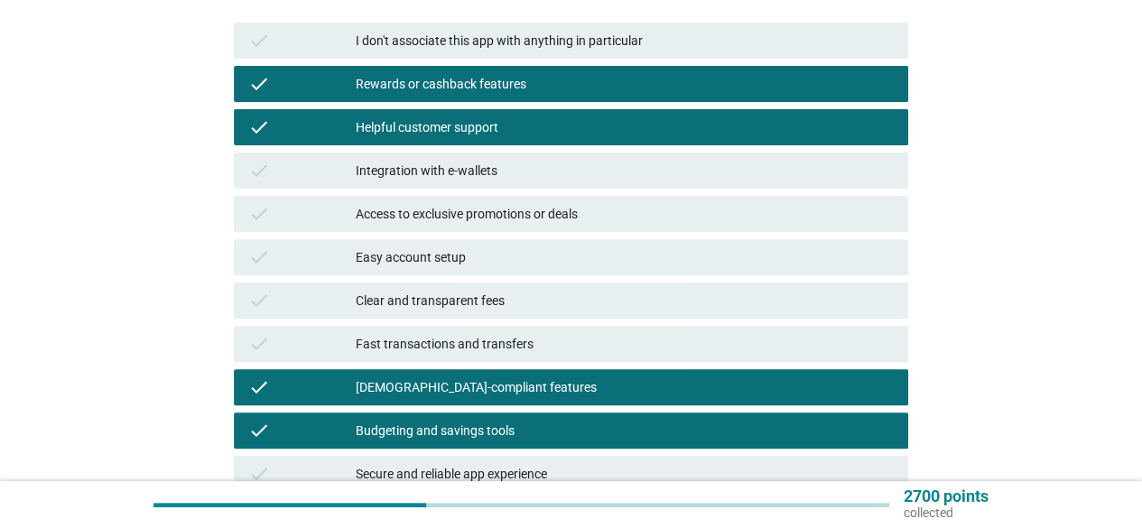
drag, startPoint x: 494, startPoint y: 305, endPoint x: 503, endPoint y: 307, distance: 9.2
click at [499, 306] on div "Clear and transparent fees" at bounding box center [625, 301] width 538 height 22
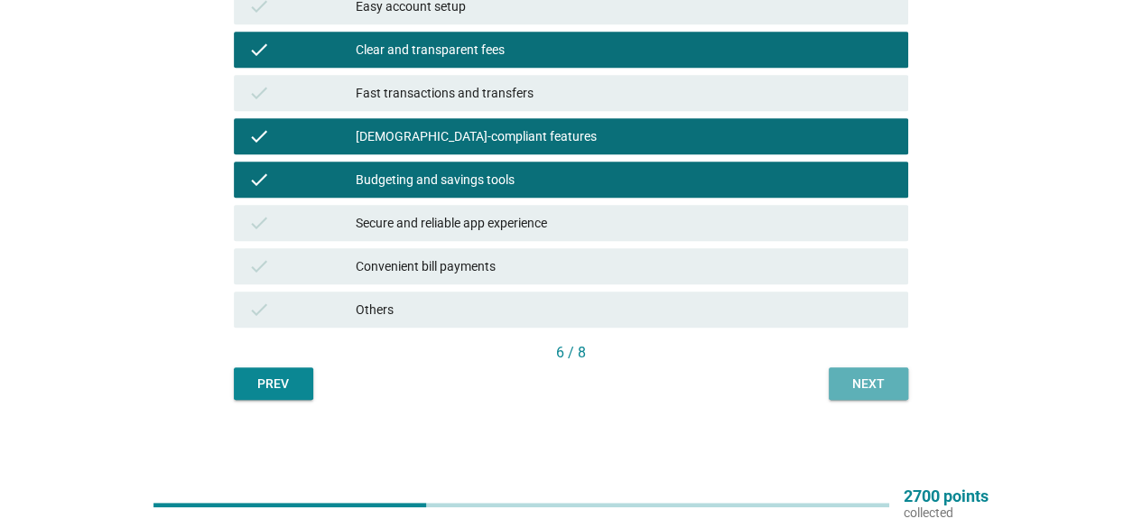
click at [838, 380] on button "Next" at bounding box center [867, 383] width 79 height 32
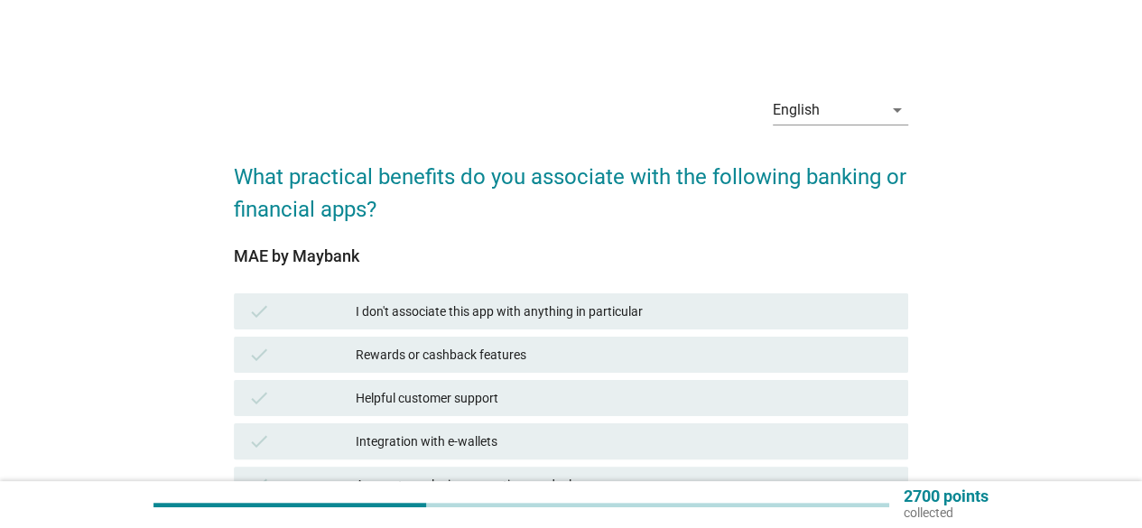
click at [549, 329] on div "check I don't associate this app with anything in particular" at bounding box center [570, 311] width 681 height 43
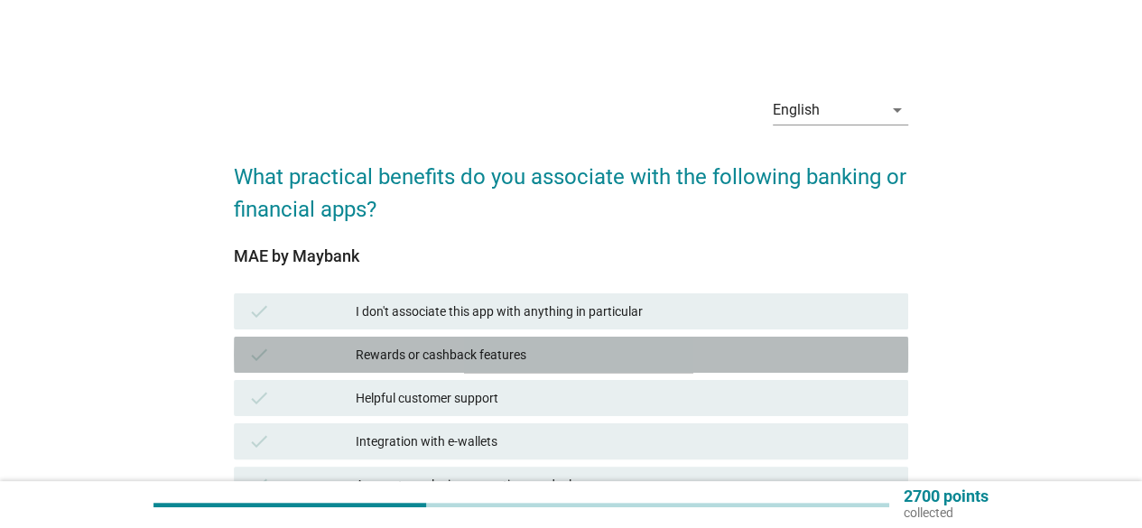
click at [545, 352] on div "Rewards or cashback features" at bounding box center [625, 355] width 538 height 22
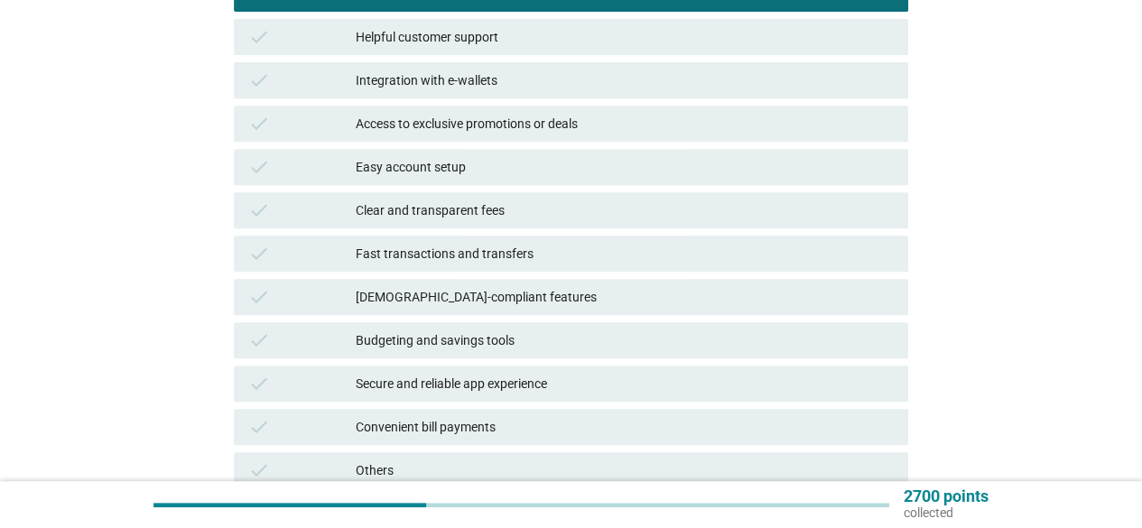
drag, startPoint x: 510, startPoint y: 360, endPoint x: 521, endPoint y: 405, distance: 46.4
click at [513, 365] on div "check I don't associate this app with anything in particular check Rewards or c…" at bounding box center [570, 210] width 681 height 563
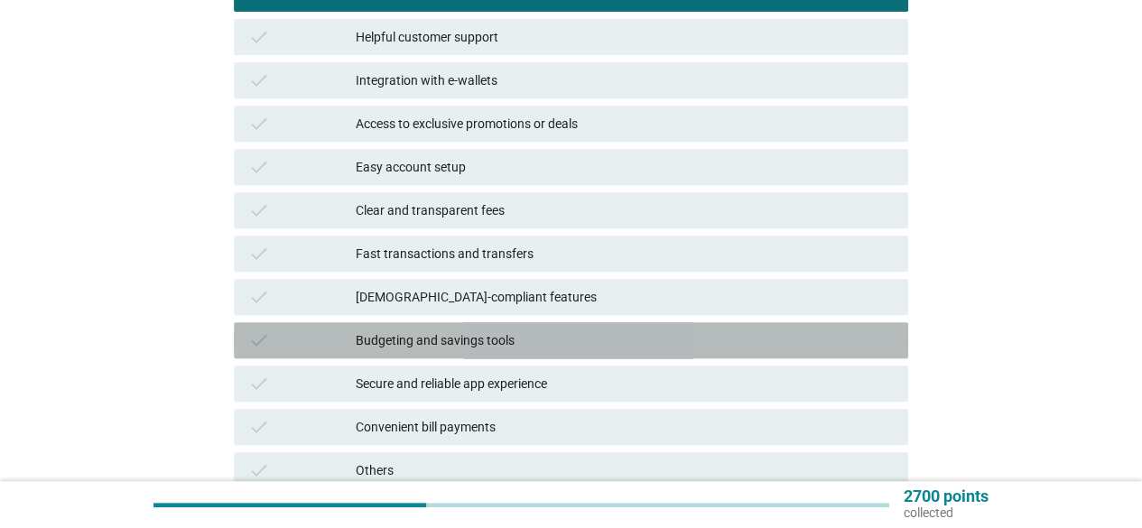
click at [524, 423] on div "Convenient bill payments" at bounding box center [625, 427] width 538 height 22
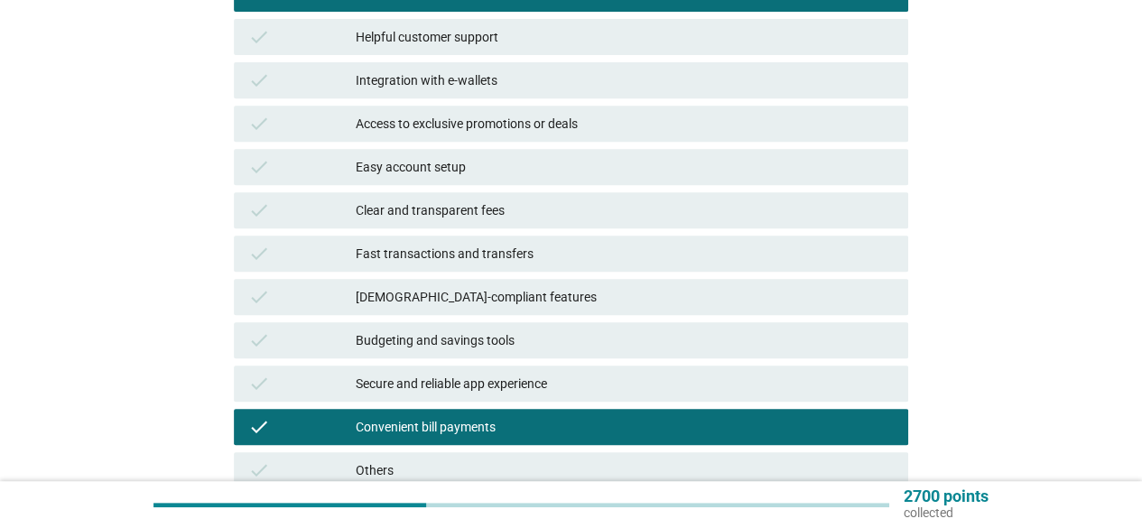
click at [466, 180] on div "check Easy account setup" at bounding box center [571, 167] width 674 height 36
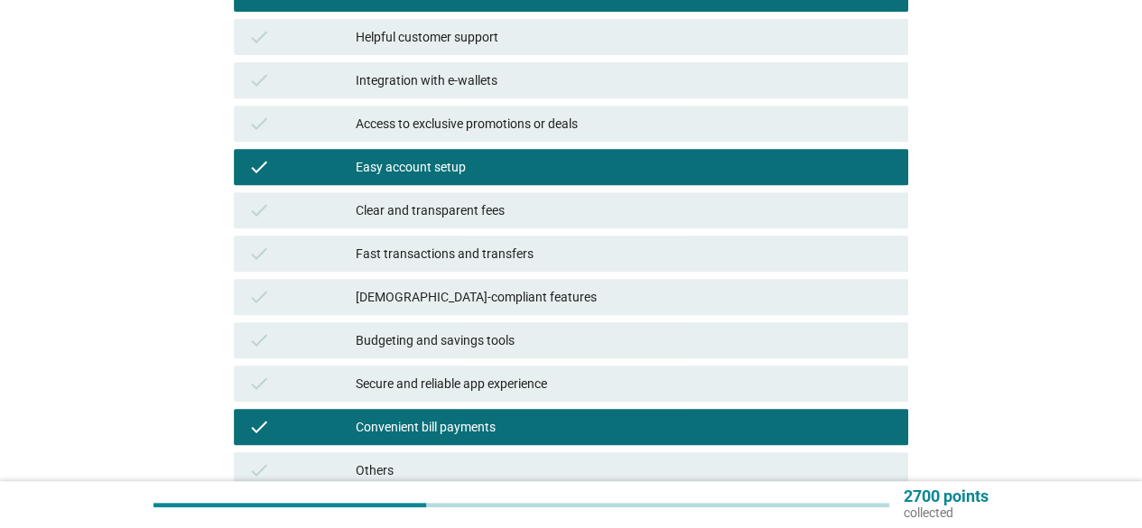
click at [469, 110] on div "check Access to exclusive promotions or deals" at bounding box center [571, 124] width 674 height 36
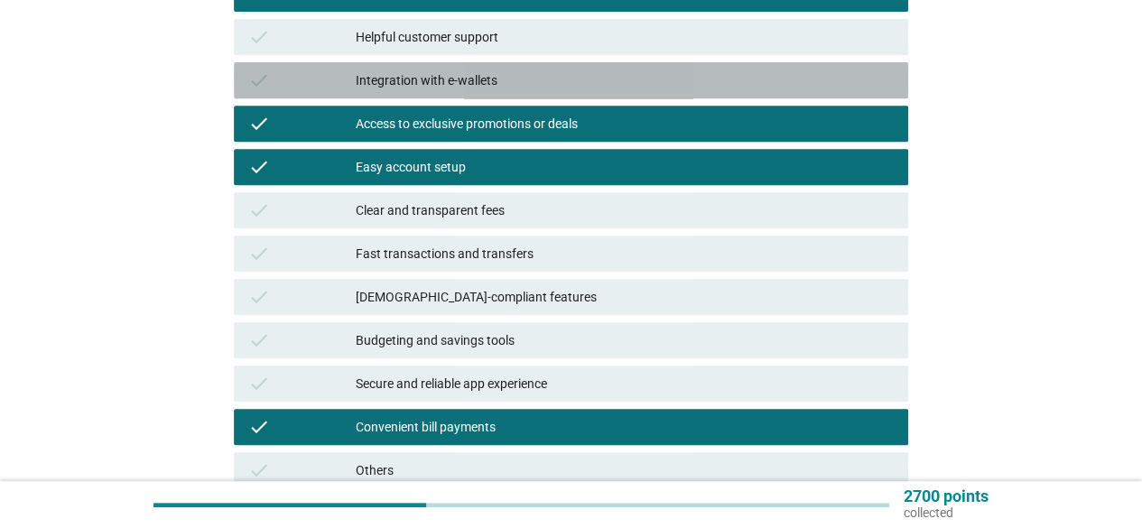
click at [459, 79] on div "Integration with e-wallets" at bounding box center [625, 80] width 538 height 22
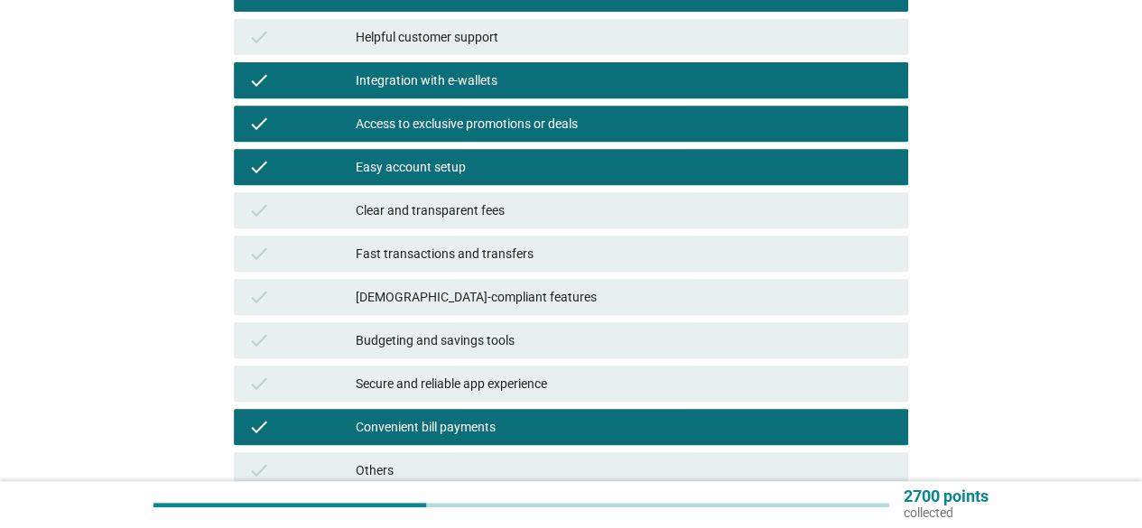
click at [462, 33] on div "Helpful customer support" at bounding box center [625, 37] width 538 height 22
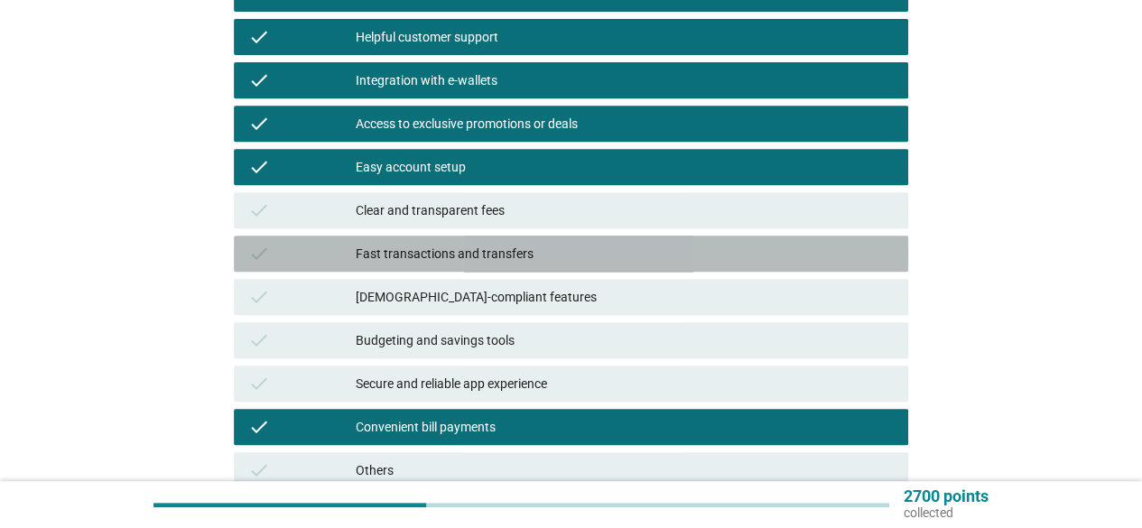
click at [452, 247] on div "Fast transactions and transfers" at bounding box center [625, 254] width 538 height 22
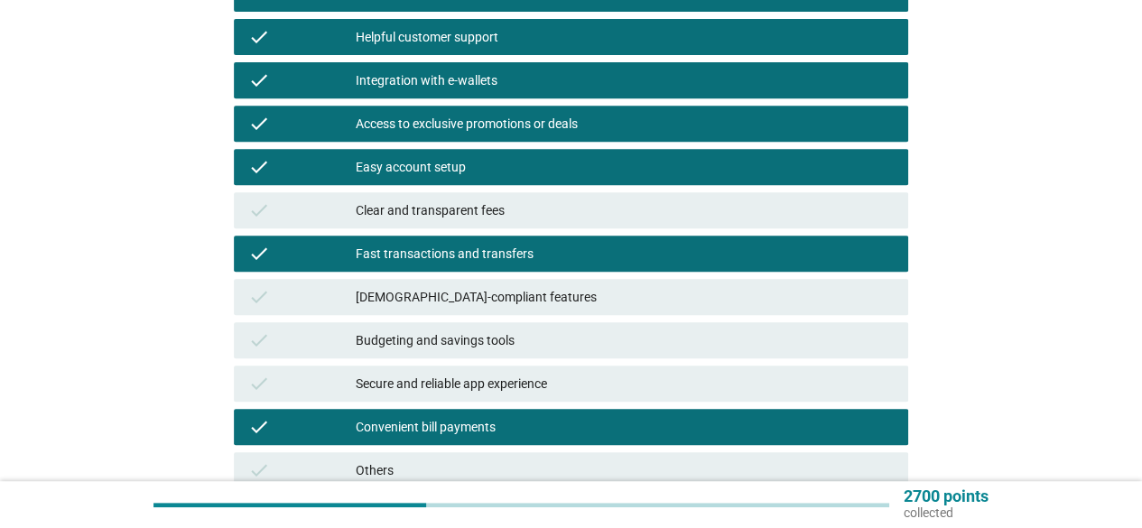
drag, startPoint x: 460, startPoint y: 210, endPoint x: 469, endPoint y: 241, distance: 32.0
click at [460, 210] on div "Clear and transparent fees" at bounding box center [625, 210] width 538 height 22
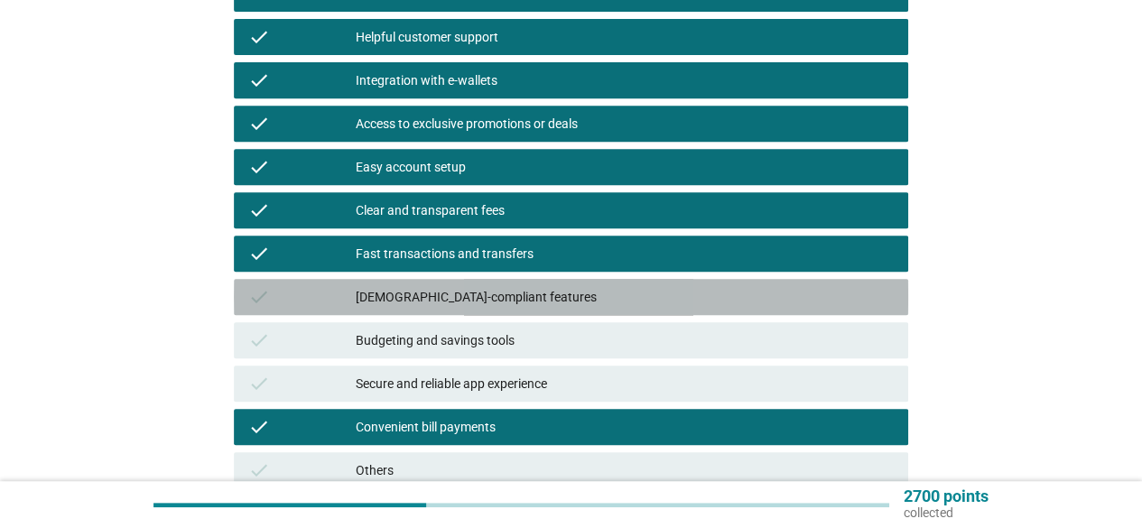
click at [474, 304] on div "[DEMOGRAPHIC_DATA]-compliant features" at bounding box center [625, 297] width 538 height 22
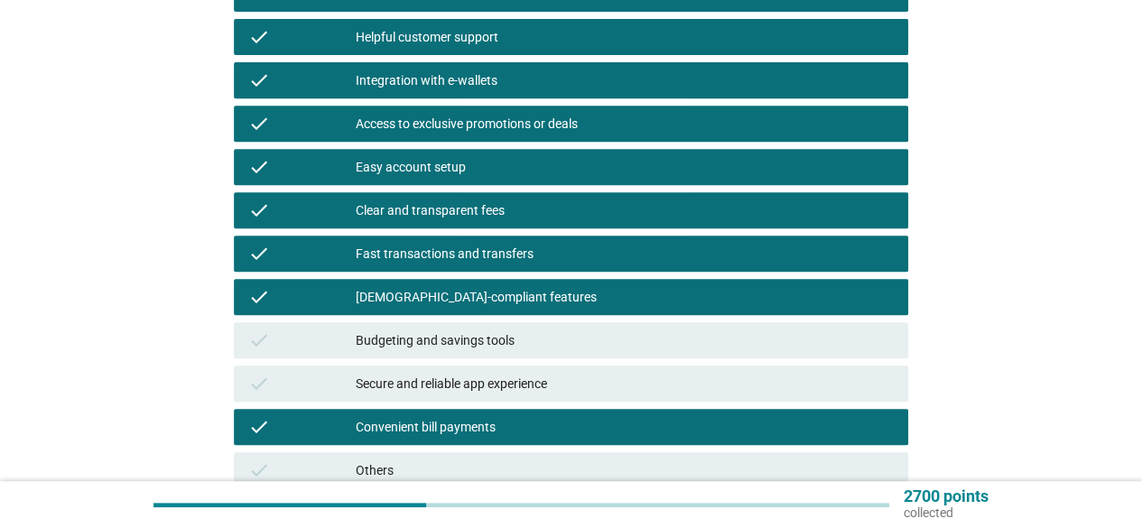
drag, startPoint x: 483, startPoint y: 338, endPoint x: 489, endPoint y: 349, distance: 12.5
click at [484, 338] on div "Budgeting and savings tools" at bounding box center [625, 340] width 538 height 22
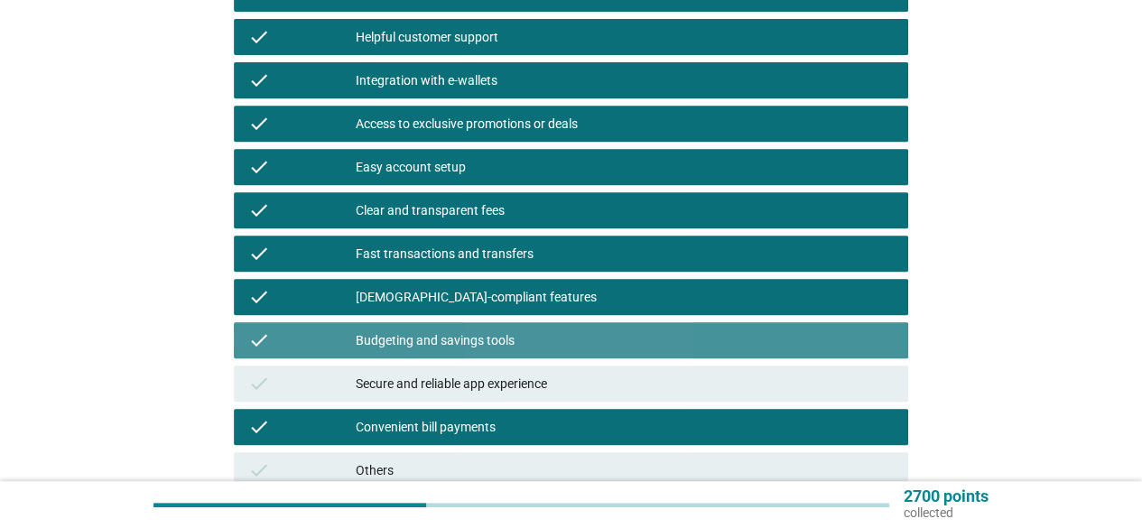
click at [486, 387] on div "Secure and reliable app experience" at bounding box center [625, 384] width 538 height 22
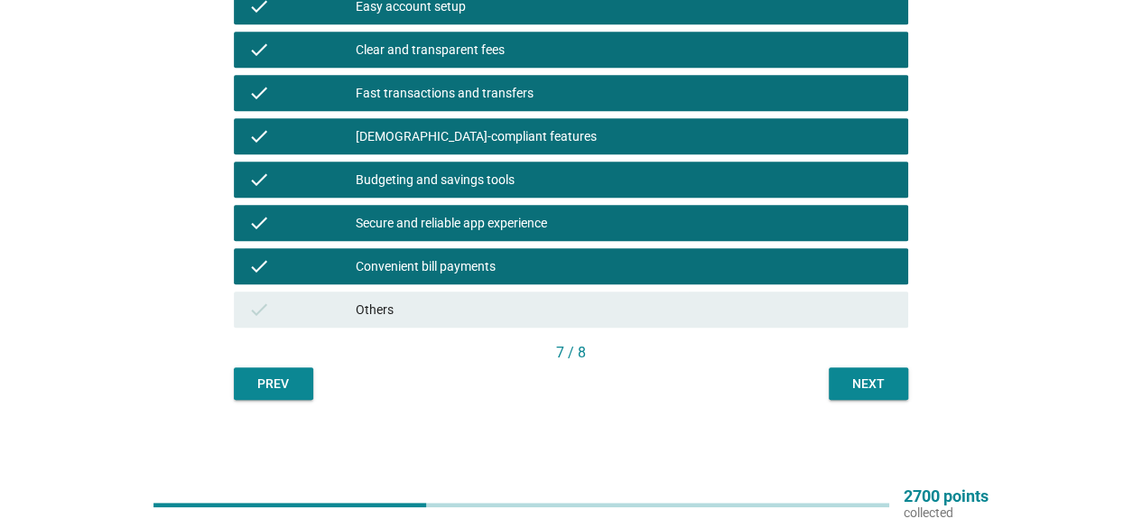
click at [444, 142] on div "[DEMOGRAPHIC_DATA]-compliant features" at bounding box center [625, 136] width 538 height 22
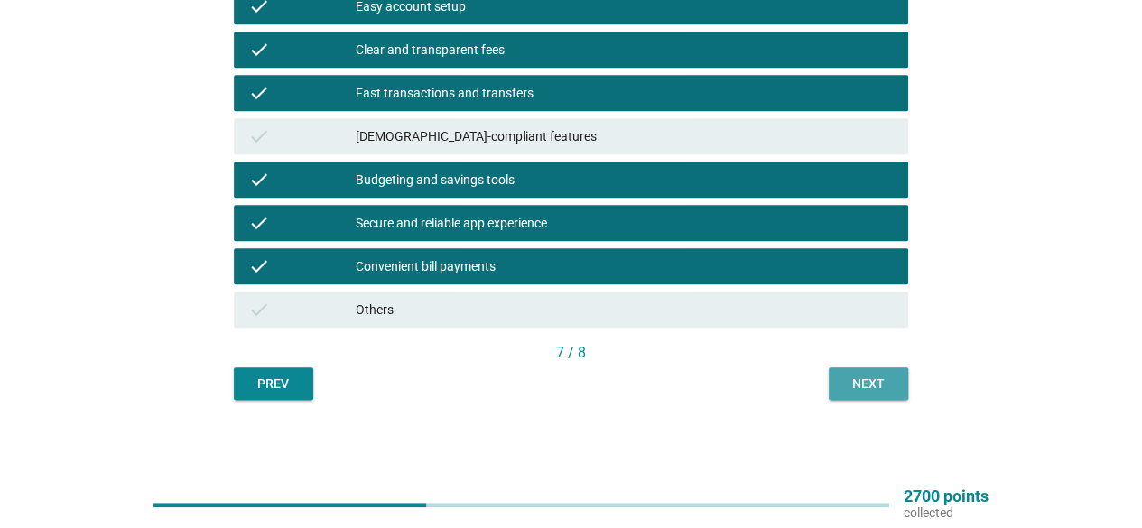
click at [884, 386] on div "Next" at bounding box center [868, 384] width 51 height 19
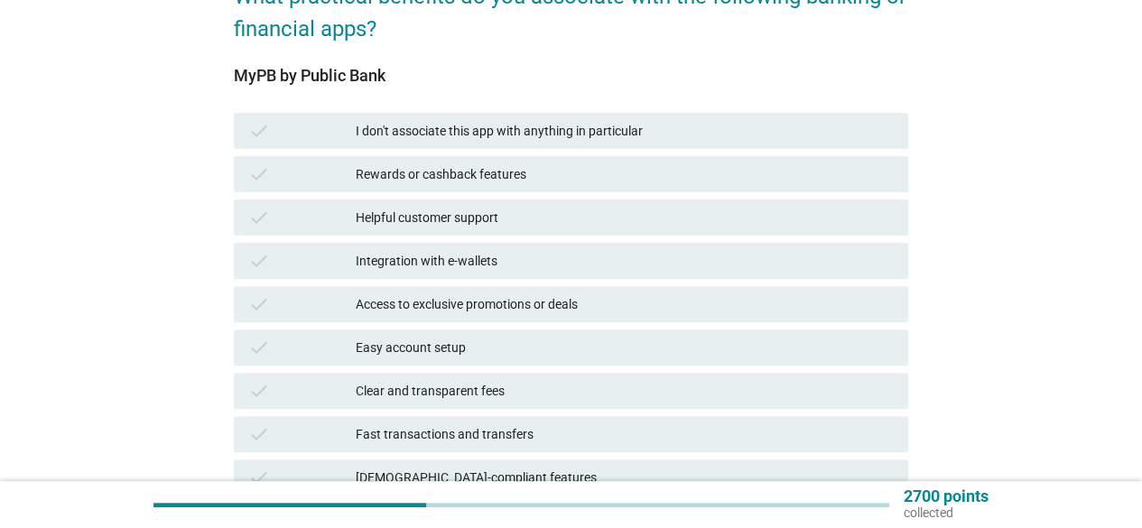
click at [507, 230] on div "check Helpful customer support" at bounding box center [571, 217] width 674 height 36
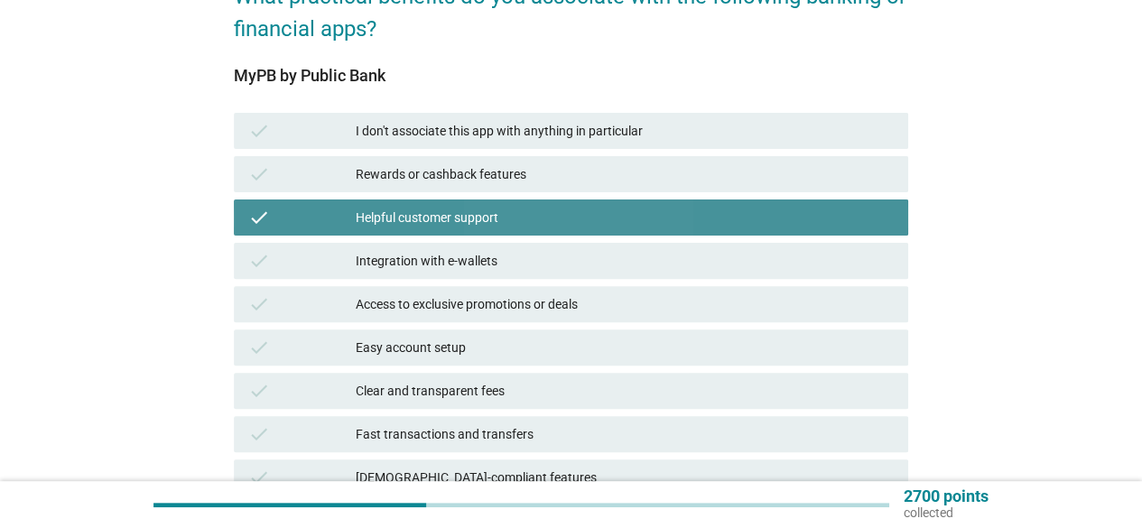
drag, startPoint x: 532, startPoint y: 382, endPoint x: 528, endPoint y: 401, distance: 19.3
click at [532, 382] on div "Clear and transparent fees" at bounding box center [625, 391] width 538 height 22
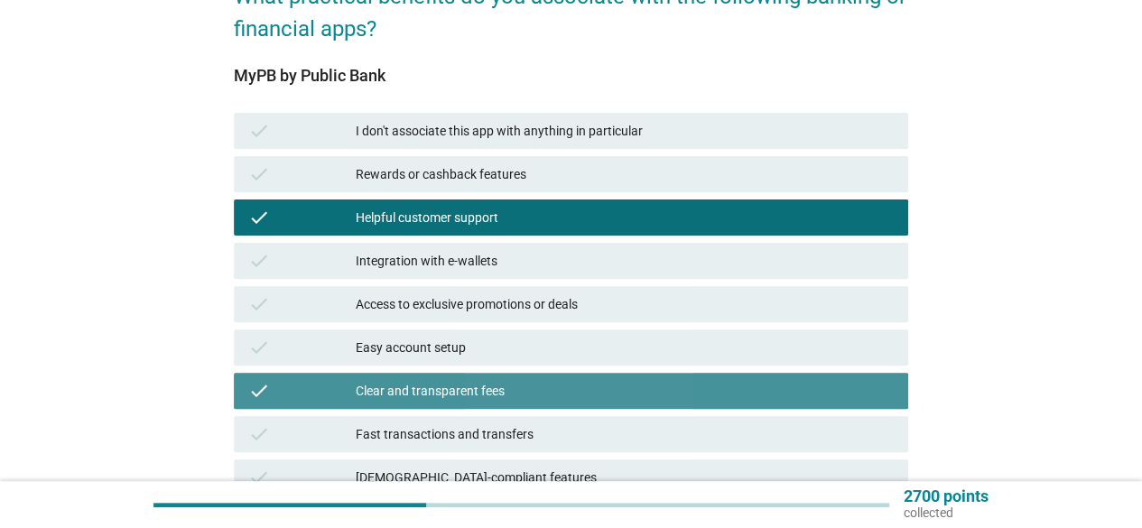
drag, startPoint x: 529, startPoint y: 418, endPoint x: 519, endPoint y: 297, distance: 121.3
click at [530, 416] on div "check Fast transactions and transfers" at bounding box center [571, 434] width 674 height 36
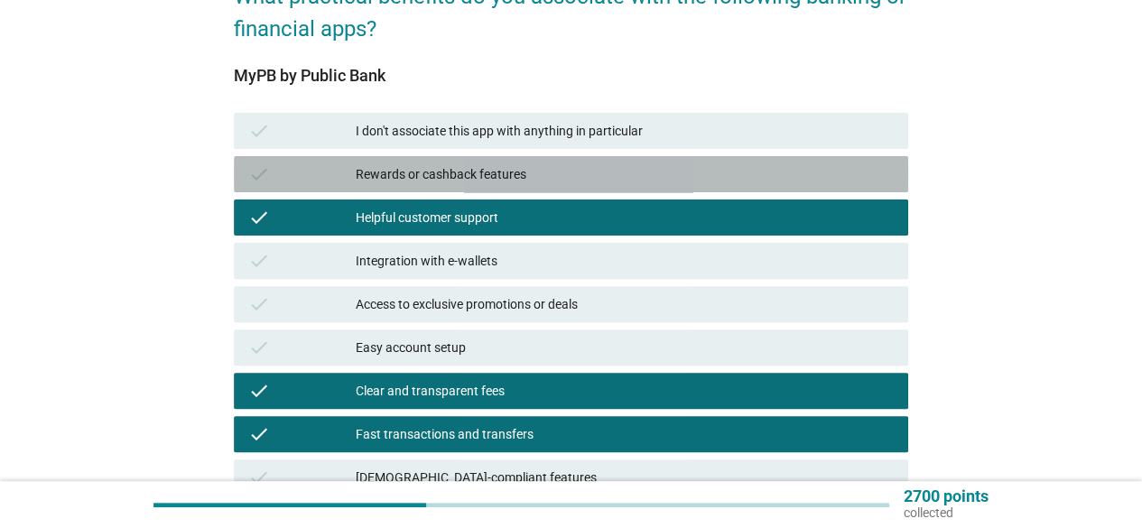
click at [501, 178] on div "Rewards or cashback features" at bounding box center [625, 174] width 538 height 22
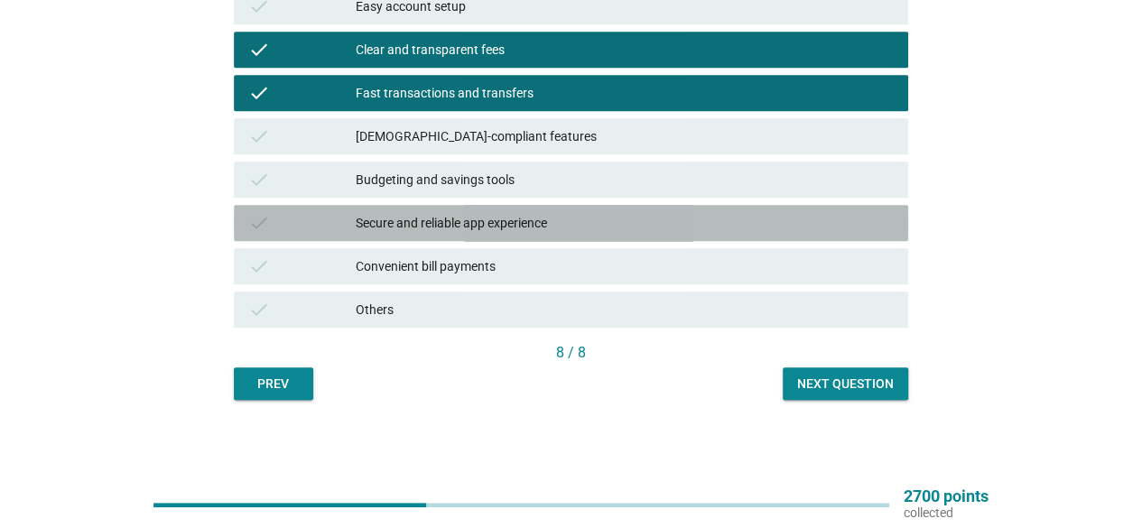
click at [520, 208] on div "check Secure and reliable app experience" at bounding box center [571, 223] width 674 height 36
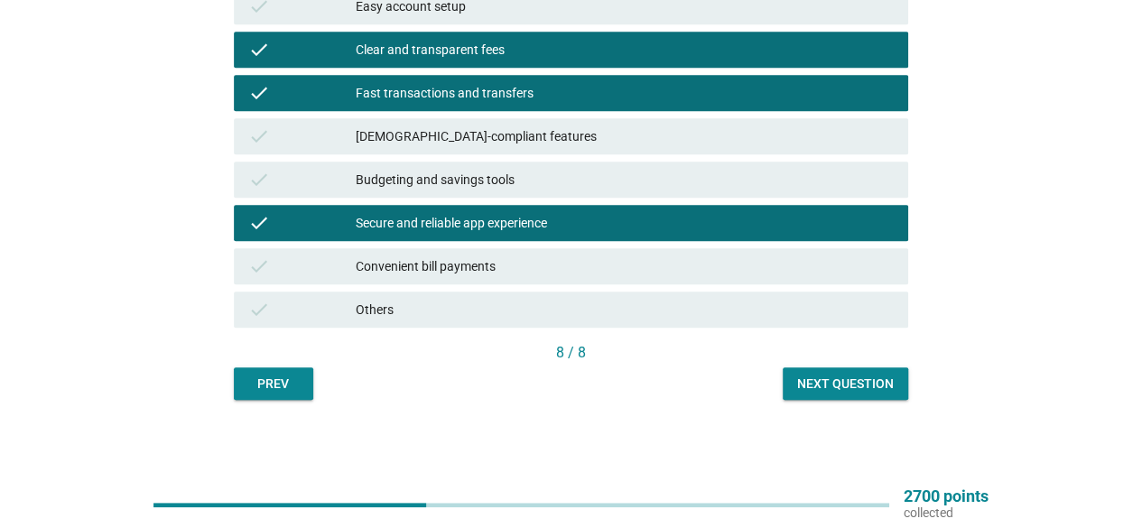
drag, startPoint x: 857, startPoint y: 405, endPoint x: 859, endPoint y: 382, distance: 23.5
click at [861, 380] on div "Next question" at bounding box center [845, 384] width 97 height 19
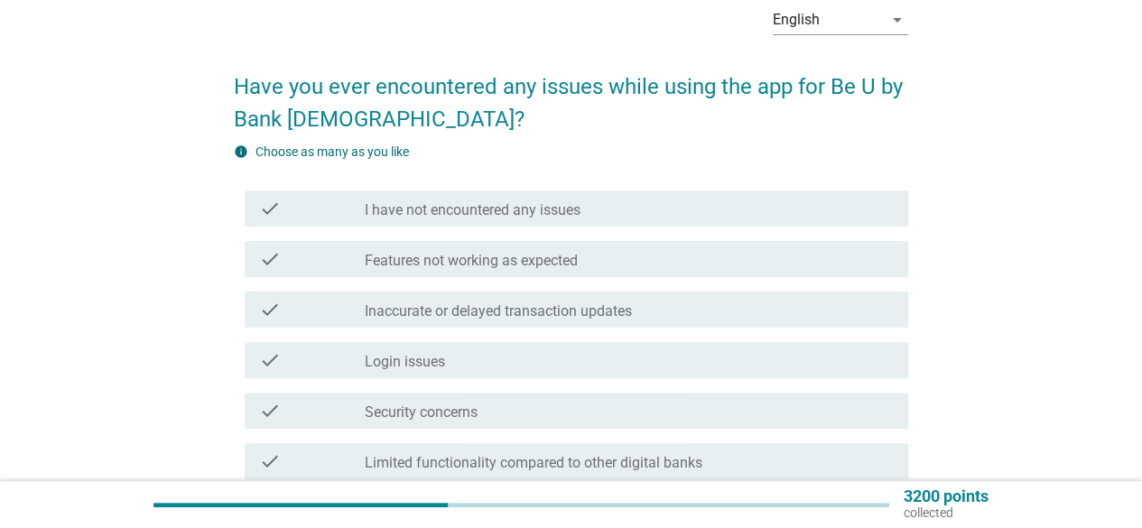
click at [547, 362] on div "check_box_outline_blank Login issues" at bounding box center [629, 360] width 529 height 22
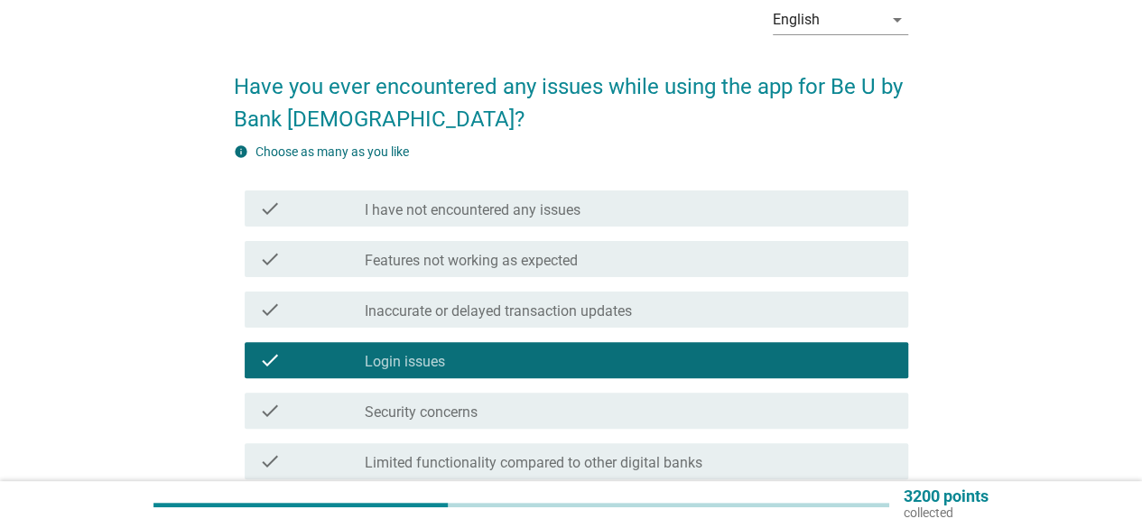
click at [543, 410] on div "check_box_outline_blank Security concerns" at bounding box center [629, 411] width 529 height 22
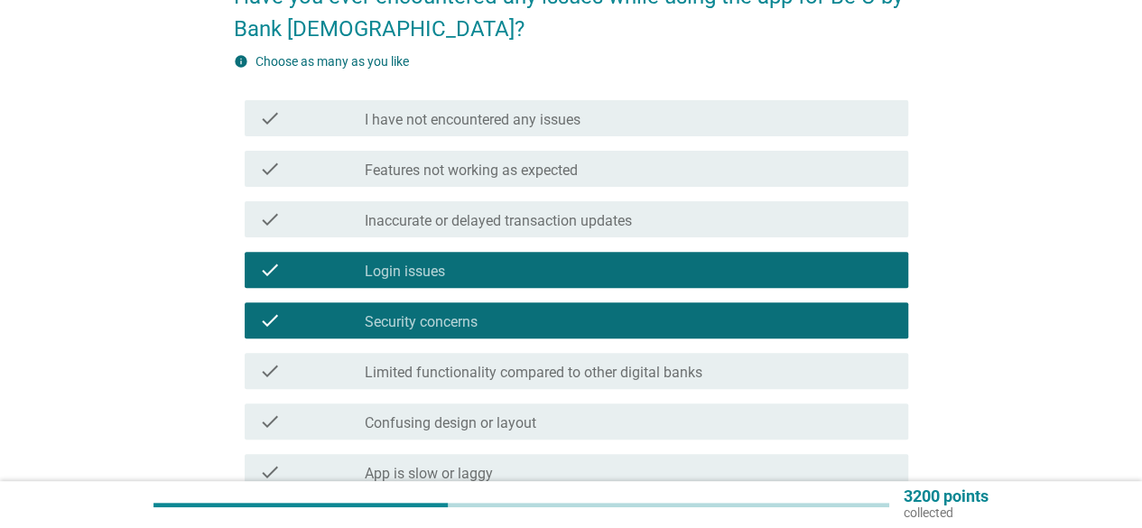
click at [484, 308] on div "check check_box_outline_blank Security concerns" at bounding box center [576, 320] width 663 height 36
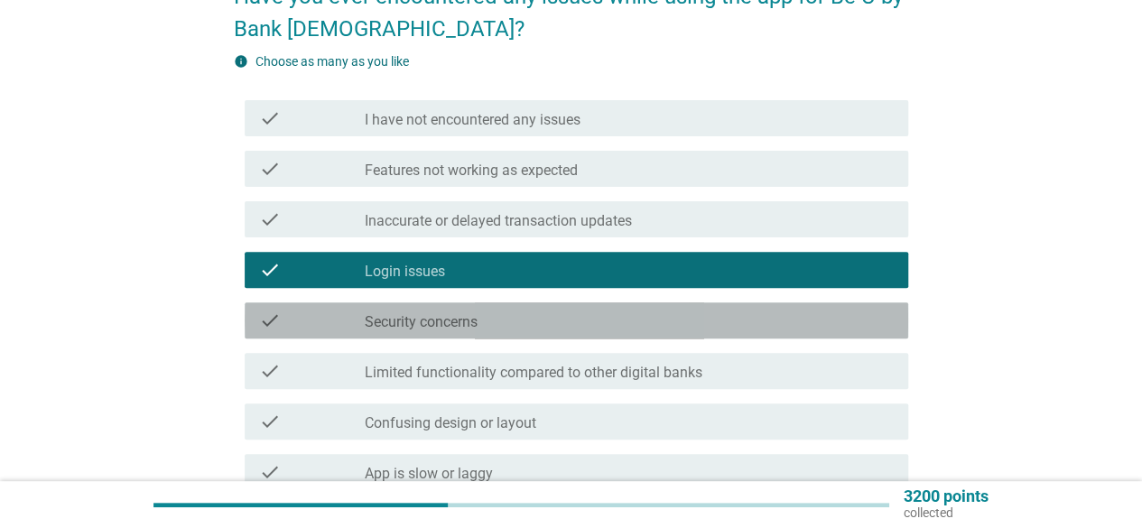
click at [481, 266] on div "check_box_outline_blank Login issues" at bounding box center [629, 270] width 529 height 22
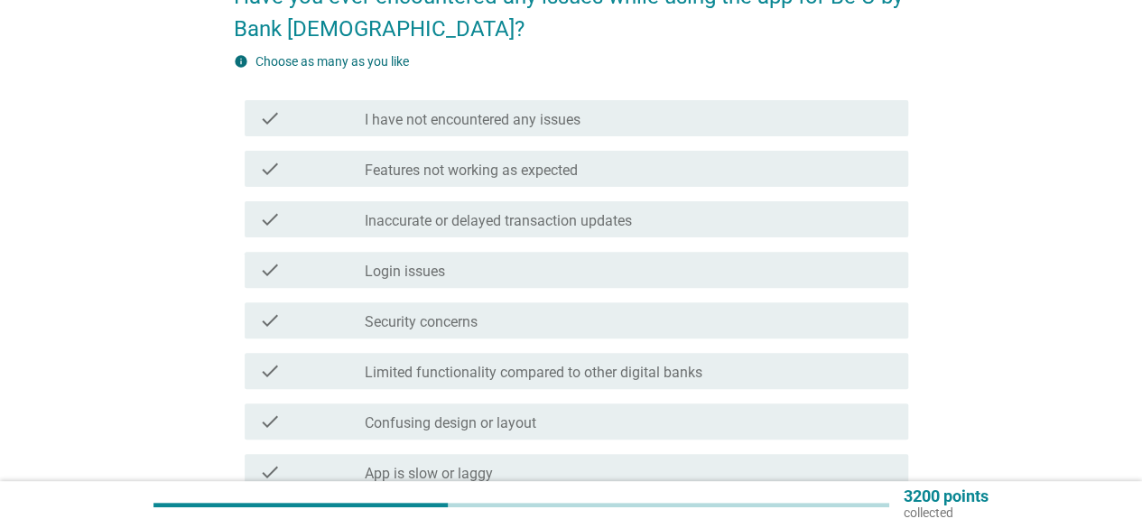
drag, startPoint x: 468, startPoint y: 180, endPoint x: 467, endPoint y: 151, distance: 28.9
click at [468, 179] on div "check check_box_outline_blank Features not working as expected" at bounding box center [576, 169] width 663 height 36
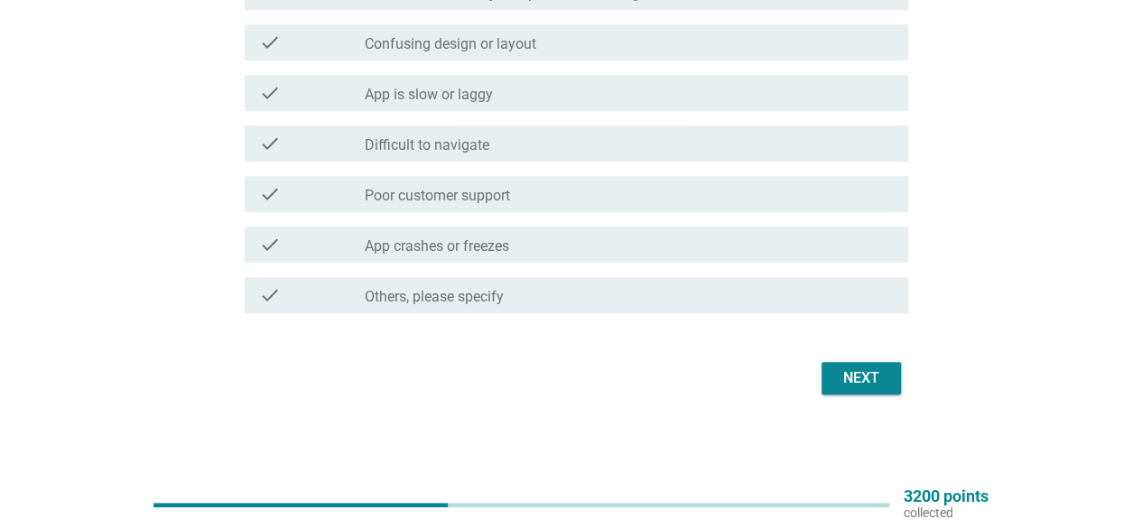
click at [478, 150] on label "Difficult to navigate" at bounding box center [427, 145] width 125 height 18
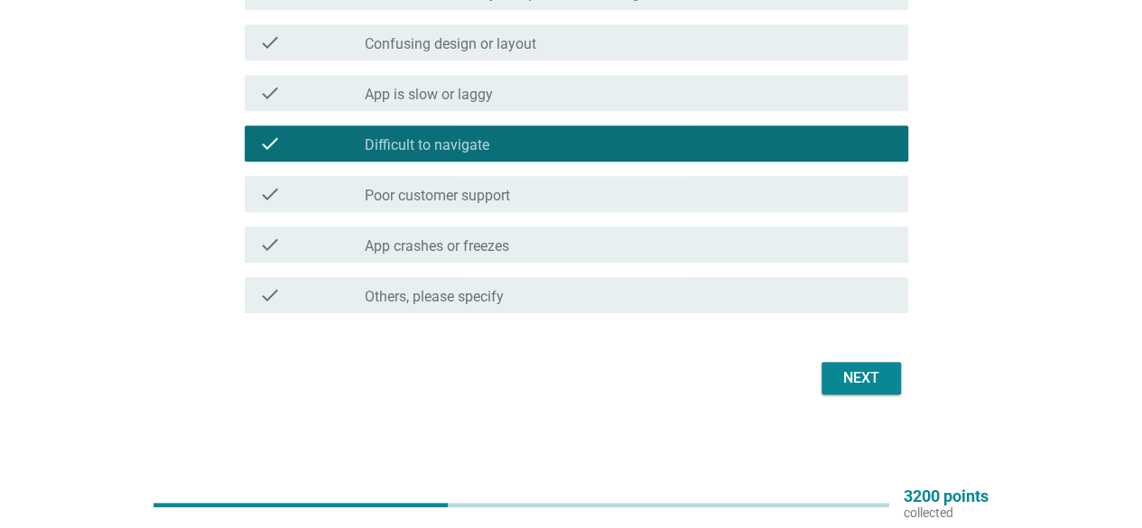
click at [482, 87] on label "App is slow or laggy" at bounding box center [429, 95] width 128 height 18
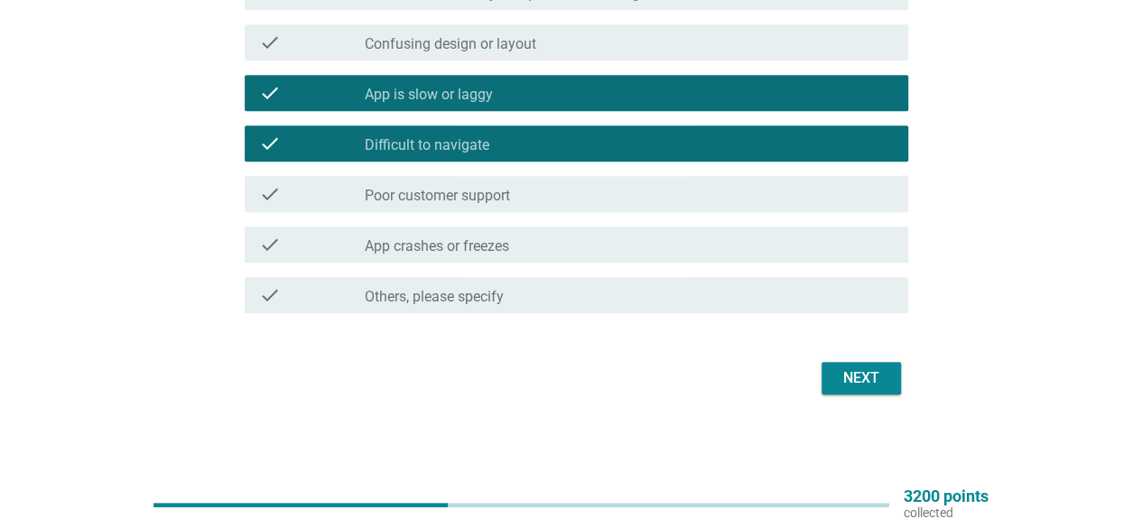
click at [850, 380] on div "Next" at bounding box center [861, 378] width 51 height 22
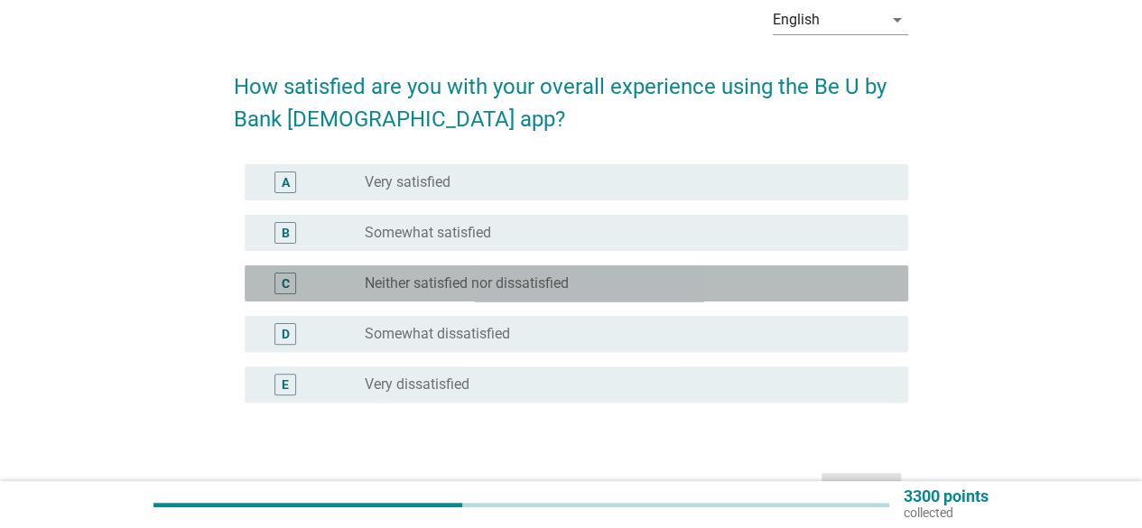
click at [482, 301] on div "C radio_button_unchecked Neither satisfied nor dissatisfied" at bounding box center [576, 283] width 663 height 36
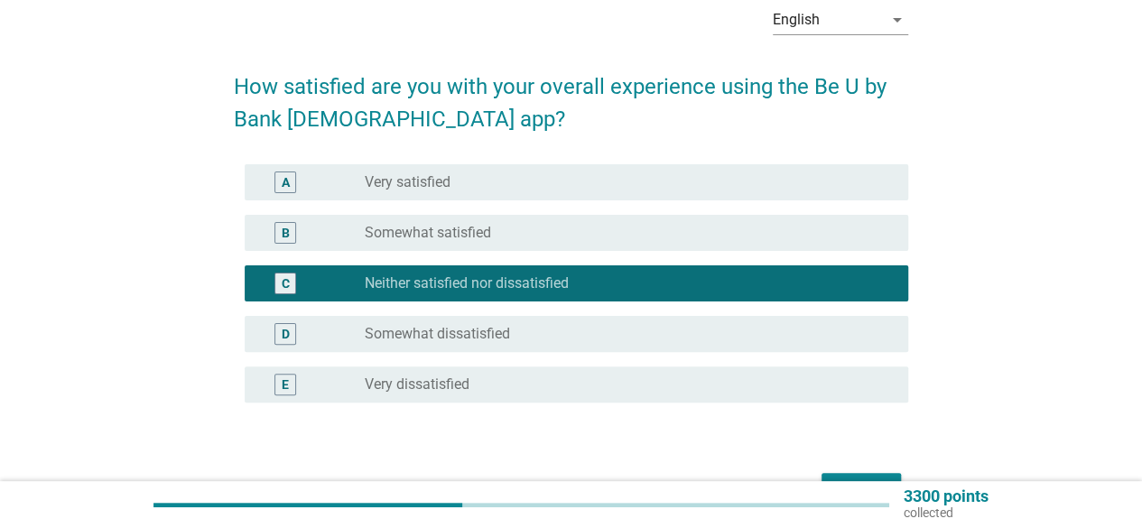
click at [520, 213] on div "B radio_button_unchecked Somewhat satisfied" at bounding box center [571, 233] width 674 height 51
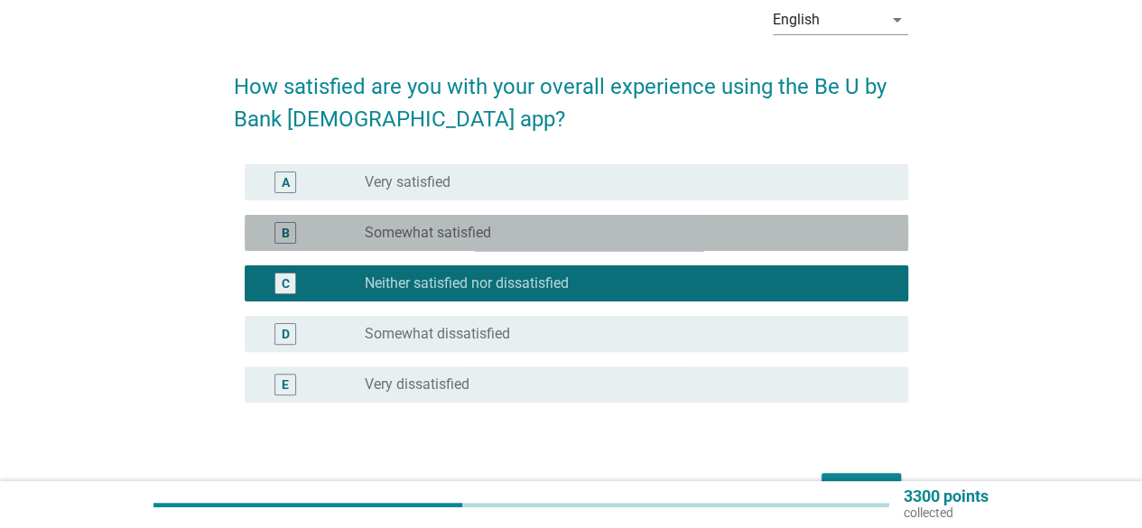
click at [539, 242] on div "radio_button_unchecked Somewhat satisfied" at bounding box center [629, 233] width 529 height 22
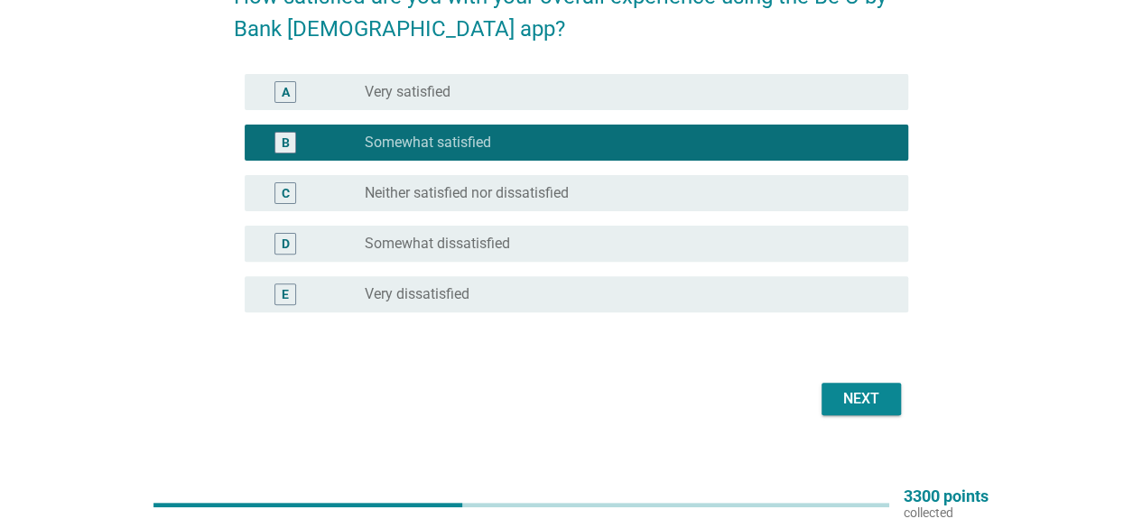
click at [848, 402] on div "Next" at bounding box center [861, 399] width 51 height 22
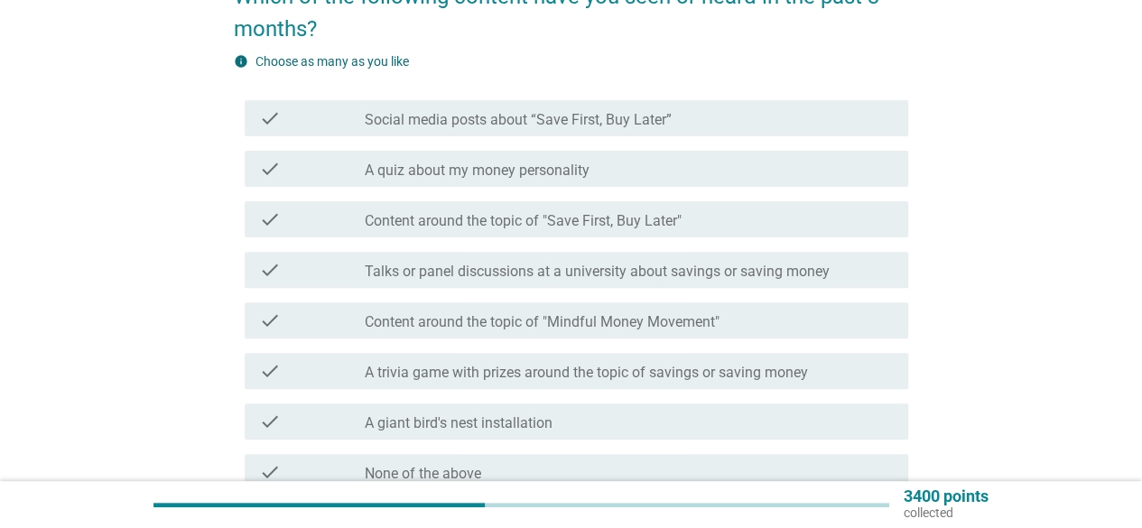
click at [520, 162] on label "A quiz about my money personality" at bounding box center [477, 171] width 225 height 18
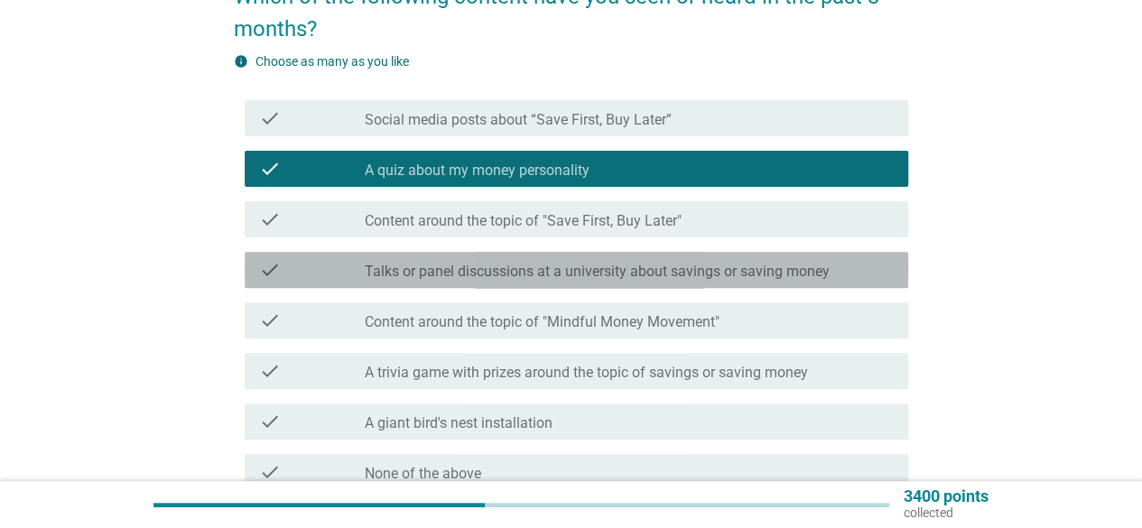
click at [525, 271] on label "Talks or panel discussions at a university about savings or saving money" at bounding box center [597, 272] width 465 height 18
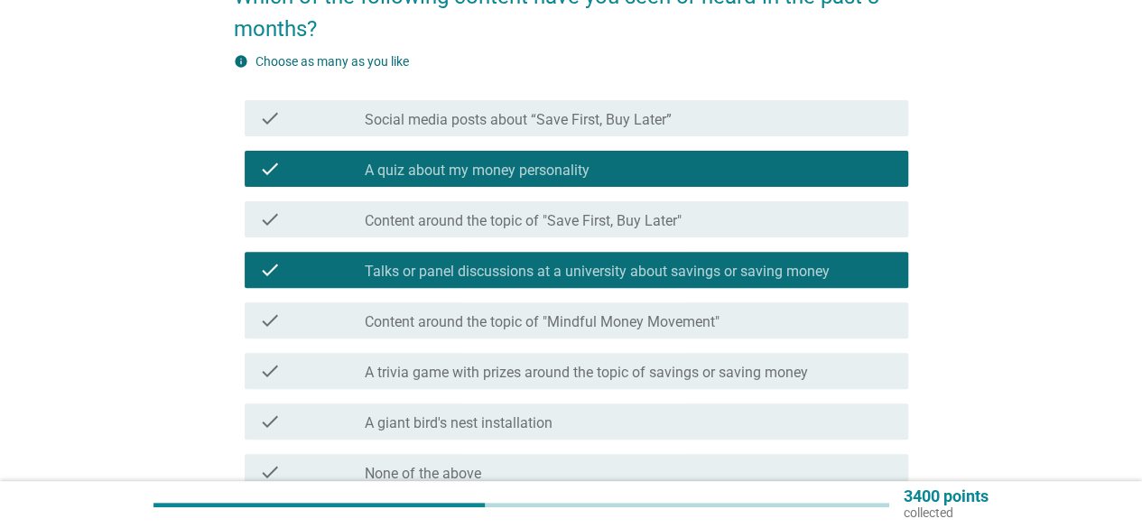
click at [526, 349] on div "check check_box_outline_blank A trivia game with prizes around the topic of sav…" at bounding box center [571, 371] width 674 height 51
click at [530, 385] on div "check check_box_outline_blank A trivia game with prizes around the topic of sav…" at bounding box center [576, 371] width 663 height 36
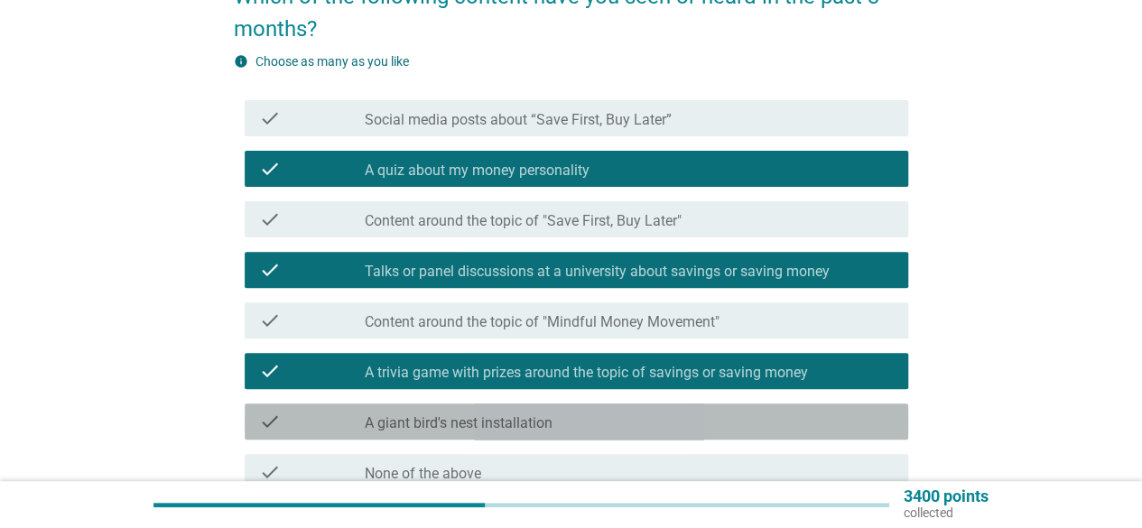
click at [525, 413] on div "check_box_outline_blank A giant bird's nest installation" at bounding box center [629, 422] width 529 height 22
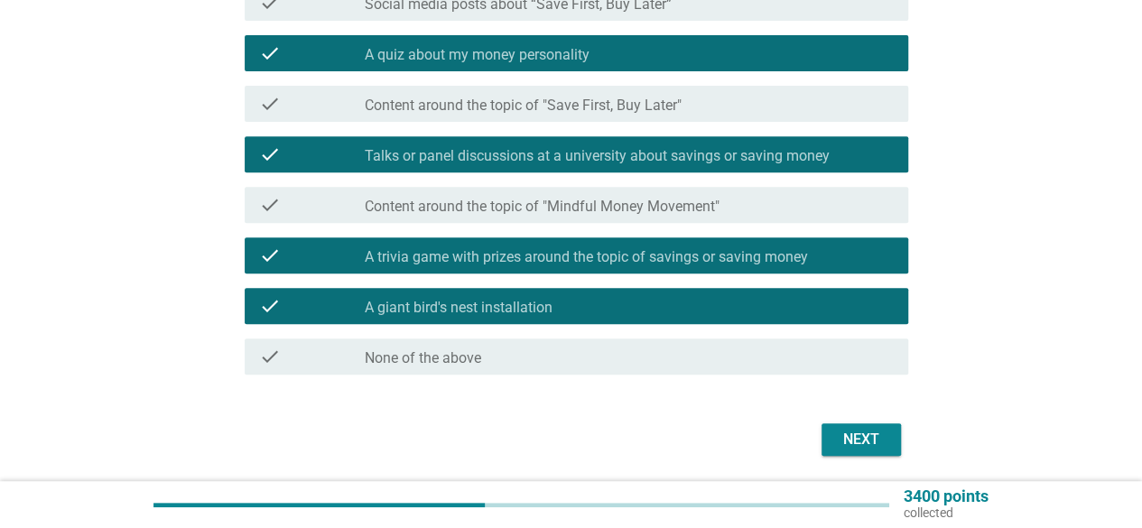
scroll to position [357, 0]
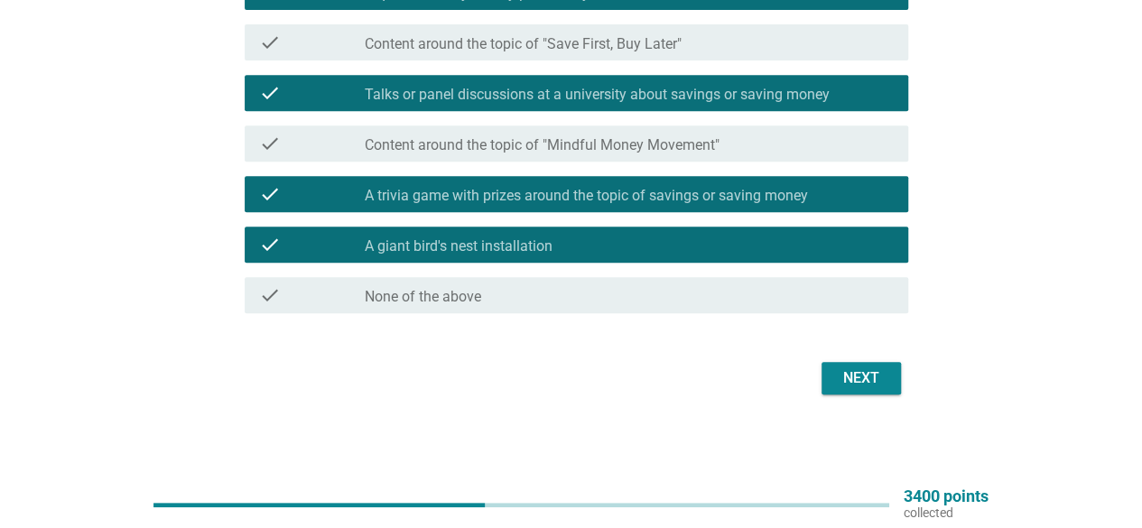
click at [847, 383] on div "Next" at bounding box center [861, 378] width 51 height 22
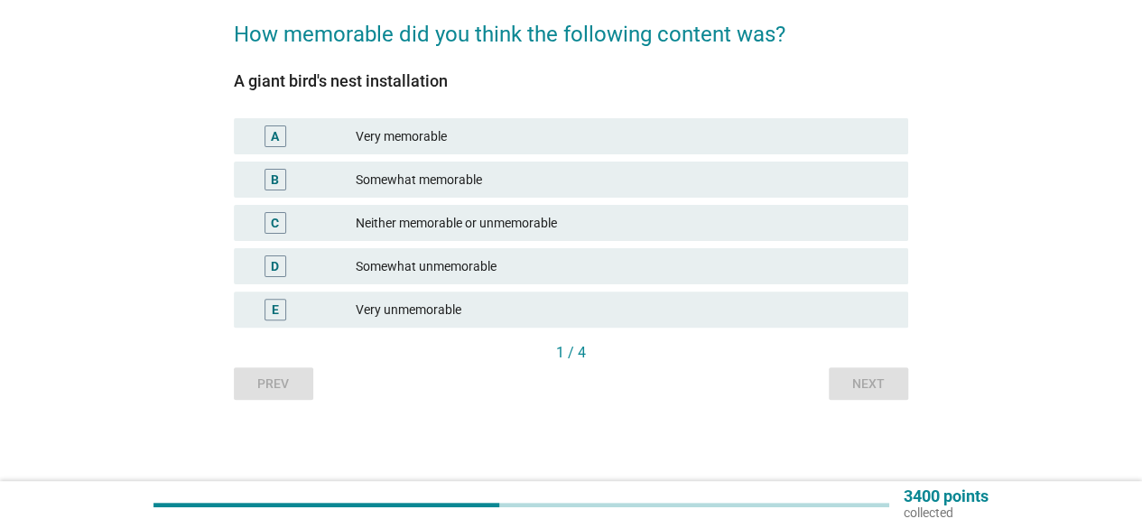
scroll to position [0, 0]
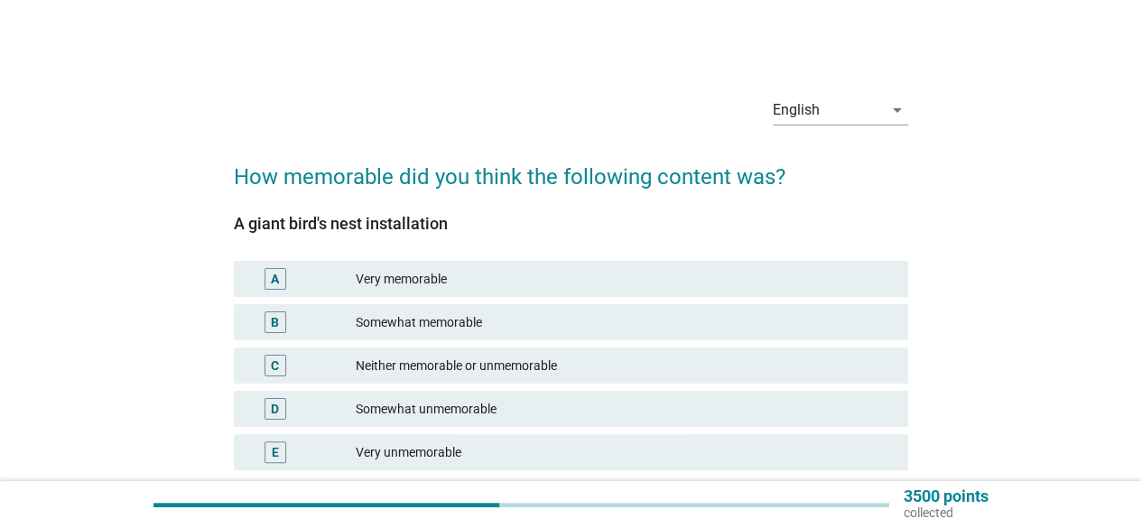
click at [406, 301] on div "B Somewhat memorable" at bounding box center [570, 322] width 681 height 43
click at [424, 326] on div "Somewhat memorable" at bounding box center [625, 322] width 538 height 22
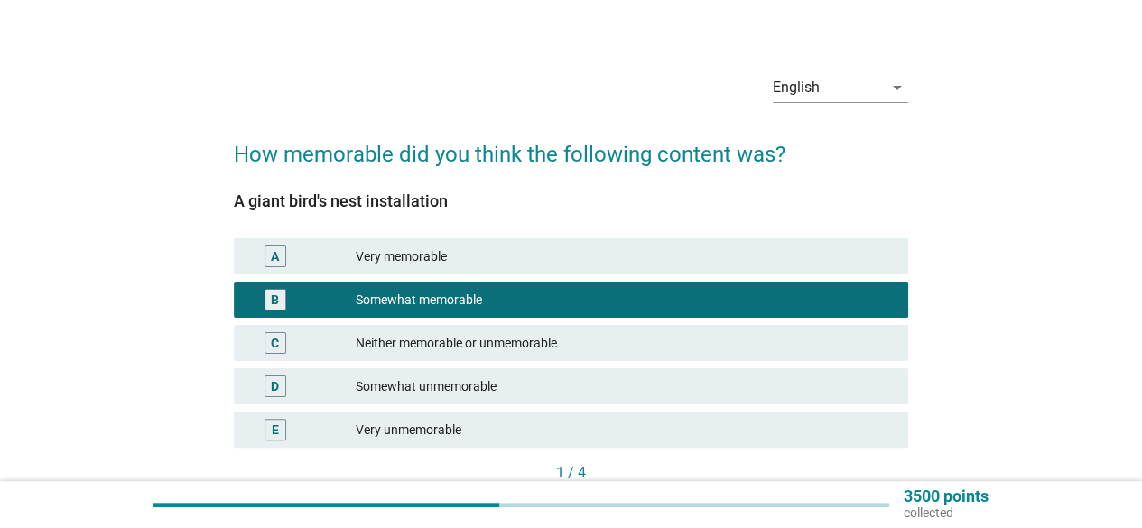
scroll to position [143, 0]
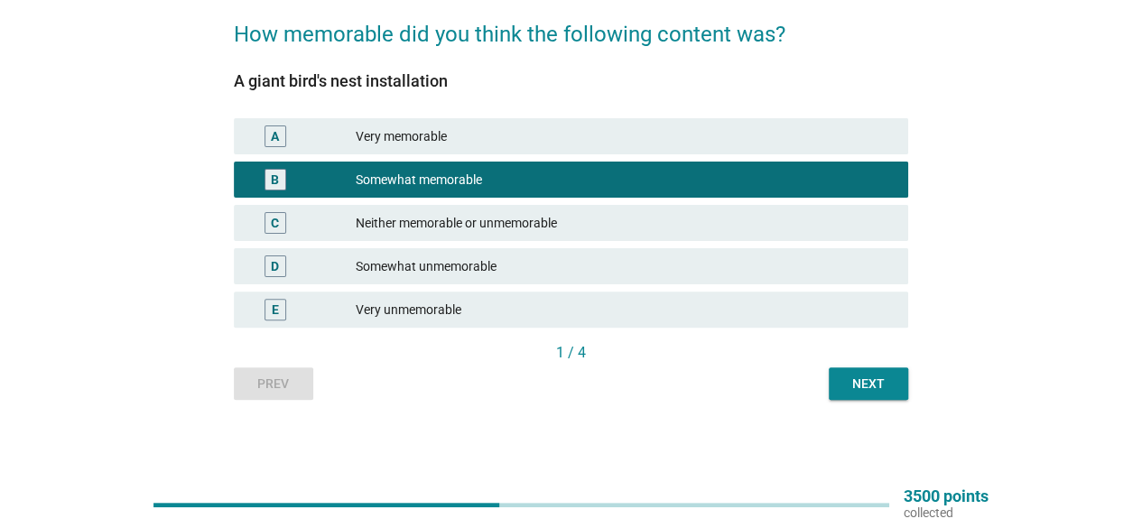
click at [887, 397] on button "Next" at bounding box center [867, 383] width 79 height 32
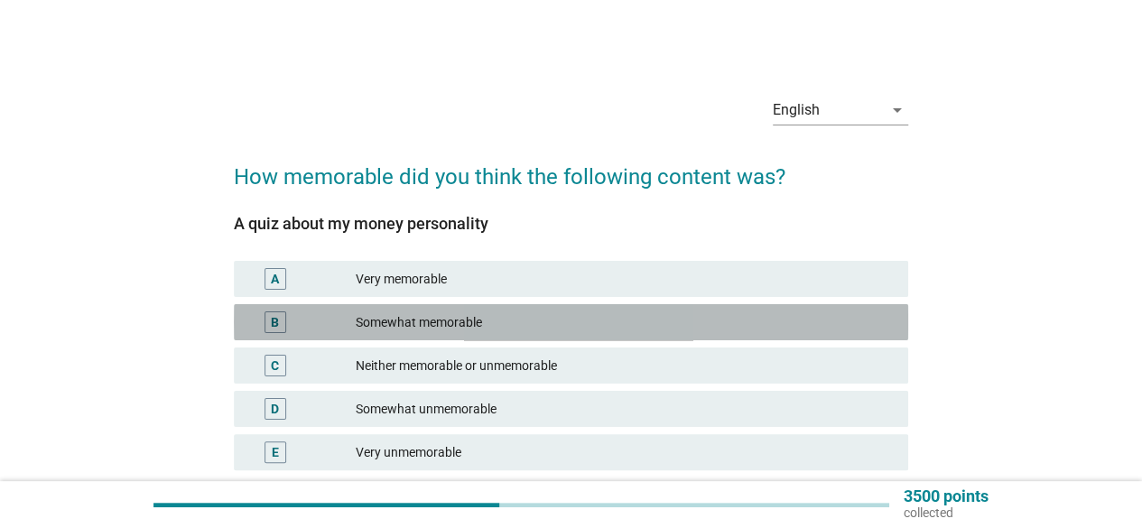
drag, startPoint x: 434, startPoint y: 325, endPoint x: 443, endPoint y: 324, distance: 9.1
click at [435, 325] on div "Somewhat memorable" at bounding box center [625, 322] width 538 height 22
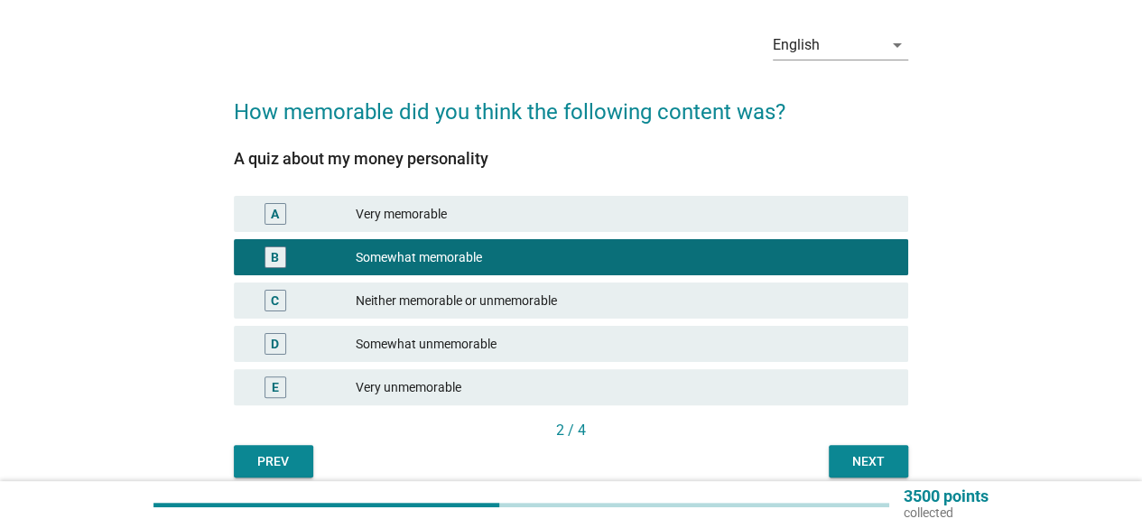
scroll to position [143, 0]
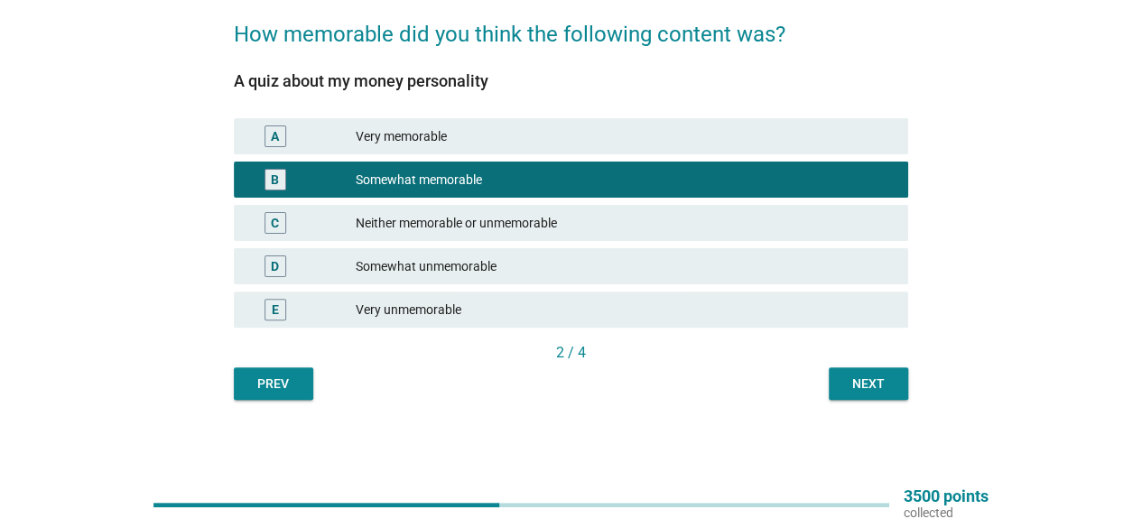
click at [872, 392] on div "Next" at bounding box center [868, 384] width 51 height 19
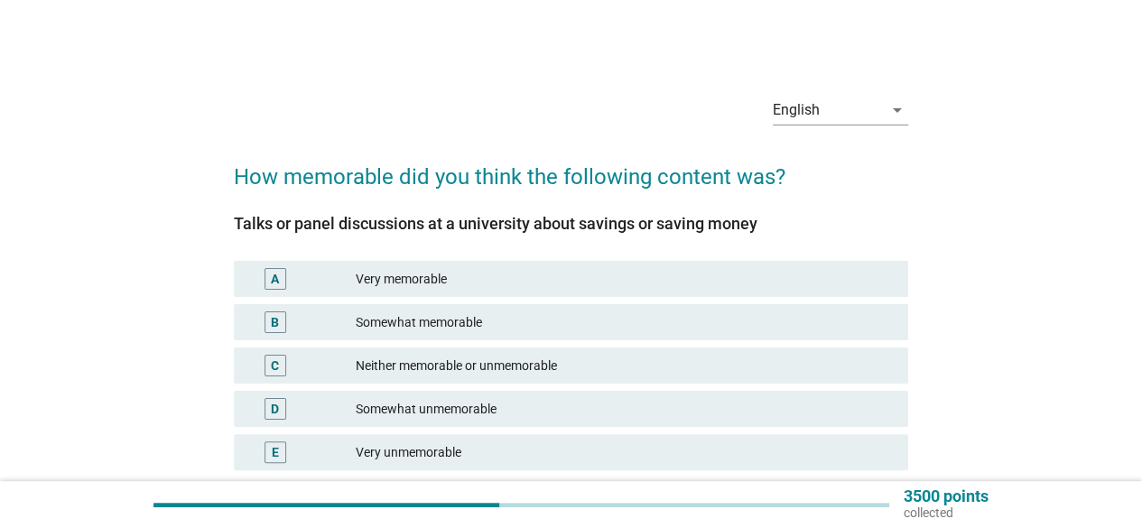
click at [431, 304] on div "B Somewhat memorable" at bounding box center [570, 322] width 681 height 43
click at [448, 320] on div "Somewhat memorable" at bounding box center [625, 322] width 538 height 22
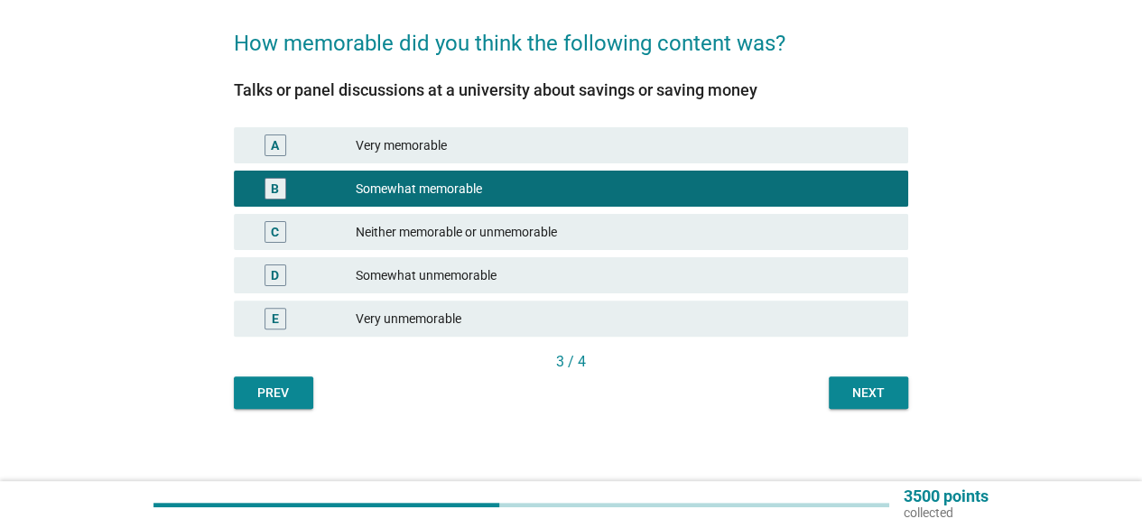
scroll to position [143, 0]
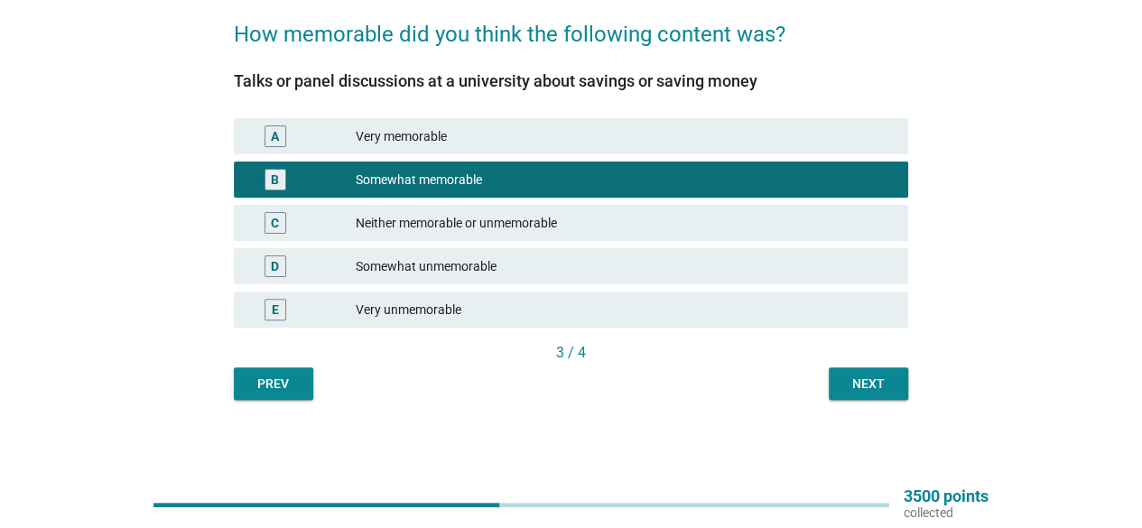
click at [874, 385] on div "Next" at bounding box center [868, 384] width 51 height 19
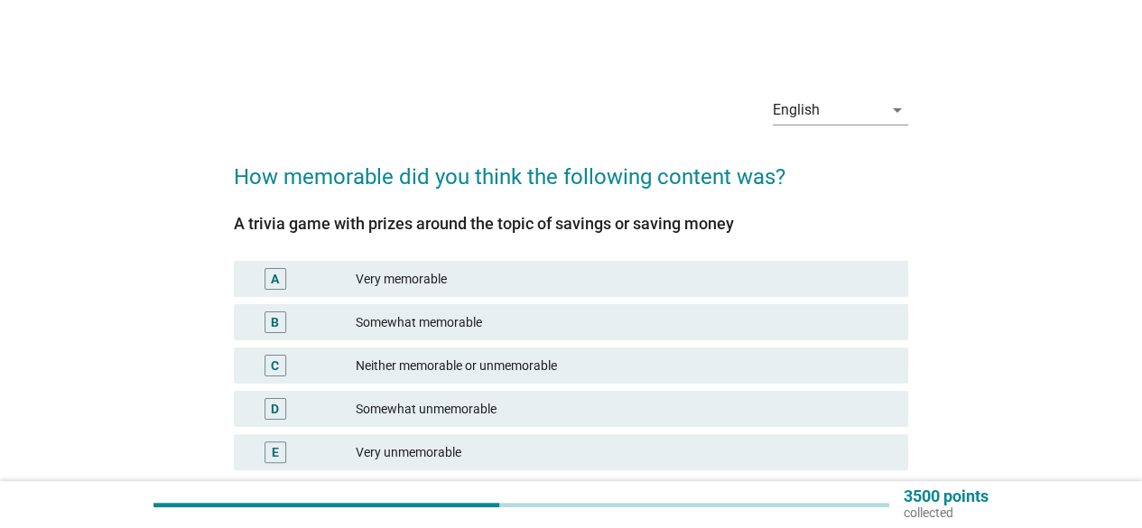
drag, startPoint x: 471, startPoint y: 319, endPoint x: 572, endPoint y: 342, distance: 103.6
click at [471, 319] on div "Somewhat memorable" at bounding box center [625, 322] width 538 height 22
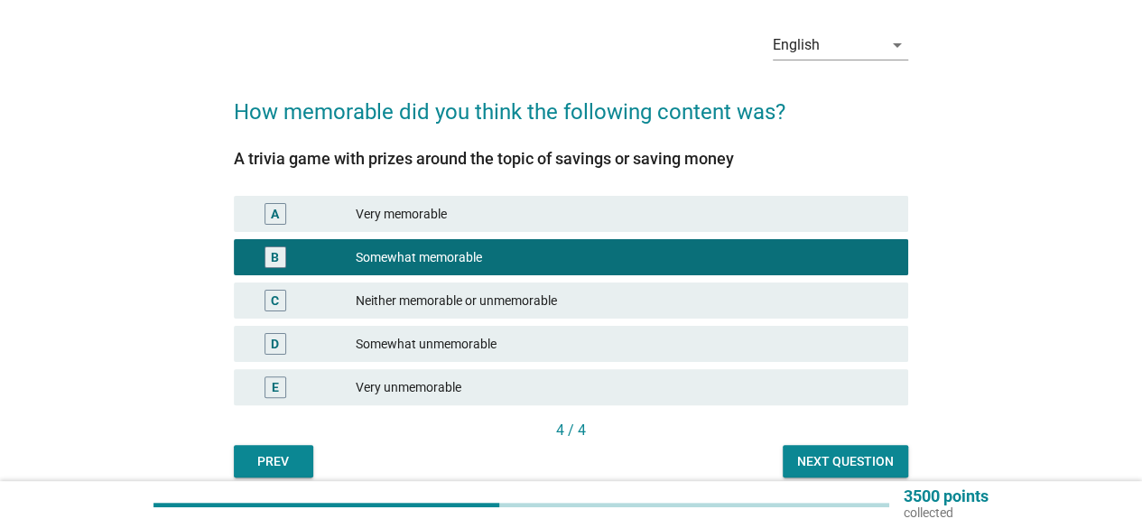
scroll to position [143, 0]
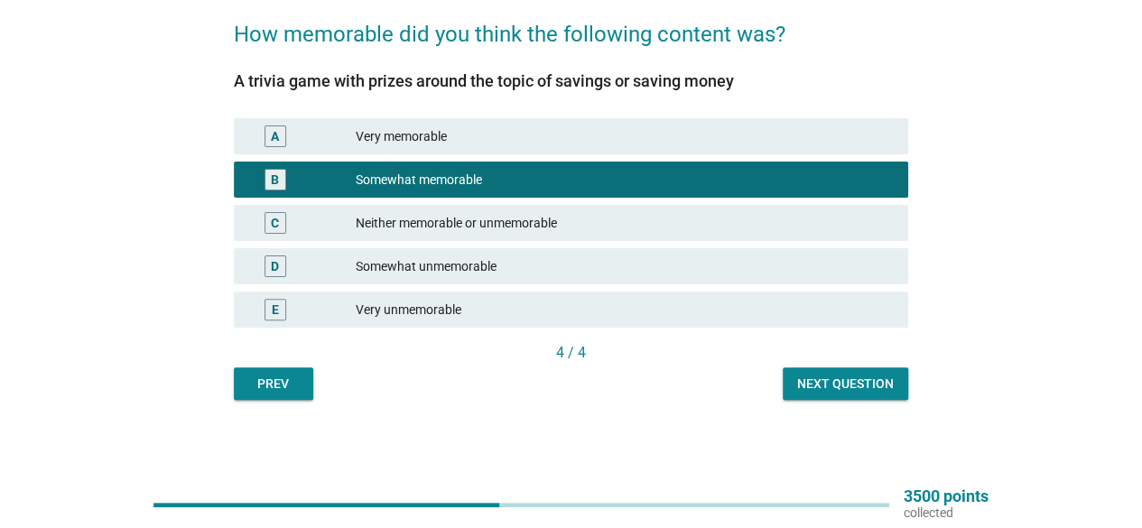
click at [884, 377] on div "Next question" at bounding box center [845, 384] width 97 height 19
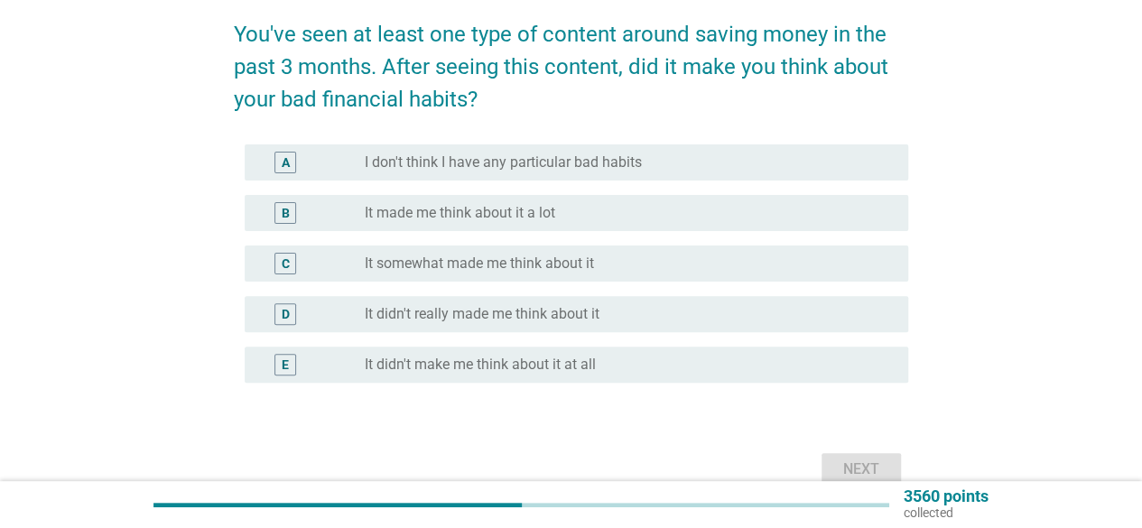
scroll to position [0, 0]
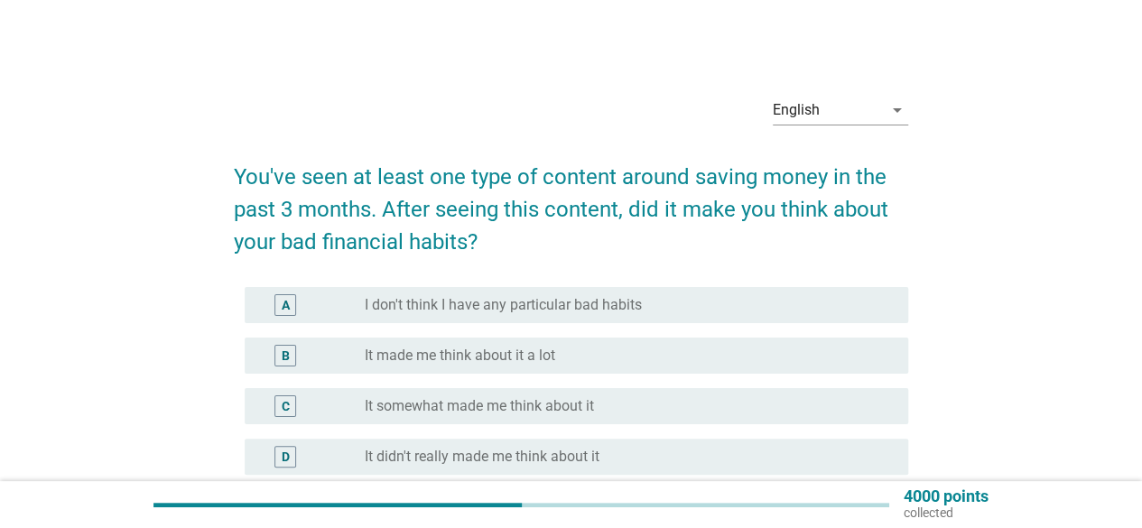
click at [455, 354] on label "It made me think about it a lot" at bounding box center [460, 356] width 190 height 18
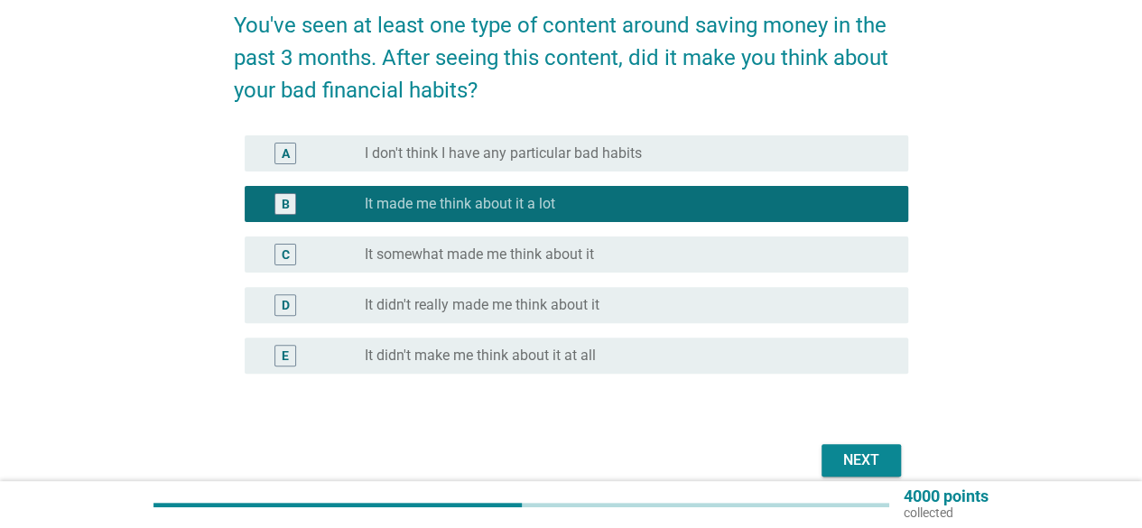
scroll to position [180, 0]
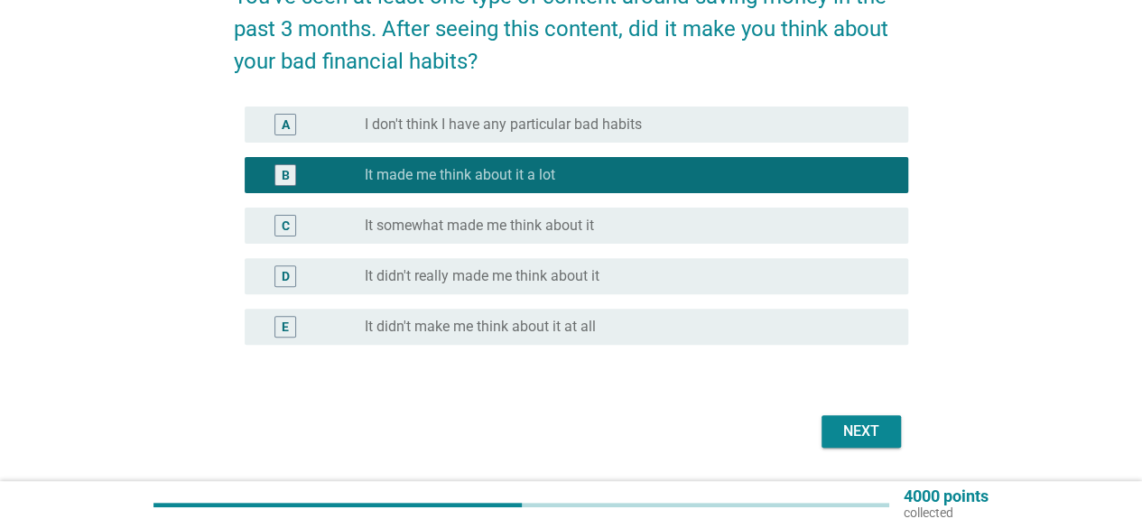
click at [858, 441] on div "Next" at bounding box center [861, 432] width 51 height 22
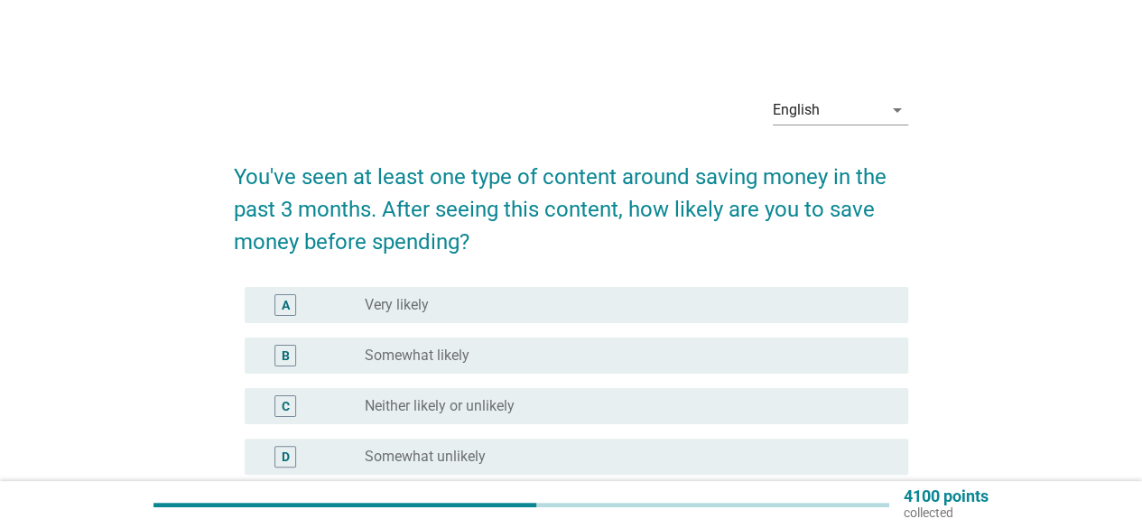
click at [455, 353] on label "Somewhat likely" at bounding box center [417, 356] width 105 height 18
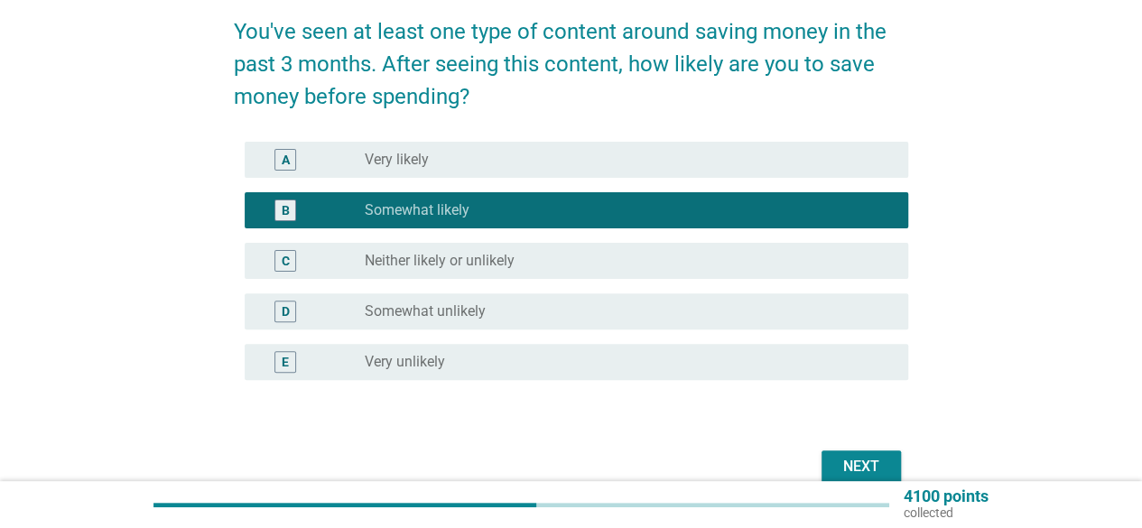
scroll to position [233, 0]
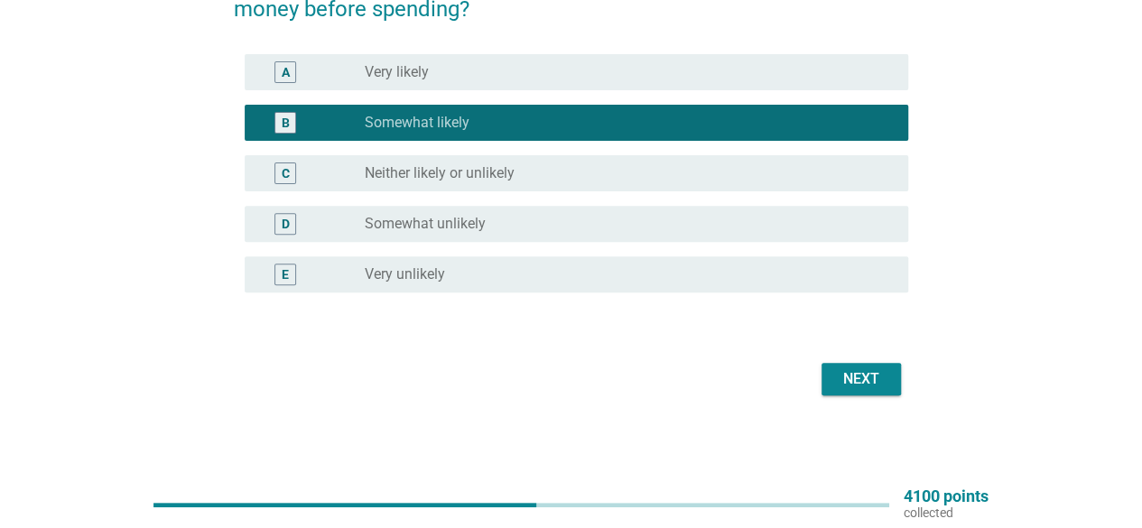
click at [859, 368] on div "Next" at bounding box center [861, 379] width 51 height 22
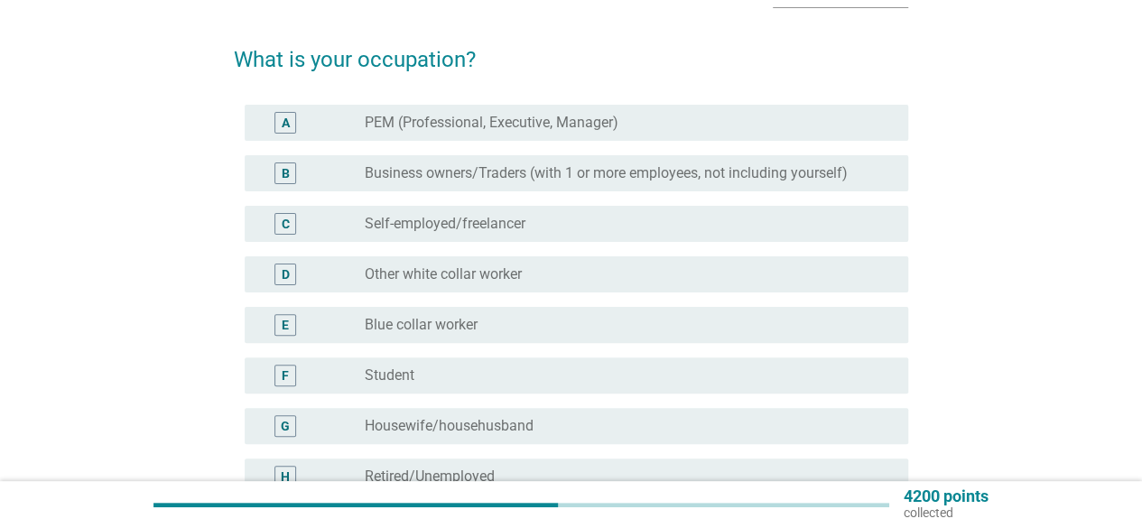
scroll to position [90, 0]
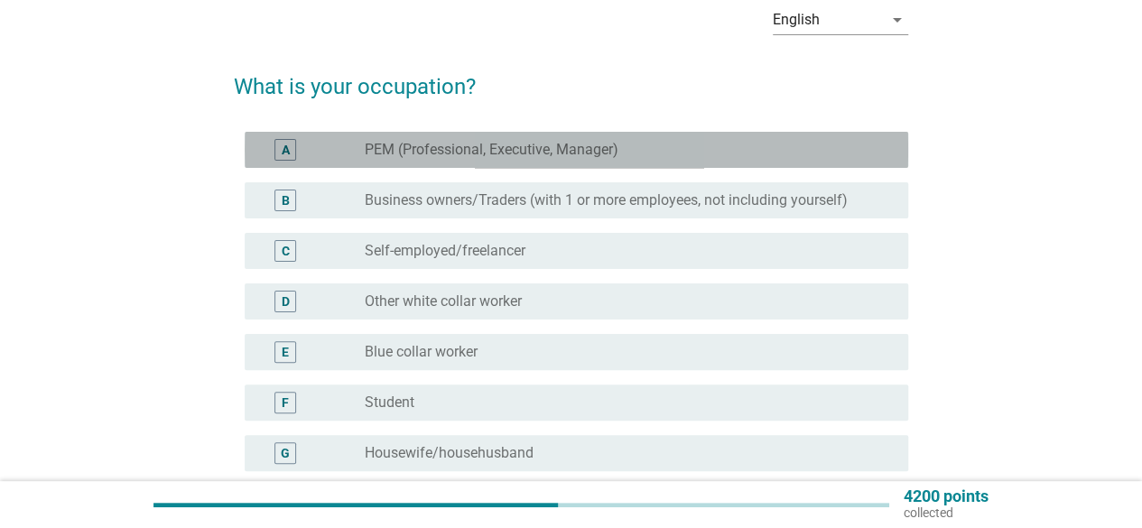
click at [529, 151] on label "PEM (Professional, Executive, Manager)" at bounding box center [492, 150] width 254 height 18
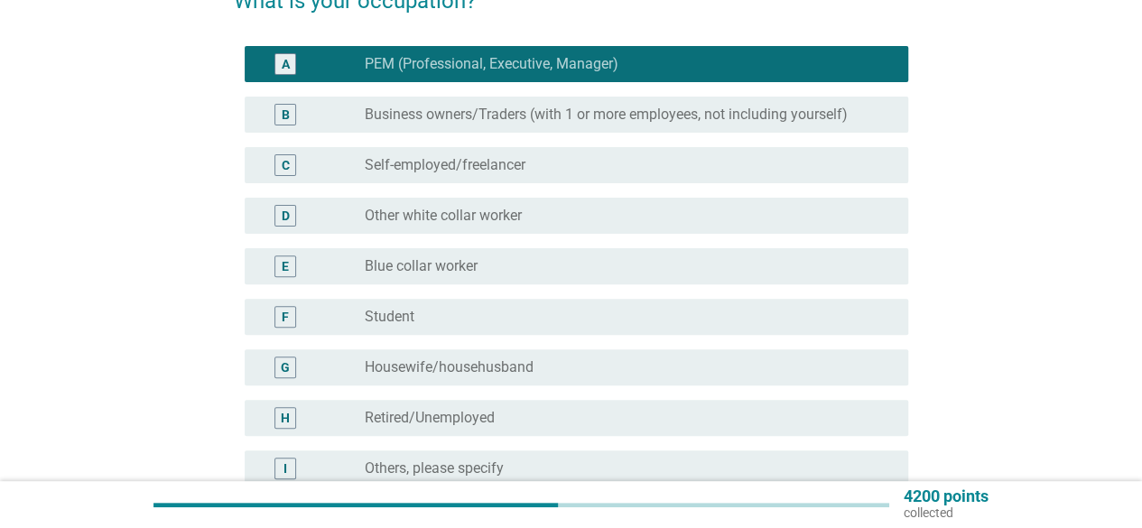
scroll to position [370, 0]
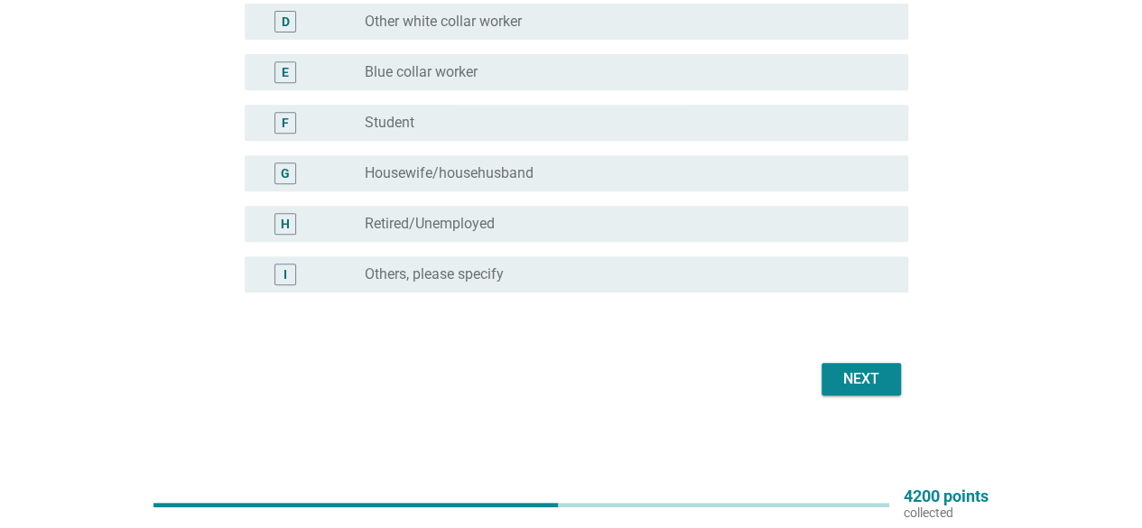
click at [847, 380] on div "Next" at bounding box center [861, 379] width 51 height 22
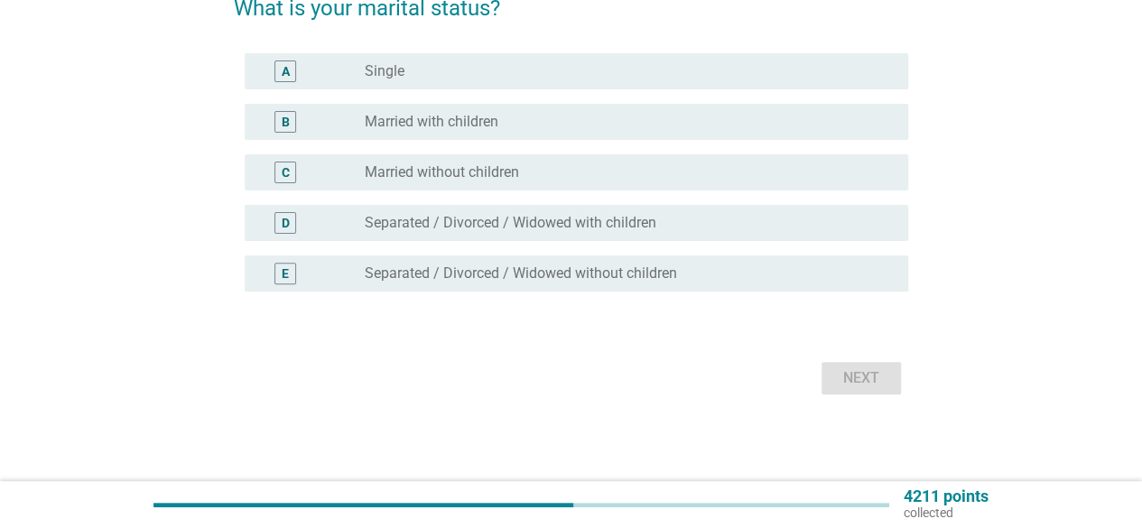
scroll to position [0, 0]
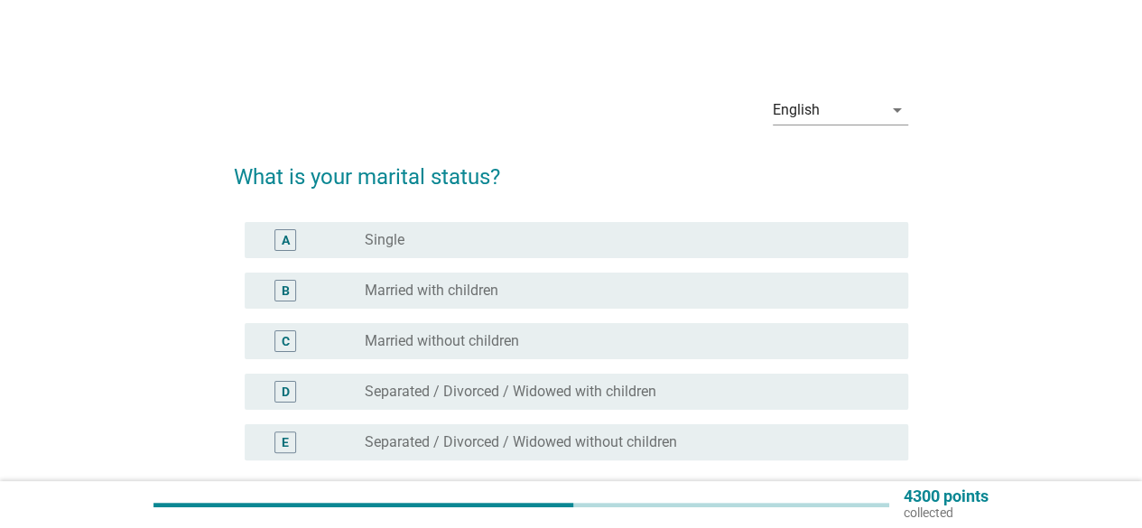
click at [527, 282] on div "radio_button_unchecked Married with children" at bounding box center [622, 291] width 514 height 18
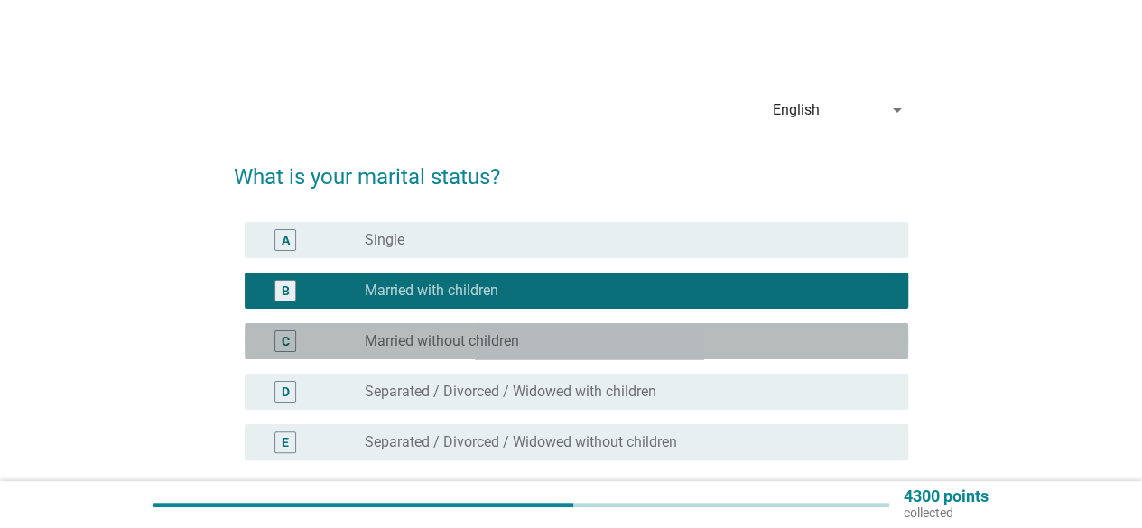
click at [523, 331] on div "radio_button_unchecked Married without children" at bounding box center [629, 341] width 529 height 22
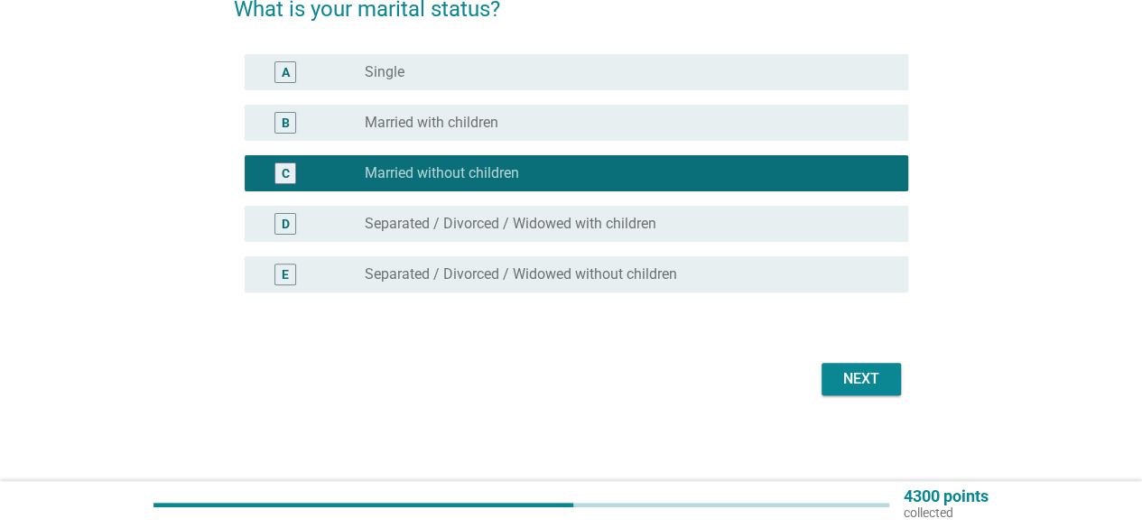
scroll to position [168, 0]
click at [847, 363] on button "Next" at bounding box center [860, 379] width 79 height 32
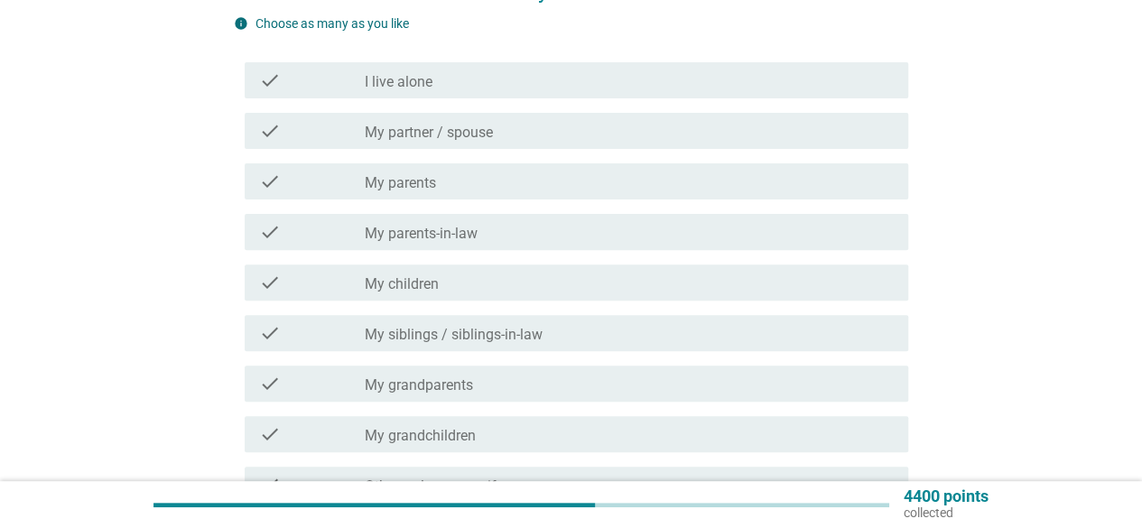
scroll to position [90, 0]
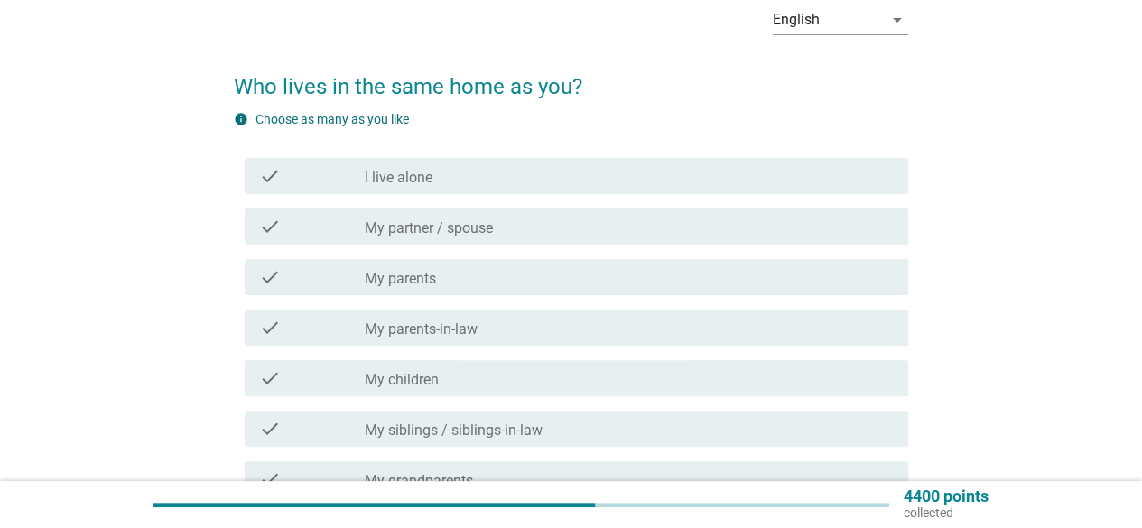
click at [490, 228] on label "My partner / spouse" at bounding box center [429, 228] width 128 height 18
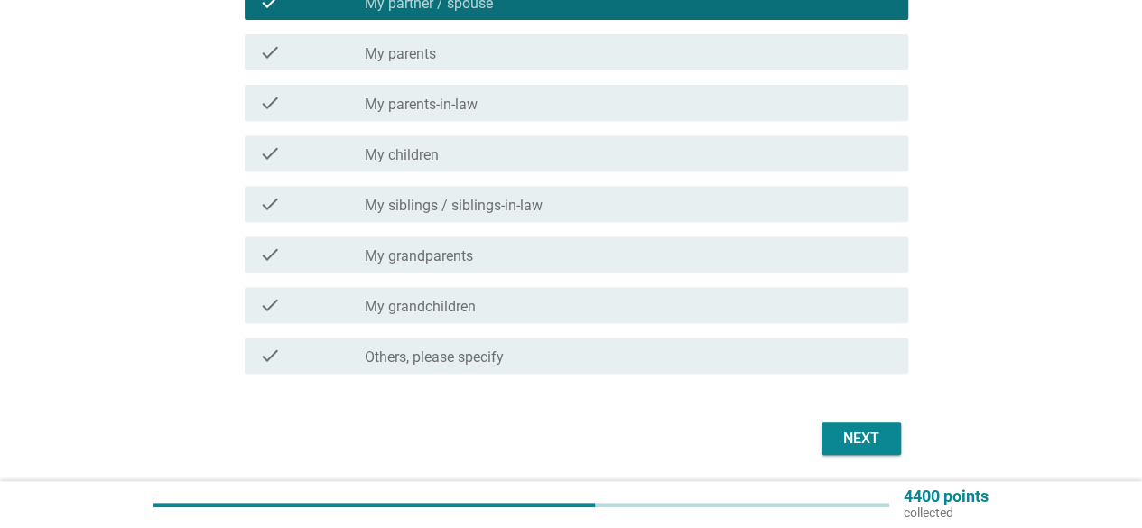
scroll to position [375, 0]
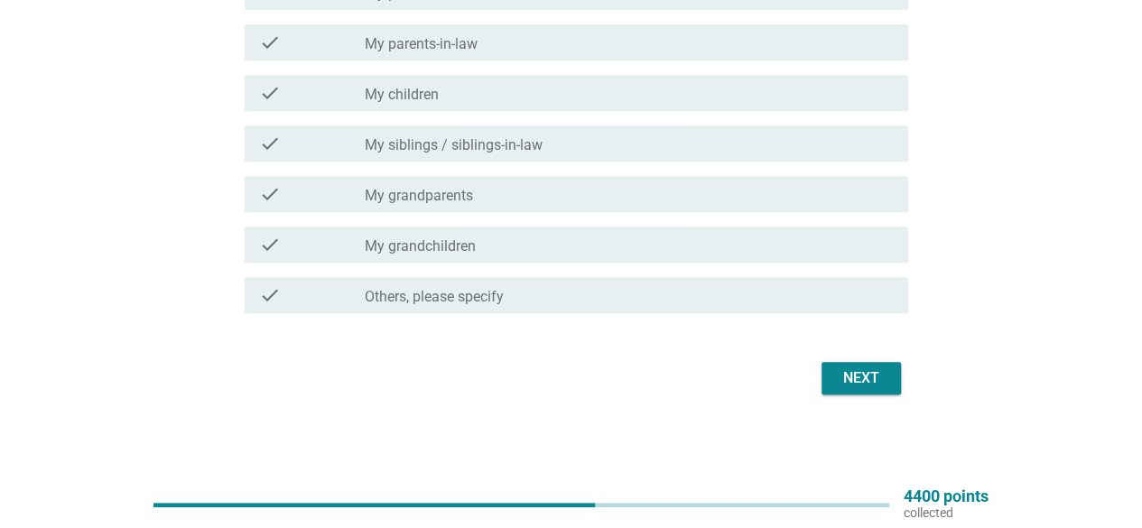
click at [885, 376] on div "Next" at bounding box center [861, 378] width 51 height 22
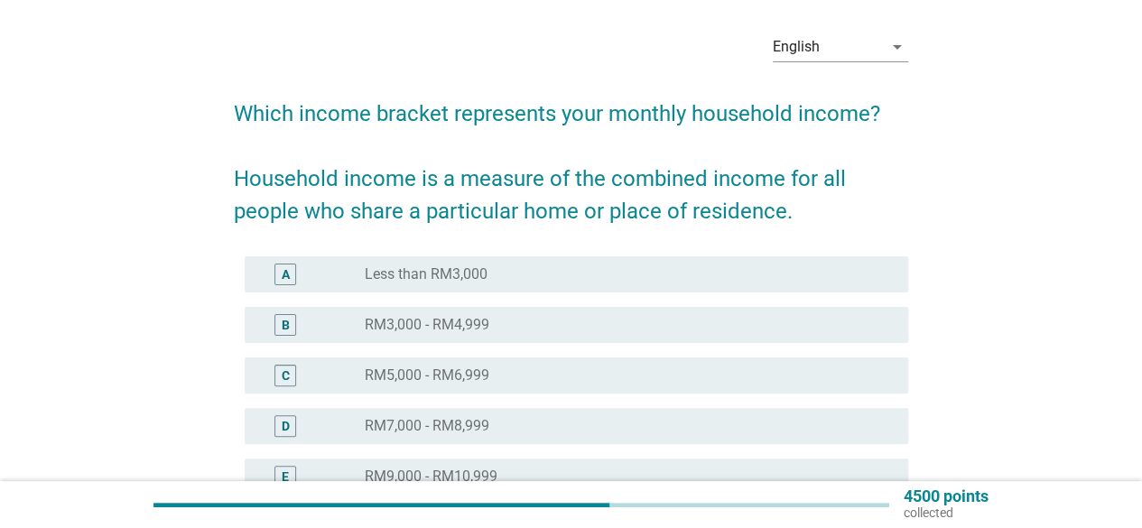
scroll to position [90, 0]
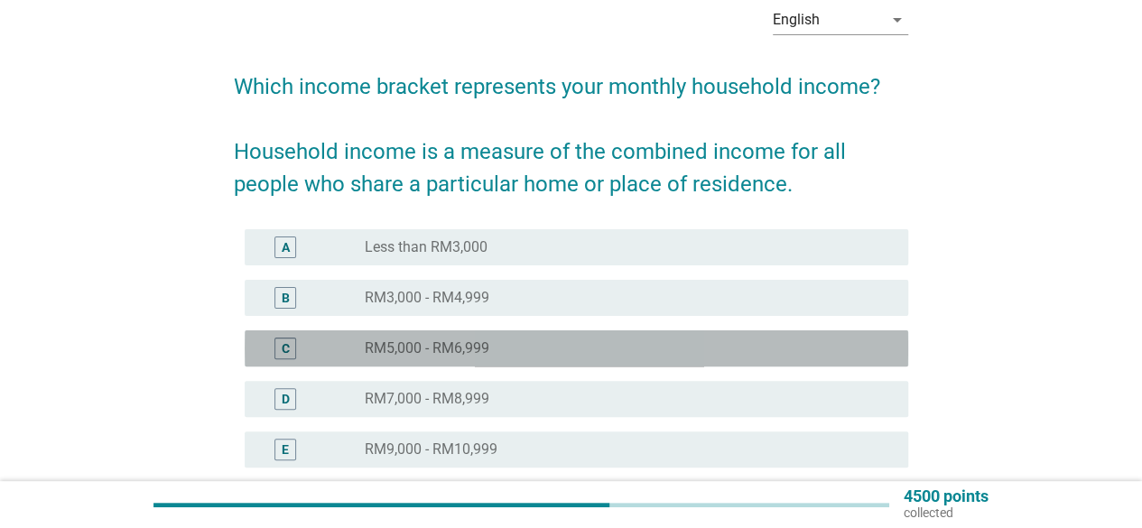
click at [522, 346] on div "radio_button_unchecked RM5,000 - RM6,999" at bounding box center [622, 348] width 514 height 18
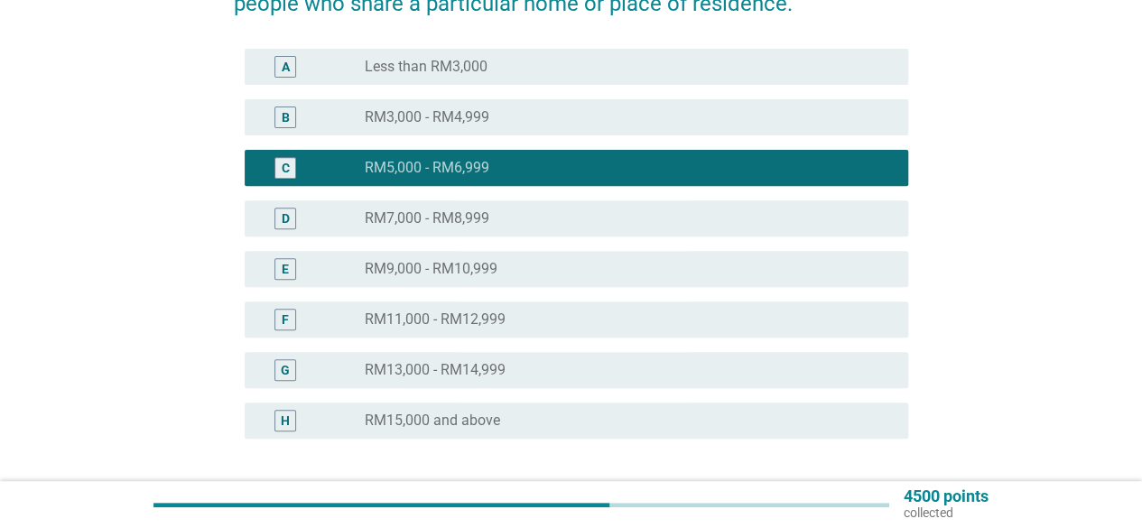
scroll to position [361, 0]
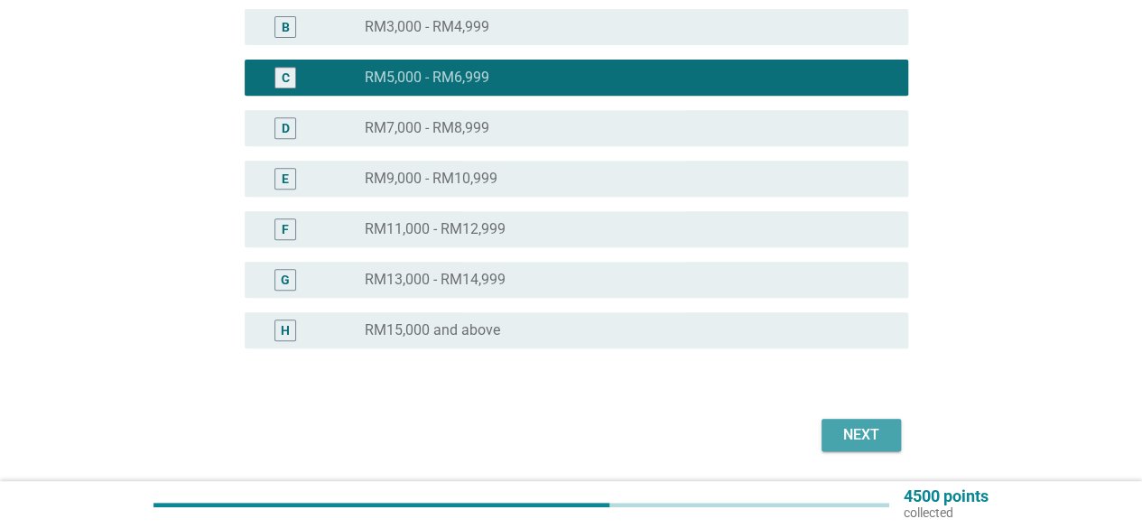
click at [881, 434] on div "Next" at bounding box center [861, 435] width 51 height 22
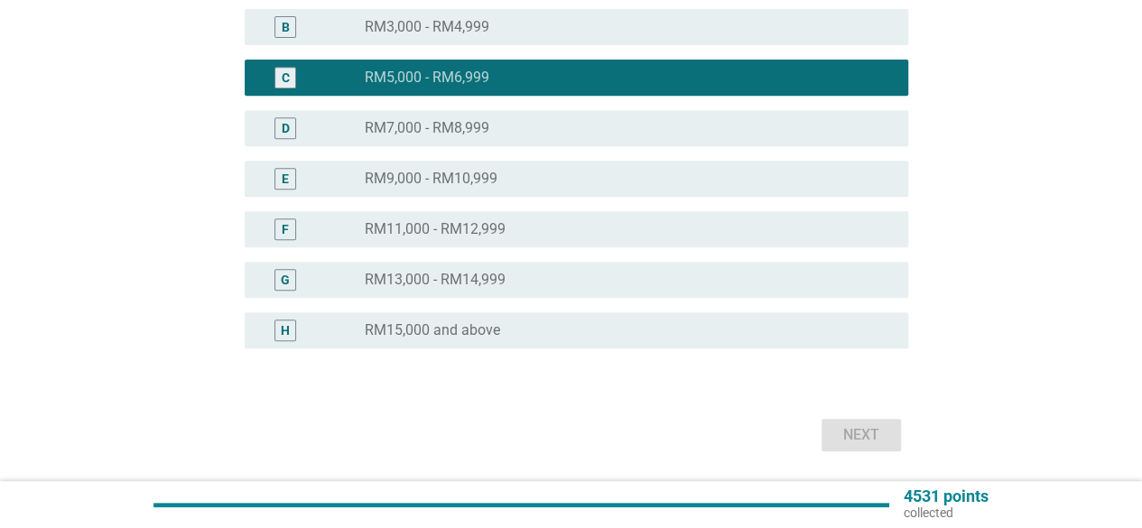
scroll to position [0, 0]
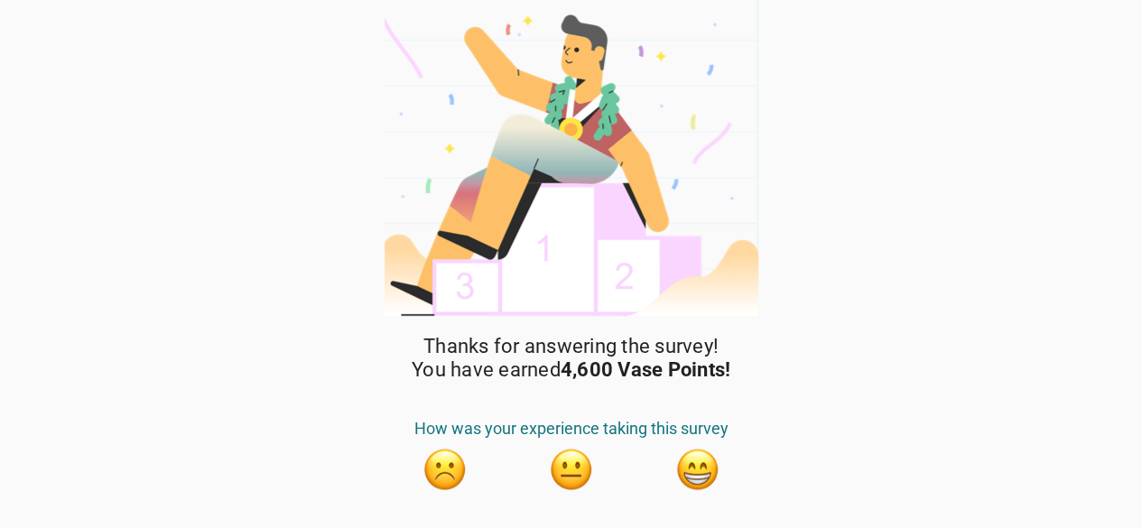
scroll to position [43, 0]
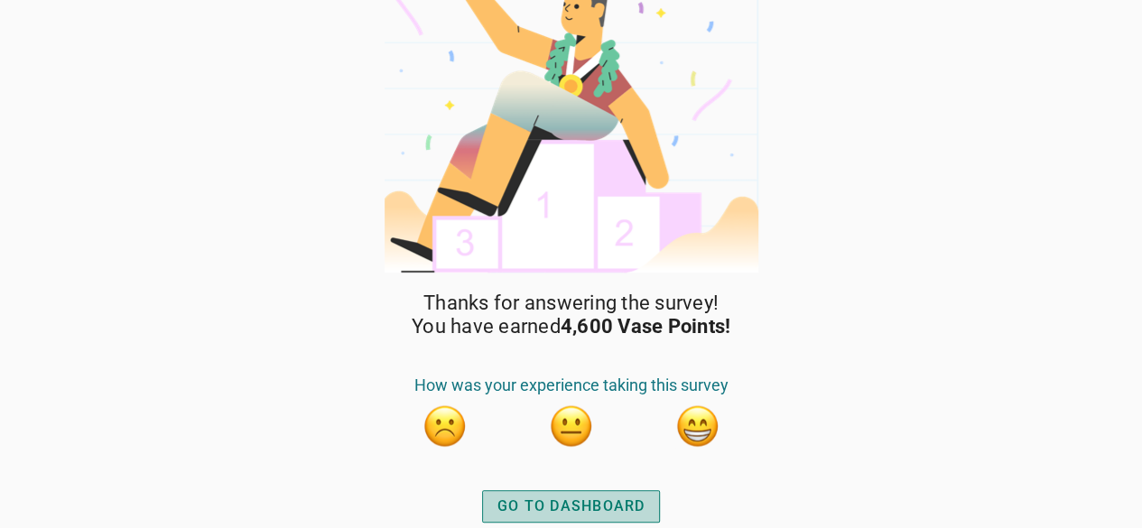
click at [616, 504] on div "GO TO DASHBOARD" at bounding box center [571, 506] width 148 height 22
